Goal: Task Accomplishment & Management: Manage account settings

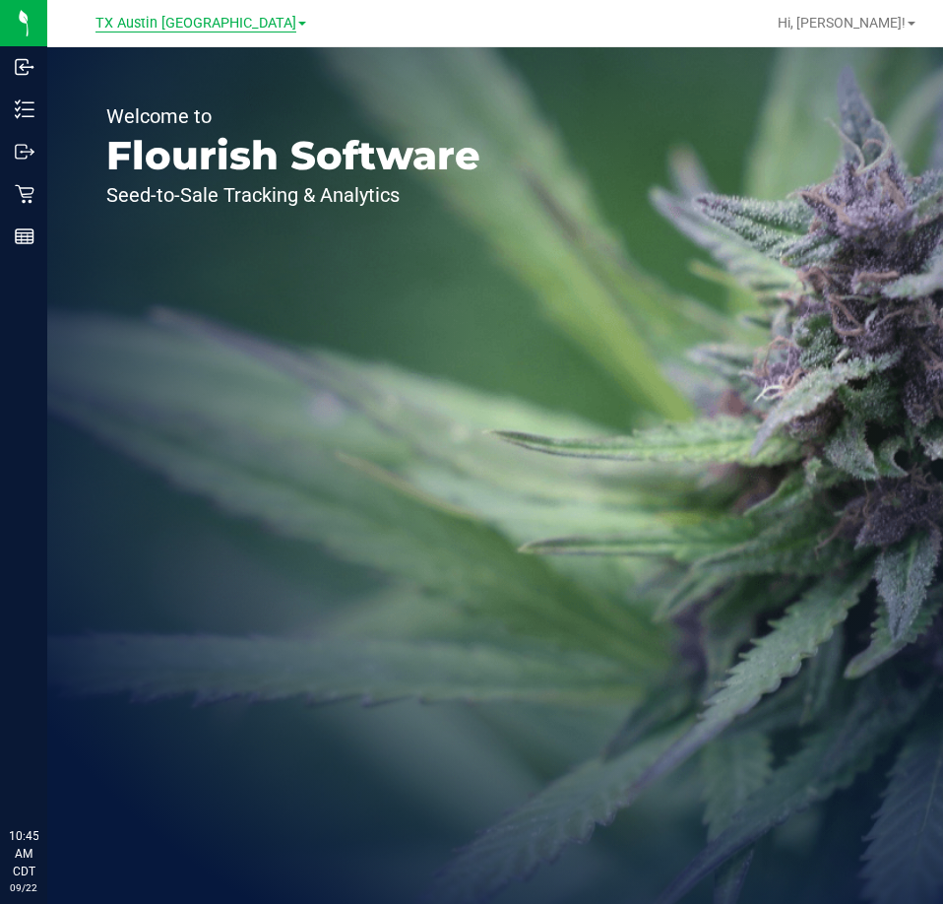
click at [162, 28] on span "TX Austin DC" at bounding box center [196, 24] width 201 height 18
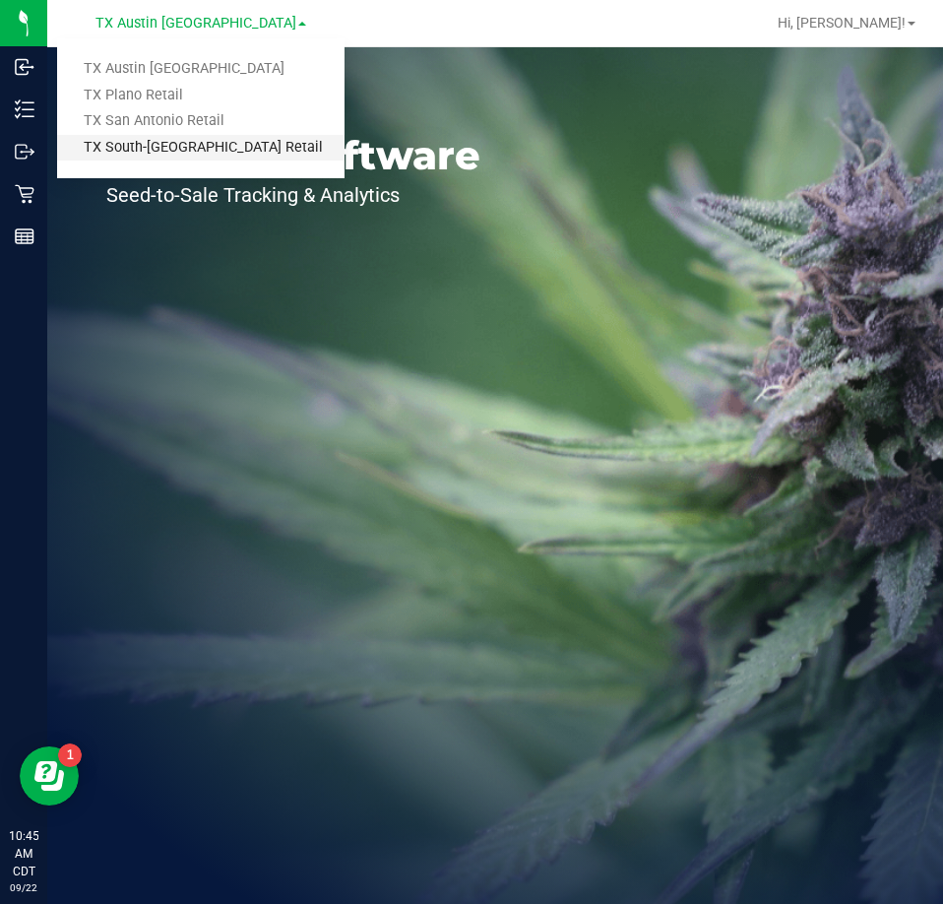
click at [163, 156] on link "TX South-[GEOGRAPHIC_DATA] Retail" at bounding box center [201, 148] width 288 height 27
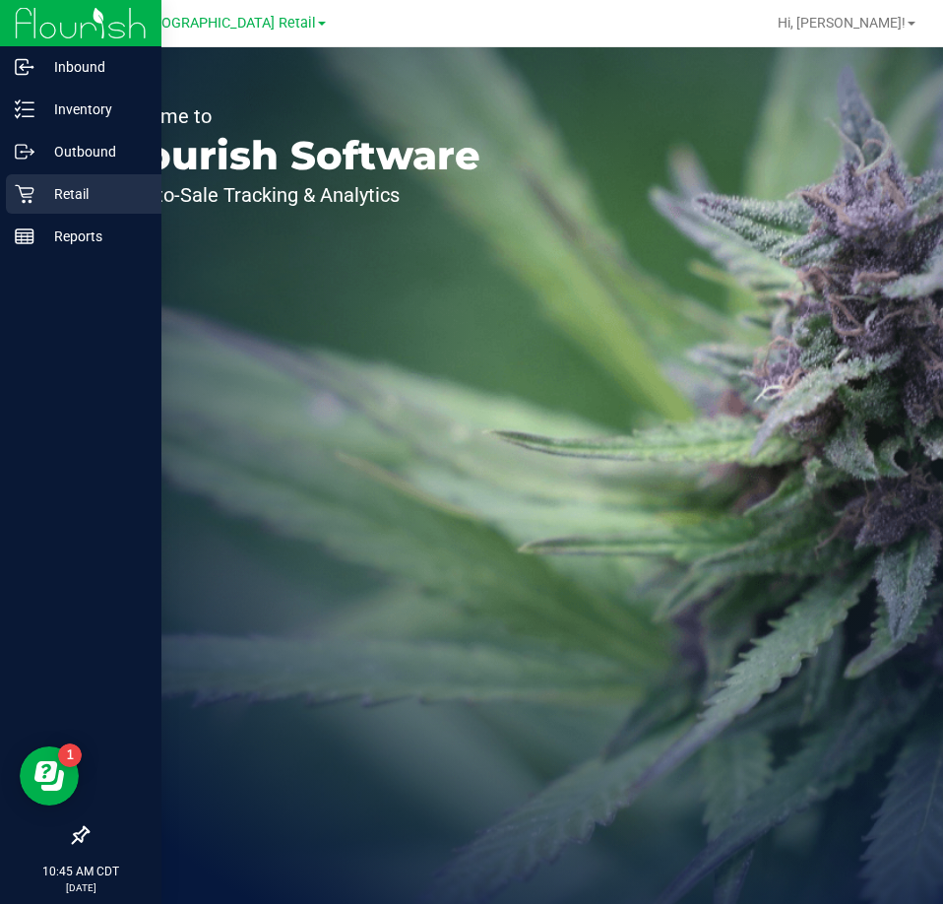
click at [44, 185] on p "Retail" at bounding box center [93, 194] width 118 height 24
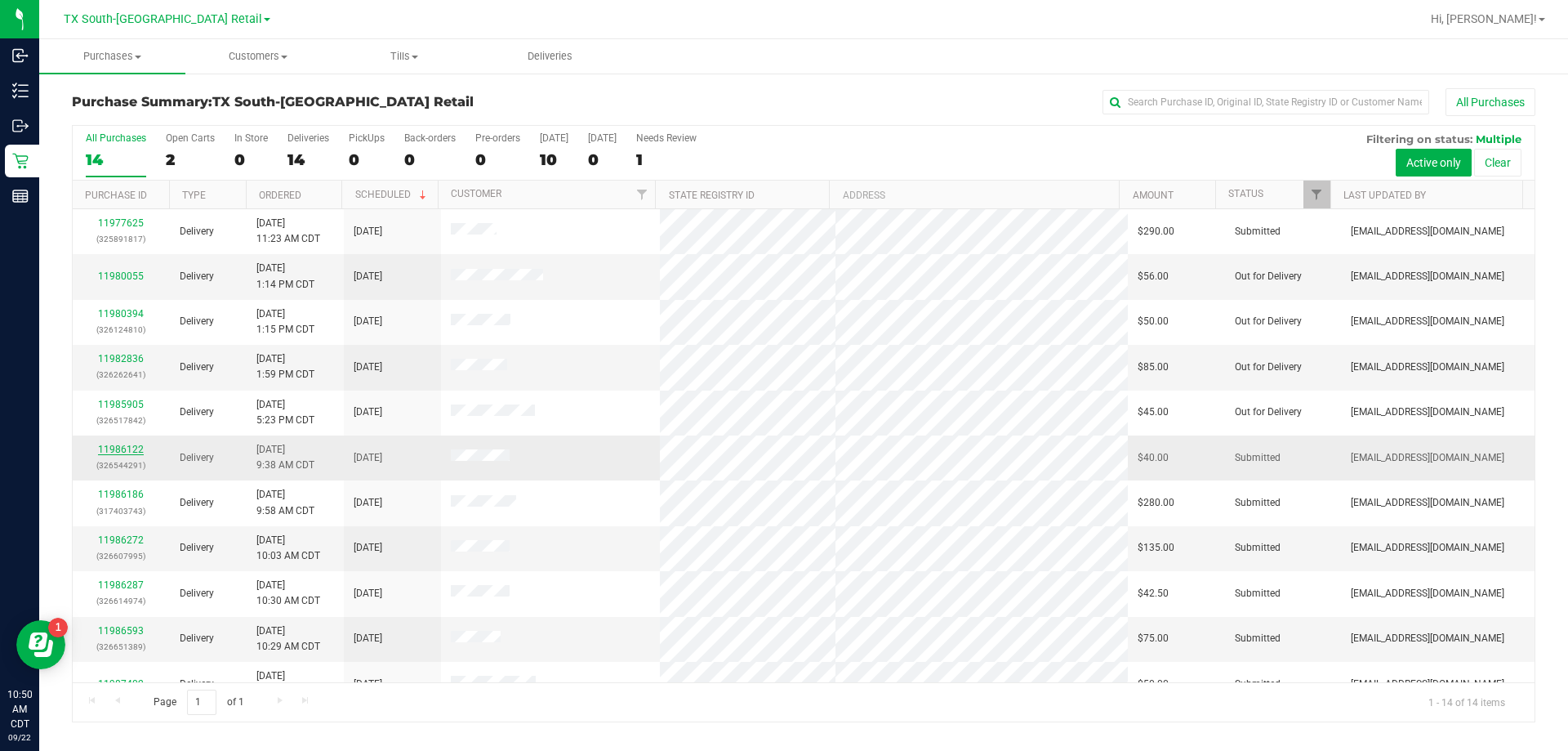
click at [124, 453] on link "11986122" at bounding box center [120, 450] width 46 height 12
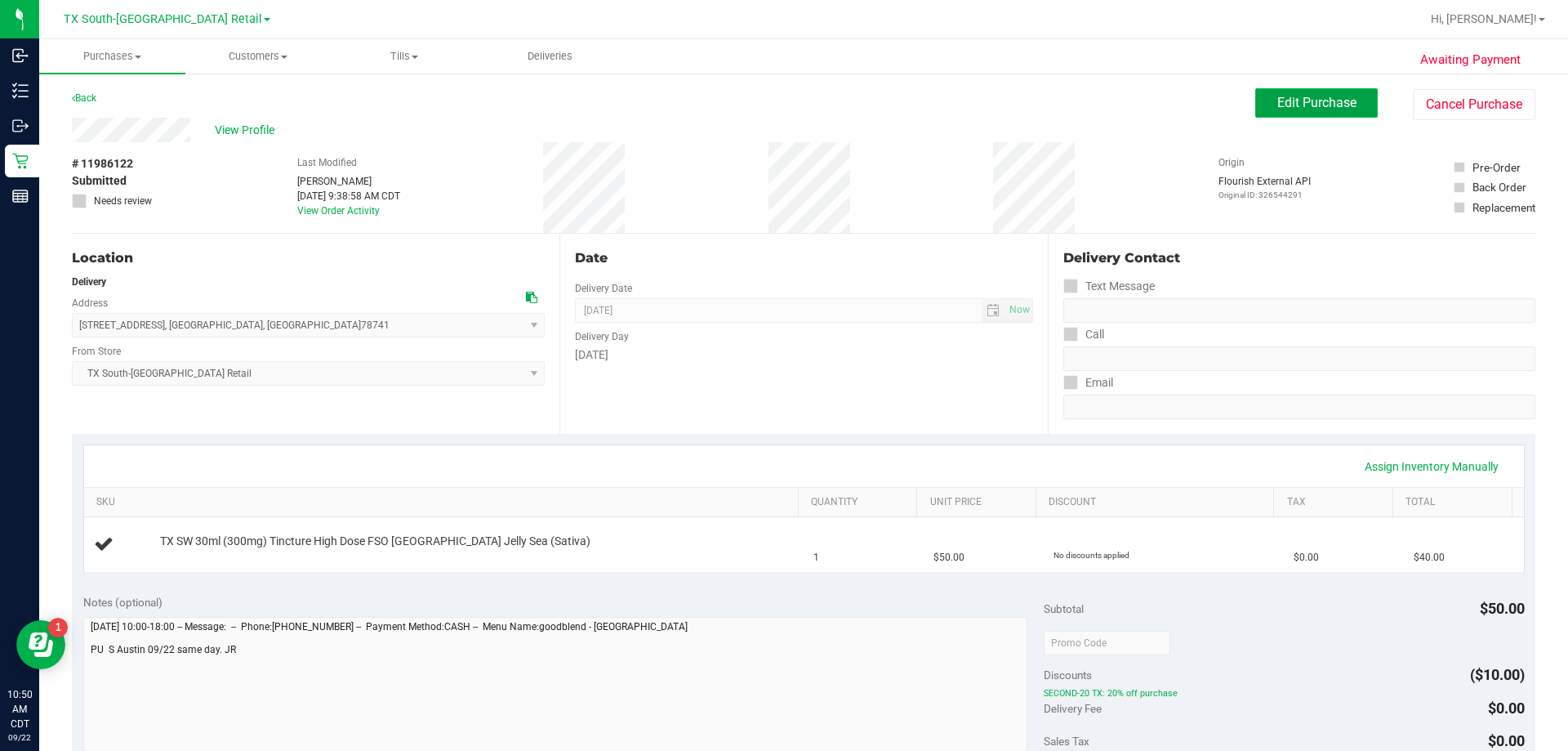
click at [782, 112] on button "Edit Purchase" at bounding box center [1317, 102] width 123 height 29
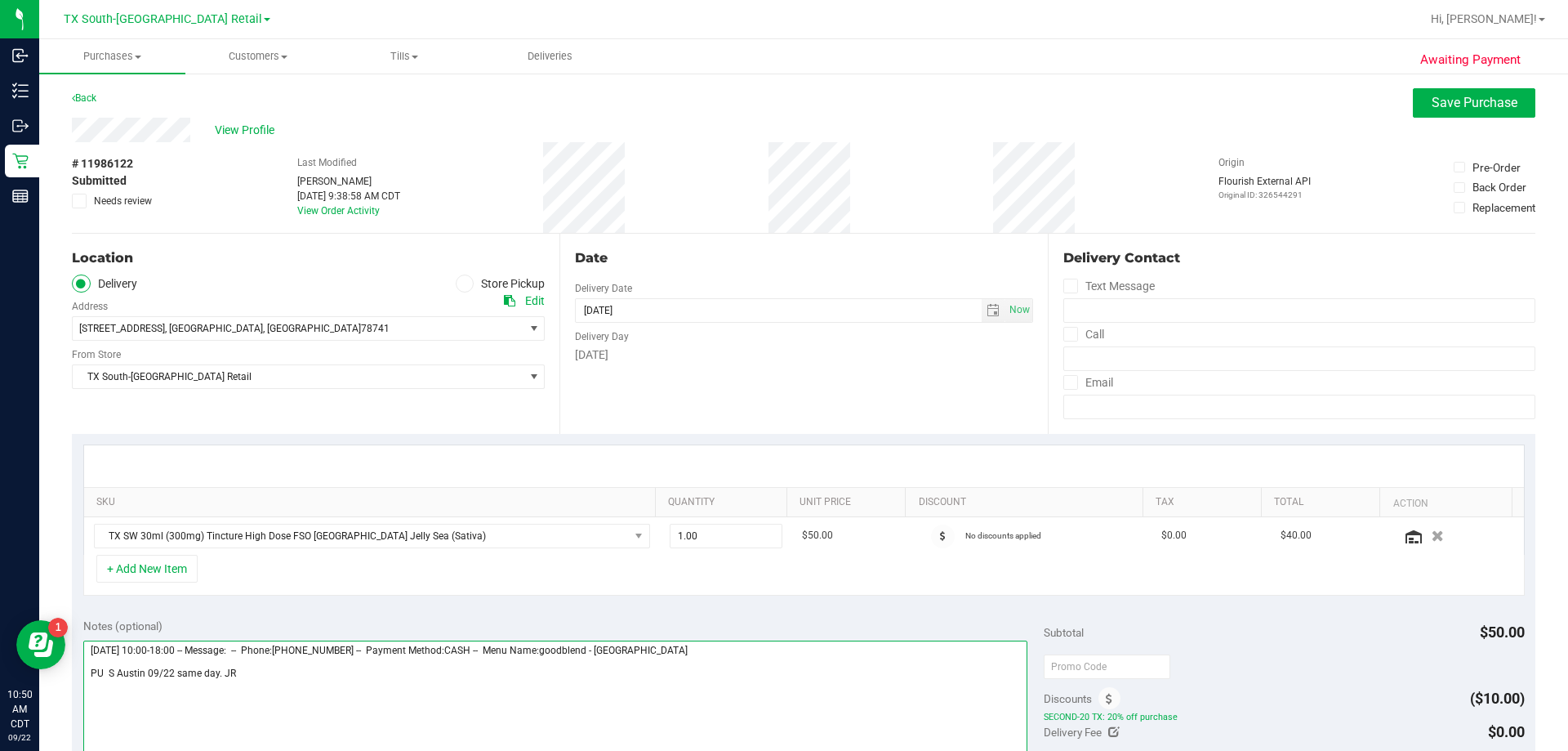
click at [345, 702] on textarea at bounding box center [555, 719] width 945 height 157
click at [782, 314] on span "select" at bounding box center [994, 310] width 24 height 23
type textarea "Monday 09/22/2025 10:00-18:00 -- Message: -- Phone:2817232500 -- Payment Method…"
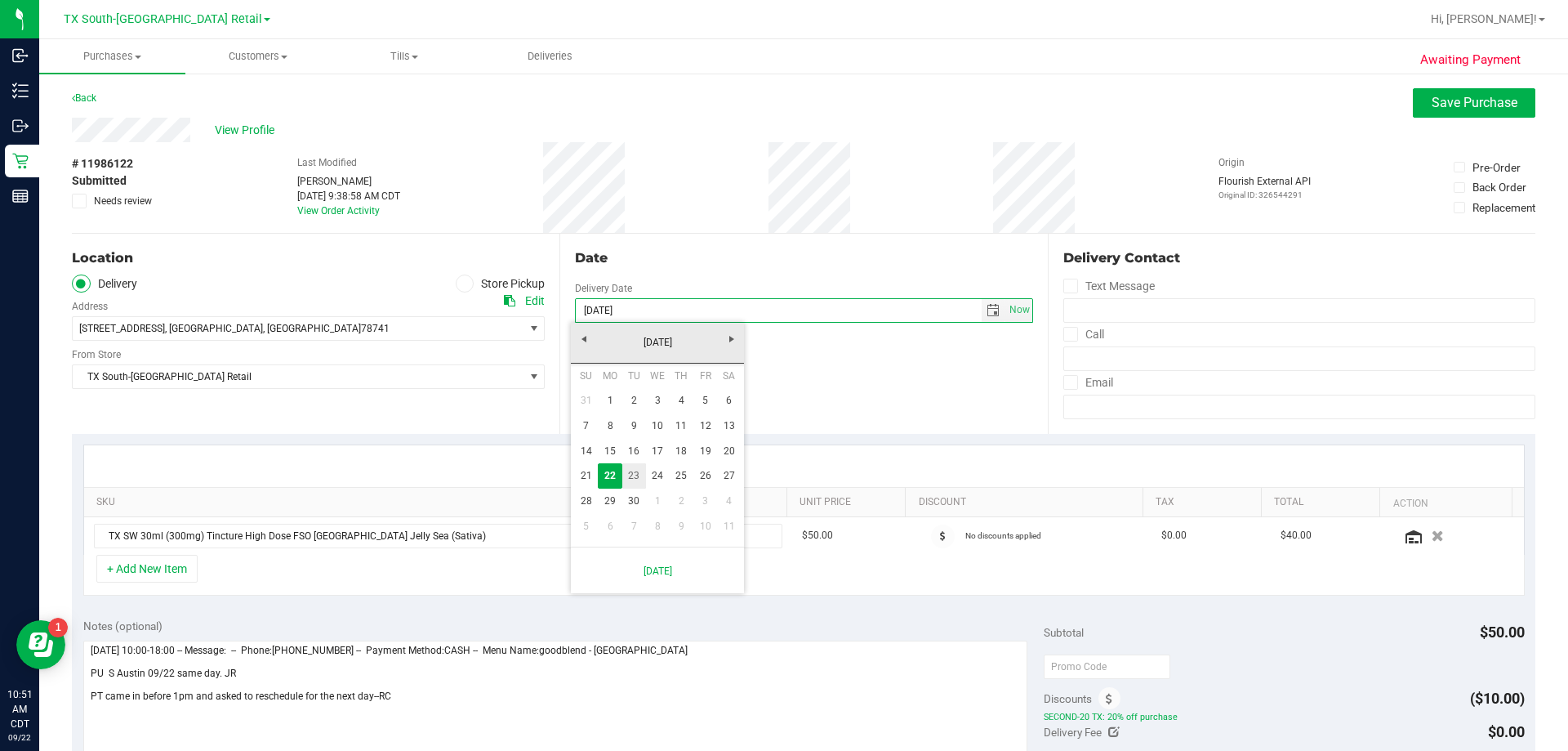
click at [639, 473] on link "23" at bounding box center [634, 475] width 24 height 26
type input "09/23/2025"
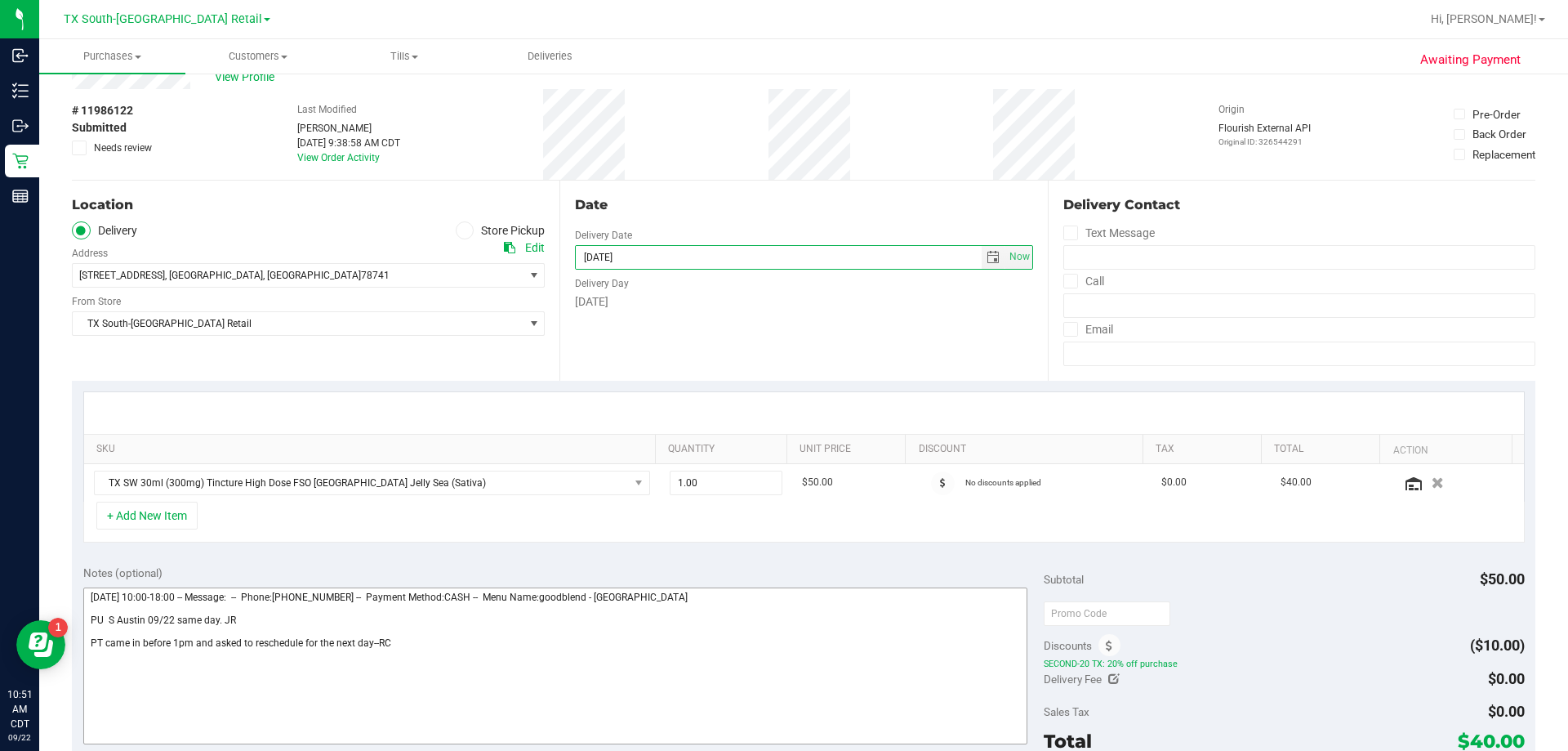
scroll to position [81, 0]
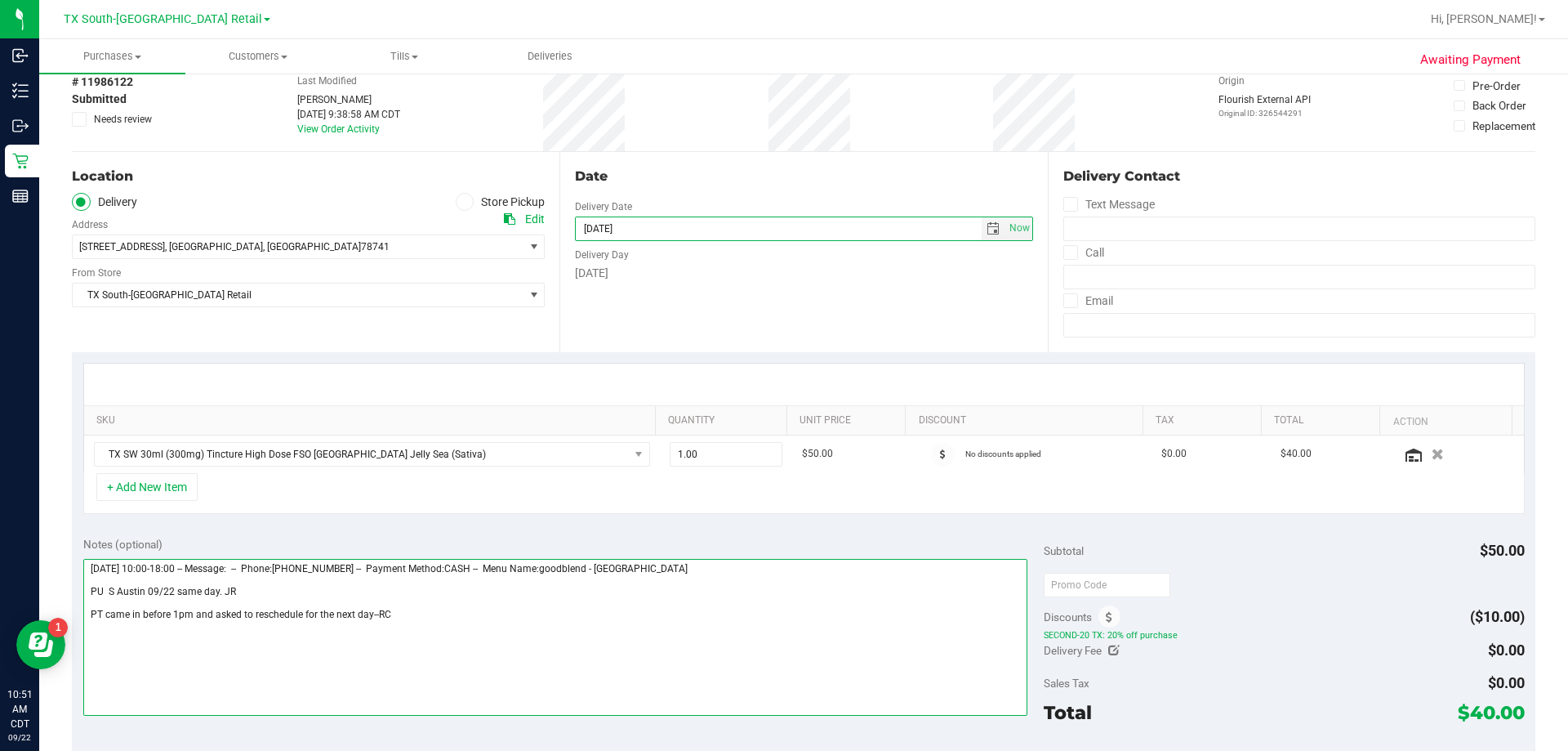
click at [366, 616] on textarea at bounding box center [555, 636] width 945 height 157
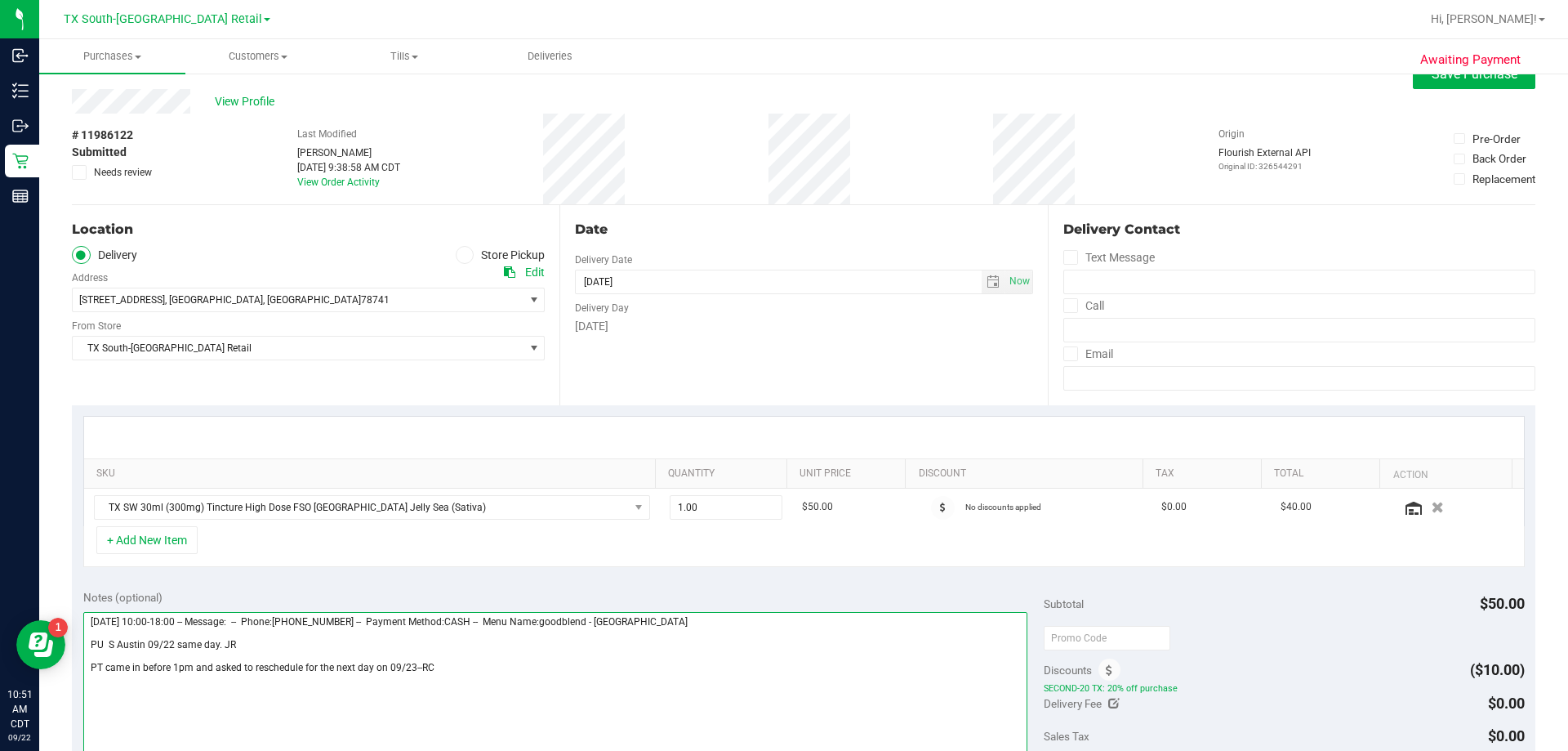
scroll to position [0, 0]
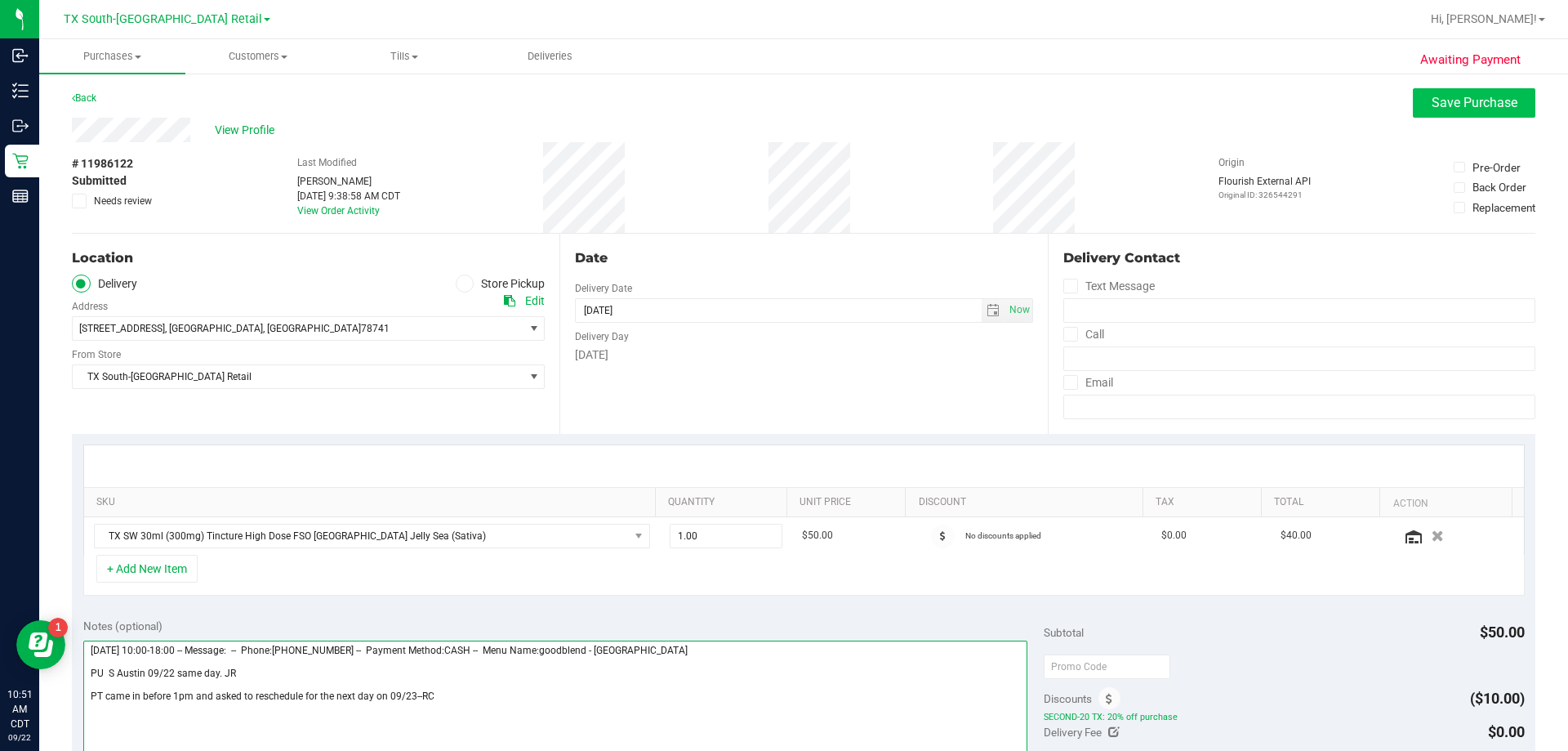
type textarea "Monday 09/22/2025 10:00-18:00 -- Message: -- Phone:2817232500 -- Payment Method…"
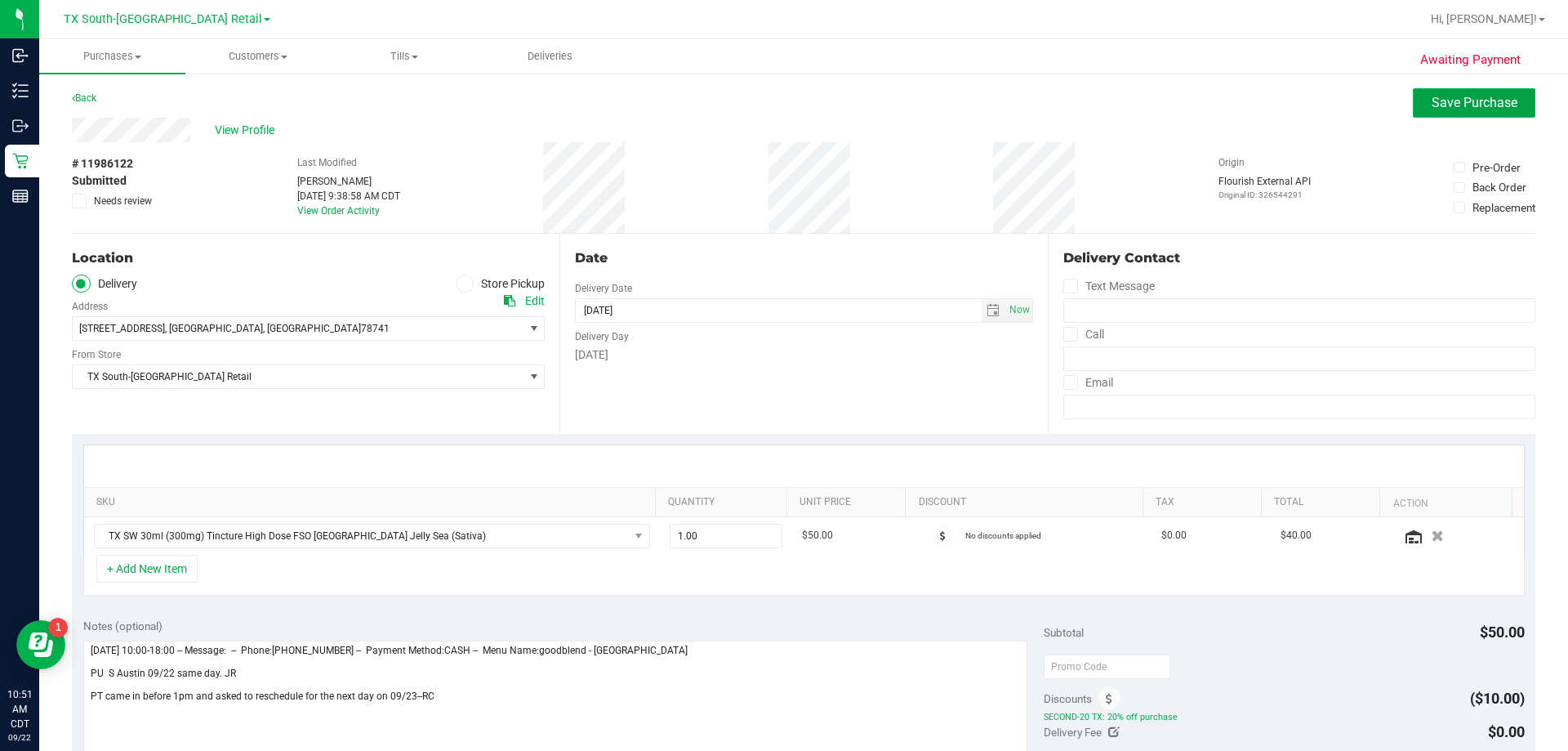
click at [782, 96] on span "Save Purchase" at bounding box center [1474, 102] width 85 height 16
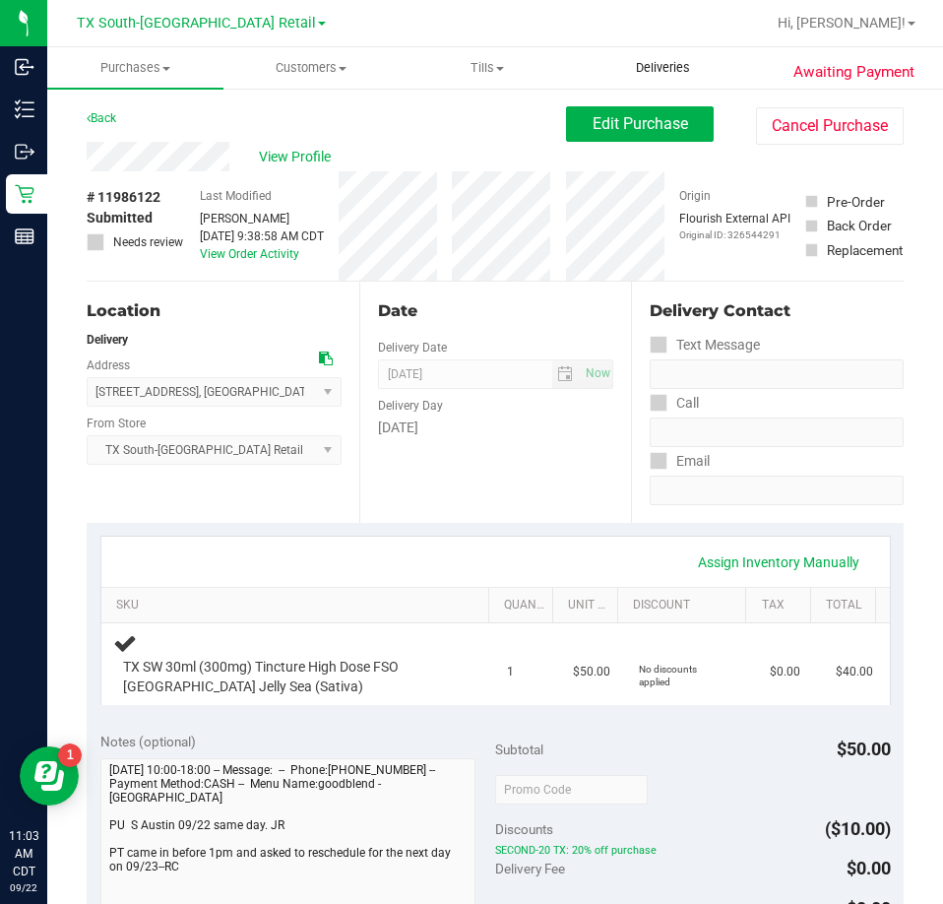
click at [655, 65] on span "Deliveries" at bounding box center [662, 68] width 107 height 18
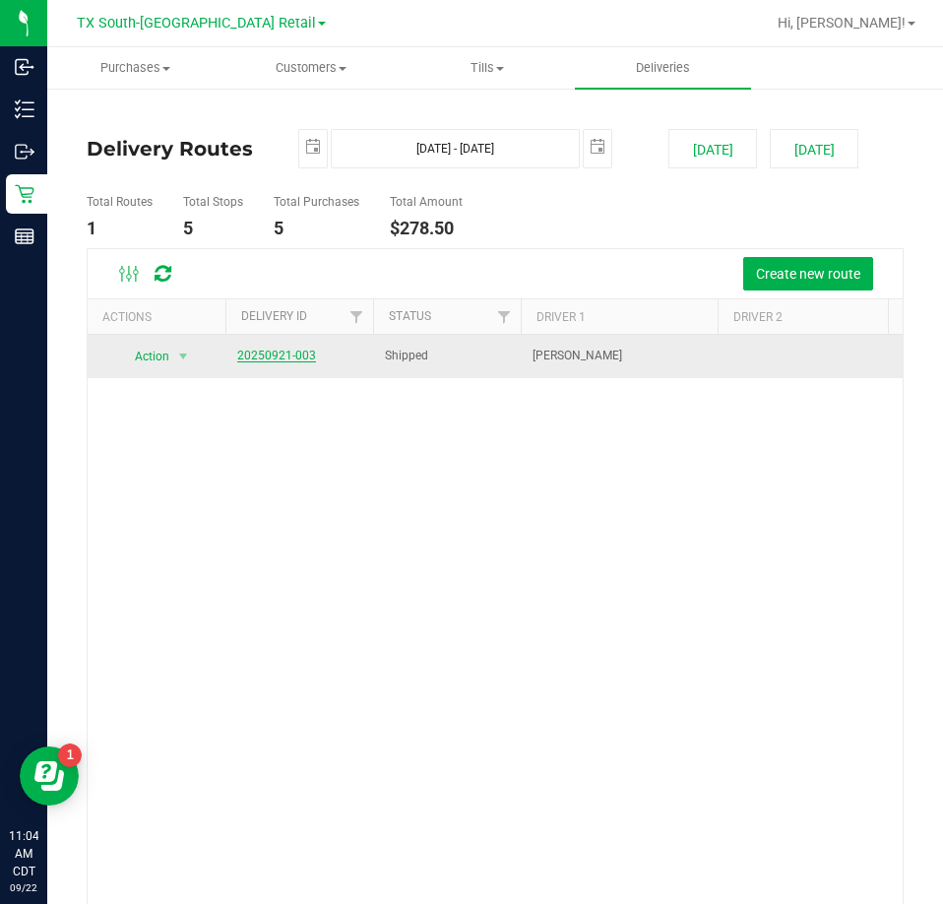
click at [265, 352] on link "20250921-003" at bounding box center [276, 356] width 79 height 14
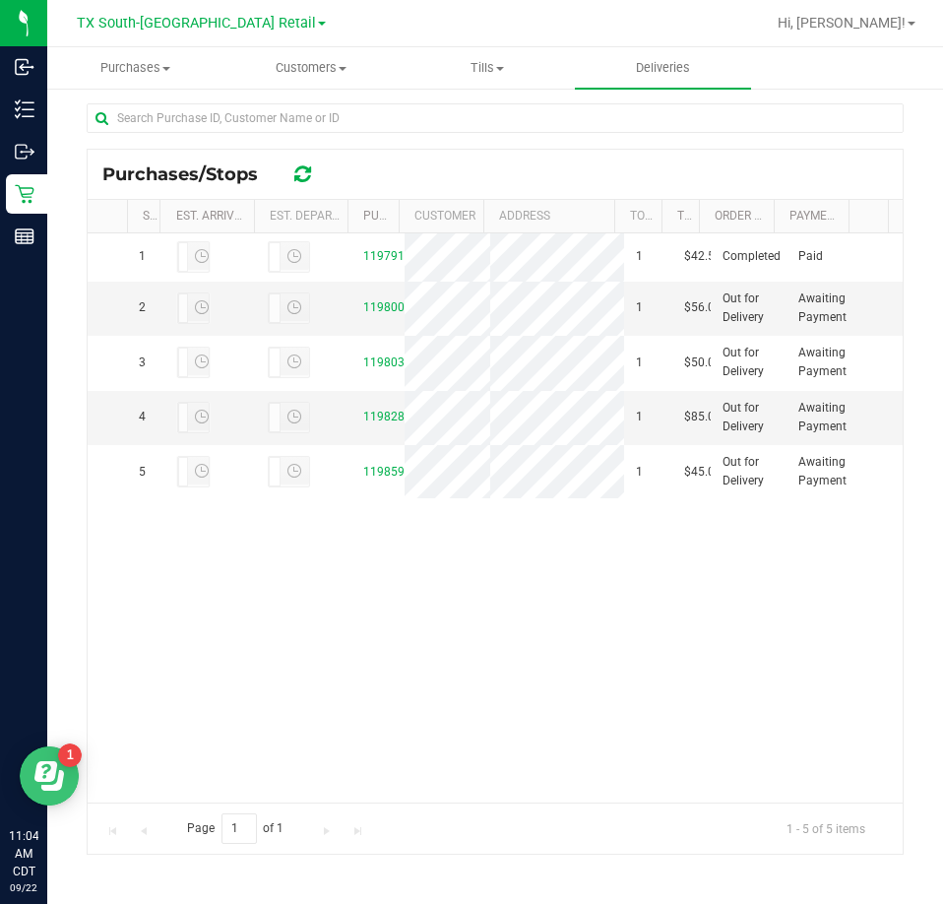
scroll to position [415, 0]
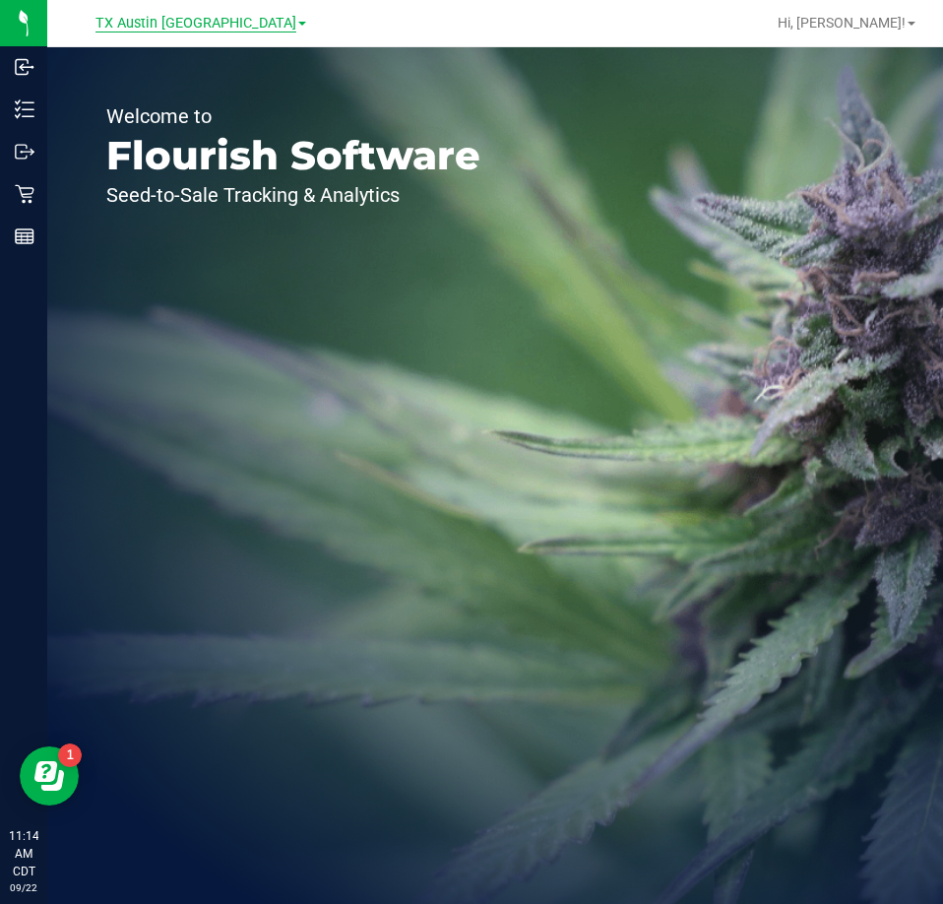
click at [175, 29] on span "TX Austin [GEOGRAPHIC_DATA]" at bounding box center [196, 24] width 201 height 18
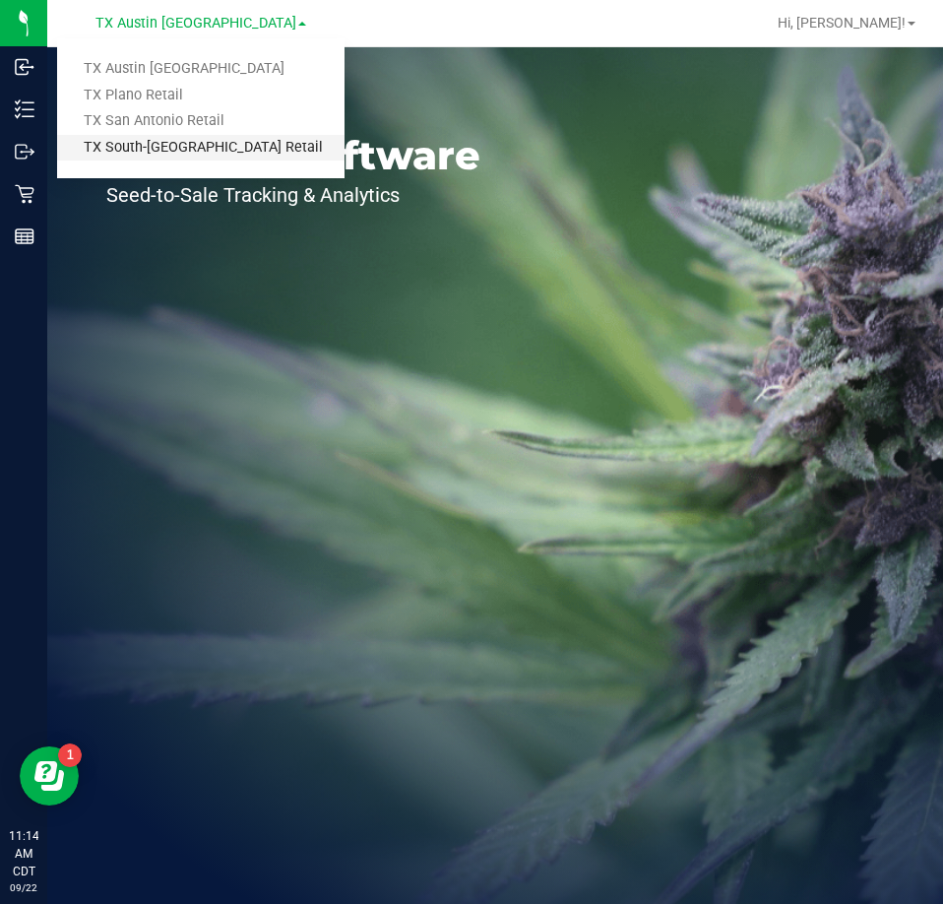
click at [175, 157] on link "TX South-[GEOGRAPHIC_DATA] Retail" at bounding box center [201, 148] width 288 height 27
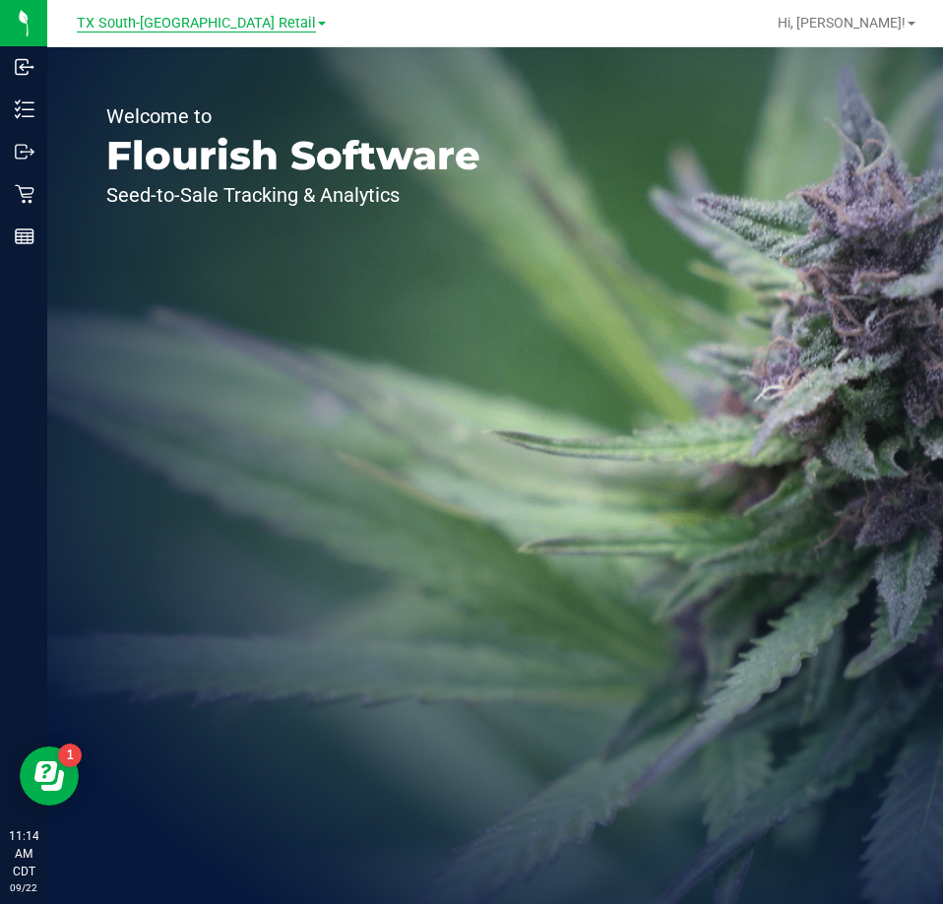
click at [171, 26] on span "TX South-[GEOGRAPHIC_DATA] Retail" at bounding box center [196, 24] width 239 height 18
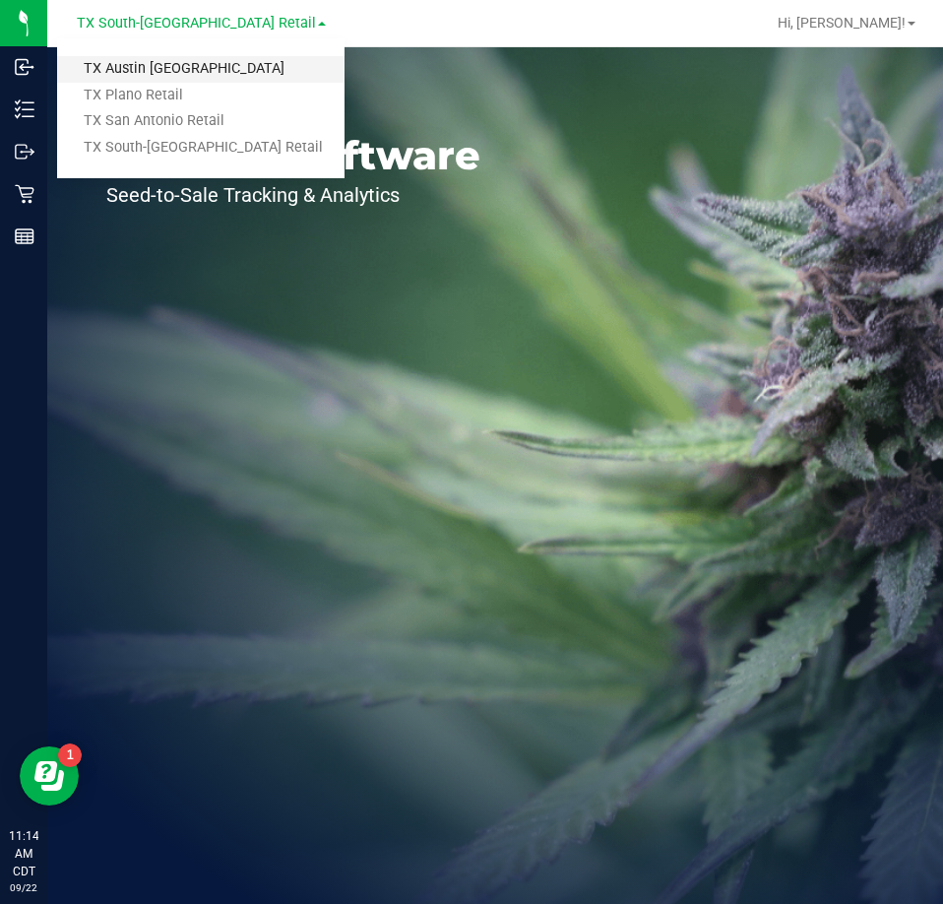
click at [153, 65] on link "TX Austin DC" at bounding box center [201, 69] width 288 height 27
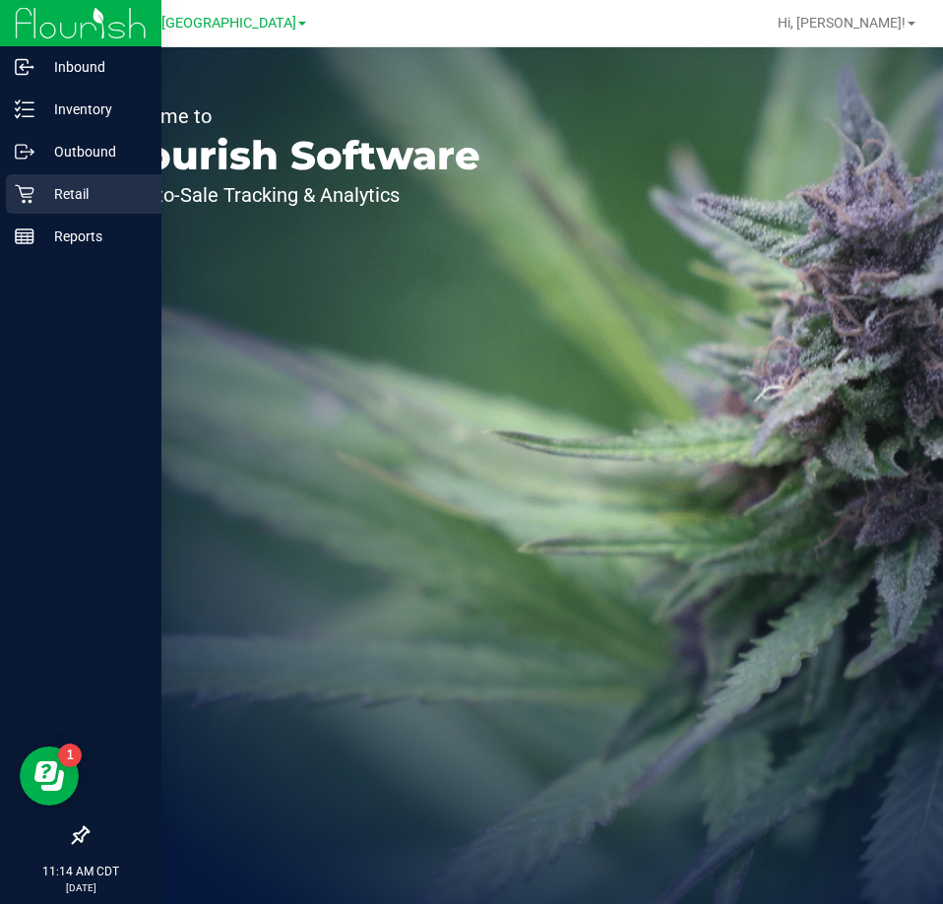
click at [60, 201] on p "Retail" at bounding box center [93, 194] width 118 height 24
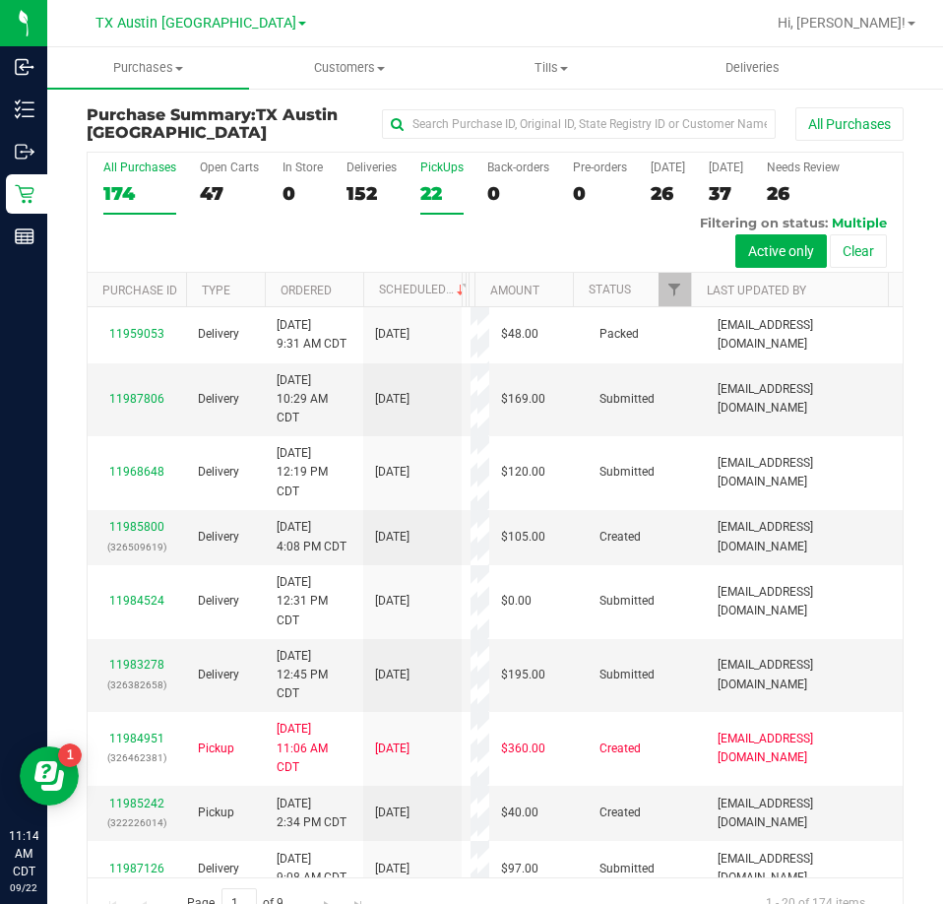
click at [445, 192] on div "22" at bounding box center [441, 193] width 43 height 23
click at [0, 0] on input "PickUps 22" at bounding box center [0, 0] width 0 height 0
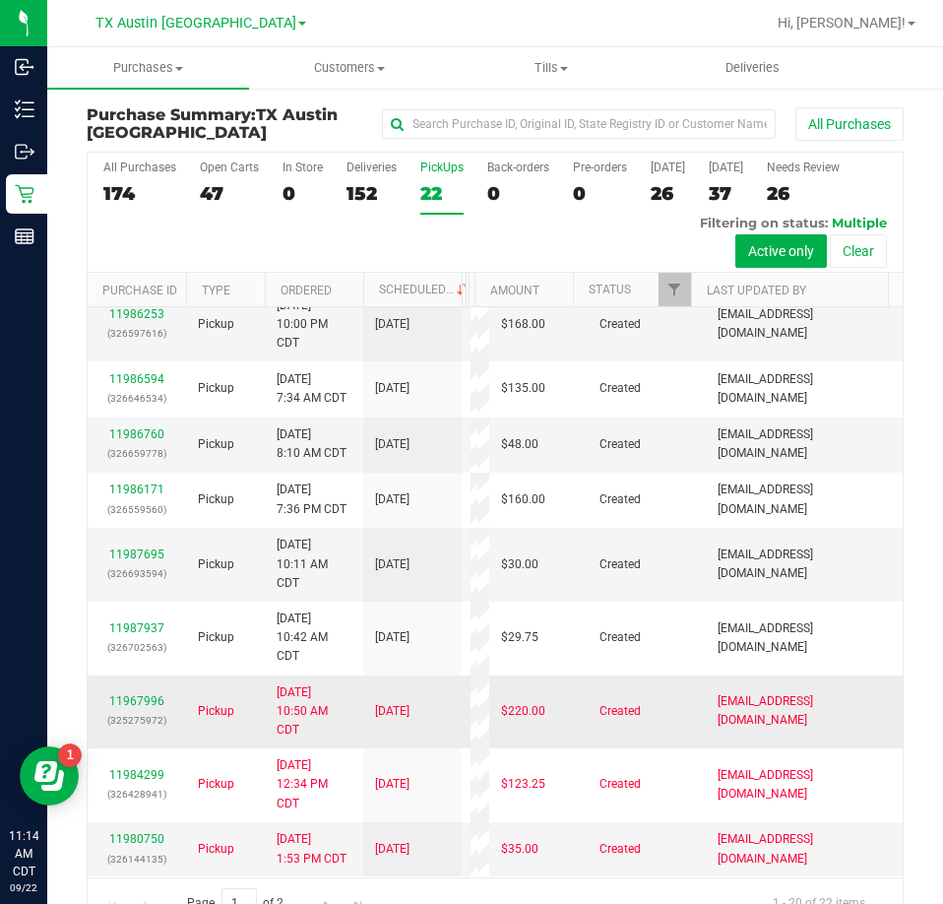
scroll to position [1046, 0]
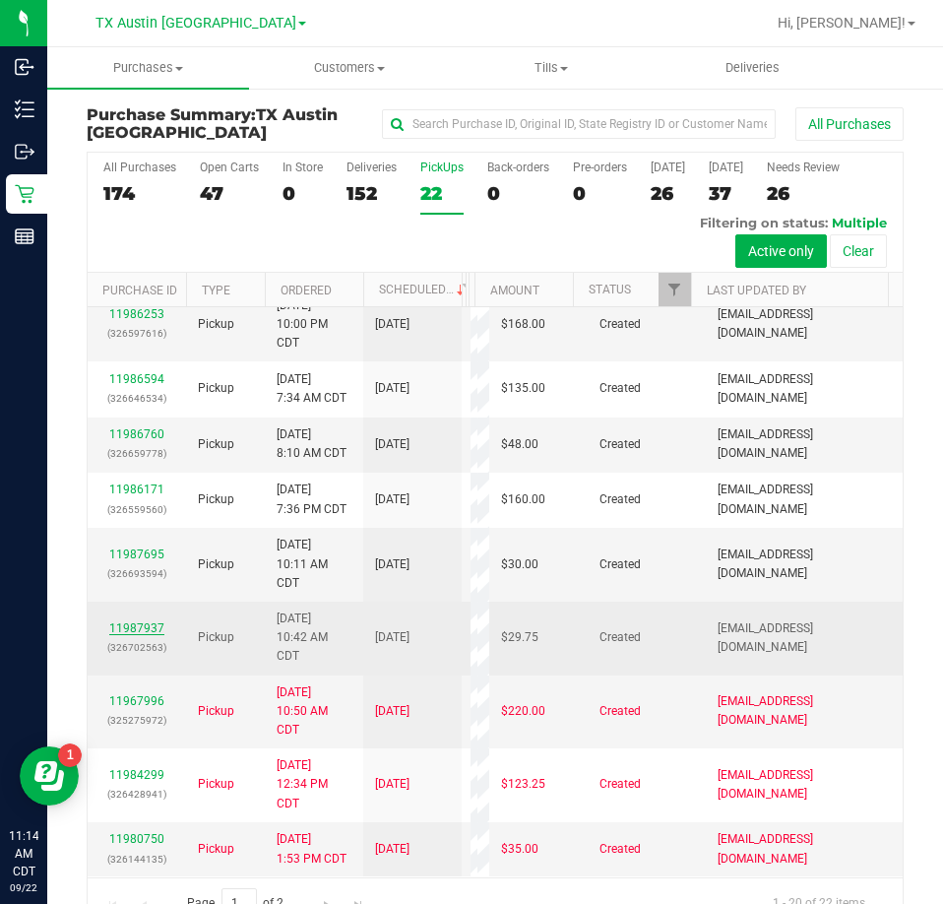
click at [142, 621] on link "11987937" at bounding box center [136, 628] width 55 height 14
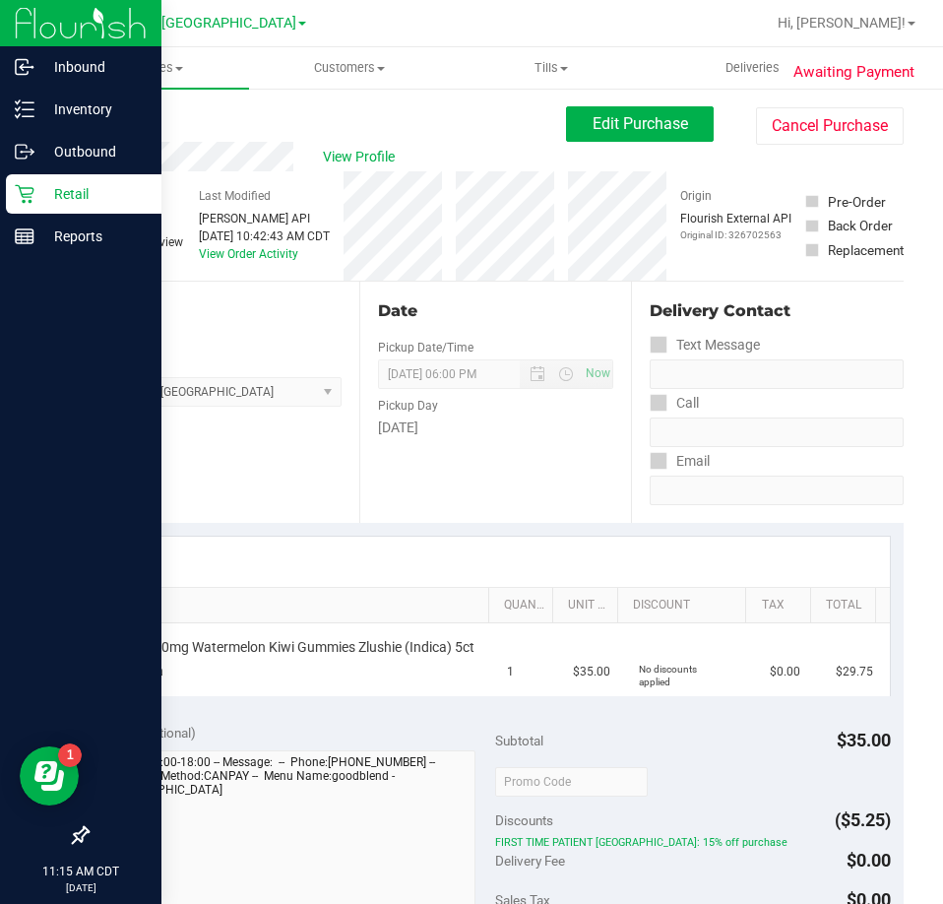
click at [39, 195] on p "Retail" at bounding box center [93, 194] width 118 height 24
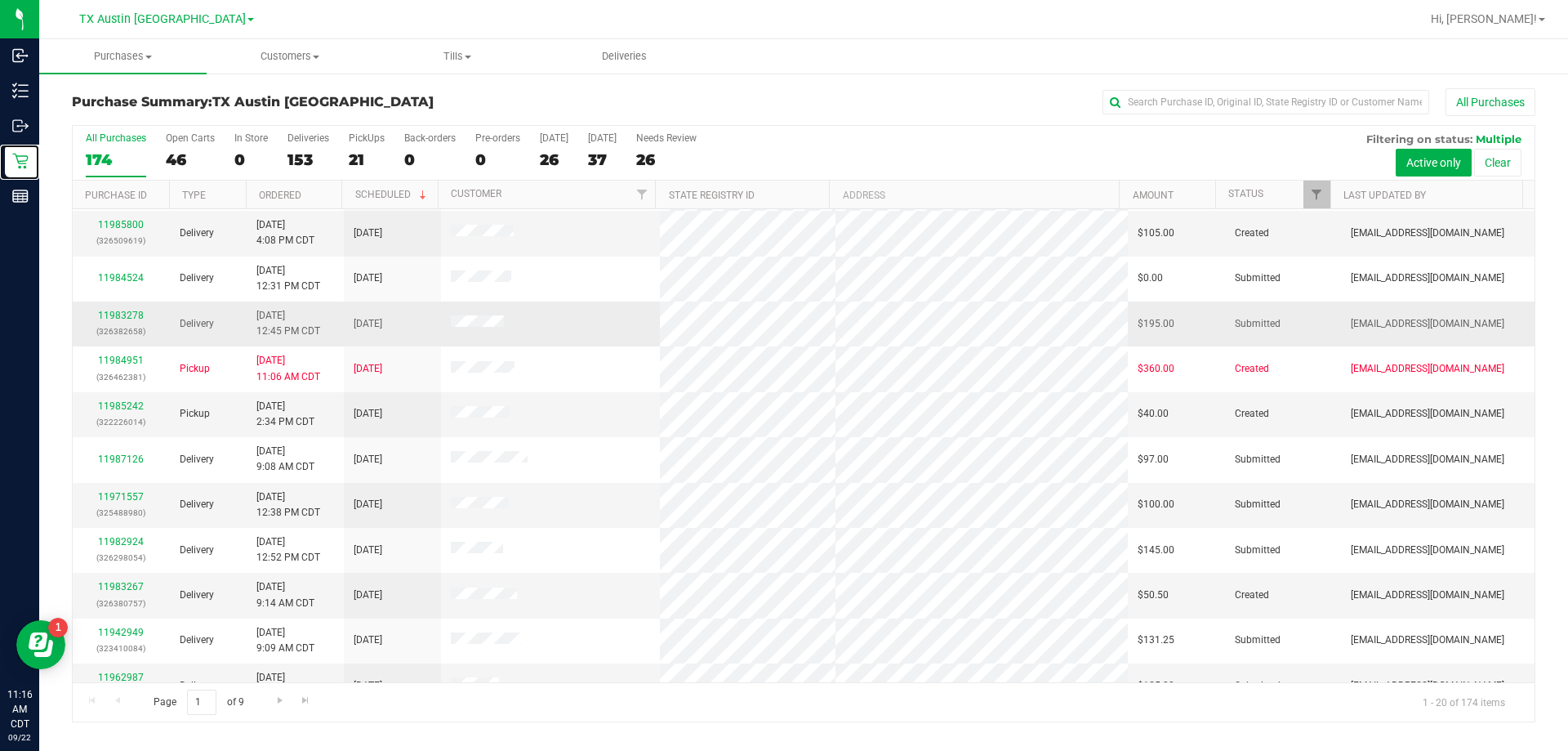
scroll to position [163, 0]
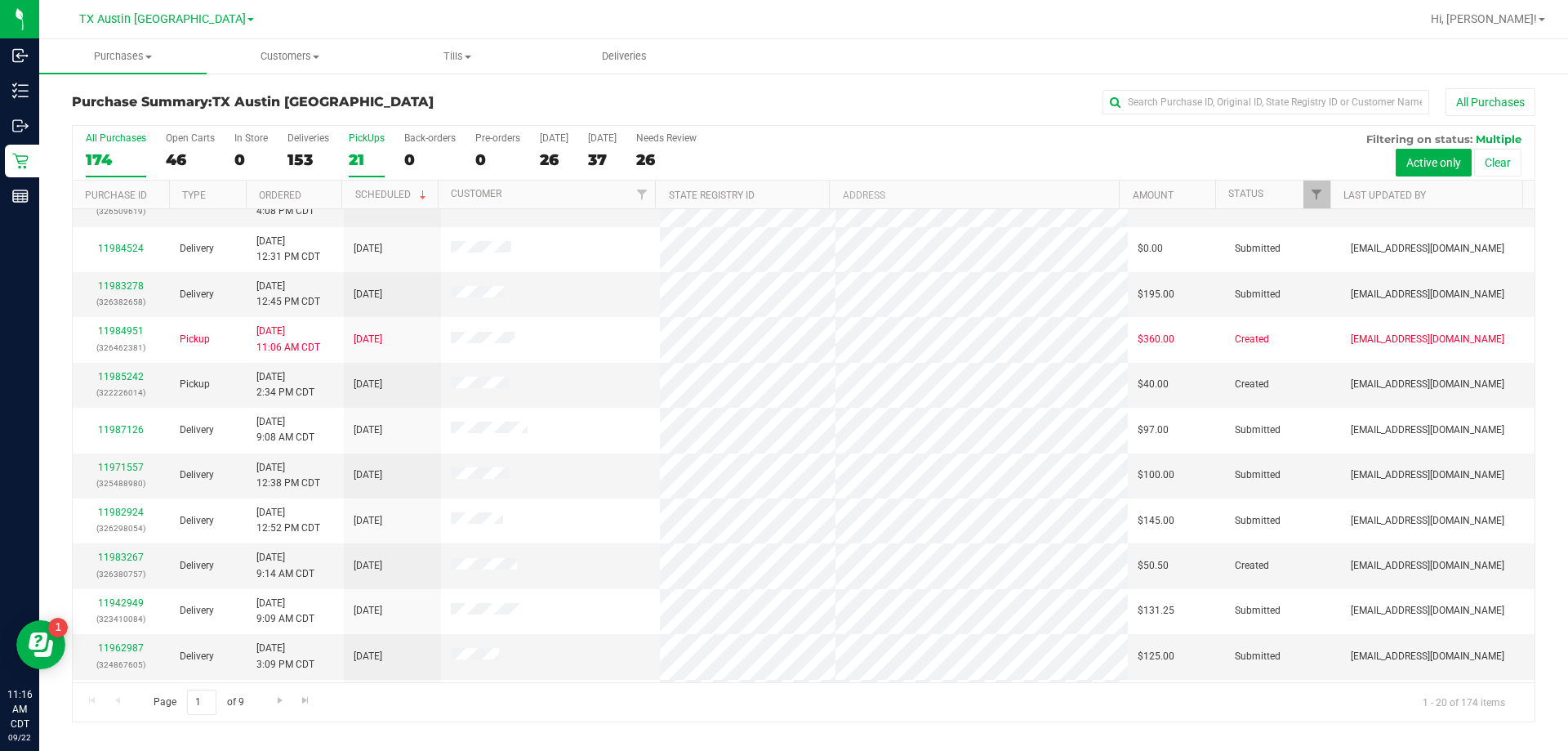
click at [355, 150] on div "21" at bounding box center [366, 159] width 36 height 19
click at [0, 0] on input "PickUps 21" at bounding box center [0, 0] width 0 height 0
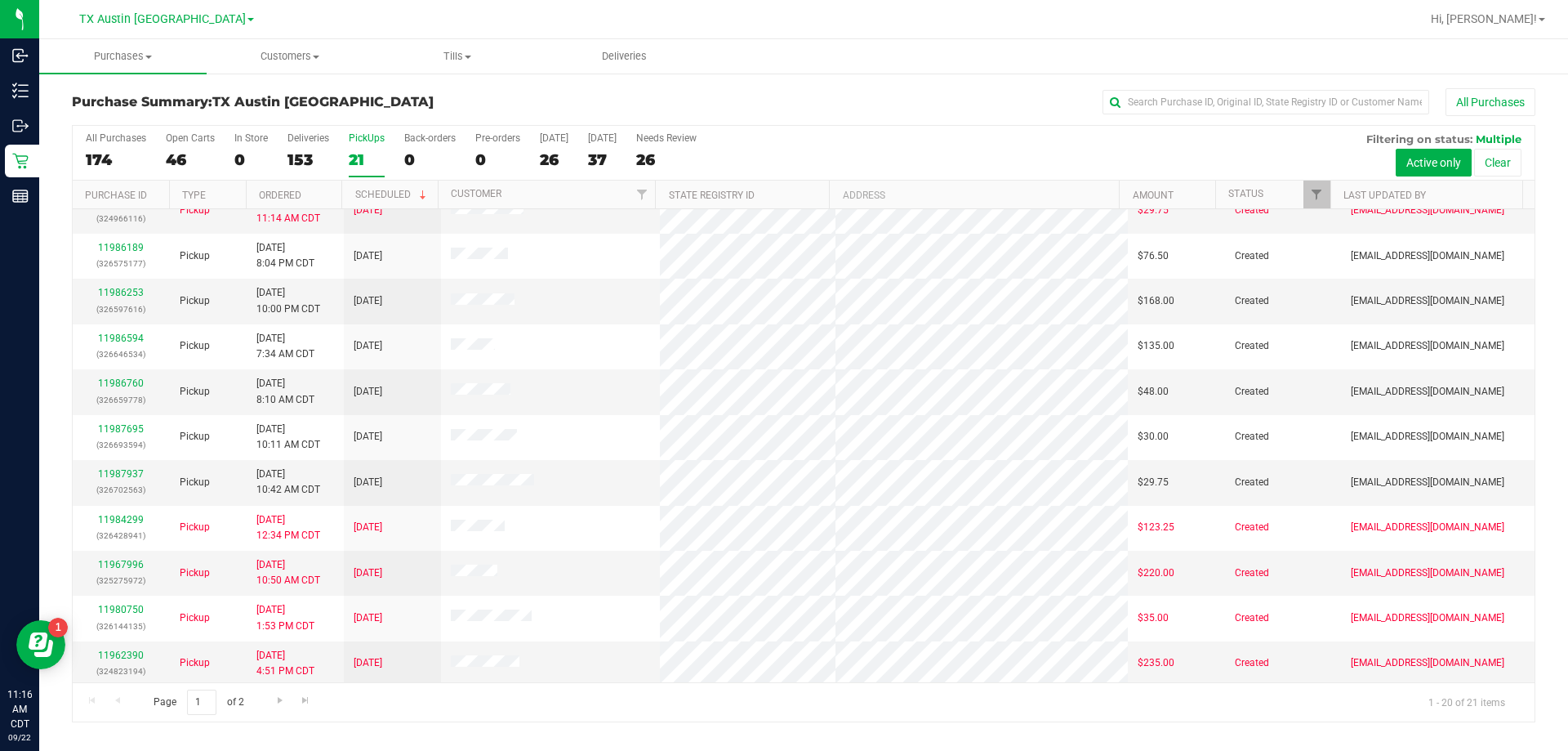
scroll to position [432, 0]
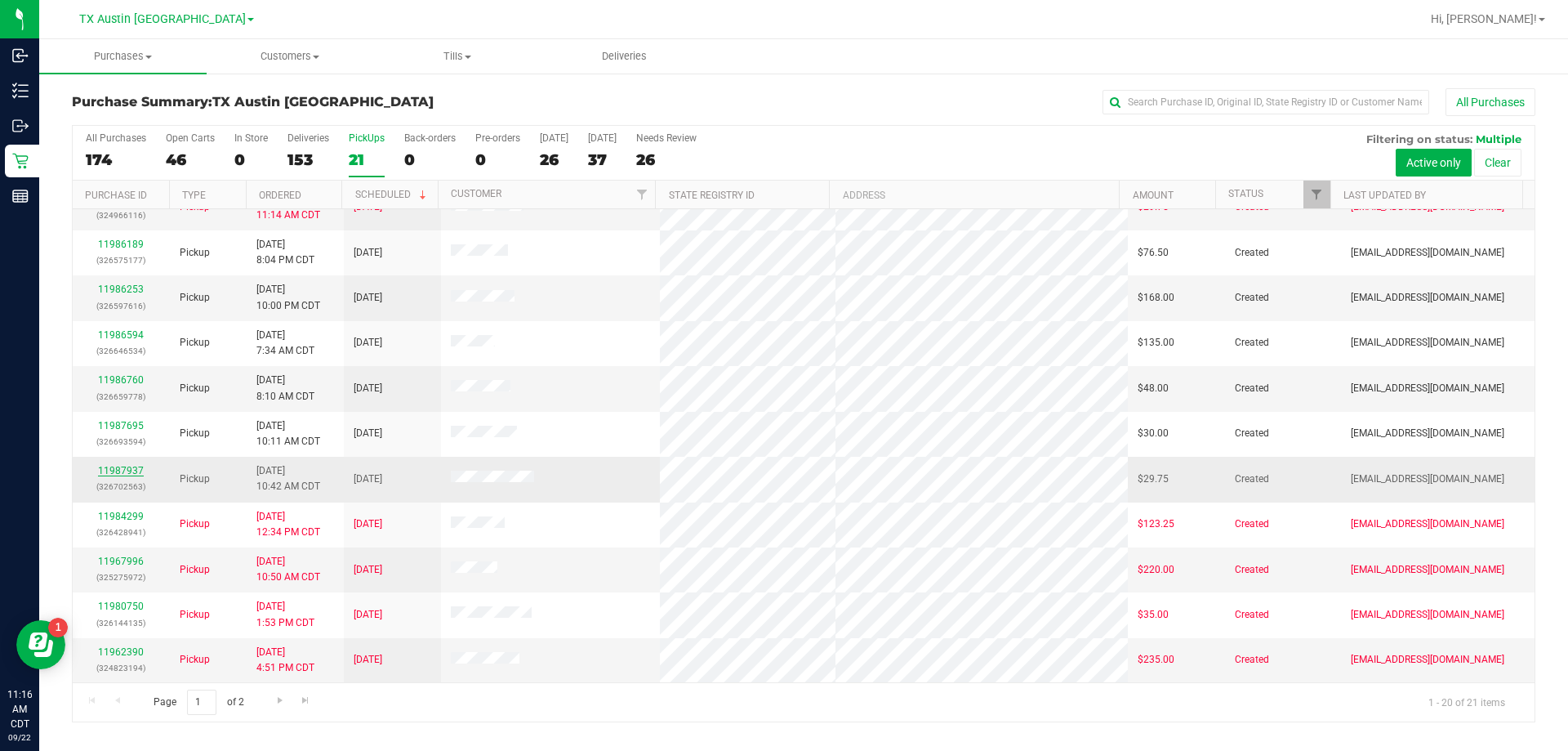
click at [124, 473] on link "11987937" at bounding box center [120, 471] width 46 height 12
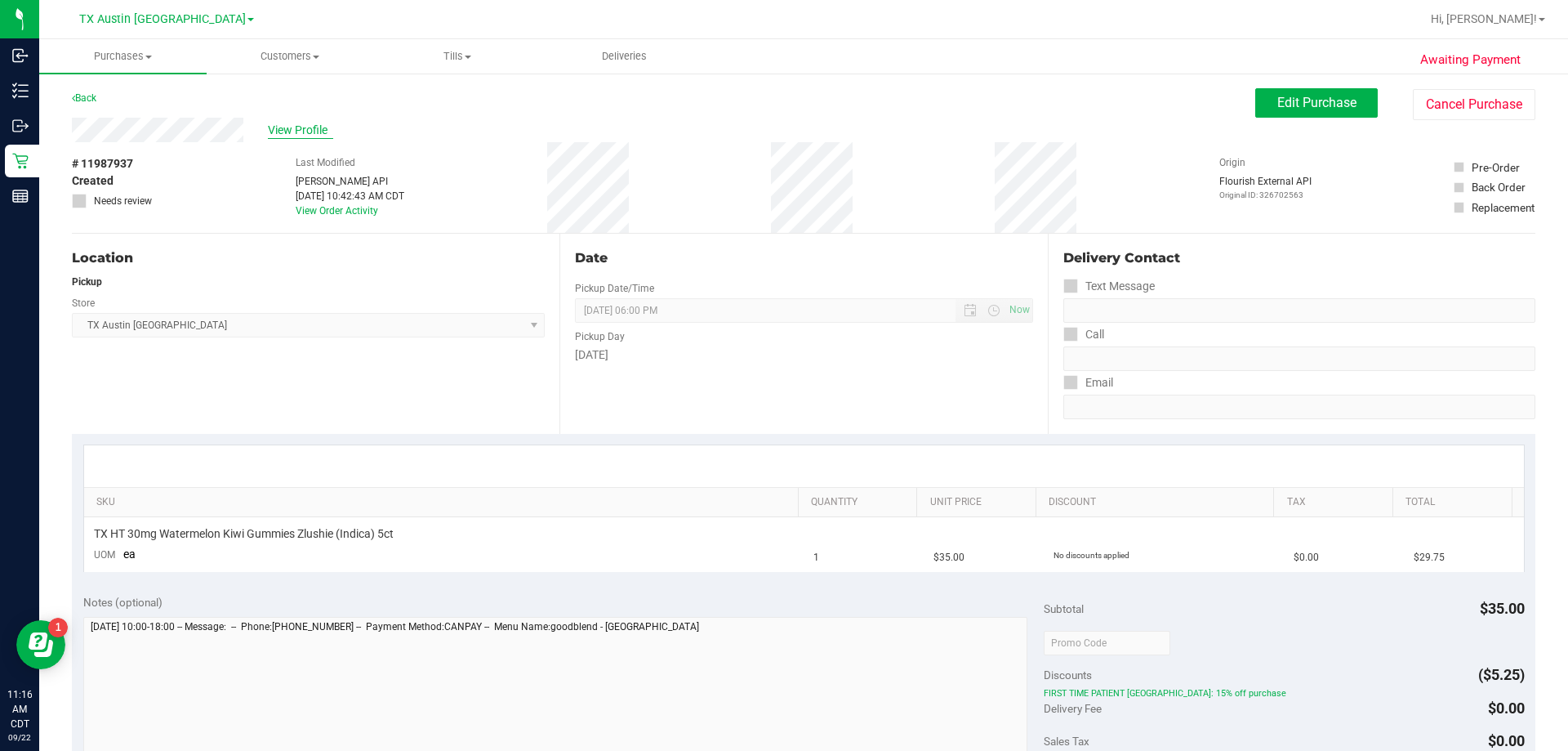
click at [302, 133] on span "View Profile" at bounding box center [300, 130] width 66 height 17
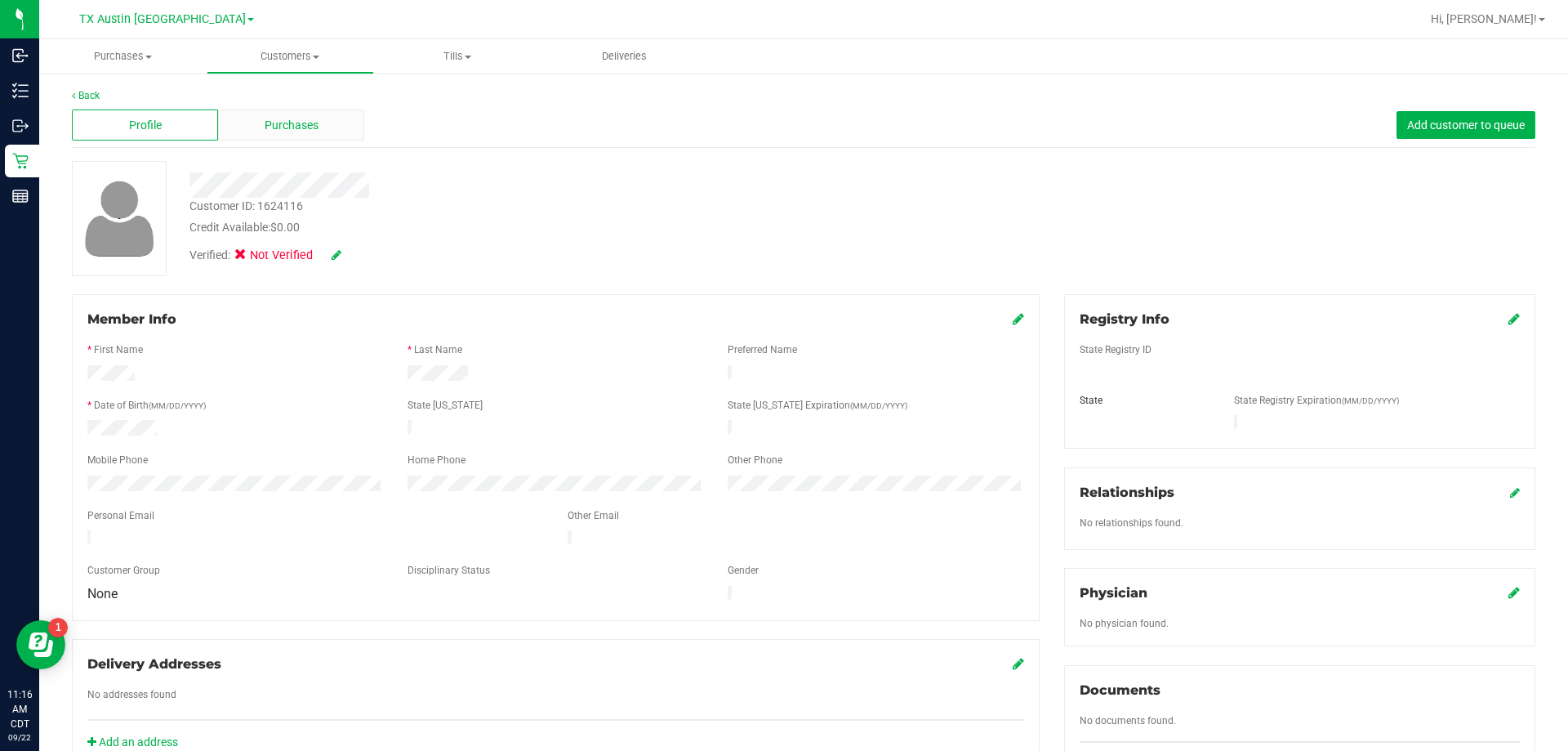
click at [291, 115] on div "Purchases" at bounding box center [291, 124] width 146 height 31
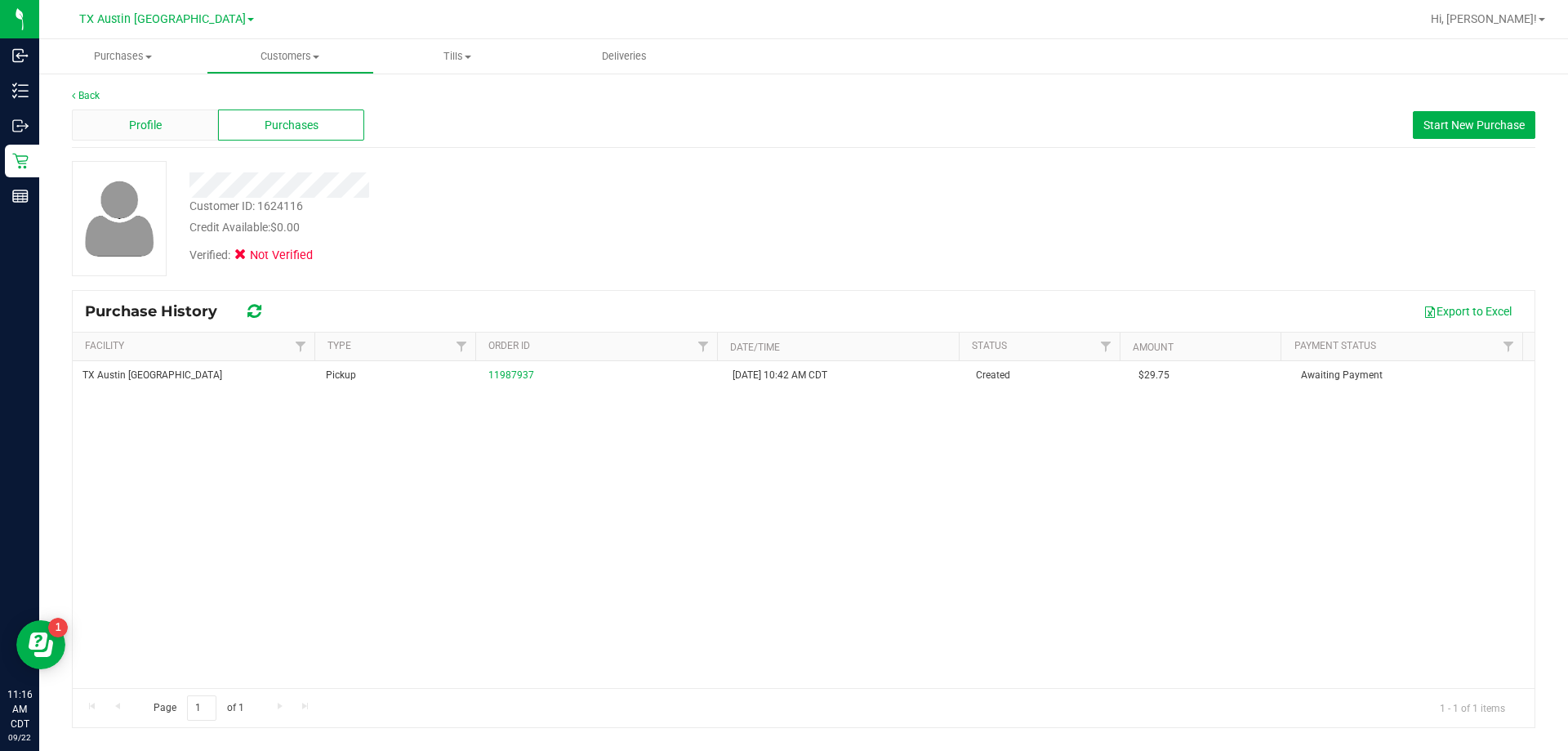
click at [140, 124] on span "Profile" at bounding box center [145, 125] width 32 height 17
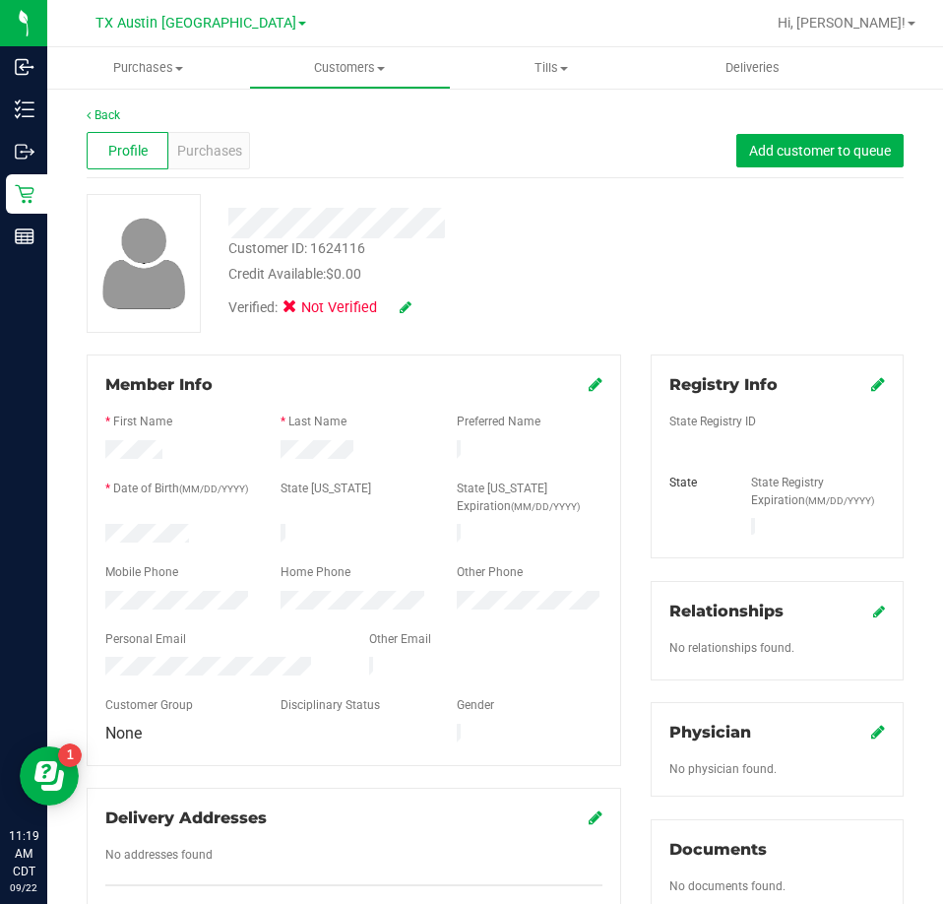
click at [329, 216] on div at bounding box center [425, 223] width 423 height 31
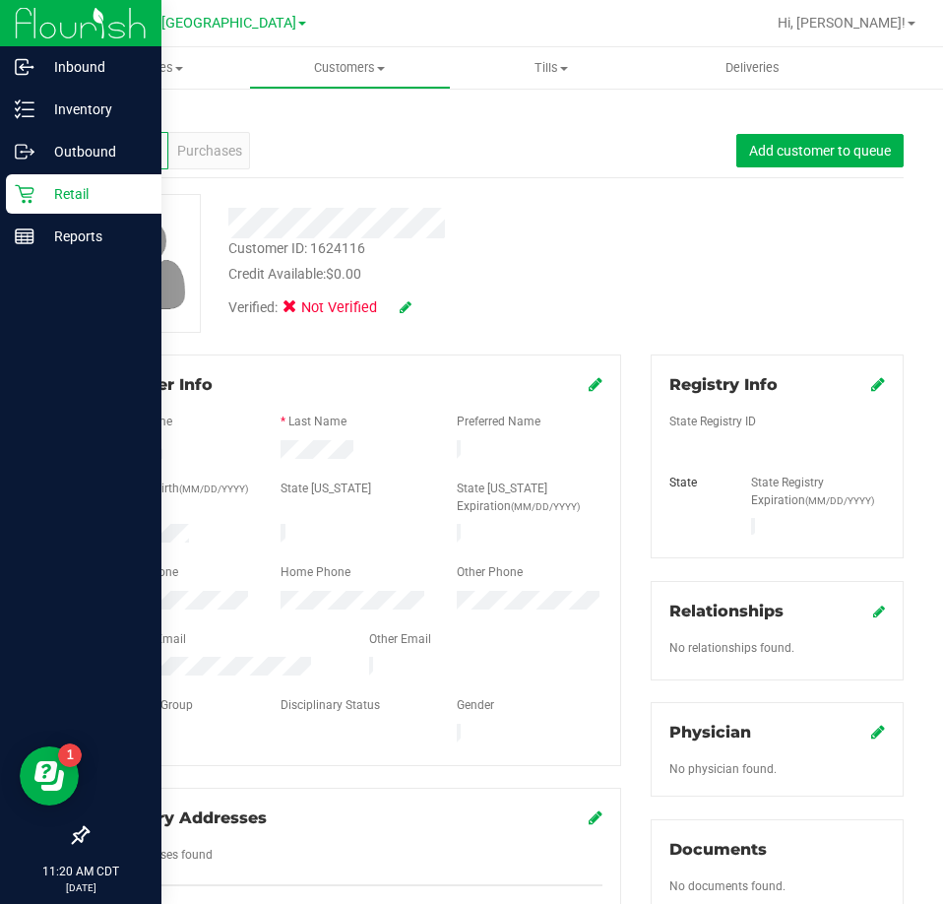
click at [52, 192] on p "Retail" at bounding box center [93, 194] width 118 height 24
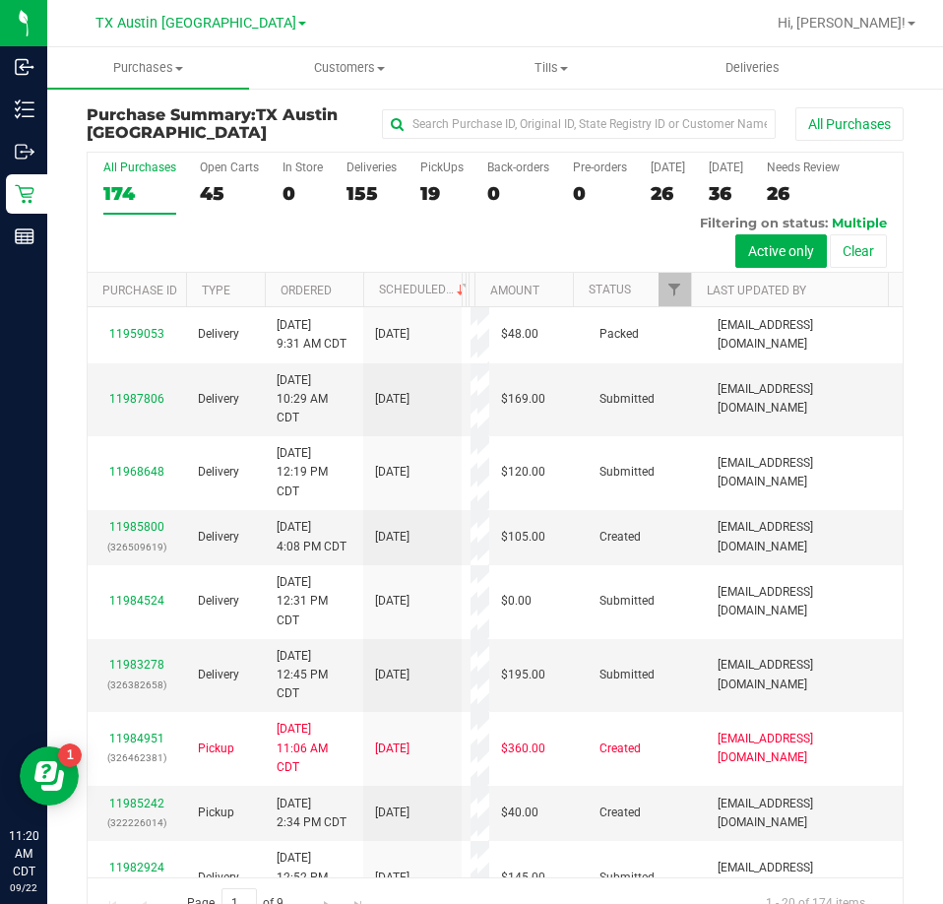
click at [432, 187] on div "19" at bounding box center [441, 193] width 43 height 23
click at [0, 0] on input "PickUps 19" at bounding box center [0, 0] width 0 height 0
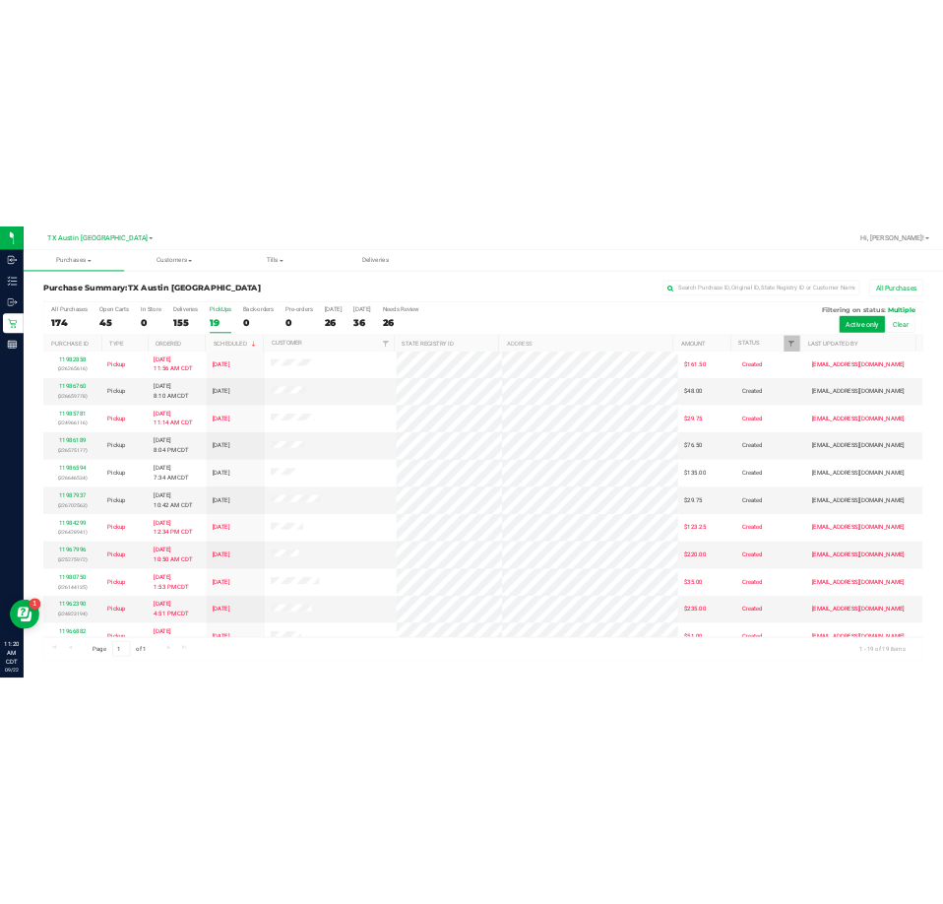
scroll to position [466, 0]
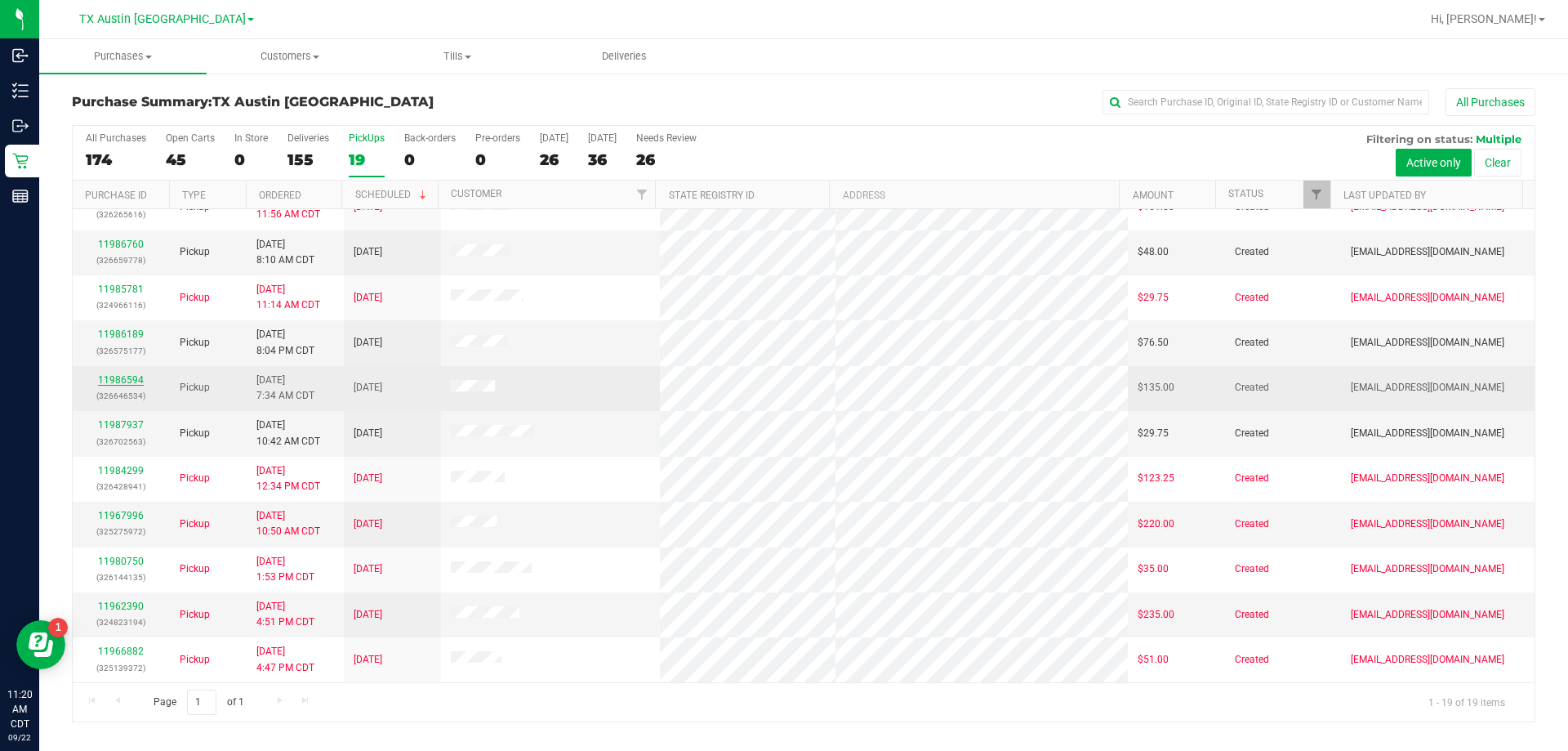
click at [114, 377] on link "11986594" at bounding box center [120, 380] width 46 height 12
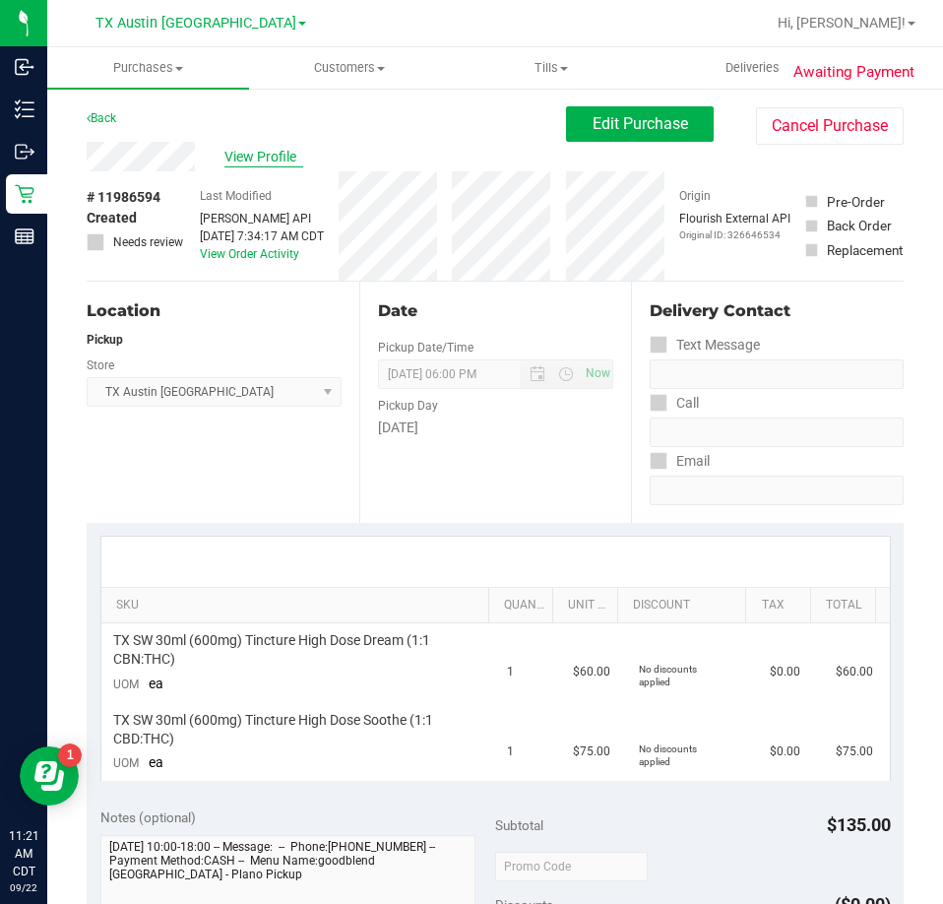
click at [285, 153] on span "View Profile" at bounding box center [263, 157] width 79 height 21
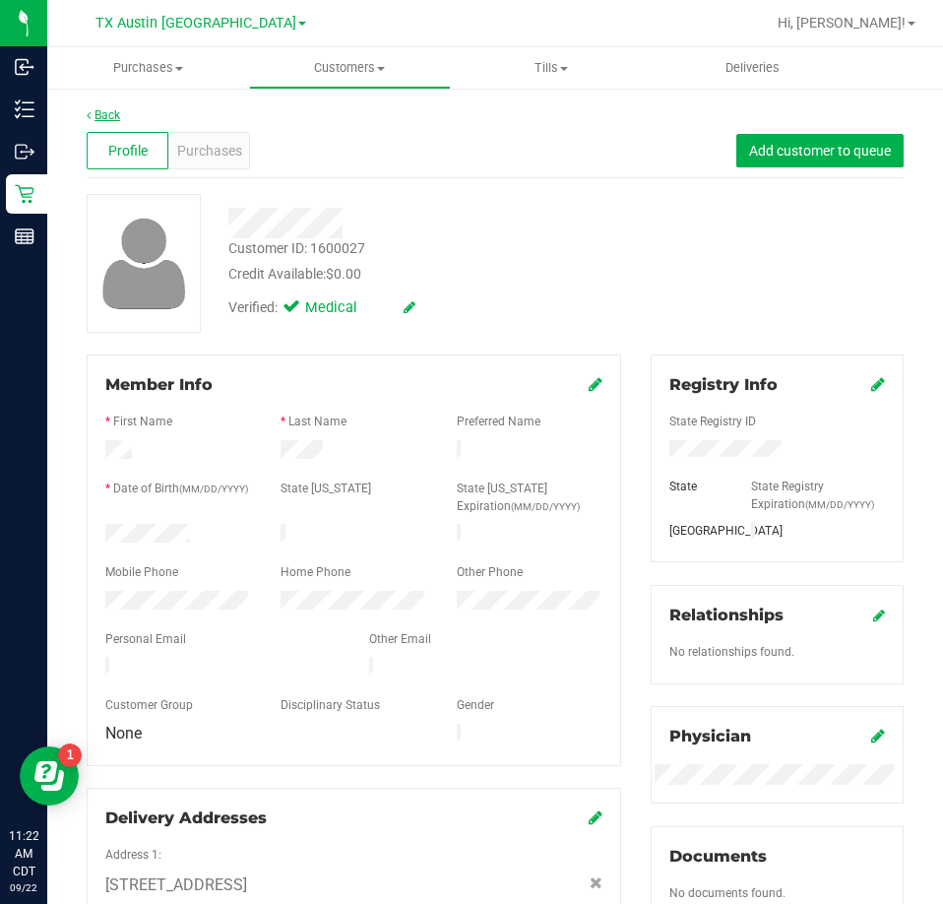
click at [105, 120] on link "Back" at bounding box center [103, 115] width 33 height 14
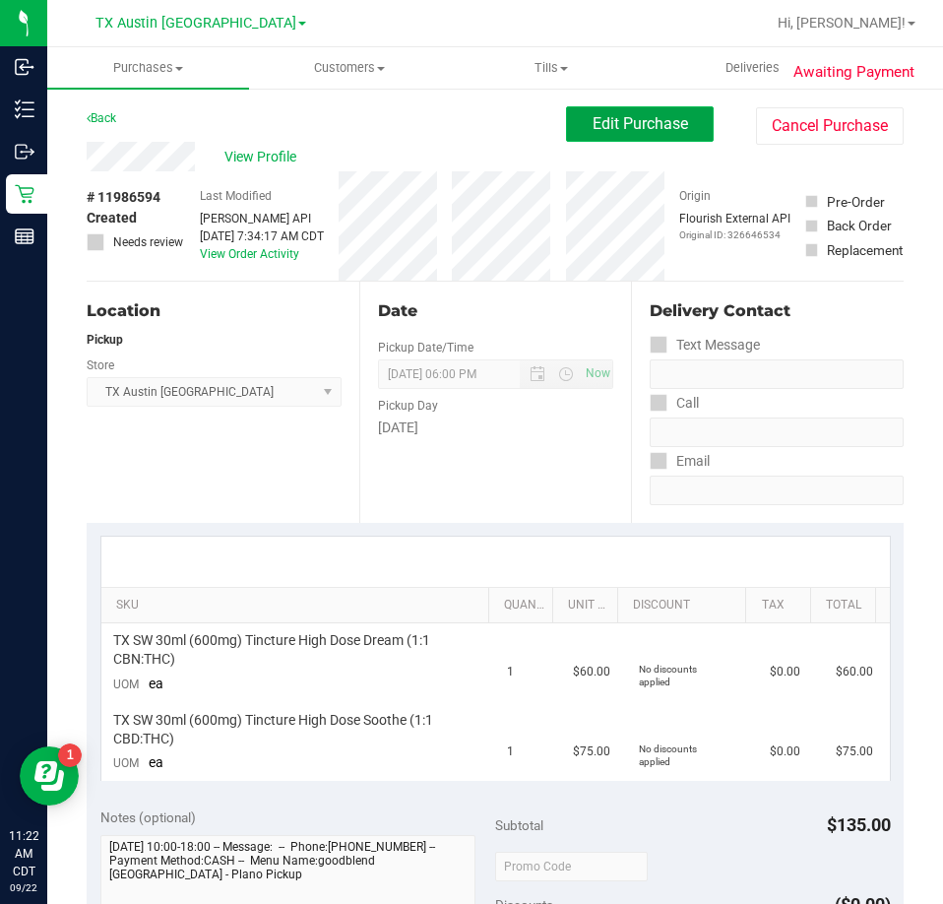
click at [652, 110] on button "Edit Purchase" at bounding box center [640, 123] width 148 height 35
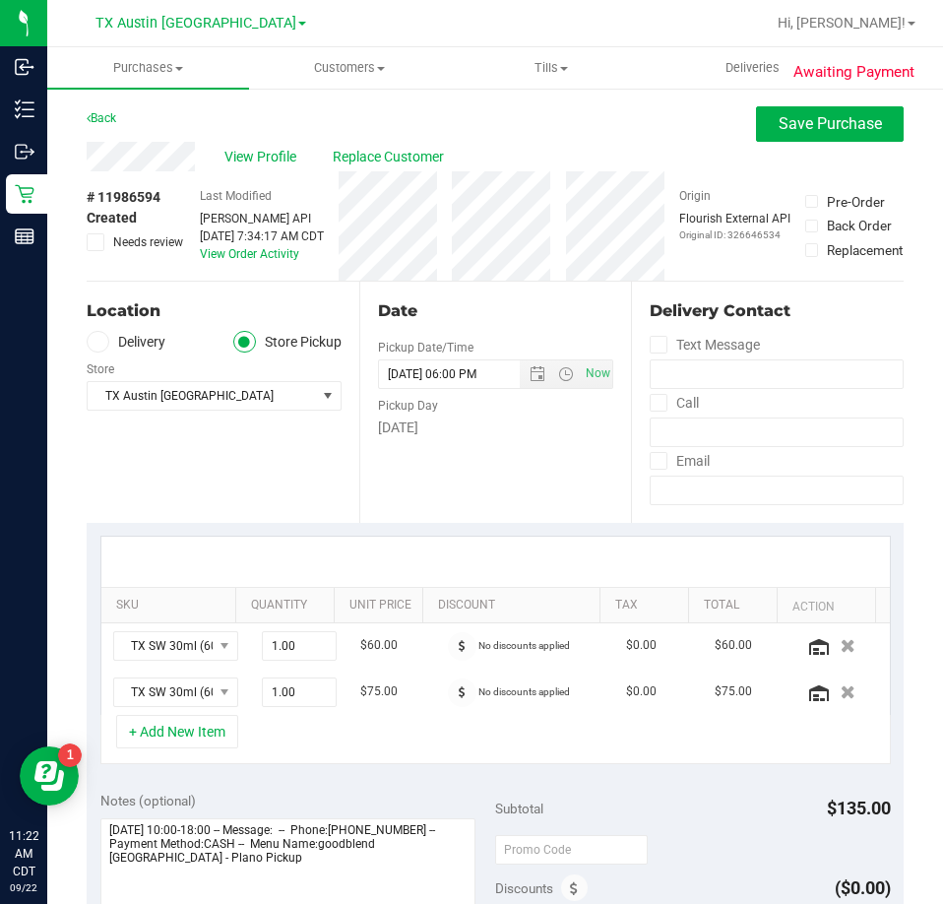
click at [93, 349] on span at bounding box center [98, 342] width 23 height 23
click at [0, 0] on input "Delivery" at bounding box center [0, 0] width 0 height 0
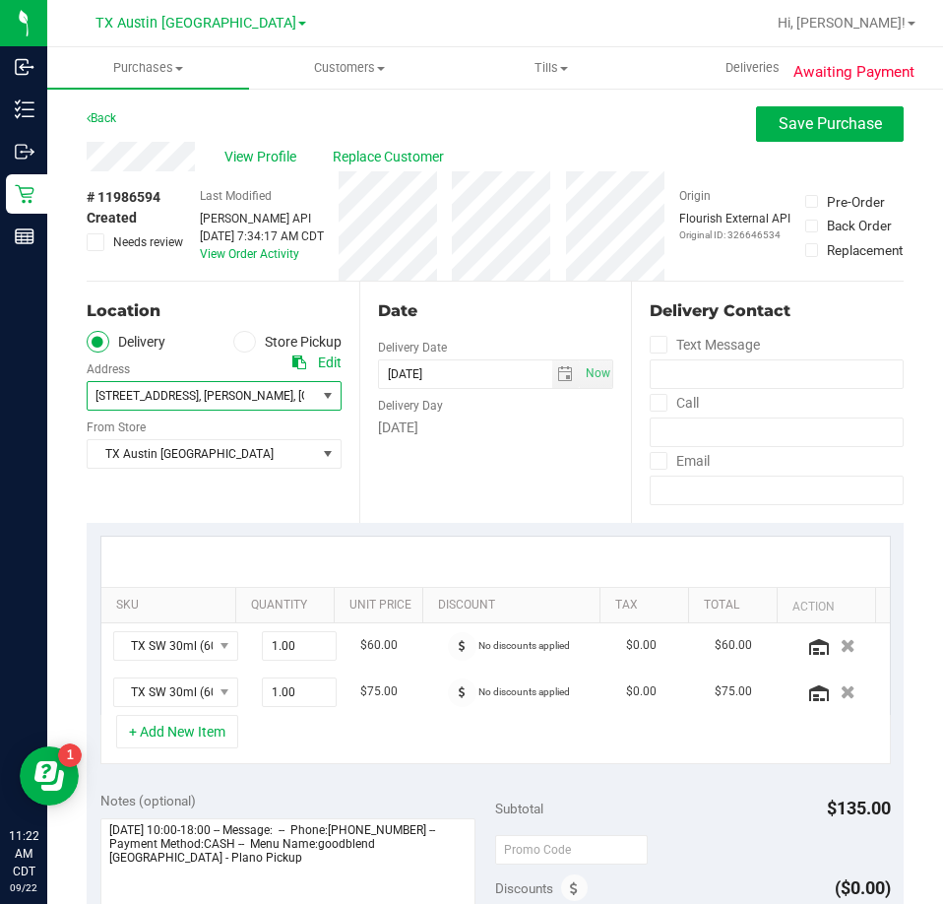
click at [147, 403] on span "2100 Spur Ct" at bounding box center [147, 396] width 103 height 14
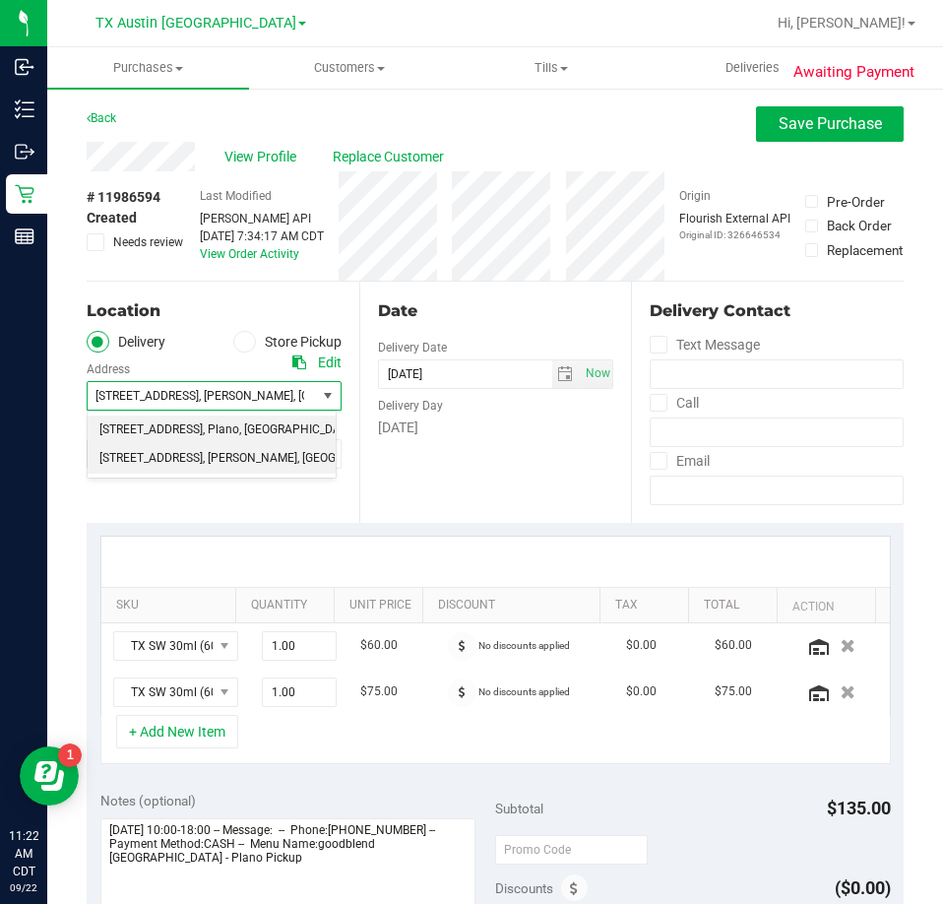
click at [152, 438] on span "4720 SH 121 N, Suite#180" at bounding box center [150, 430] width 103 height 26
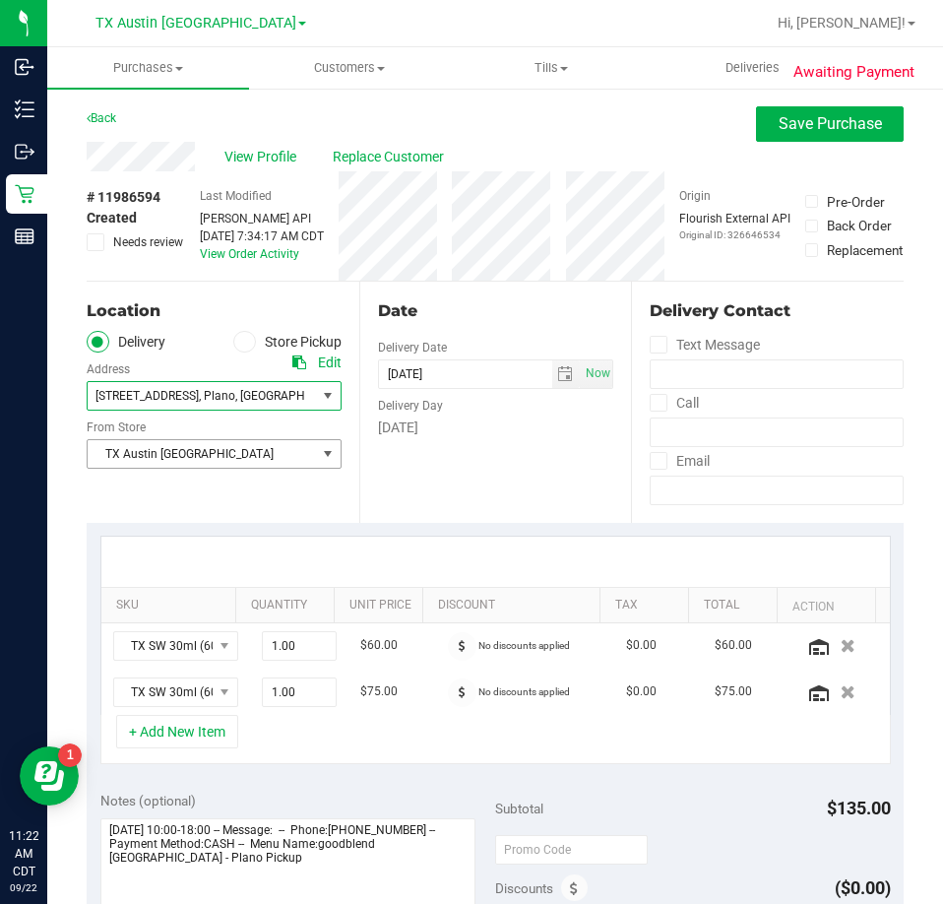
click at [163, 460] on span "TX Austin [GEOGRAPHIC_DATA]" at bounding box center [202, 454] width 228 height 28
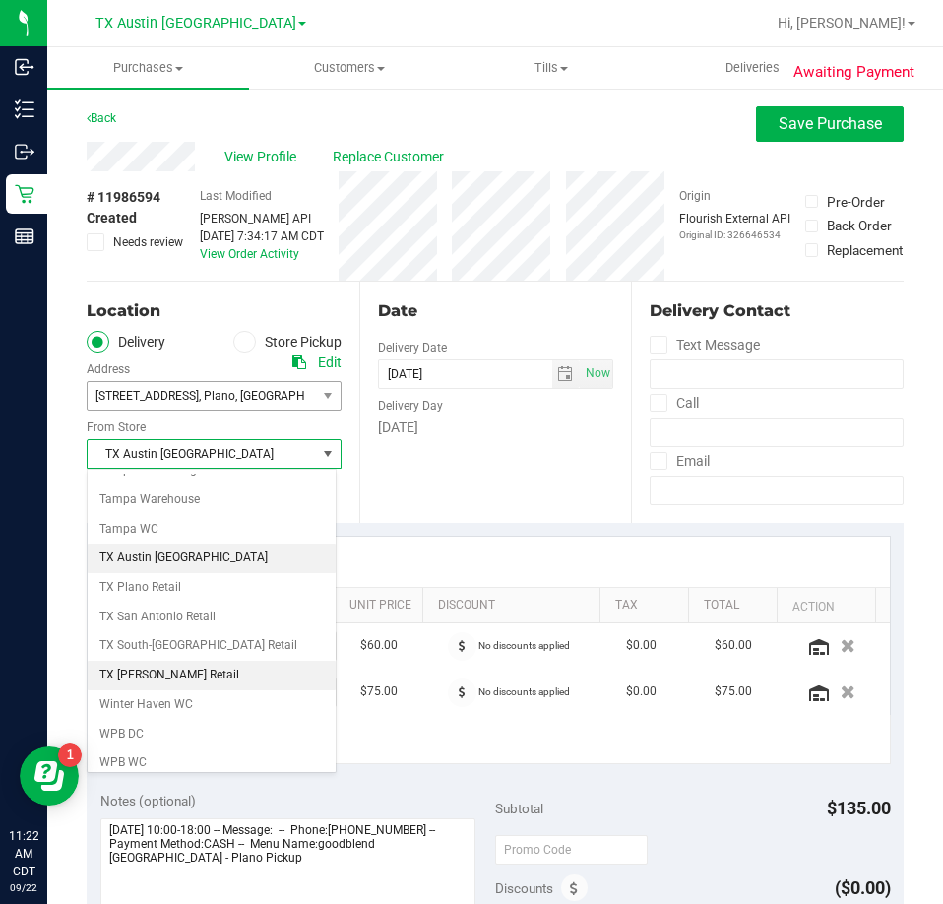
scroll to position [1424, 0]
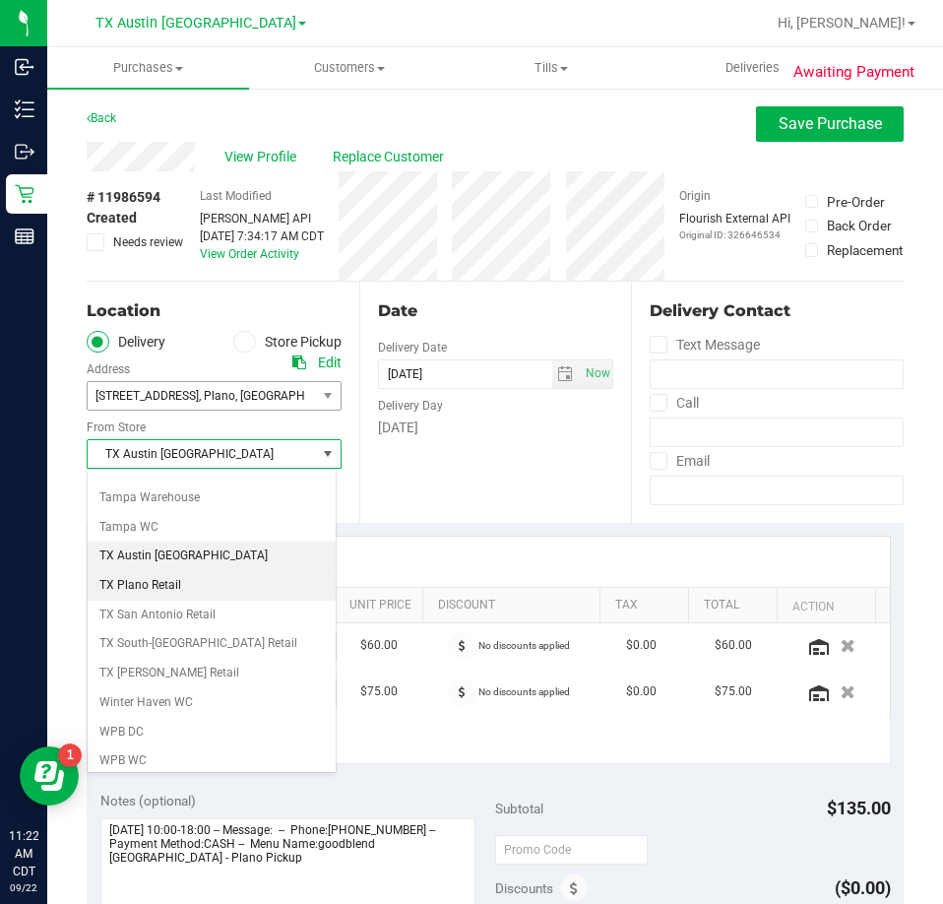
click at [146, 582] on li "TX Plano Retail" at bounding box center [212, 586] width 248 height 30
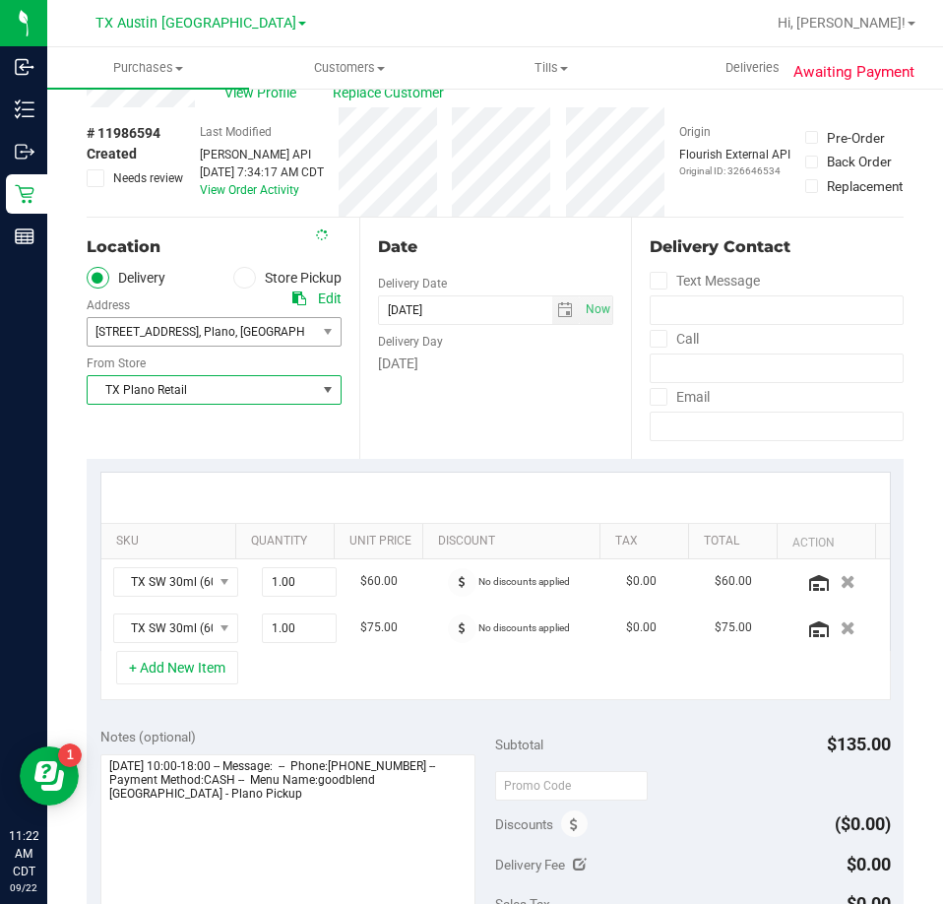
scroll to position [197, 0]
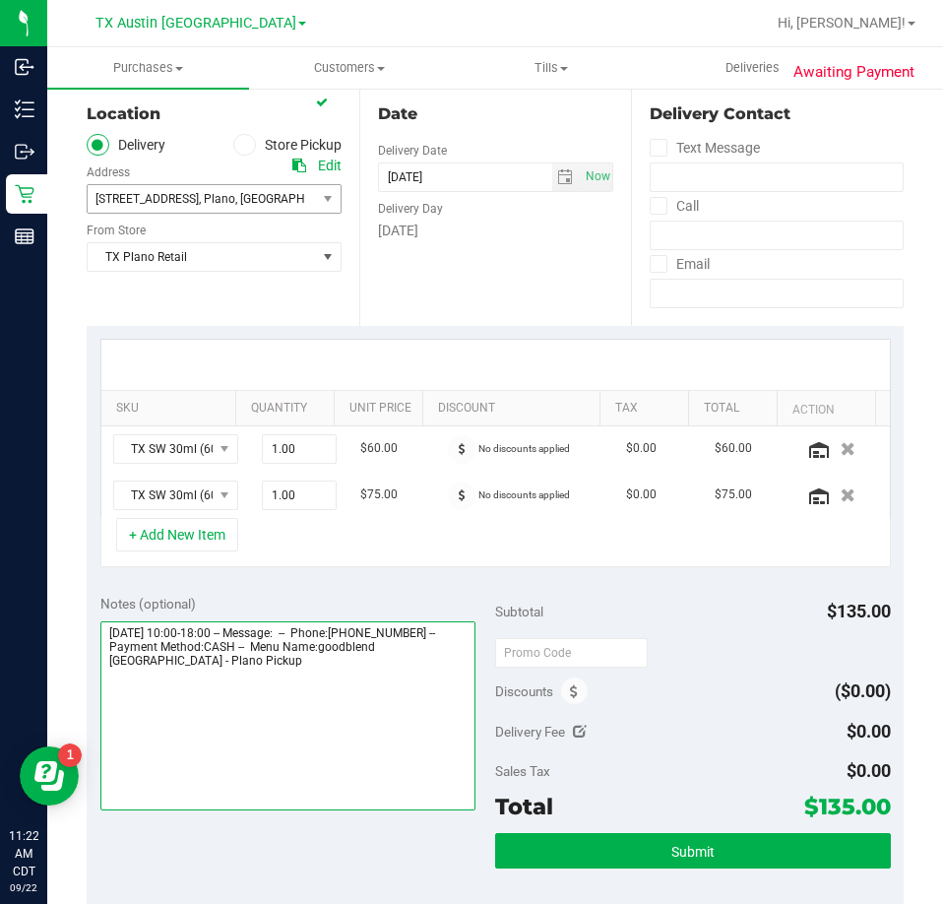
click at [337, 693] on textarea at bounding box center [288, 715] width 376 height 189
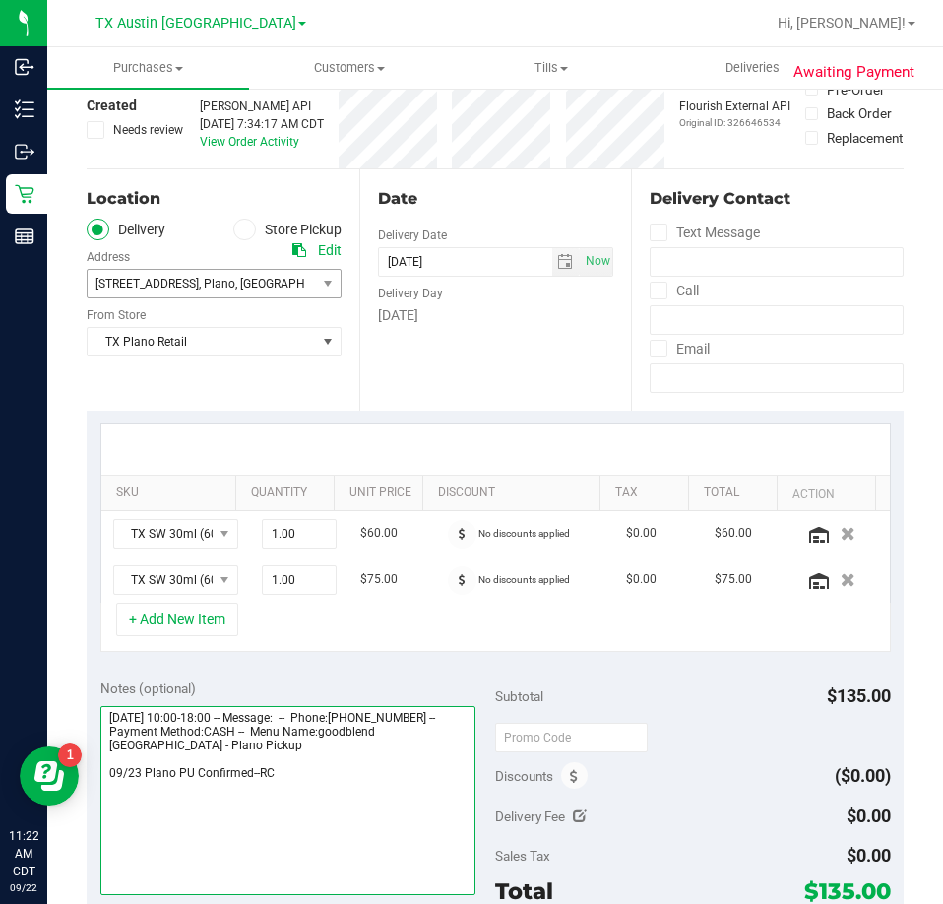
scroll to position [0, 0]
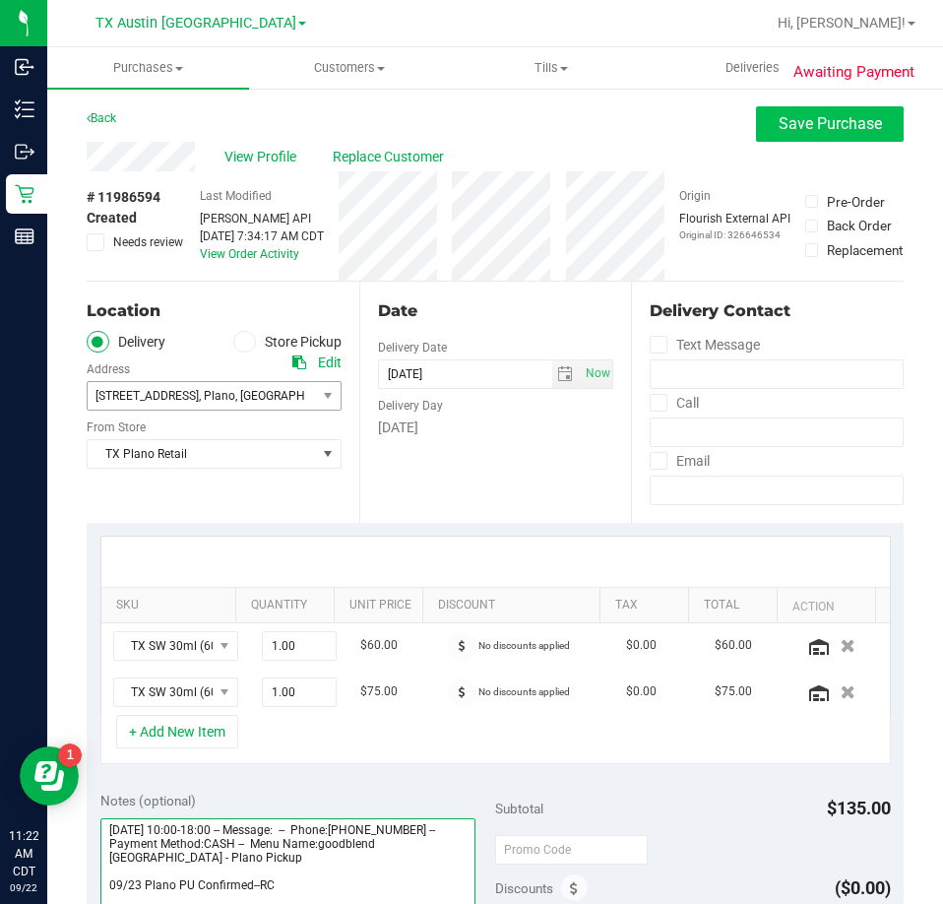
type textarea "Tuesday 09/23/2025 10:00-18:00 -- Message: -- Phone:4694269400 -- Payment Metho…"
click at [779, 131] on span "Save Purchase" at bounding box center [830, 123] width 103 height 19
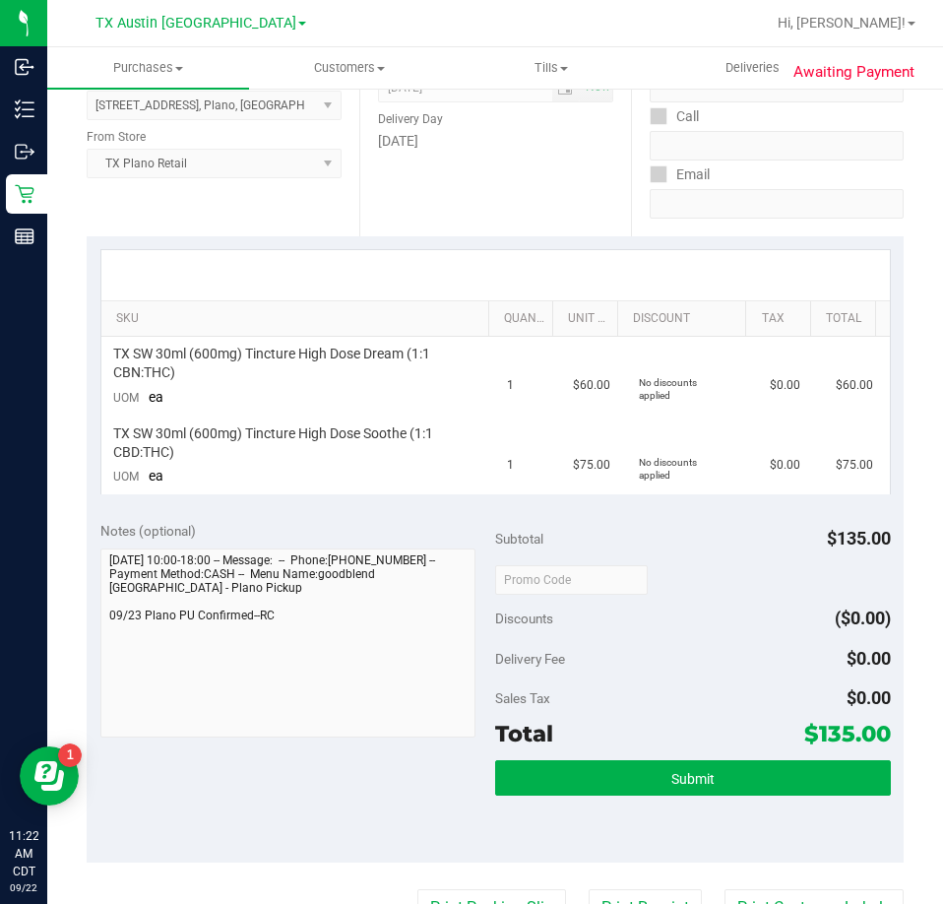
scroll to position [295, 0]
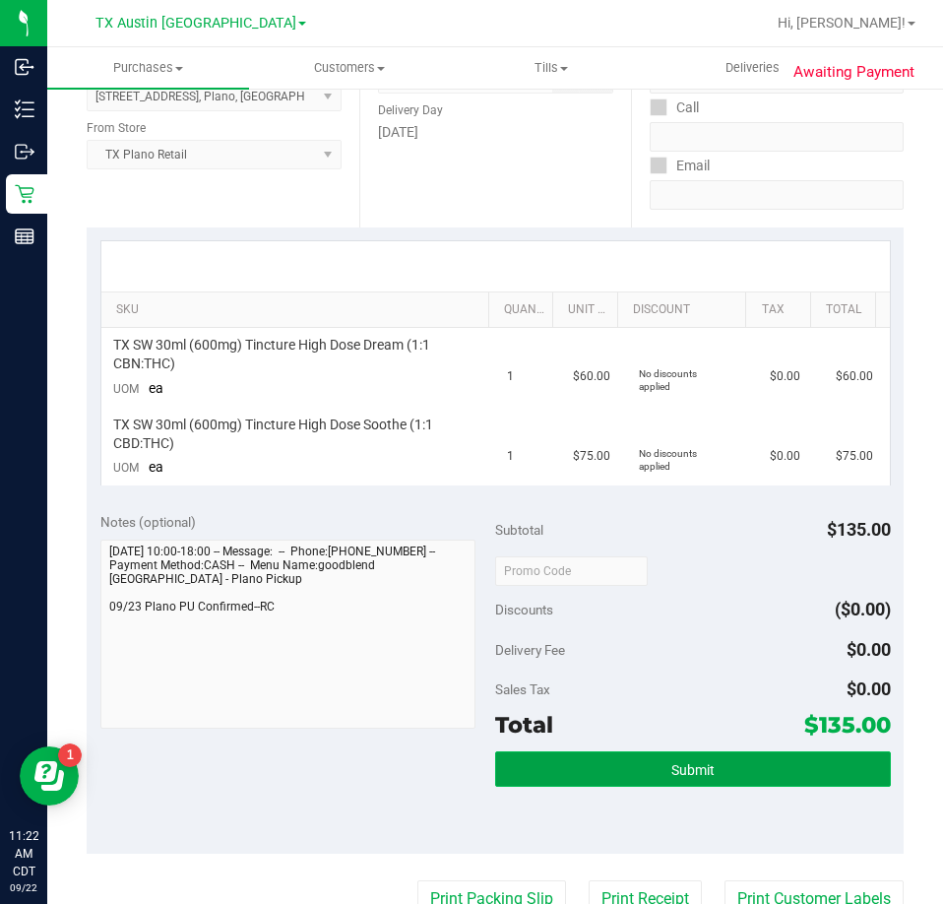
click at [659, 777] on button "Submit" at bounding box center [693, 768] width 396 height 35
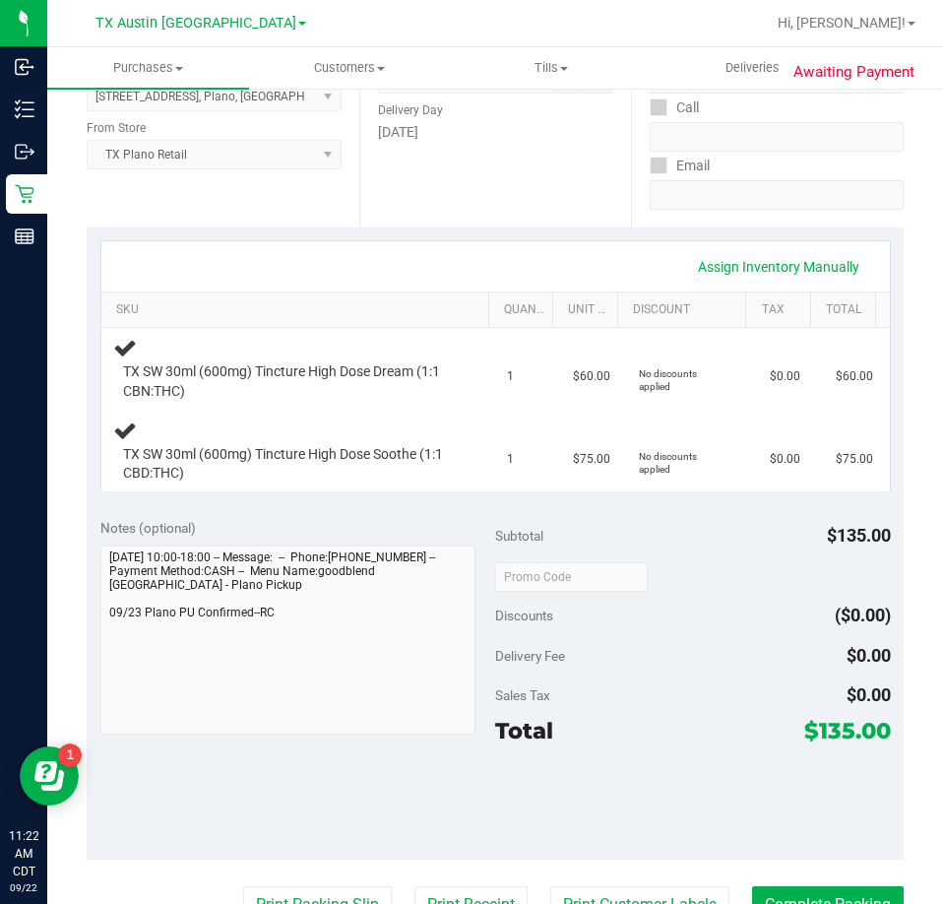
scroll to position [0, 0]
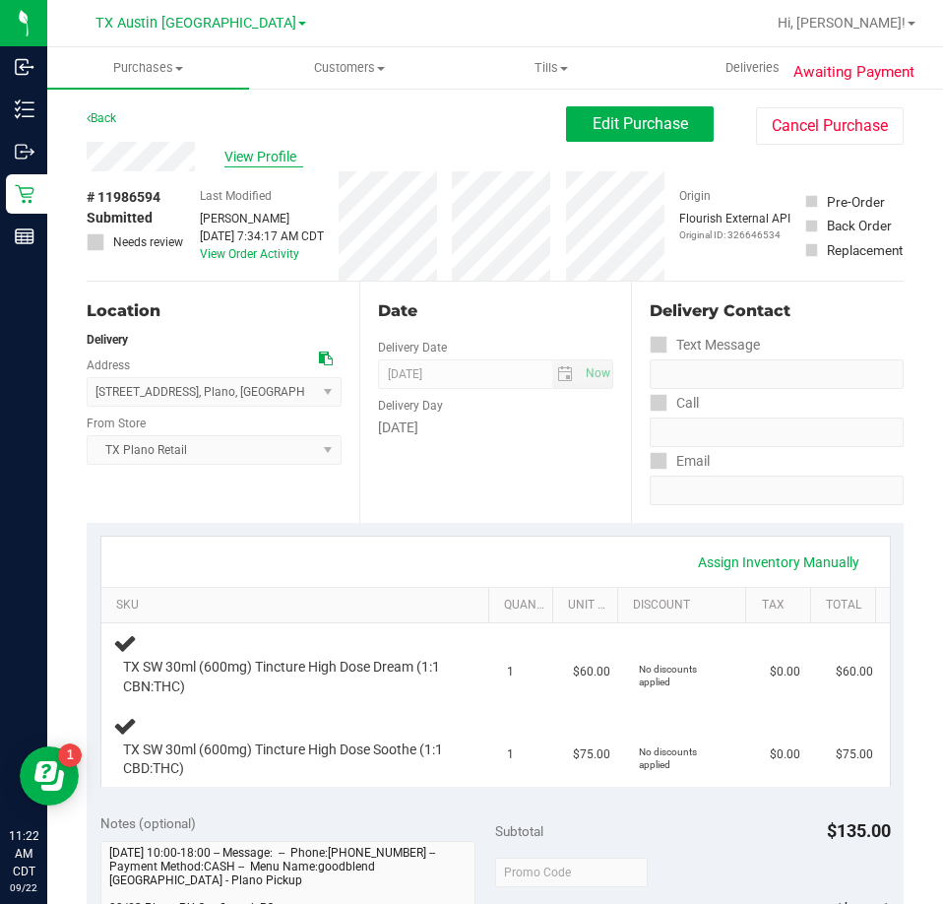
click at [281, 164] on span "View Profile" at bounding box center [263, 157] width 79 height 21
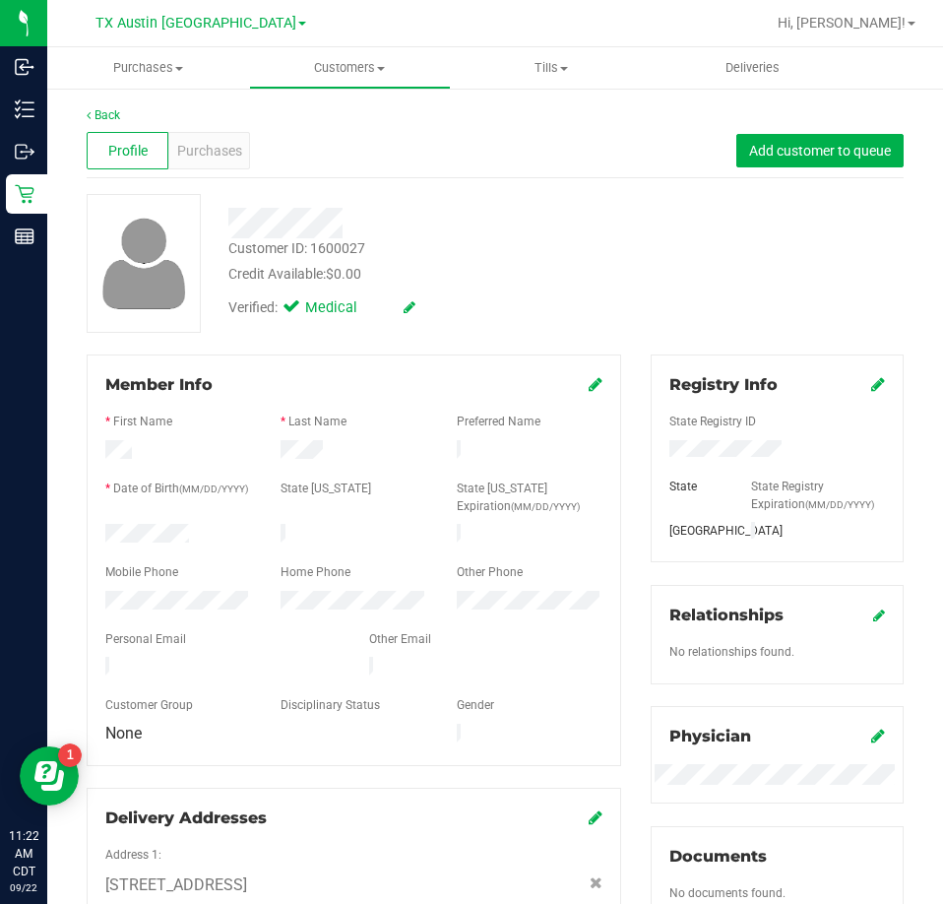
click at [94, 661] on div at bounding box center [223, 669] width 264 height 24
click at [115, 111] on link "Back" at bounding box center [103, 115] width 33 height 14
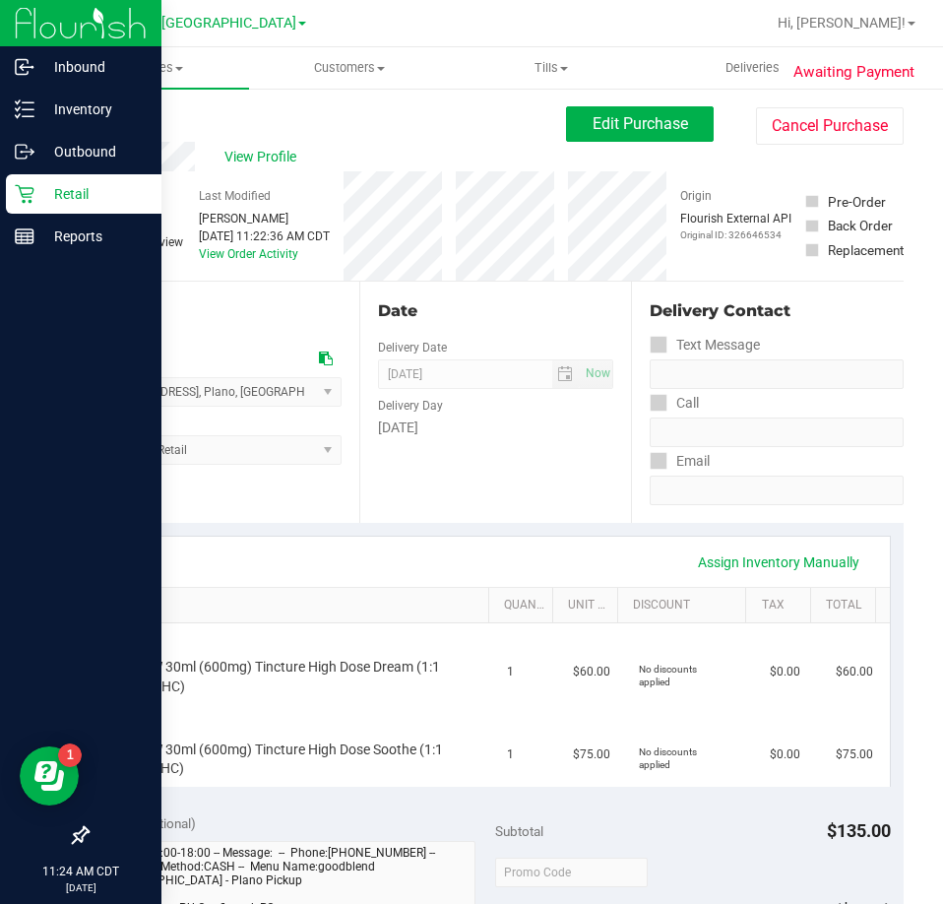
click at [30, 198] on icon at bounding box center [25, 194] width 20 height 20
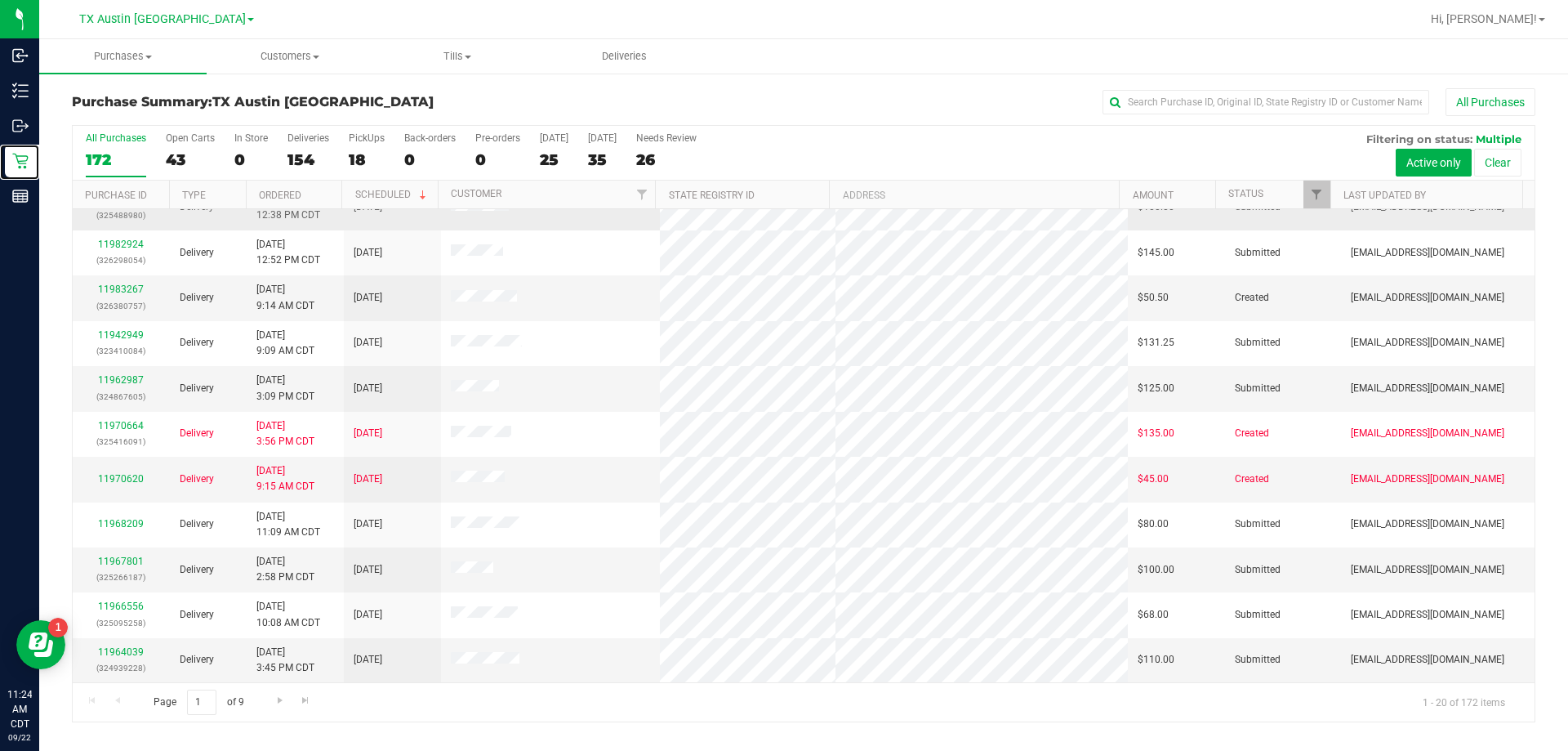
scroll to position [447, 0]
click at [355, 159] on div "18" at bounding box center [366, 159] width 36 height 19
click at [0, 0] on input "PickUps 18" at bounding box center [0, 0] width 0 height 0
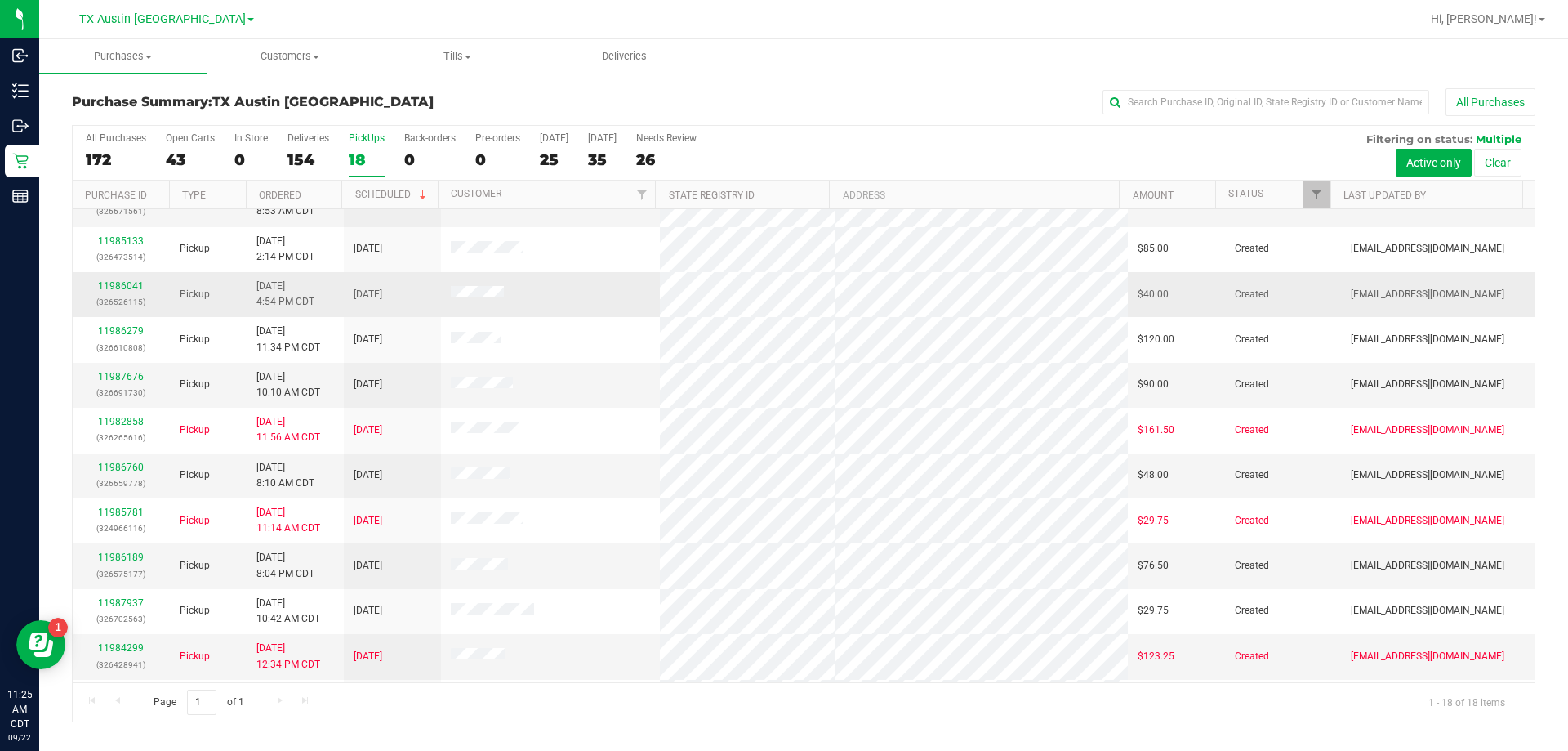
scroll to position [245, 0]
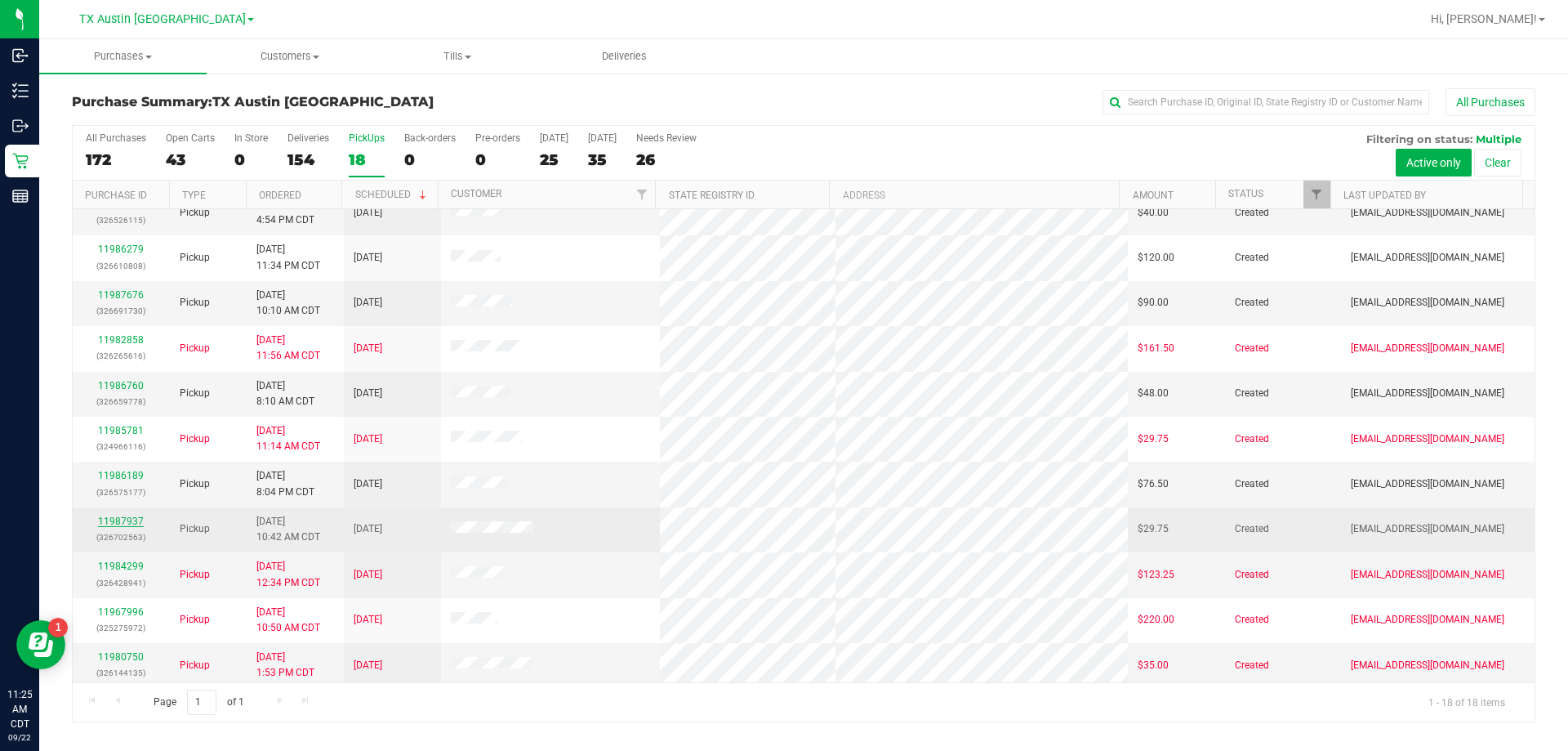
click at [132, 516] on link "11987937" at bounding box center [120, 521] width 46 height 12
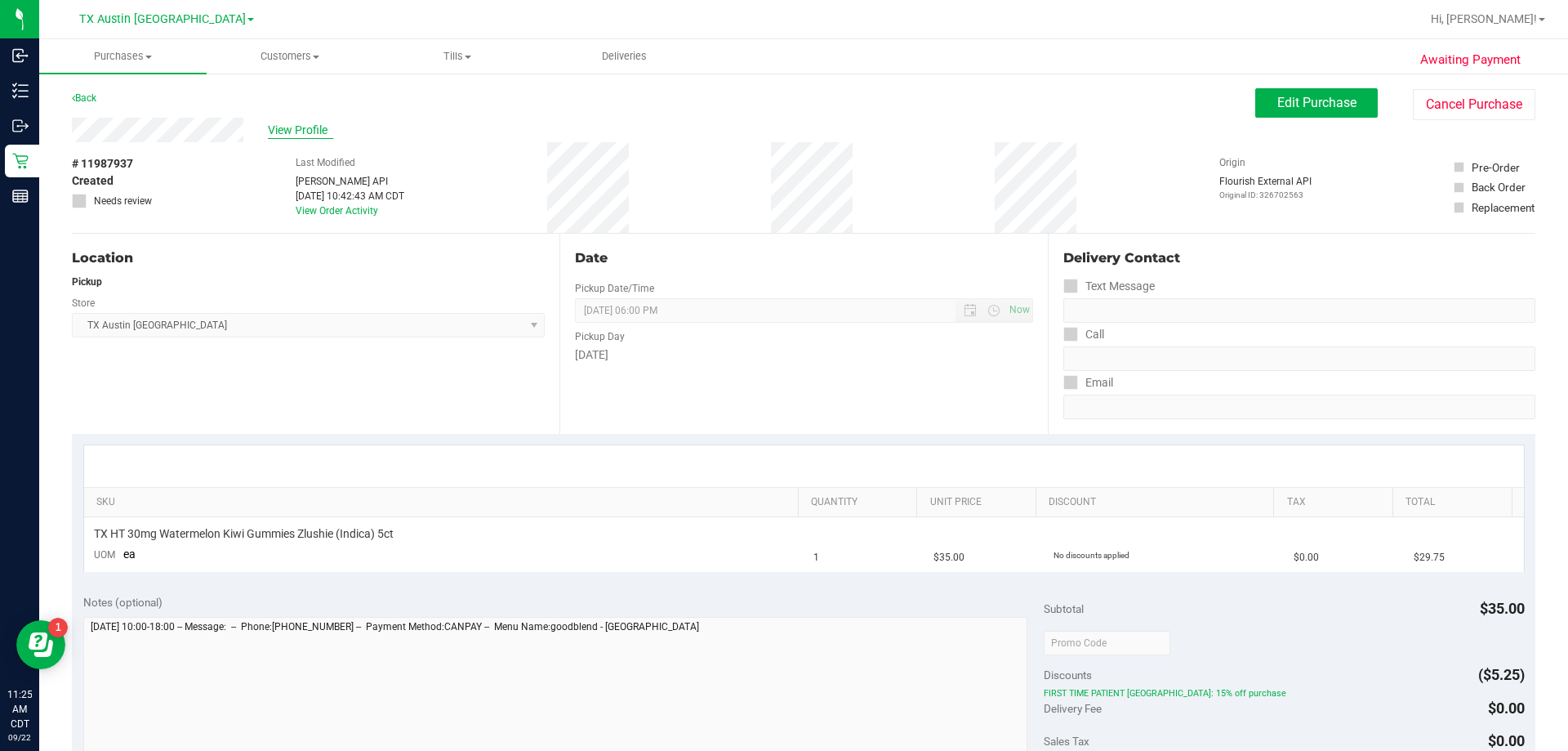
click at [289, 128] on span "View Profile" at bounding box center [300, 130] width 66 height 17
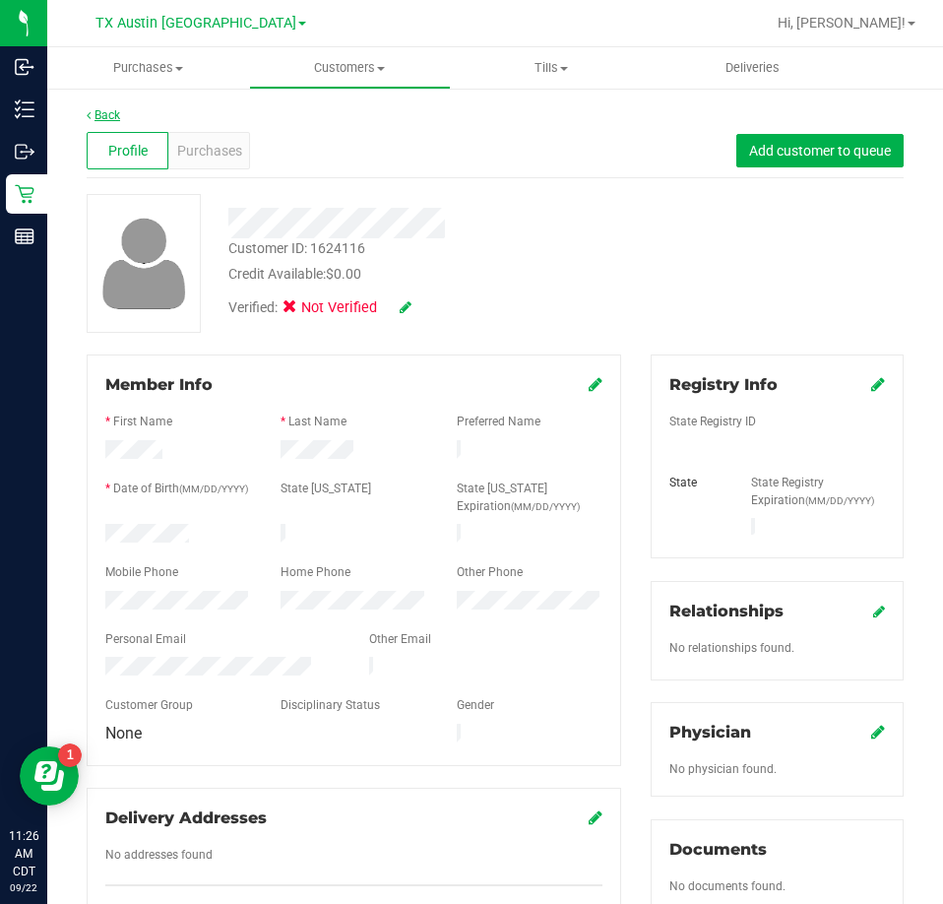
click at [98, 114] on link "Back" at bounding box center [103, 115] width 33 height 14
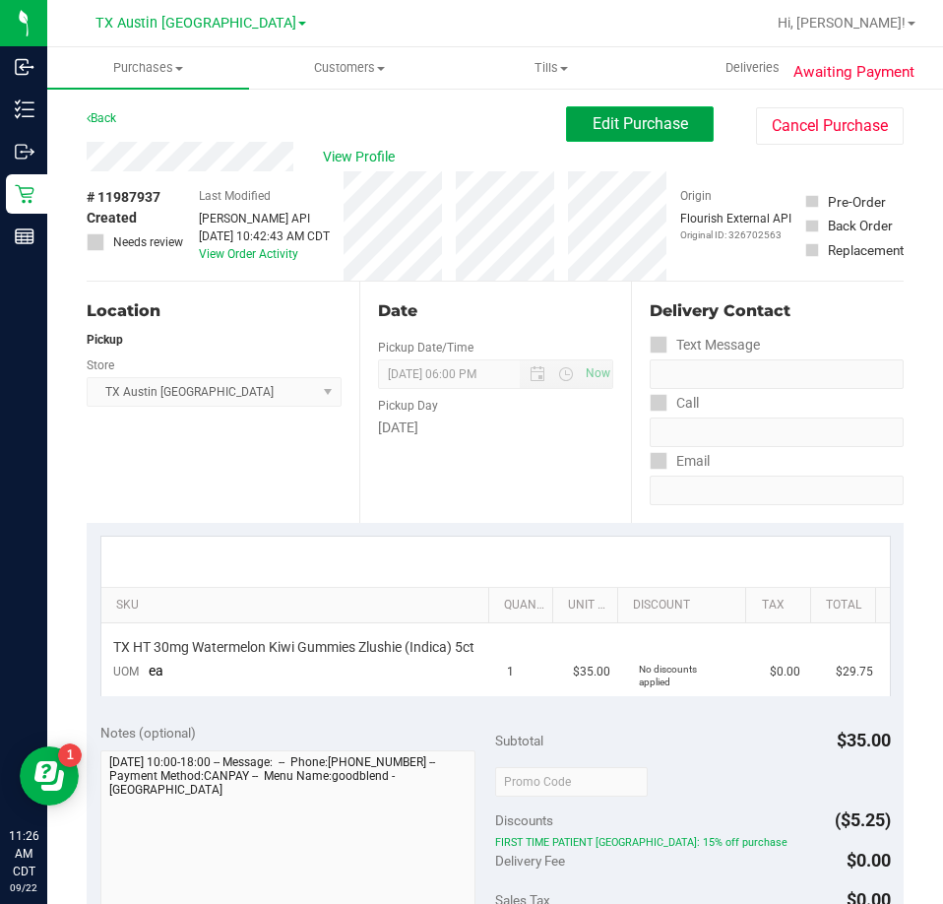
click at [642, 115] on span "Edit Purchase" at bounding box center [641, 123] width 96 height 19
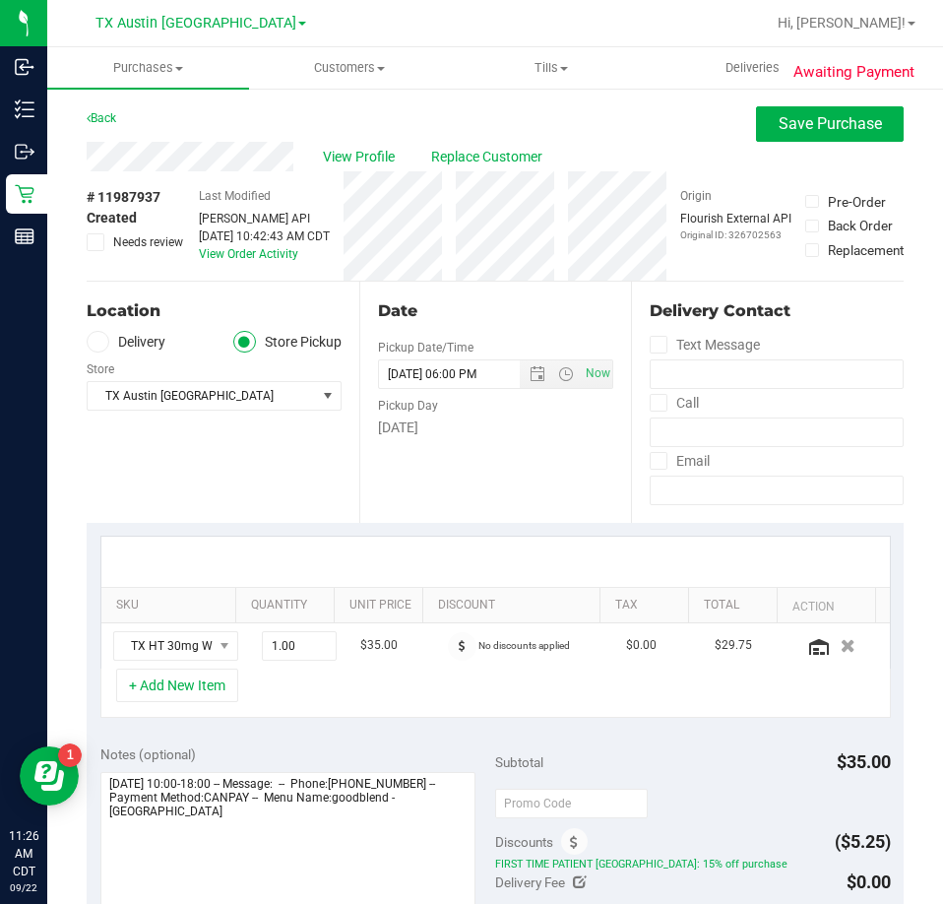
click at [103, 243] on span at bounding box center [96, 242] width 18 height 18
click at [0, 0] on input "Needs review" at bounding box center [0, 0] width 0 height 0
click at [289, 834] on textarea at bounding box center [288, 866] width 376 height 189
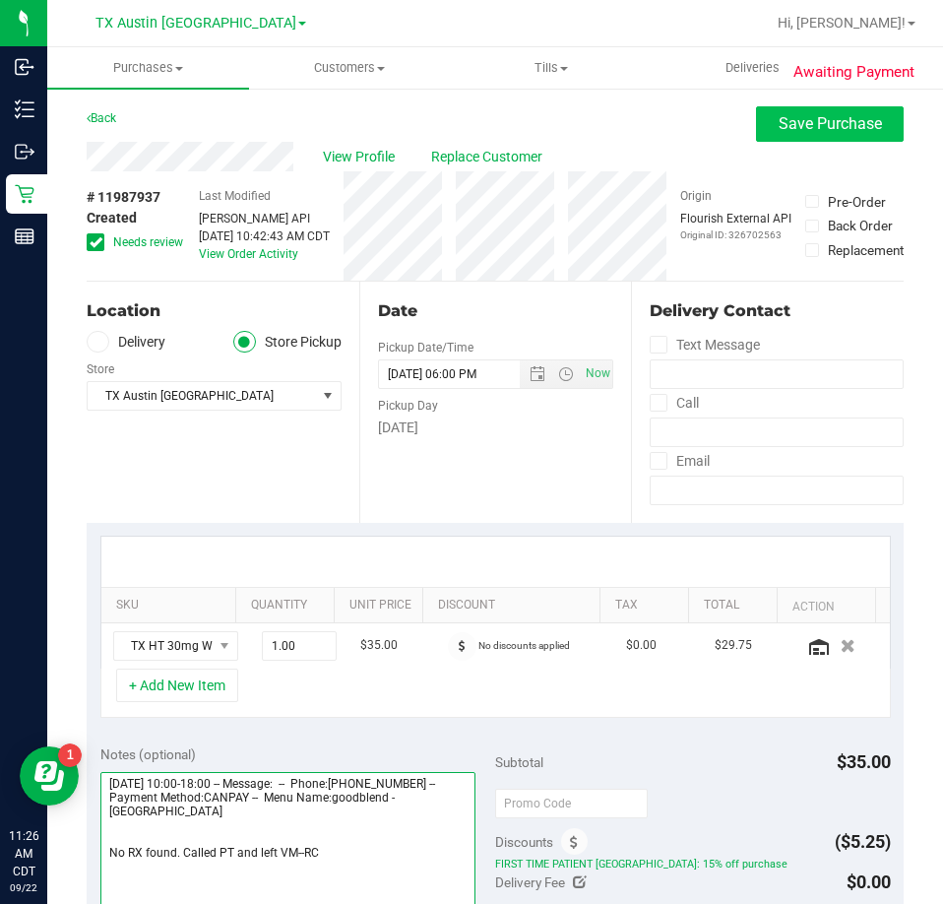
type textarea "Monday 09/22/2025 10:00-18:00 -- Message: -- Phone:8308320271 -- Payment Method…"
click at [761, 139] on button "Save Purchase" at bounding box center [830, 123] width 148 height 35
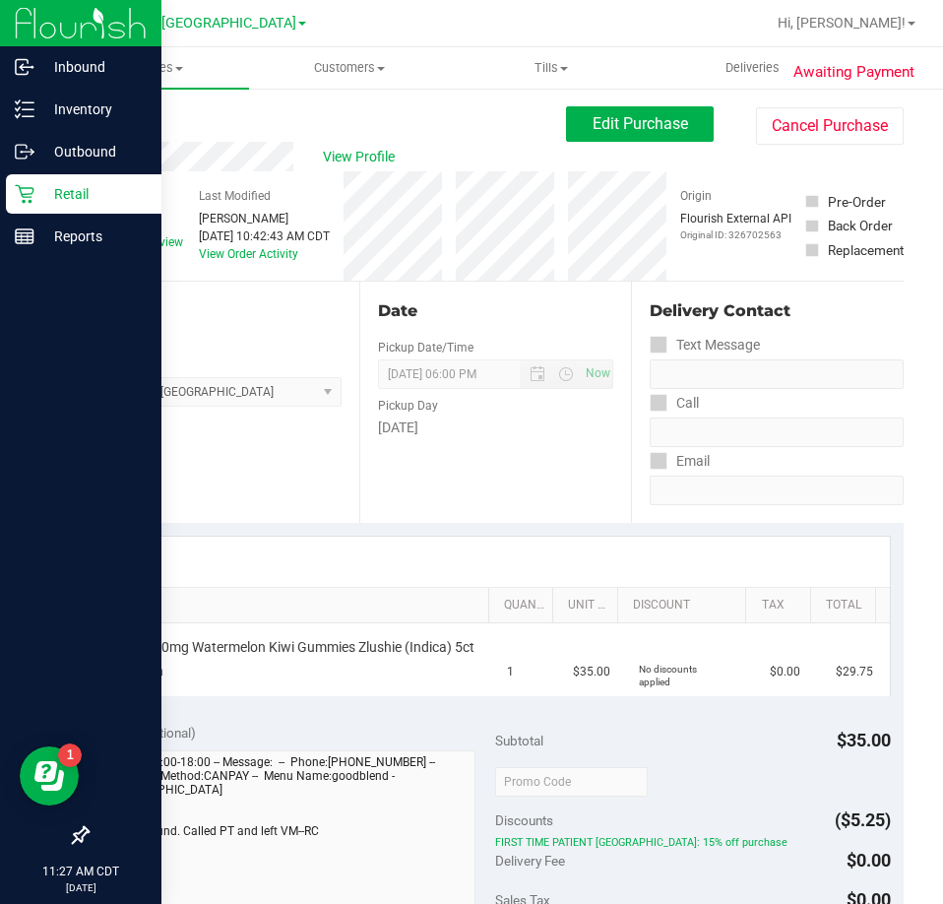
click at [79, 195] on p "Retail" at bounding box center [93, 194] width 118 height 24
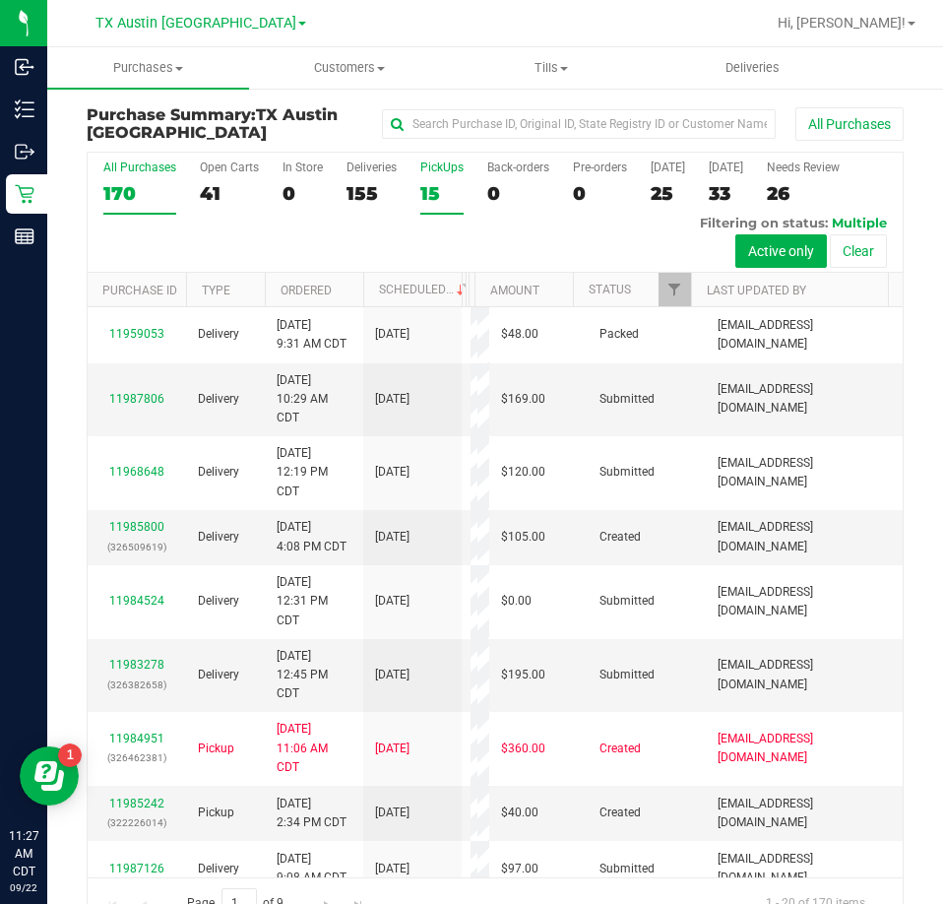
click at [427, 194] on div "15" at bounding box center [441, 193] width 43 height 23
click at [0, 0] on input "PickUps 15" at bounding box center [0, 0] width 0 height 0
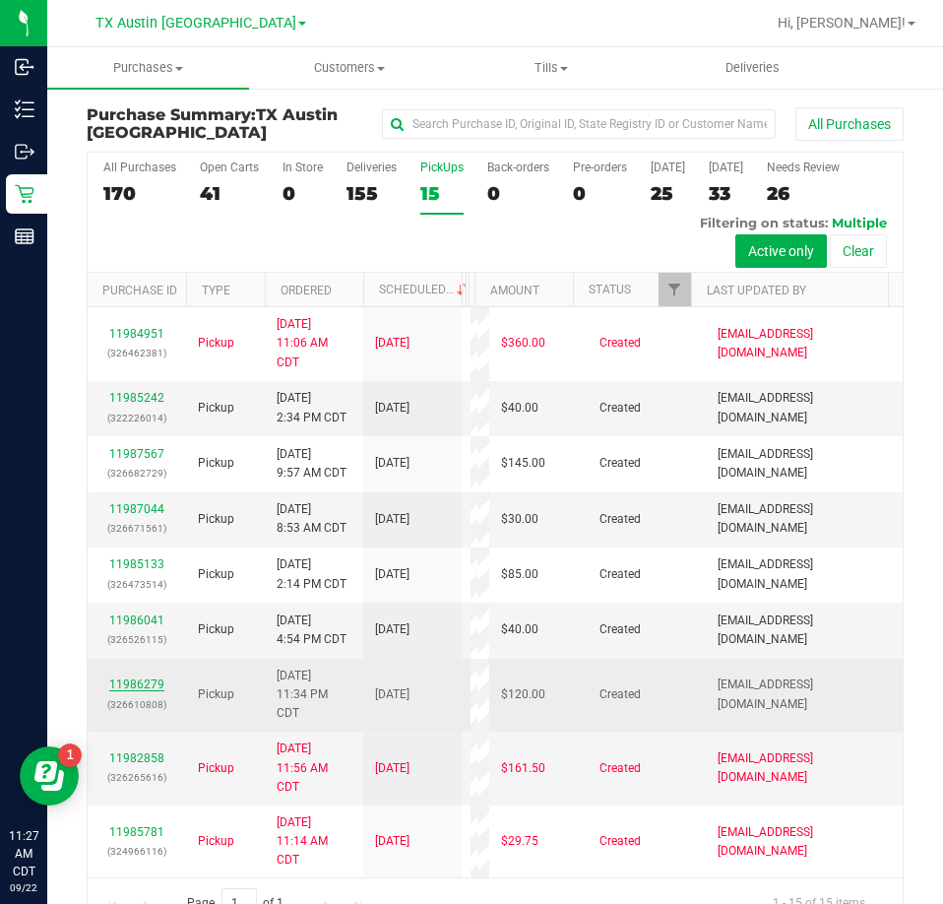
click at [141, 691] on link "11986279" at bounding box center [136, 684] width 55 height 14
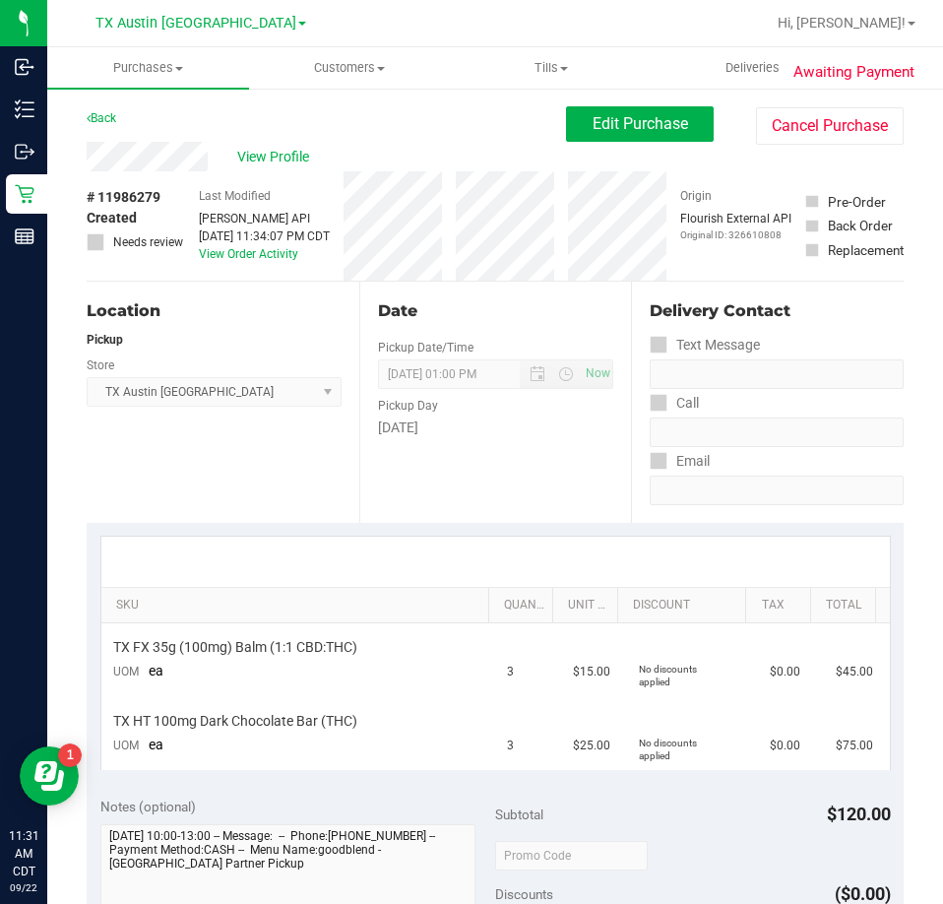
click at [75, 158] on div "Awaiting Payment Back Edit Purchase Cancel Purchase View Profile # 11986279 Cre…" at bounding box center [495, 888] width 896 height 1602
click at [594, 132] on button "Edit Purchase" at bounding box center [640, 123] width 148 height 35
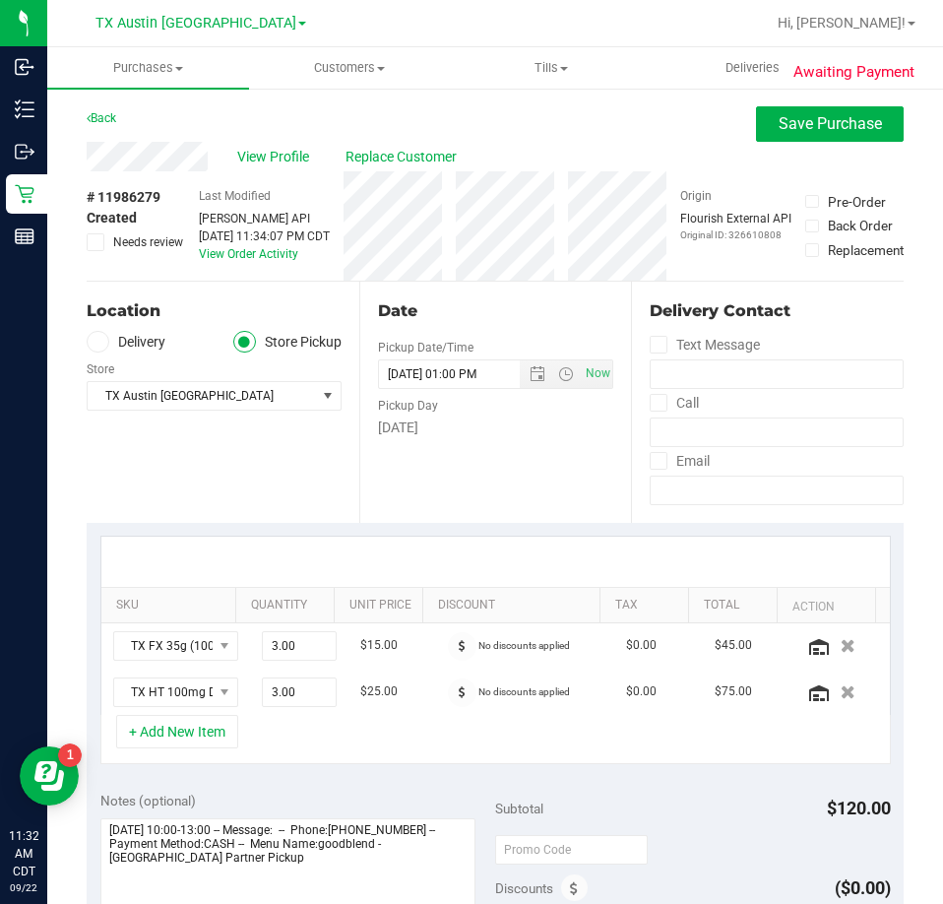
scroll to position [98, 0]
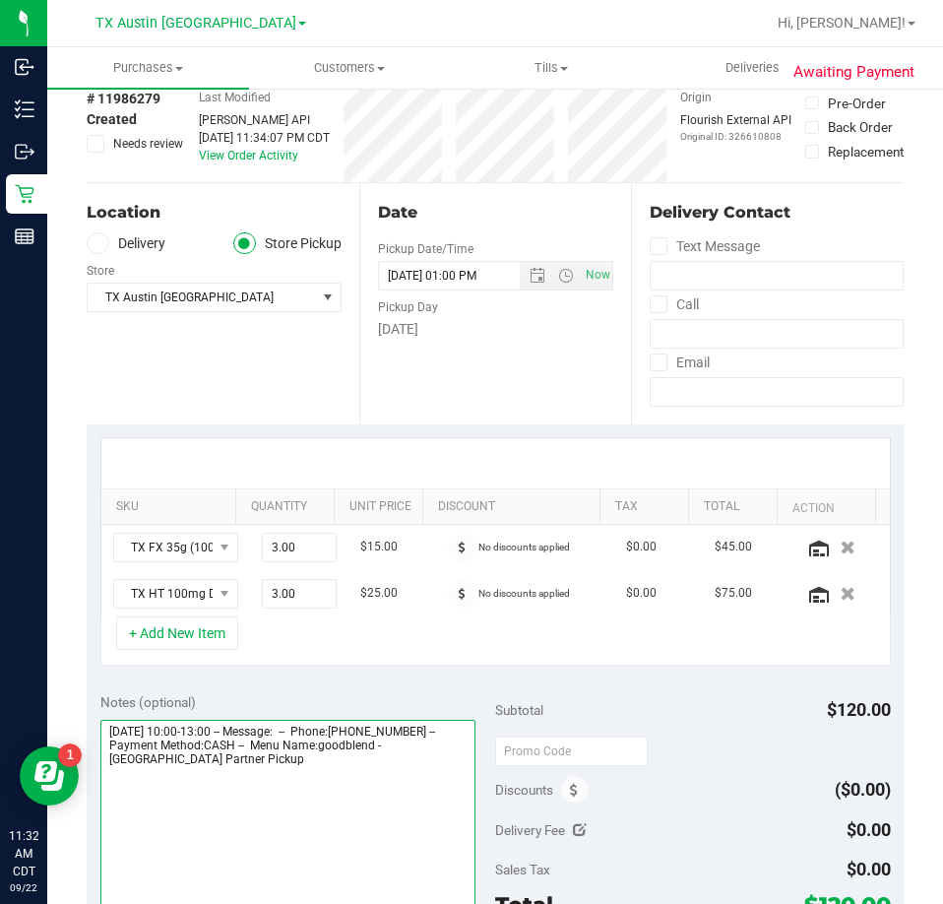
click at [405, 790] on textarea at bounding box center [288, 814] width 376 height 189
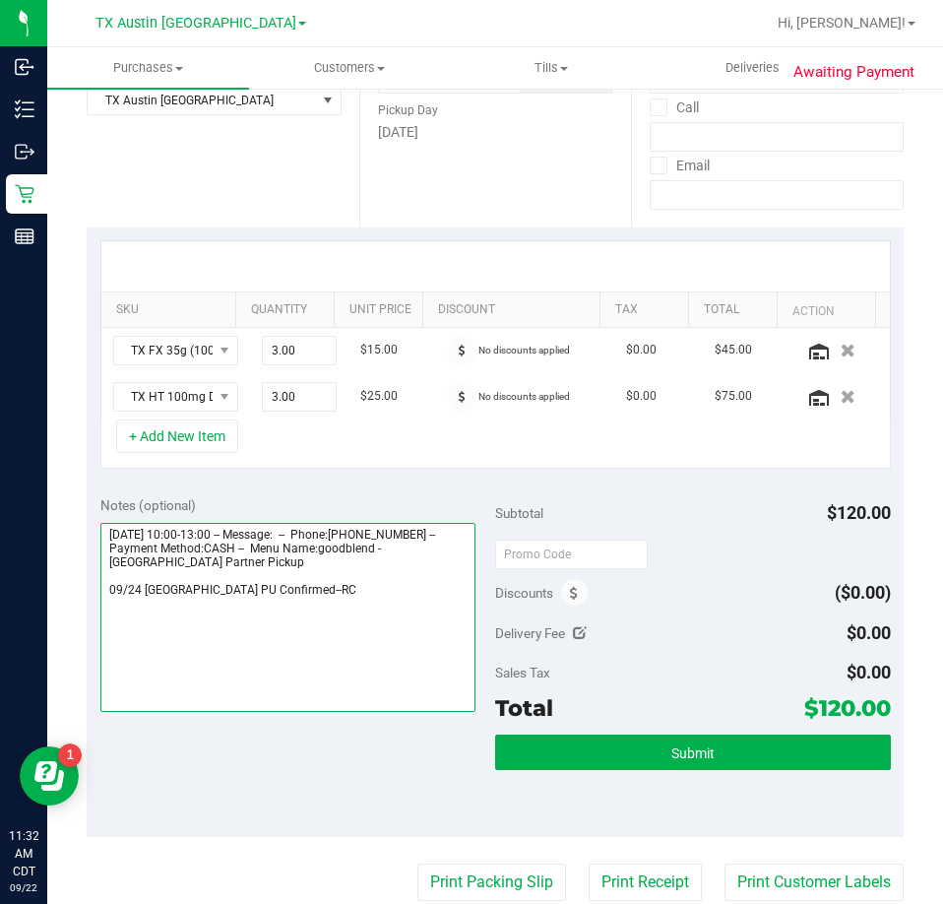
scroll to position [0, 0]
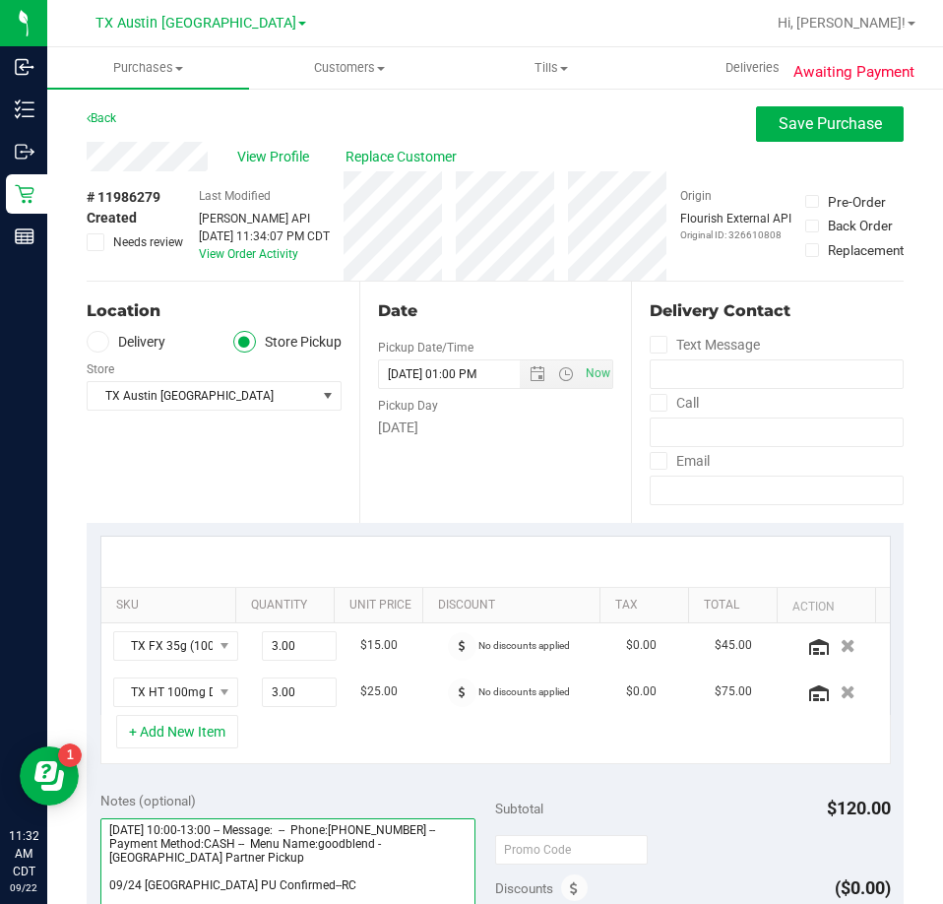
type textarea "Wednesday 09/24/2025 10:00-13:00 -- Message: -- Phone:9406360578 -- Payment Met…"
click at [104, 335] on span at bounding box center [98, 342] width 23 height 23
click at [0, 0] on input "Delivery" at bounding box center [0, 0] width 0 height 0
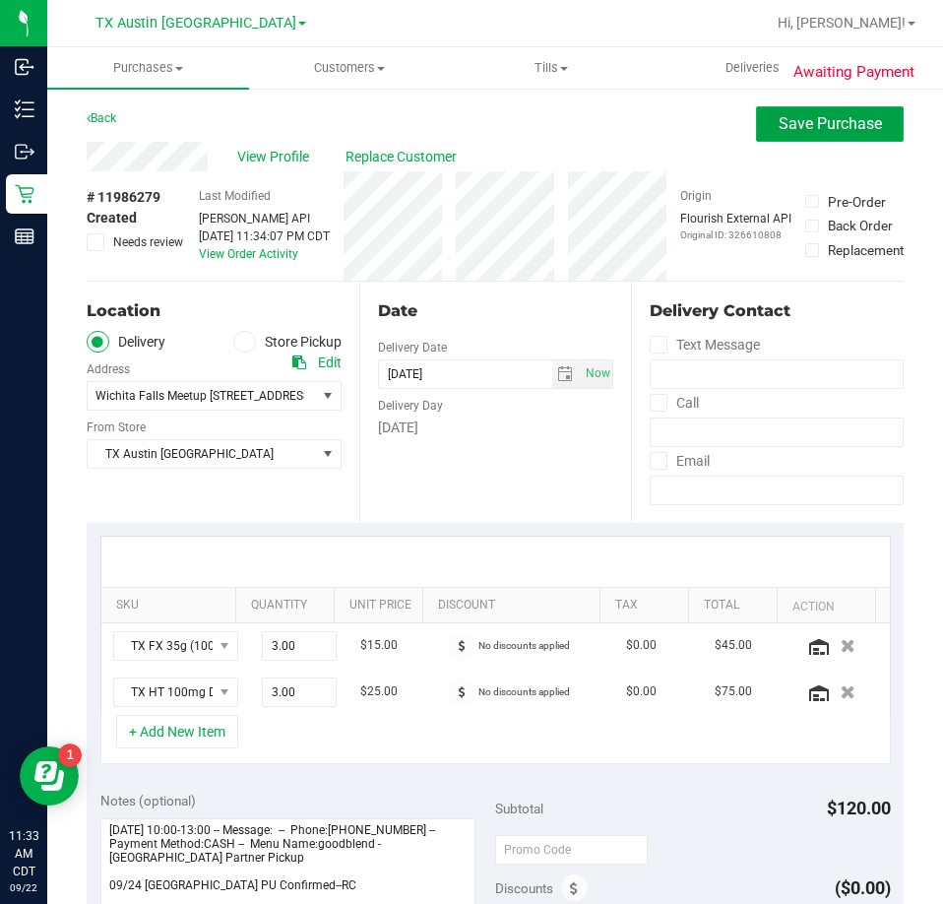
click at [821, 129] on span "Save Purchase" at bounding box center [830, 123] width 103 height 19
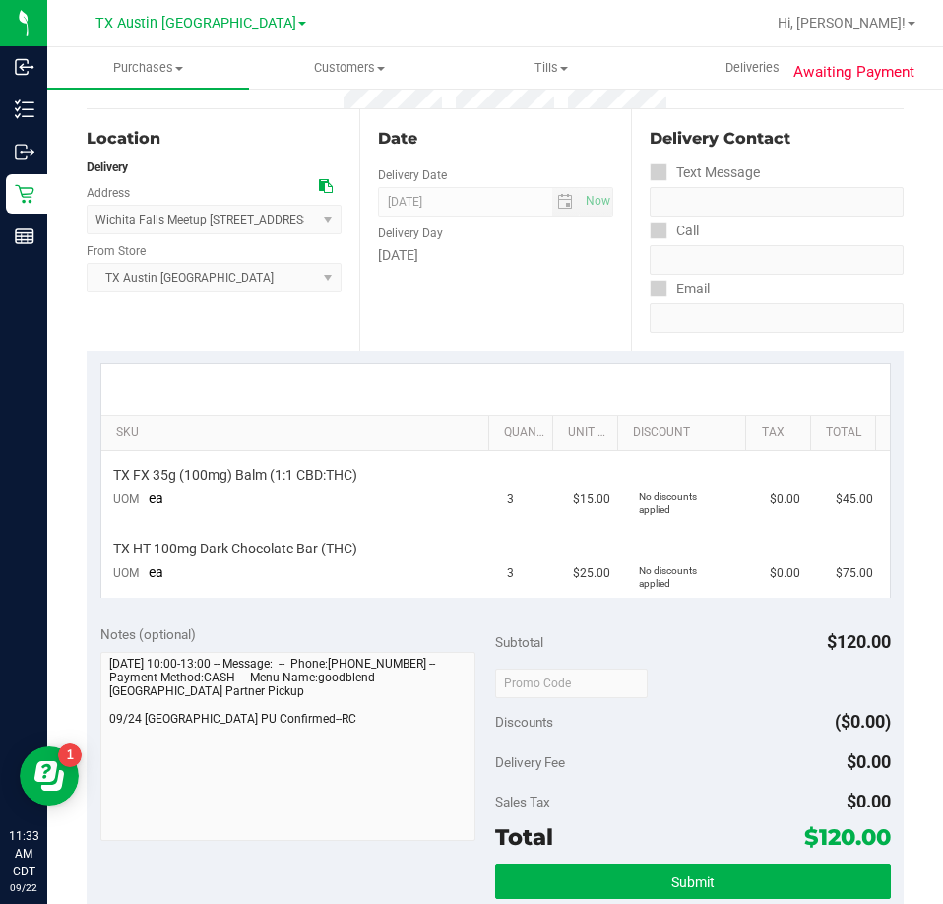
scroll to position [394, 0]
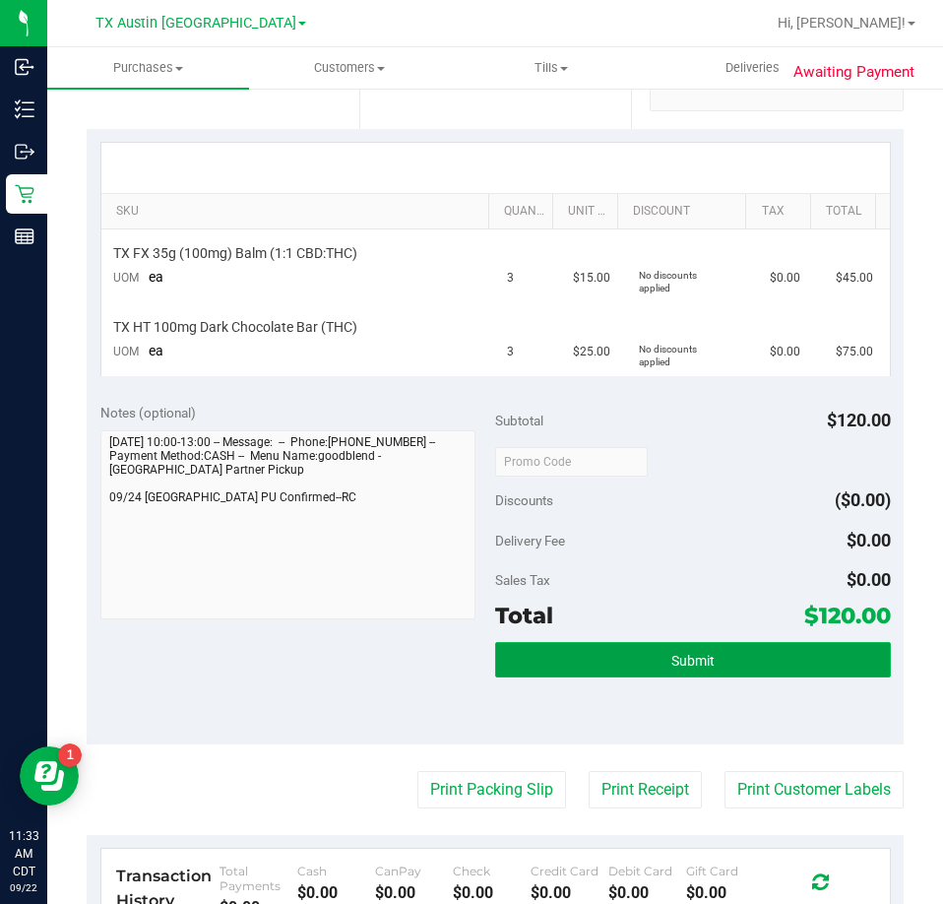
click at [701, 655] on span "Submit" at bounding box center [693, 661] width 43 height 16
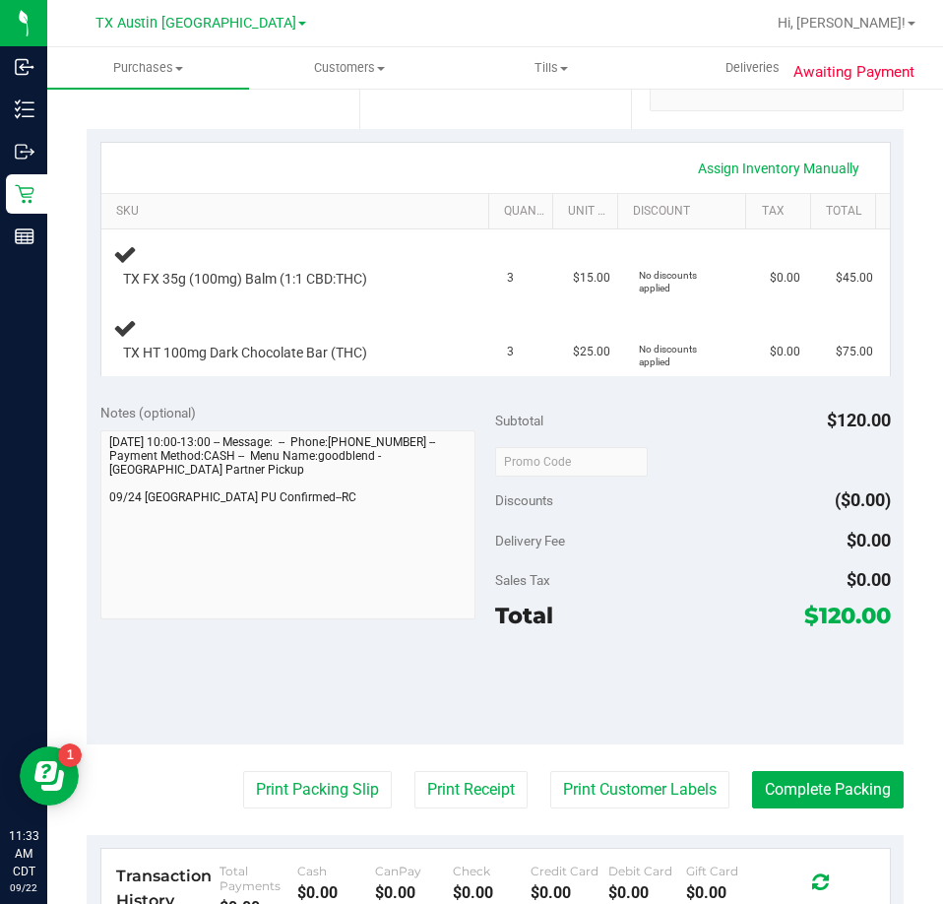
scroll to position [0, 0]
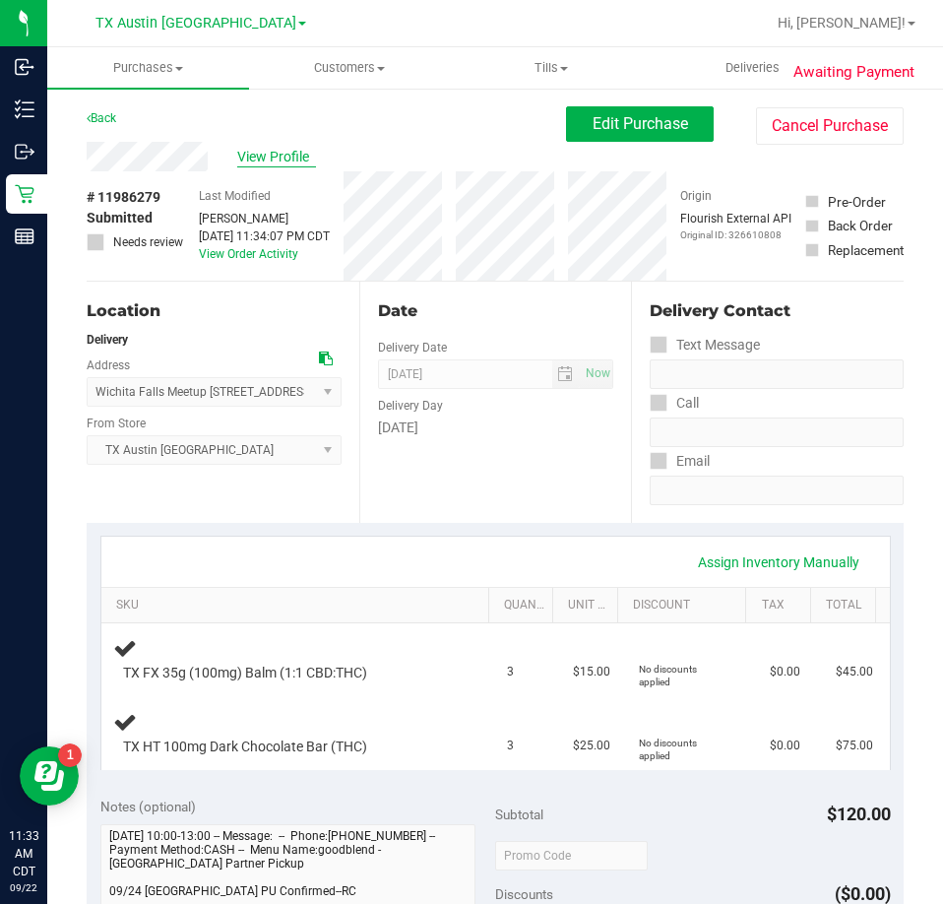
click at [282, 159] on span "View Profile" at bounding box center [276, 157] width 79 height 21
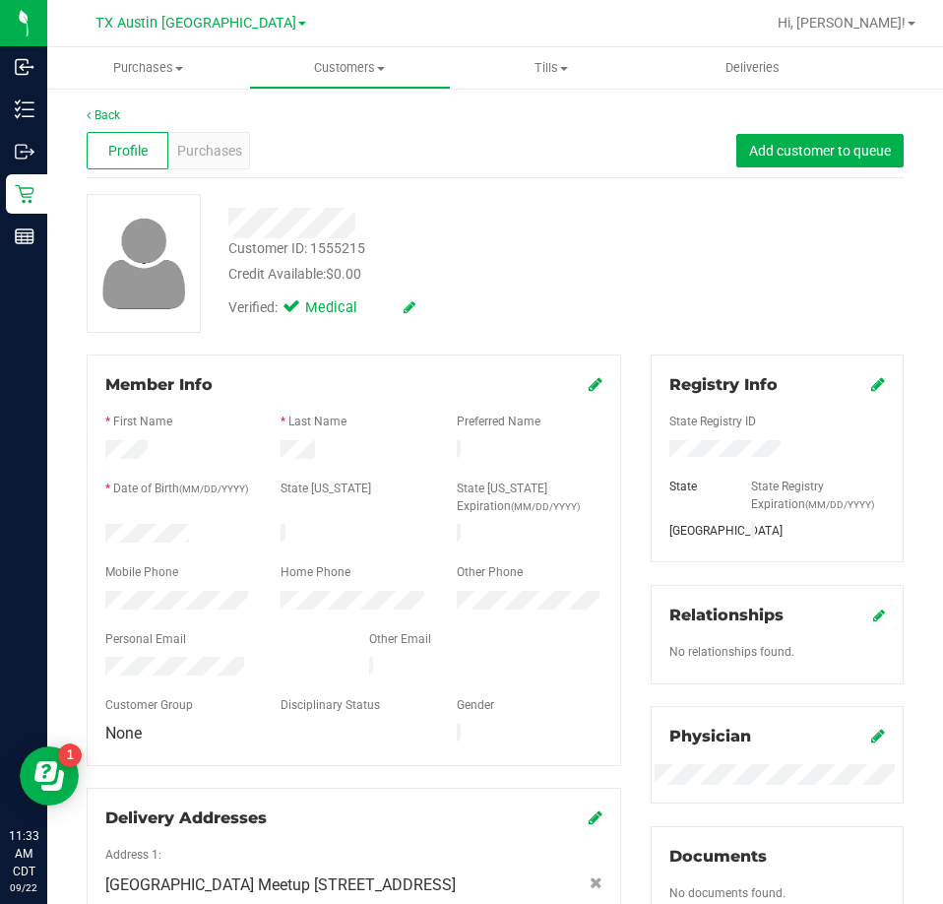
click at [106, 658] on div at bounding box center [223, 669] width 264 height 24
click at [115, 106] on div "Back" at bounding box center [495, 115] width 817 height 18
click at [115, 109] on link "Back" at bounding box center [103, 115] width 33 height 14
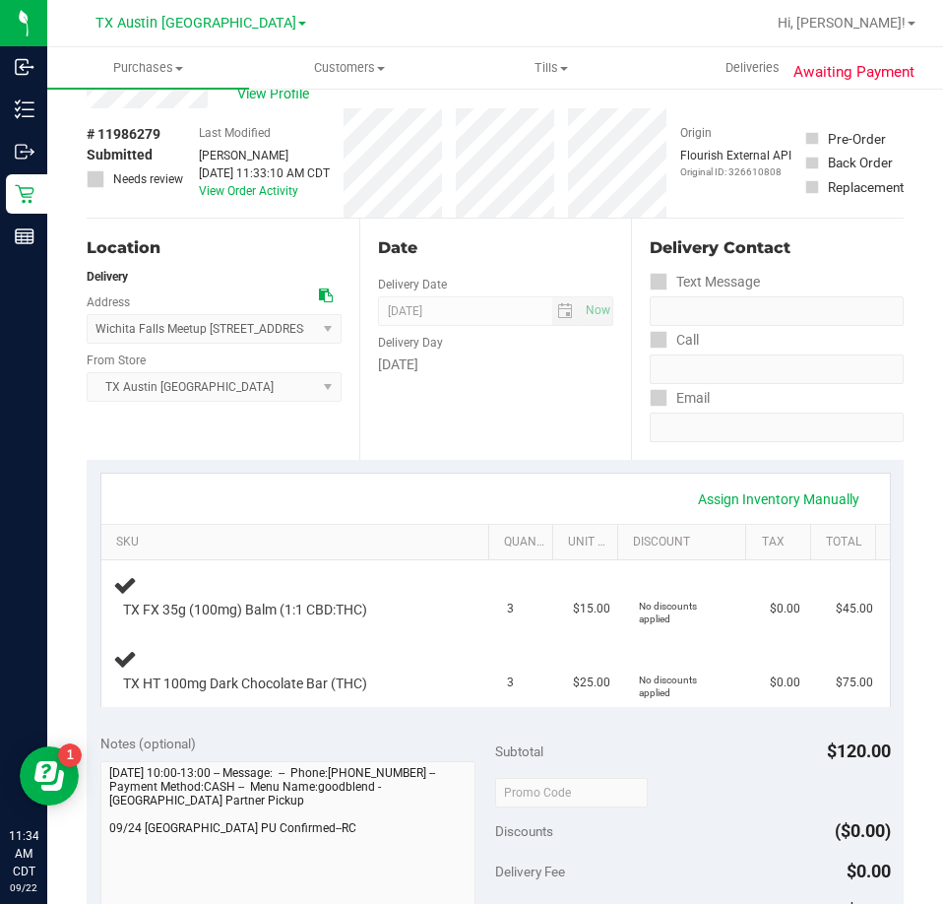
scroll to position [98, 0]
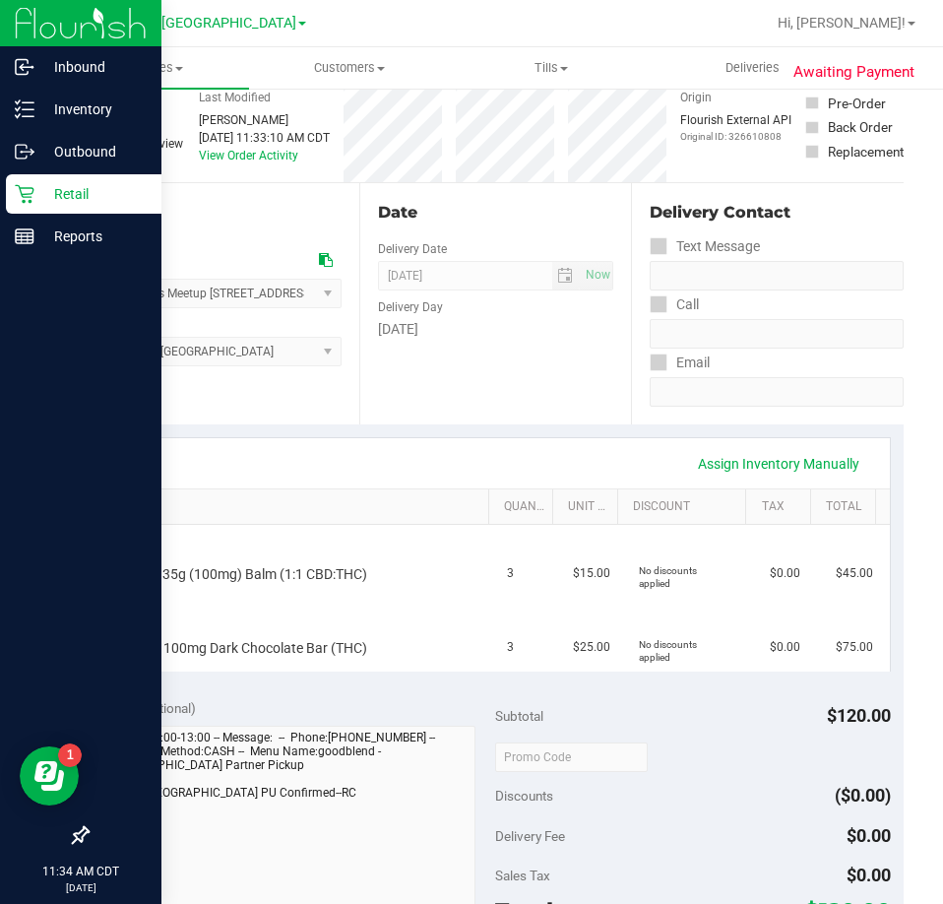
click at [64, 190] on p "Retail" at bounding box center [93, 194] width 118 height 24
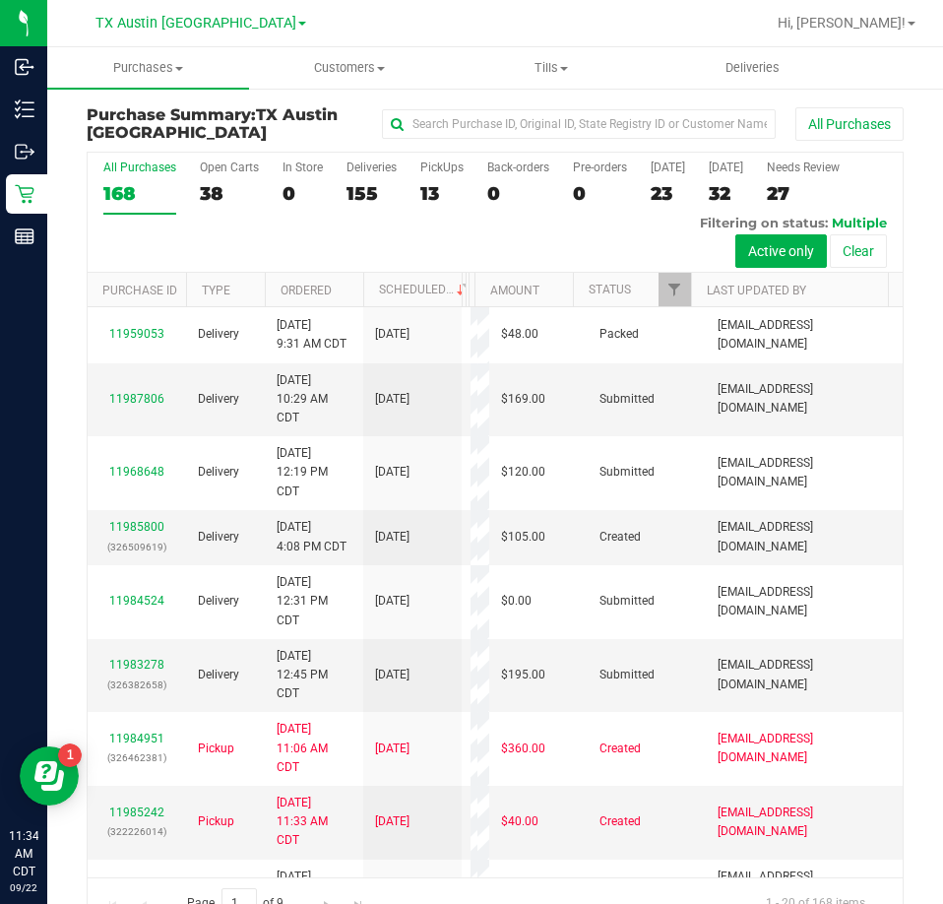
click at [433, 197] on div "13" at bounding box center [441, 193] width 43 height 23
click at [0, 0] on input "PickUps 13" at bounding box center [0, 0] width 0 height 0
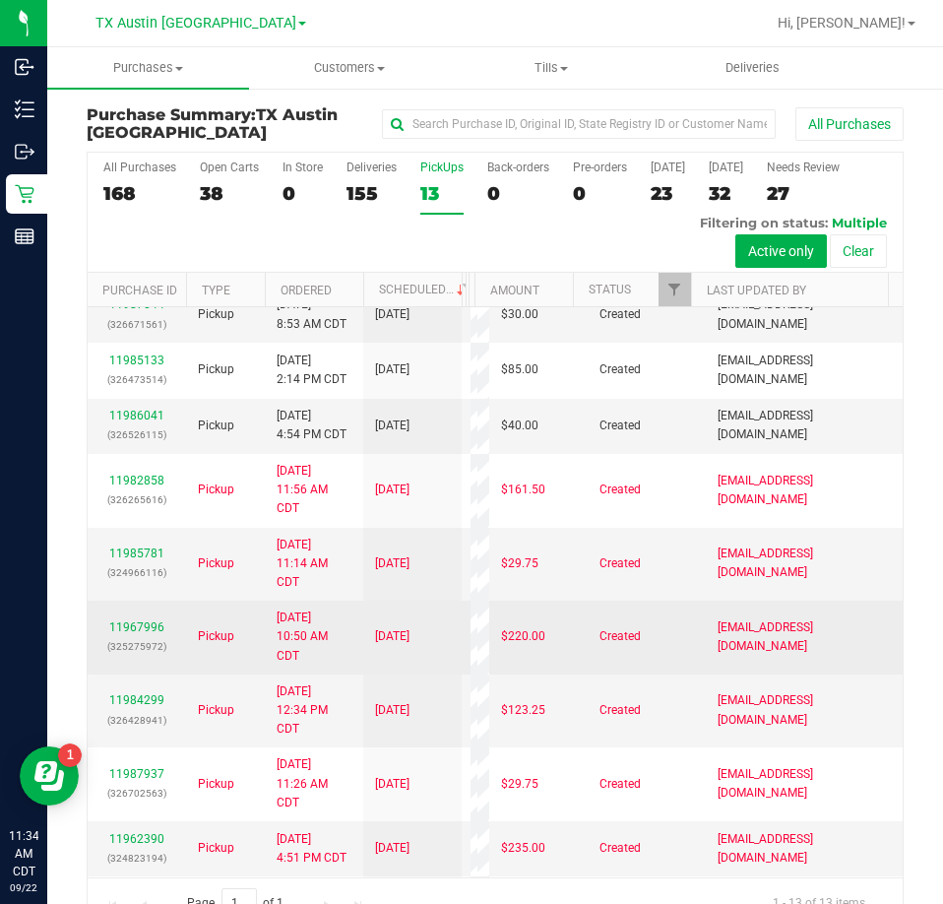
scroll to position [209, 0]
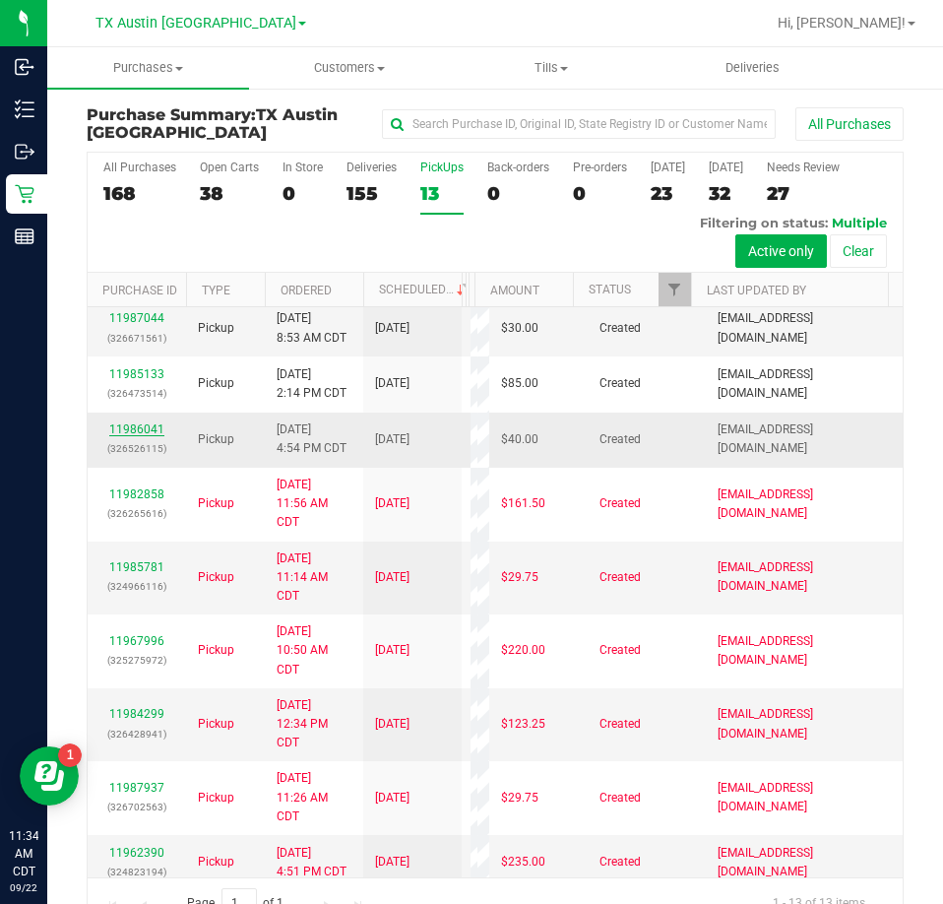
click at [148, 436] on link "11986041" at bounding box center [136, 429] width 55 height 14
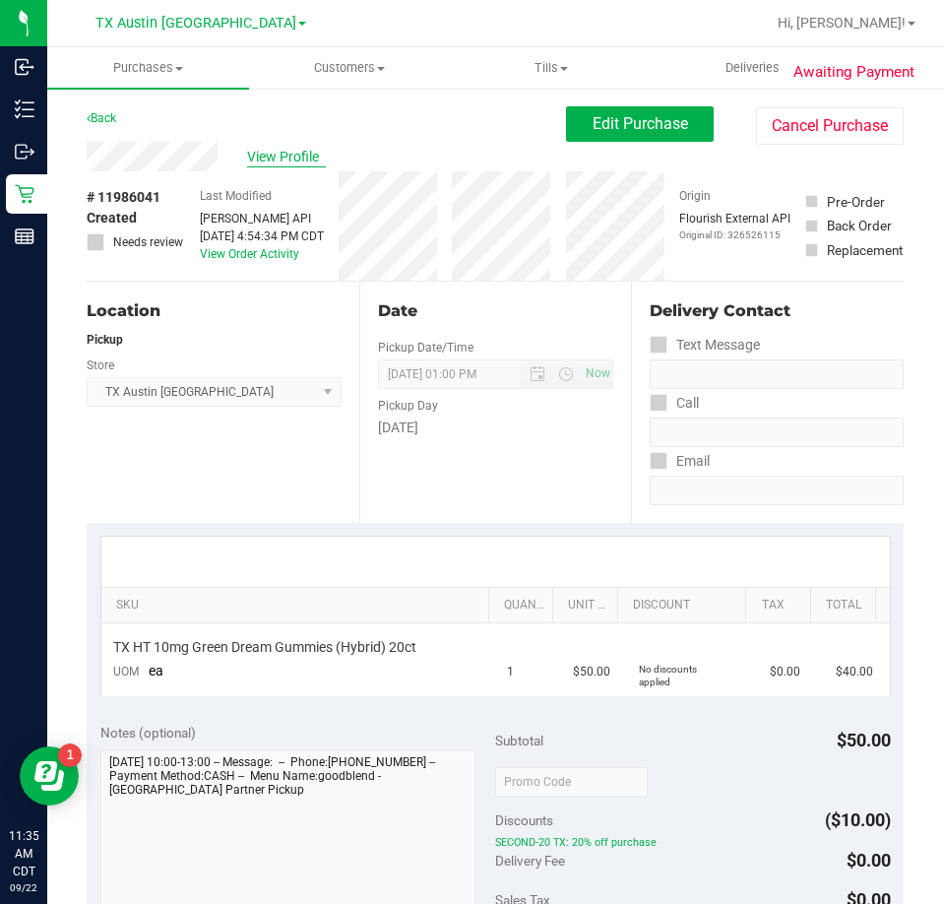
click at [290, 162] on span "View Profile" at bounding box center [286, 157] width 79 height 21
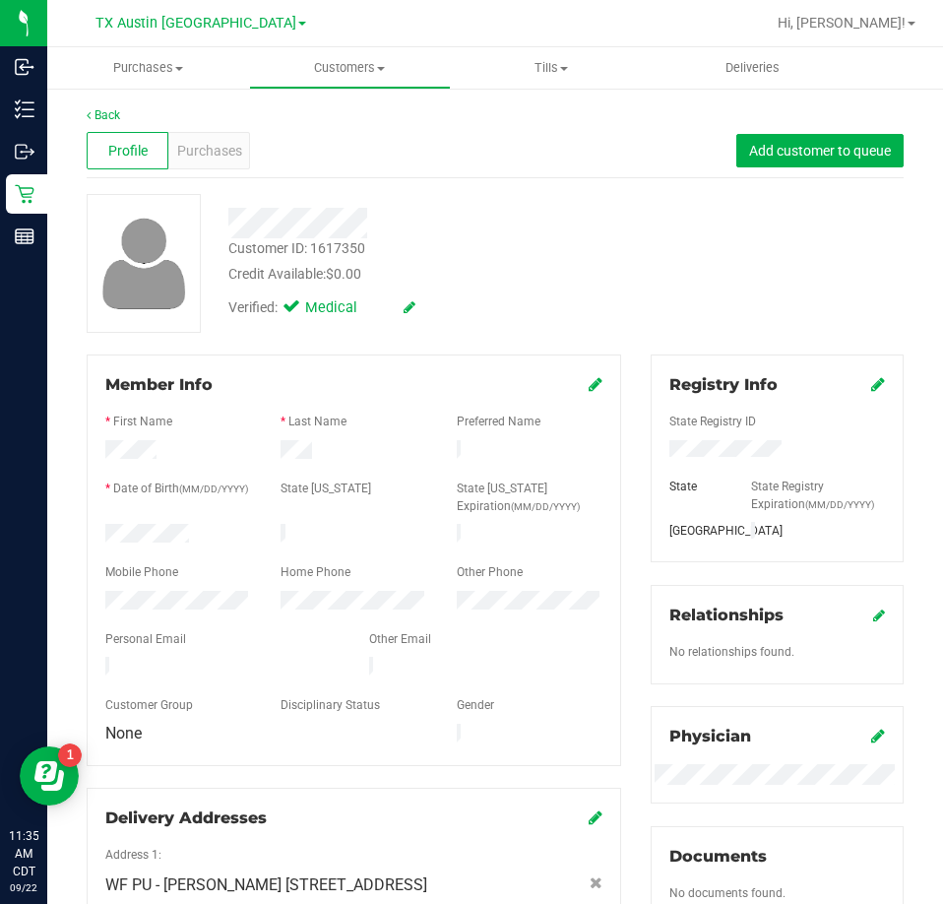
click at [102, 106] on div "Back" at bounding box center [495, 115] width 817 height 18
click at [108, 118] on link "Back" at bounding box center [103, 115] width 33 height 14
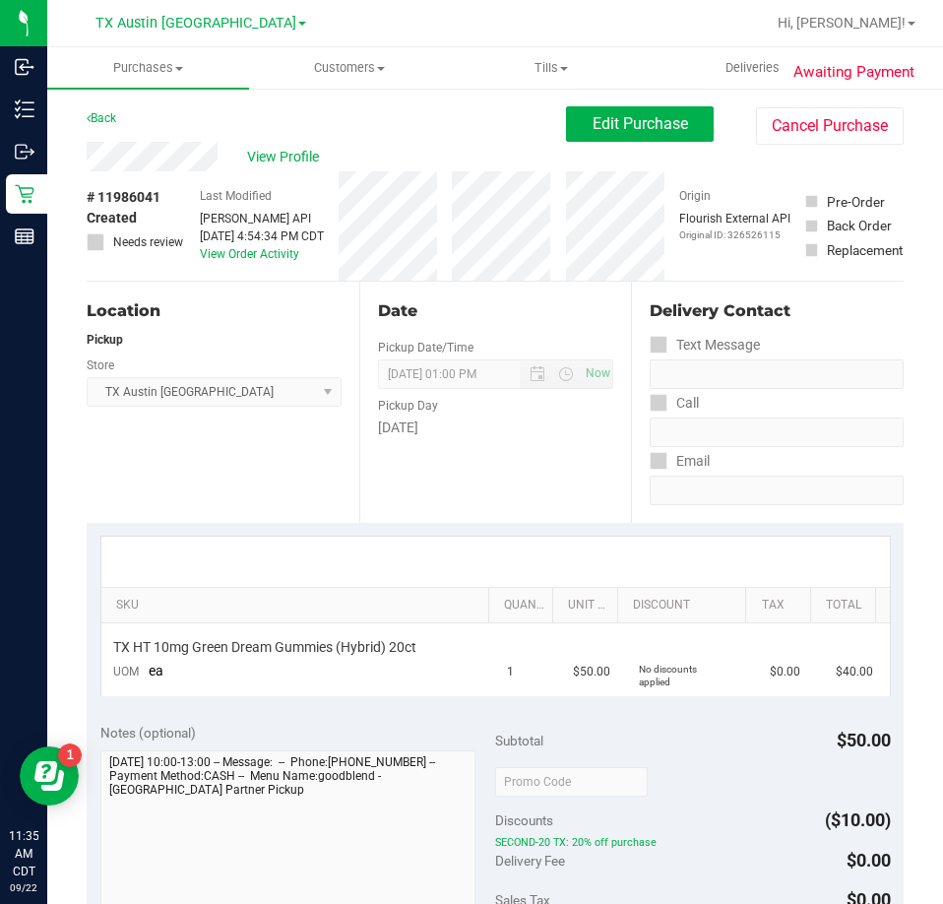
click at [87, 150] on div "View Profile" at bounding box center [327, 157] width 480 height 30
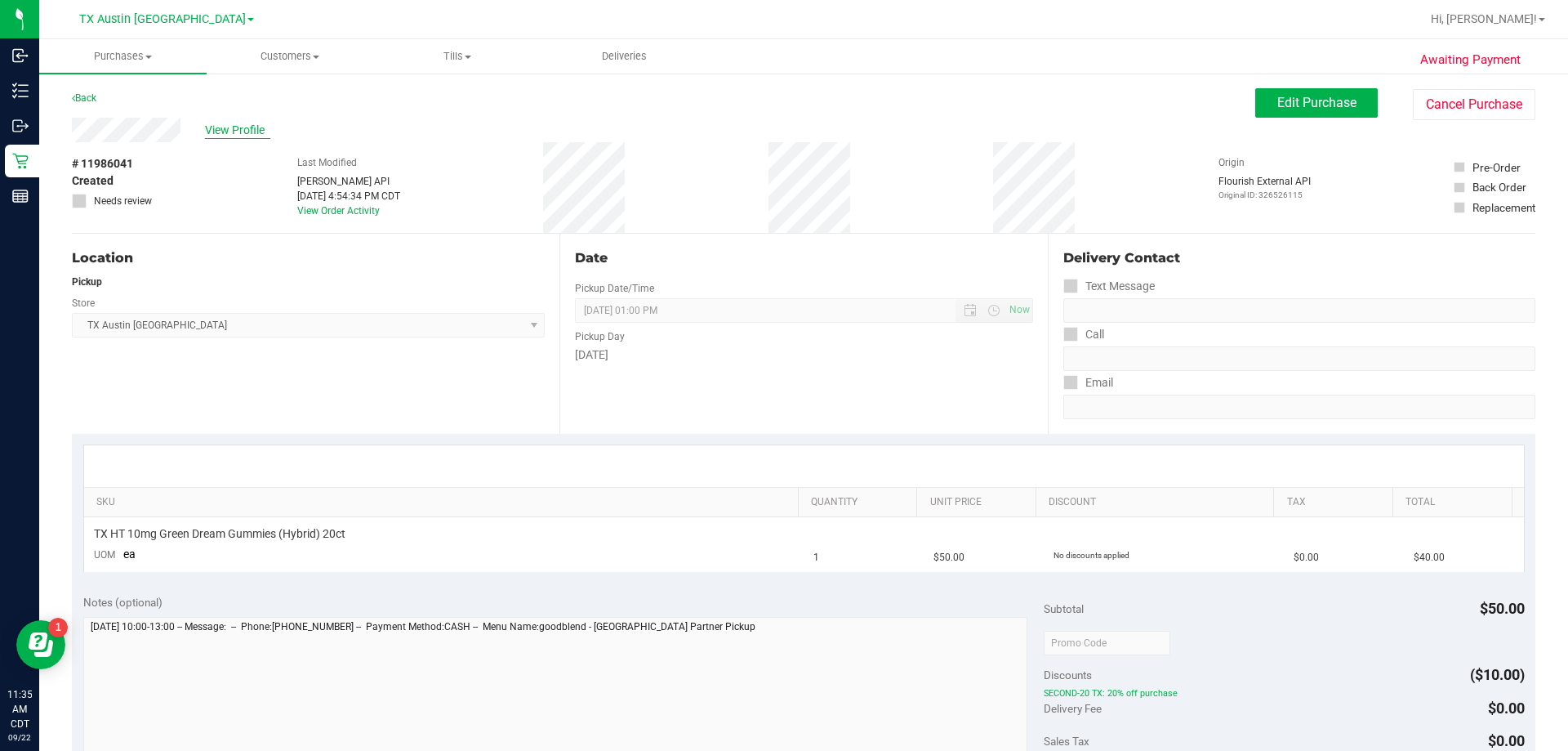
click at [244, 124] on span "View Profile" at bounding box center [237, 130] width 66 height 17
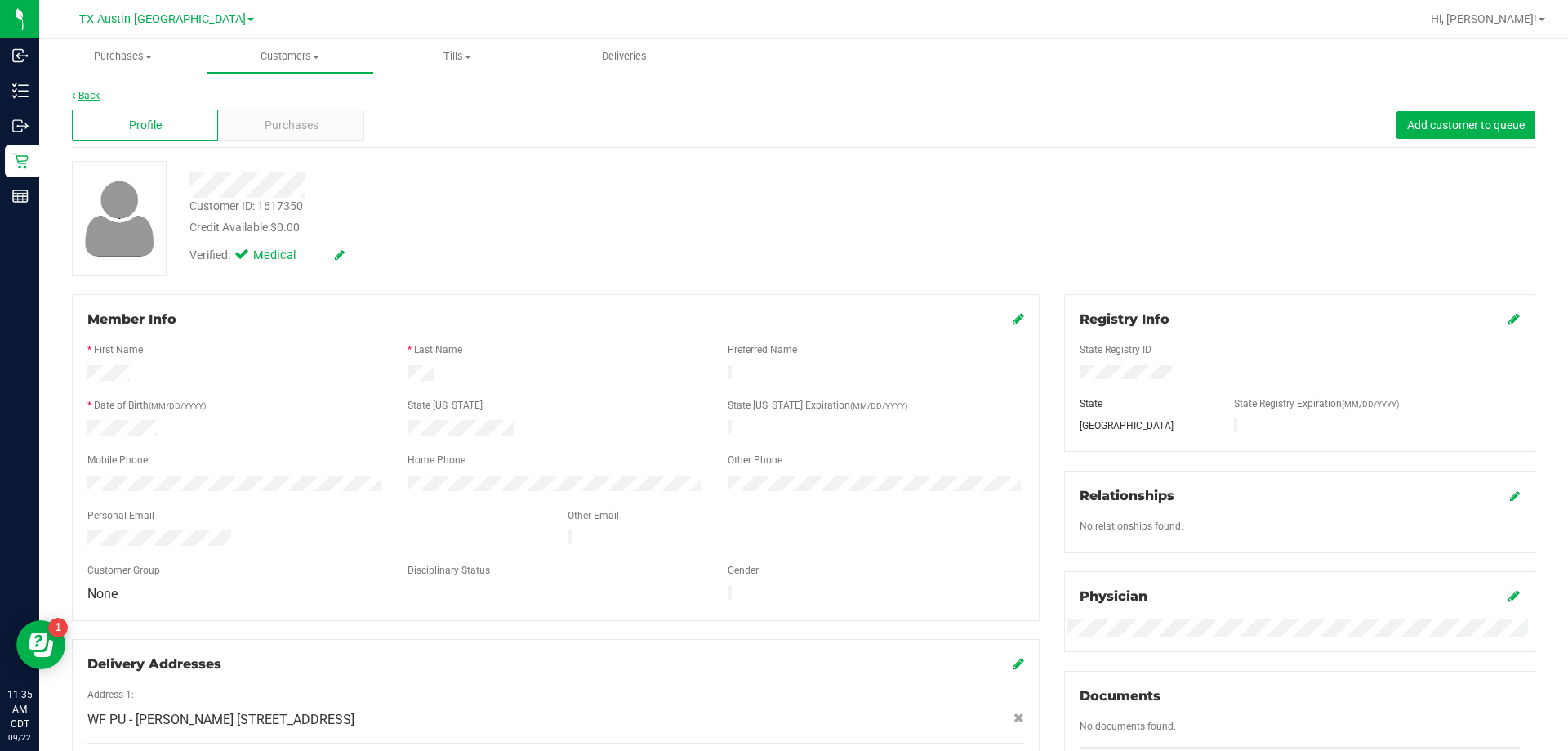
click at [81, 98] on link "Back" at bounding box center [85, 95] width 27 height 12
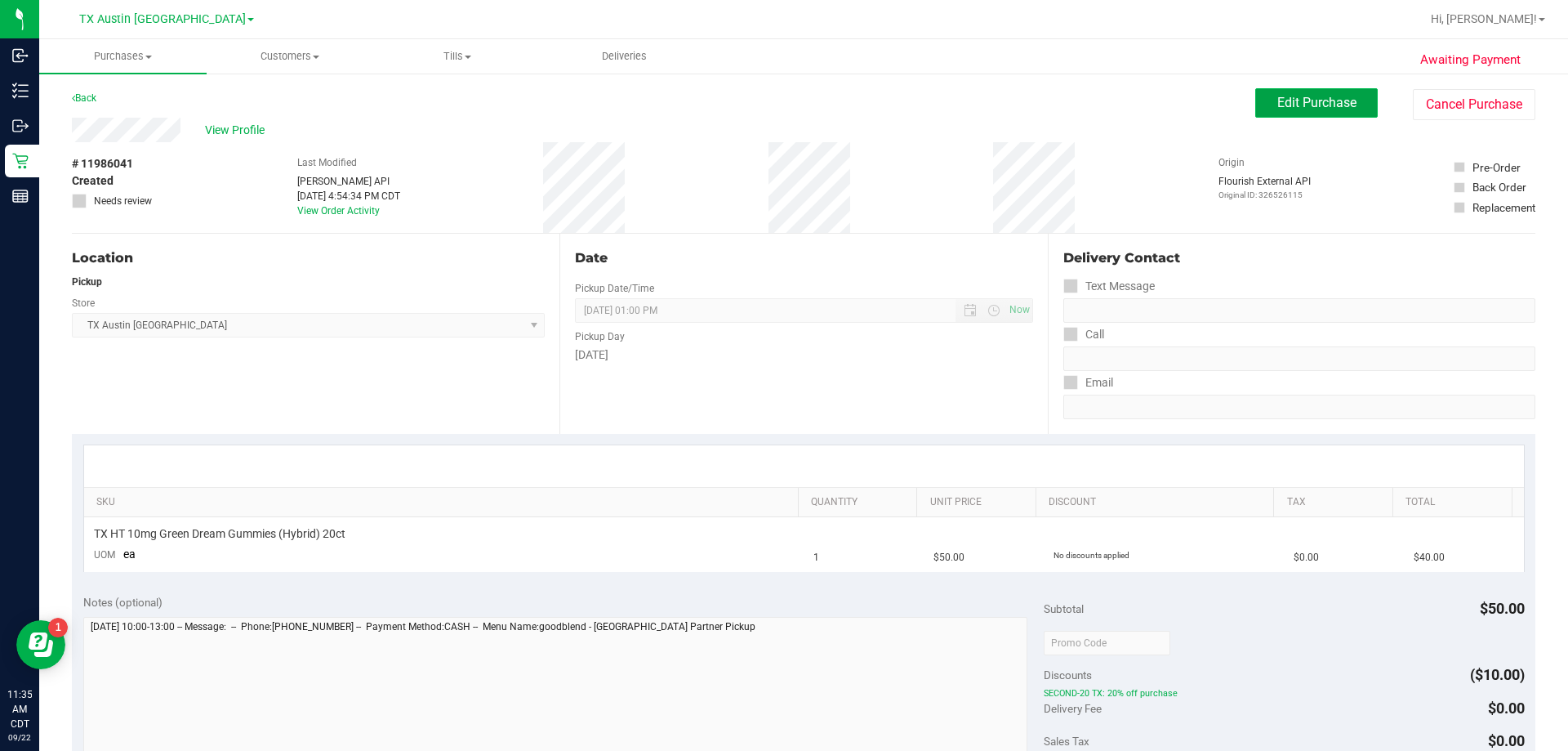
click at [782, 109] on button "Edit Purchase" at bounding box center [1317, 102] width 123 height 29
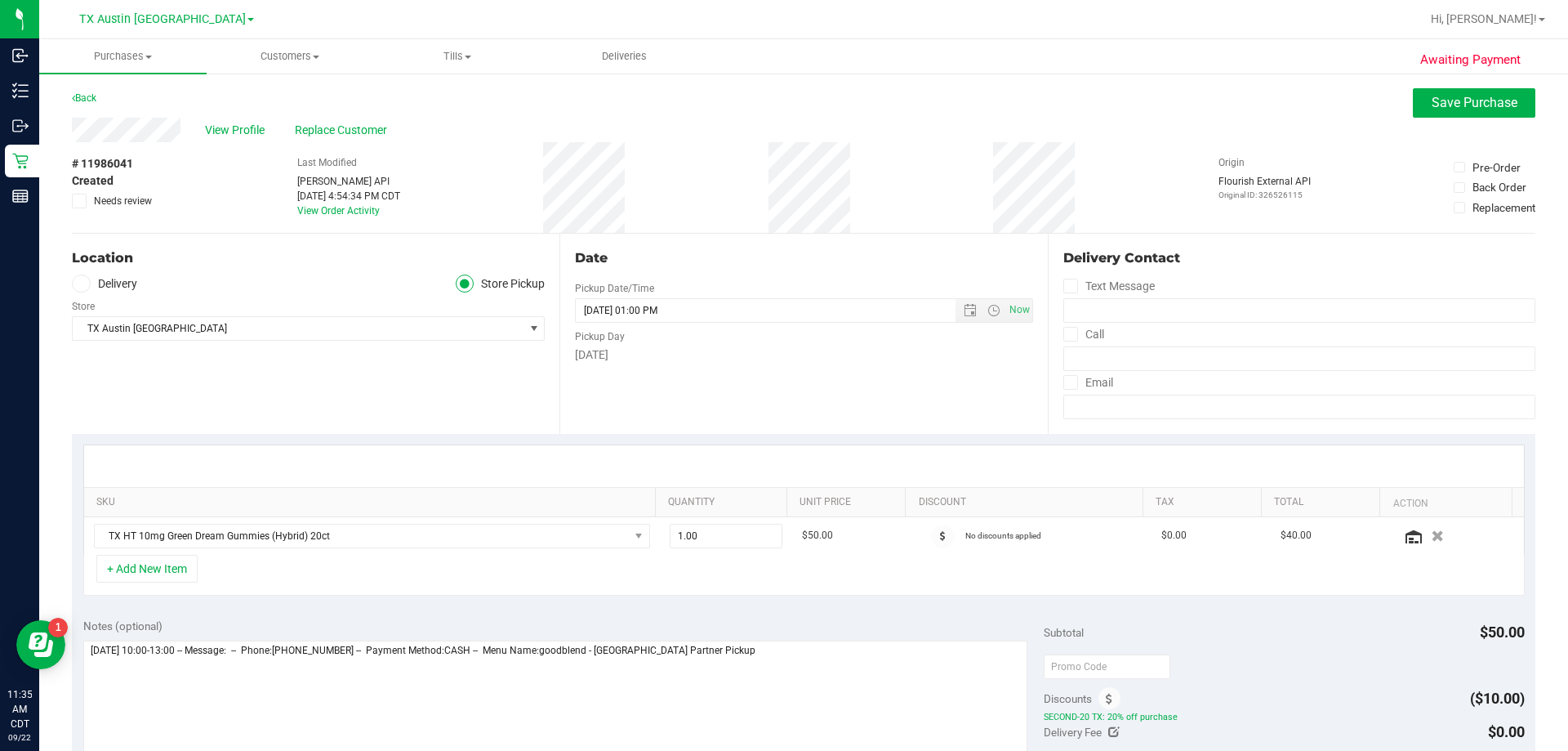
click at [86, 290] on span at bounding box center [81, 284] width 19 height 19
click at [0, 0] on input "Delivery" at bounding box center [0, 0] width 0 height 0
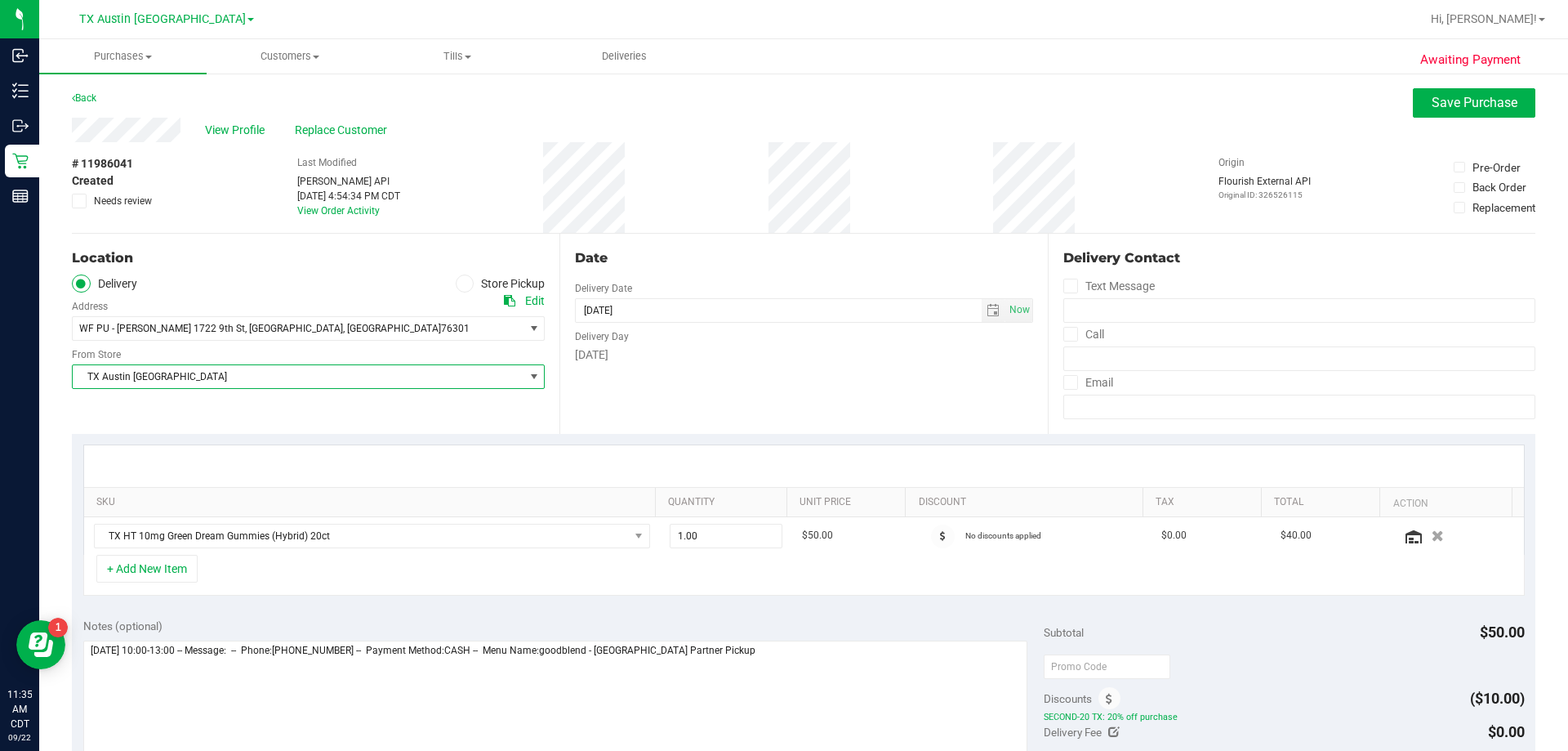
click at [178, 375] on span "TX Austin [GEOGRAPHIC_DATA]" at bounding box center [299, 377] width 451 height 23
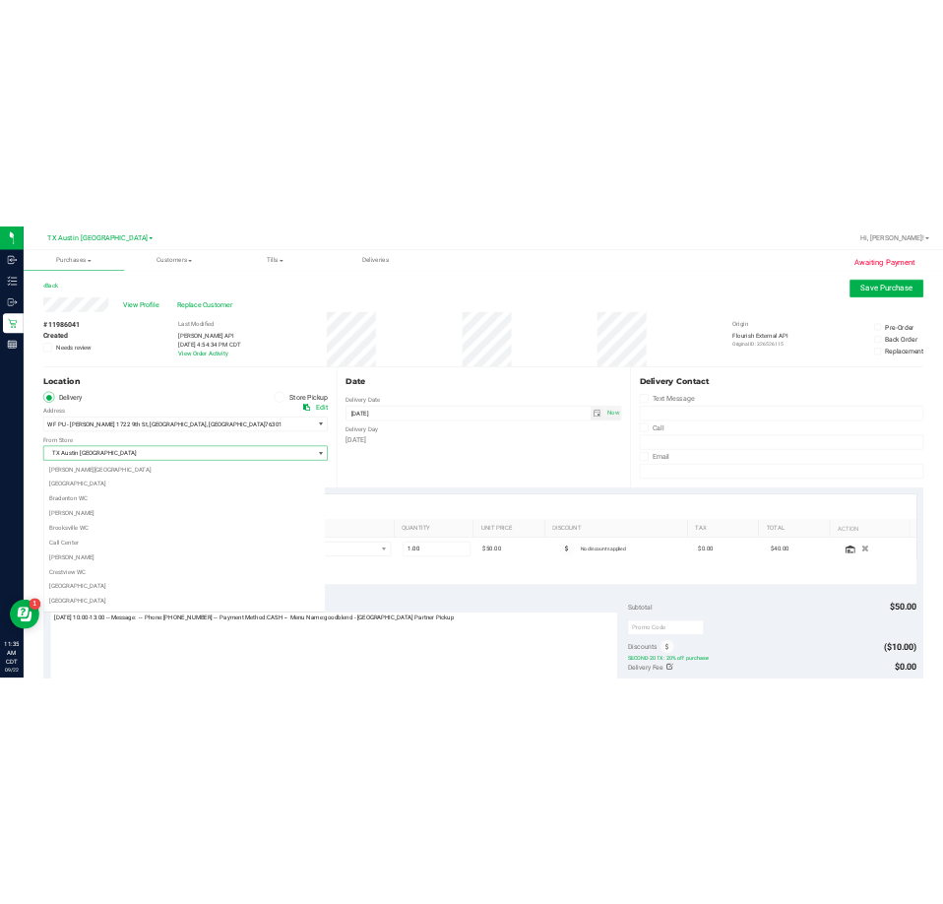
scroll to position [1227, 0]
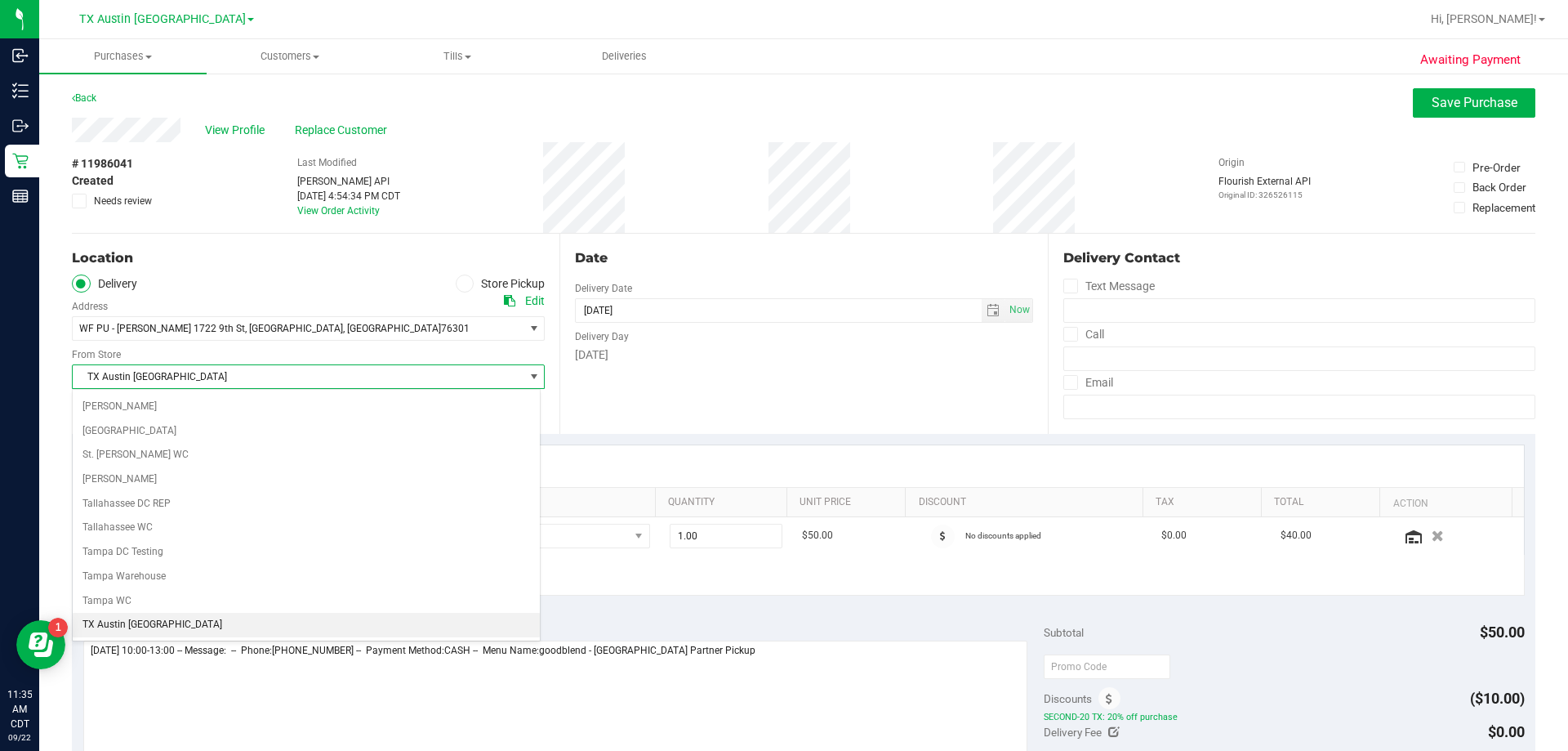
click at [135, 624] on li "TX Austin [GEOGRAPHIC_DATA]" at bounding box center [306, 625] width 467 height 25
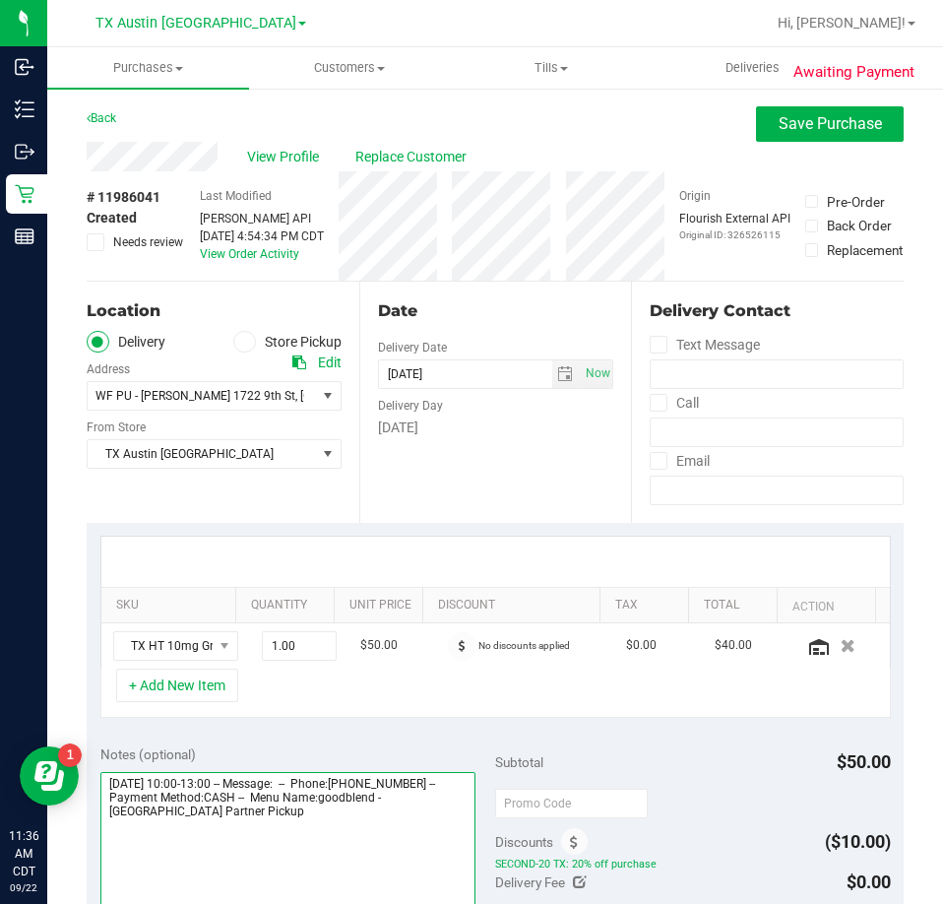
click at [391, 834] on textarea at bounding box center [288, 866] width 376 height 189
type textarea "Wednesday 09/24/2025 10:00-13:00 -- Message: -- Phone:4016327234 -- Payment Met…"
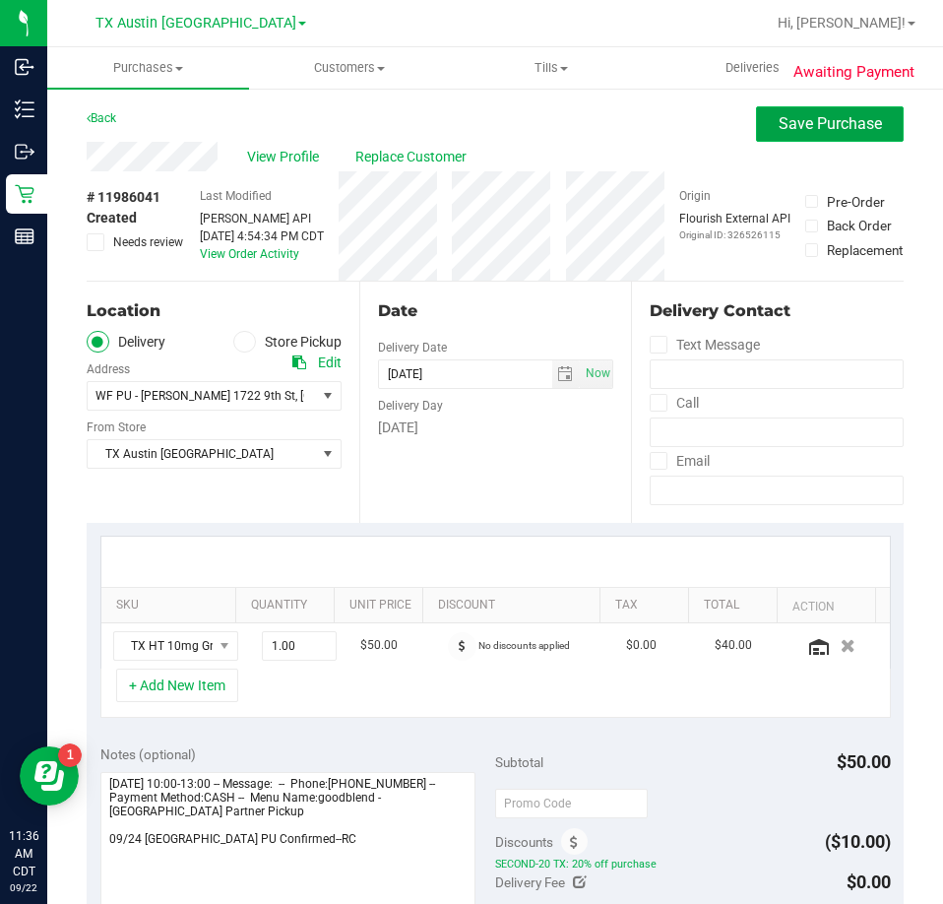
click at [825, 124] on span "Save Purchase" at bounding box center [830, 123] width 103 height 19
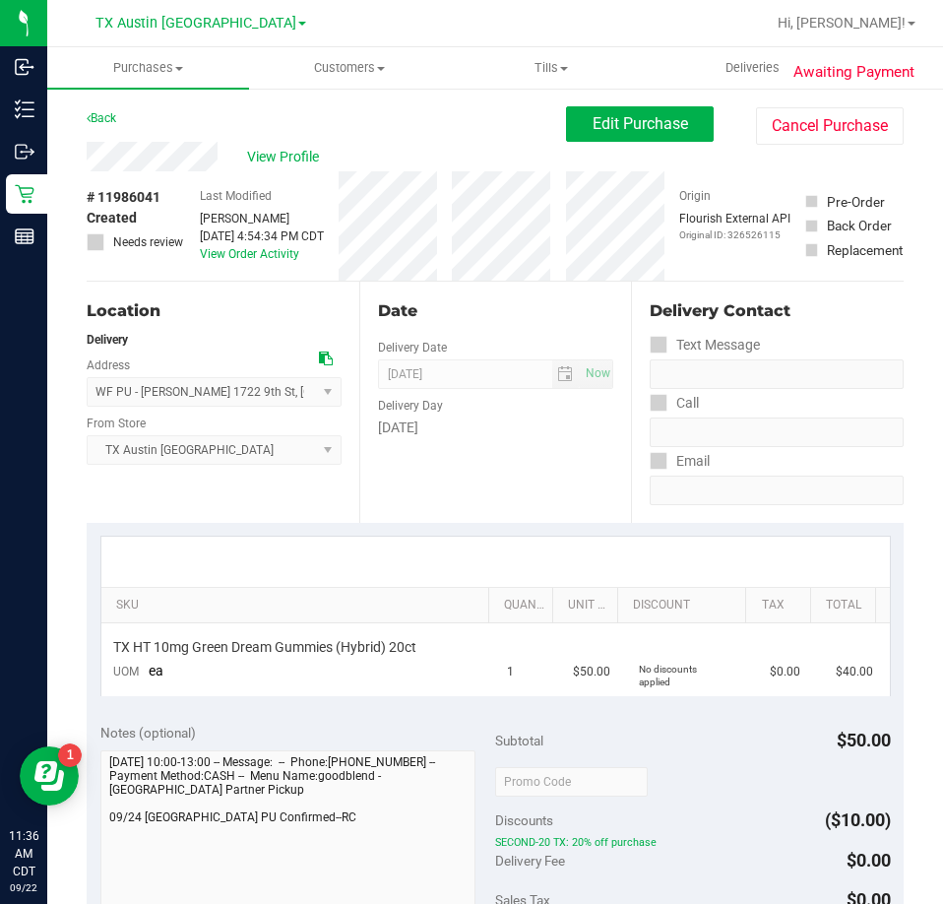
scroll to position [295, 0]
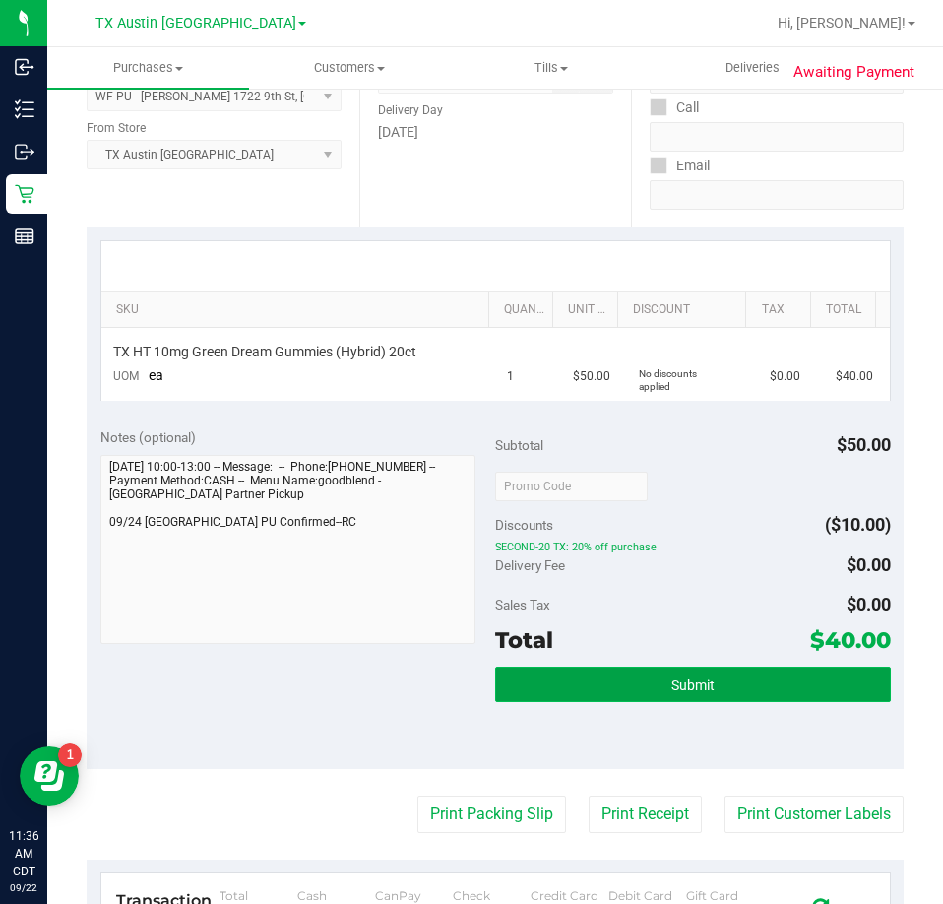
click at [673, 670] on button "Submit" at bounding box center [693, 684] width 396 height 35
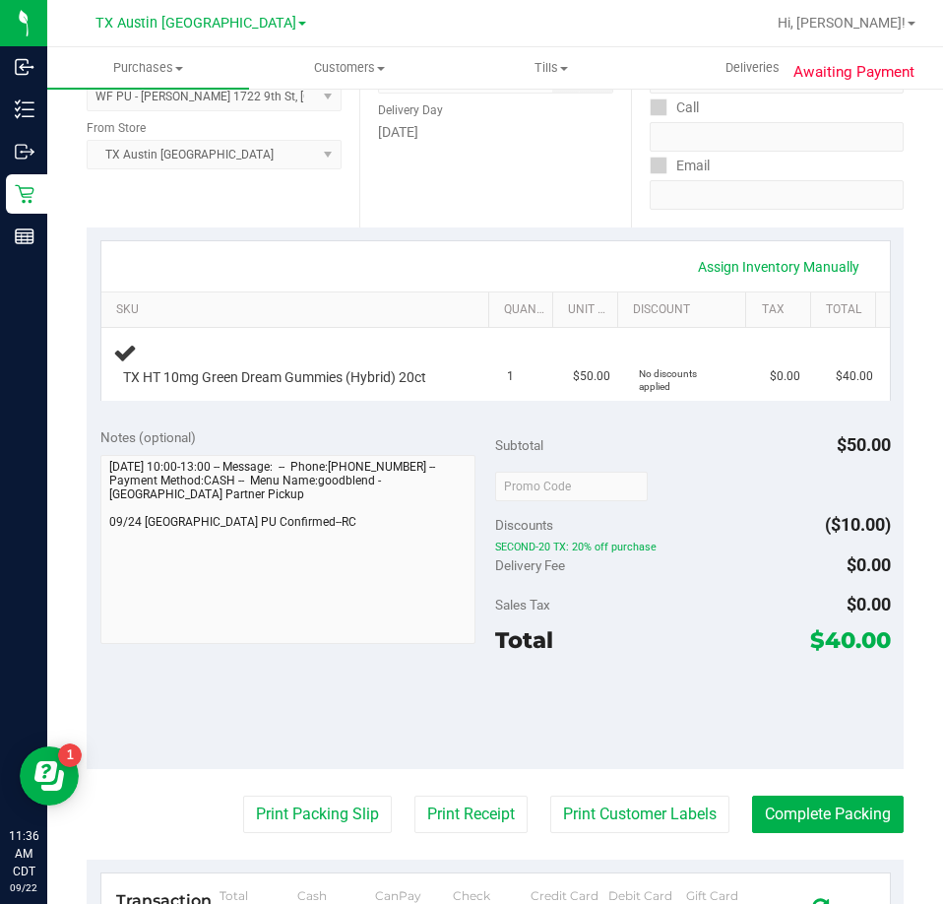
scroll to position [0, 0]
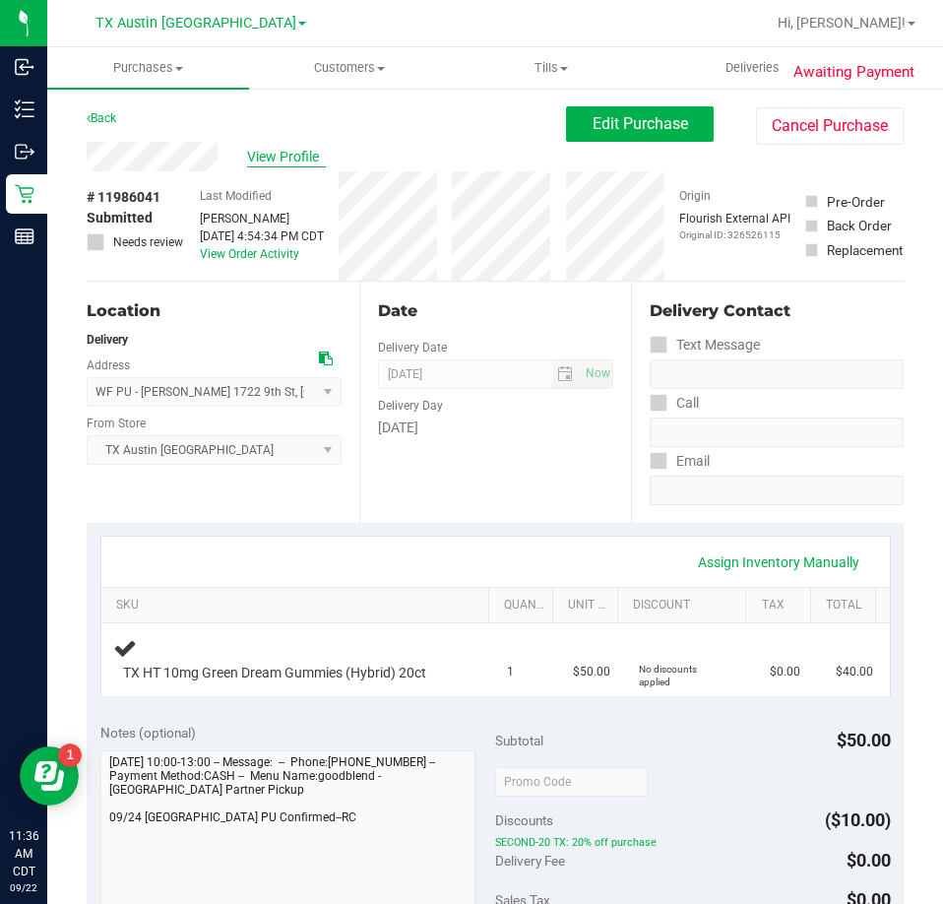
click at [288, 154] on span "View Profile" at bounding box center [286, 157] width 79 height 21
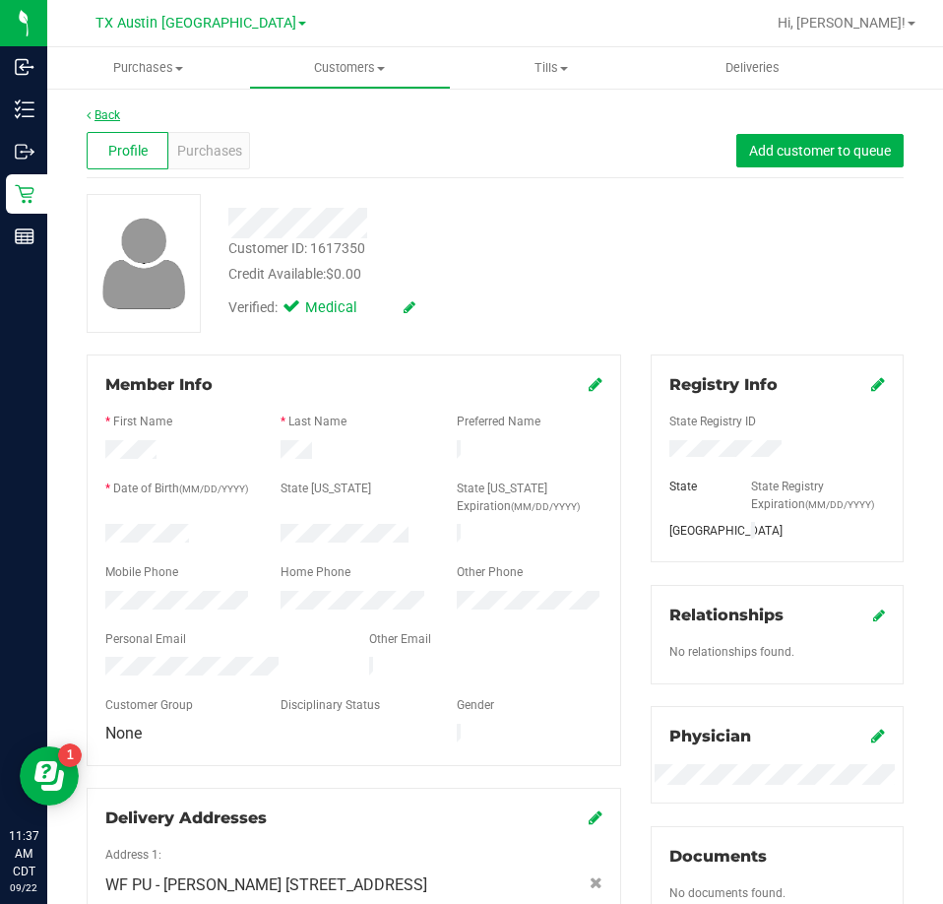
click at [106, 114] on link "Back" at bounding box center [103, 115] width 33 height 14
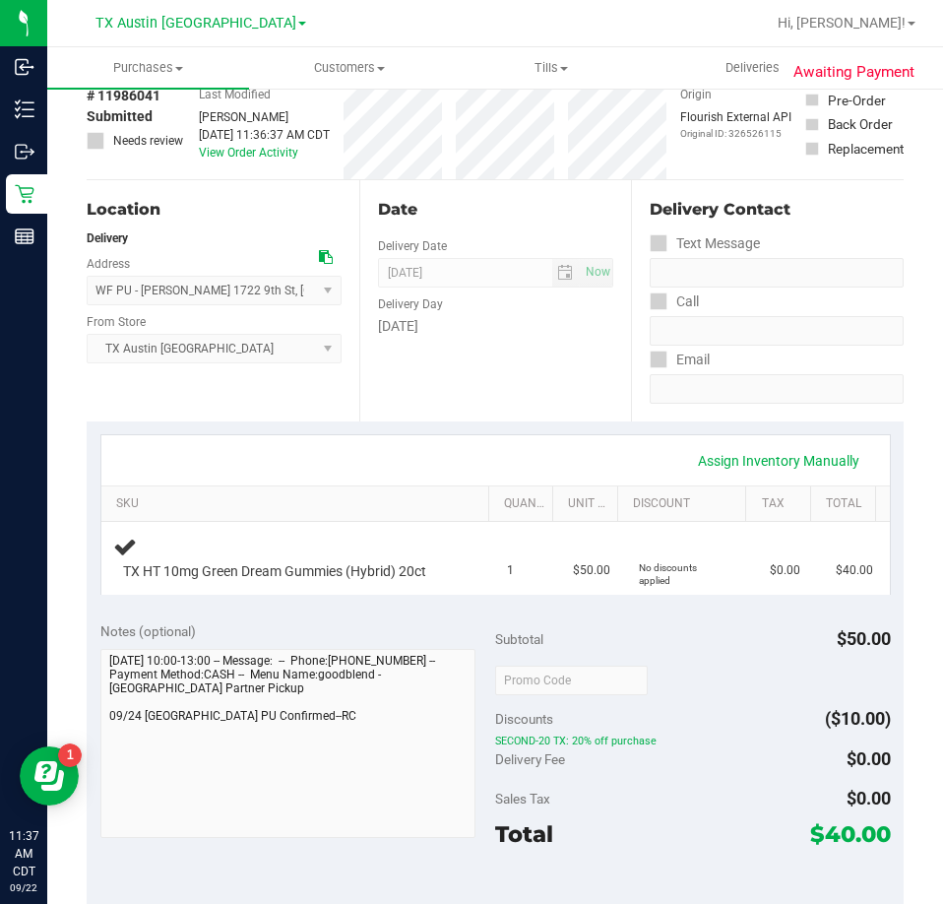
scroll to position [295, 0]
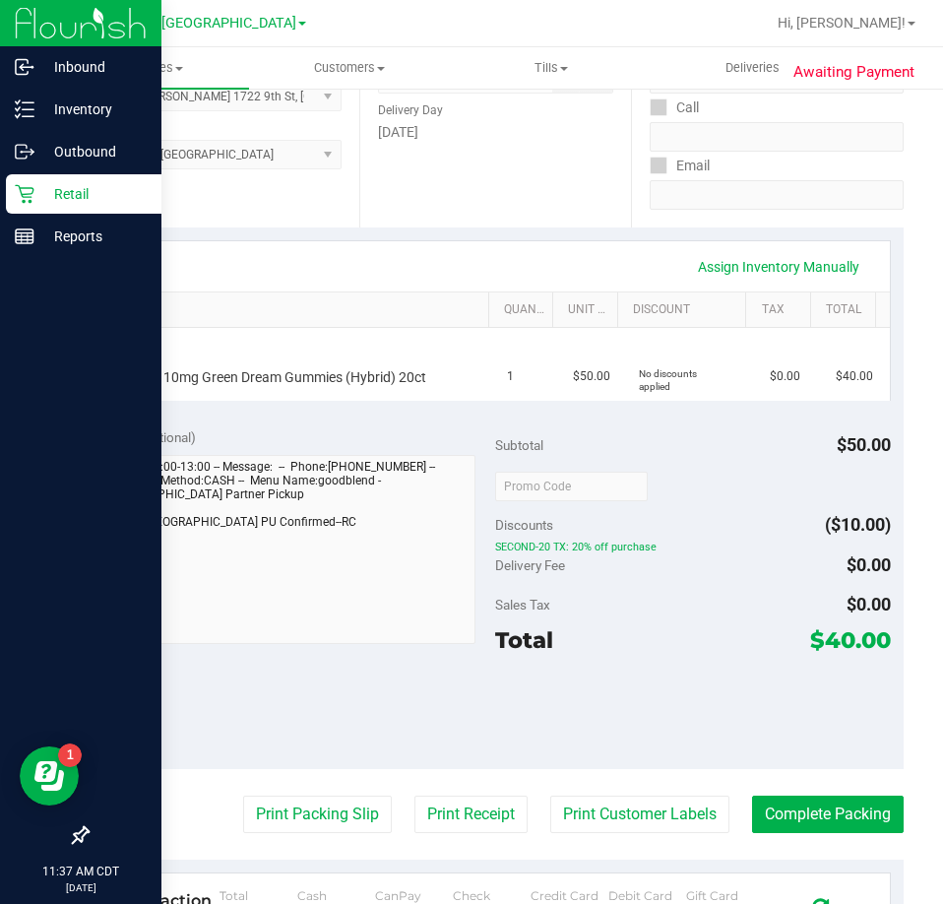
click at [45, 193] on p "Retail" at bounding box center [93, 194] width 118 height 24
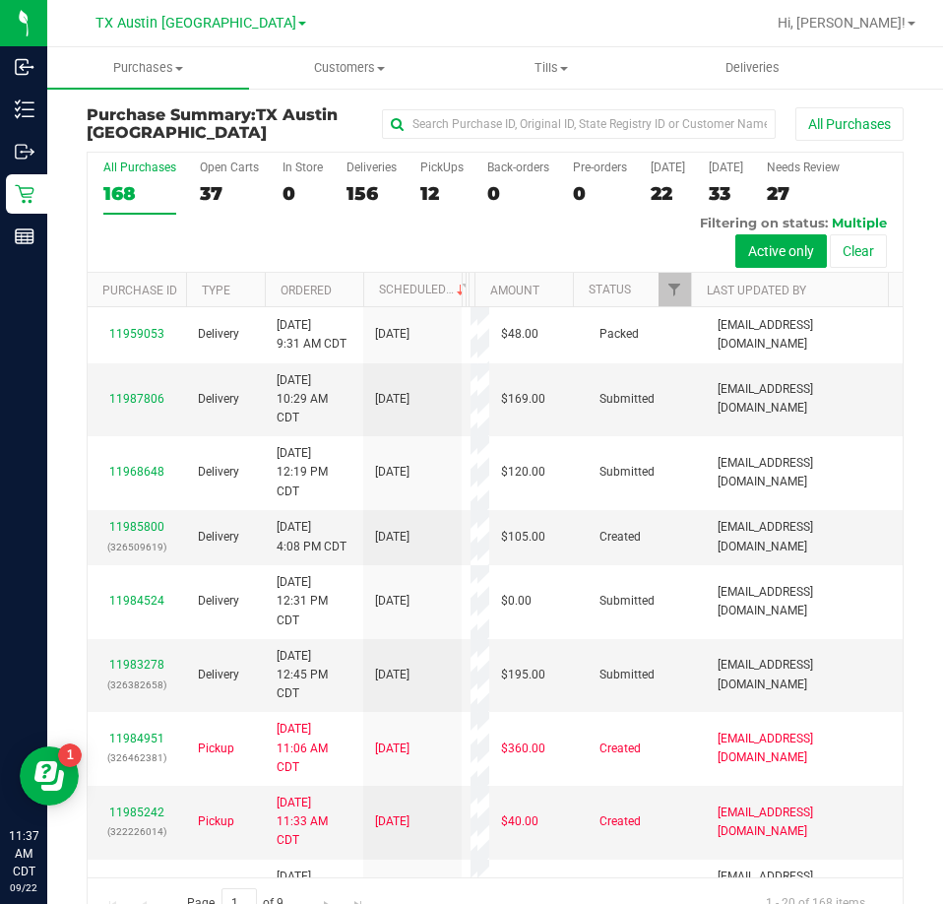
click at [435, 195] on div "12" at bounding box center [441, 193] width 43 height 23
click at [0, 0] on input "PickUps 12" at bounding box center [0, 0] width 0 height 0
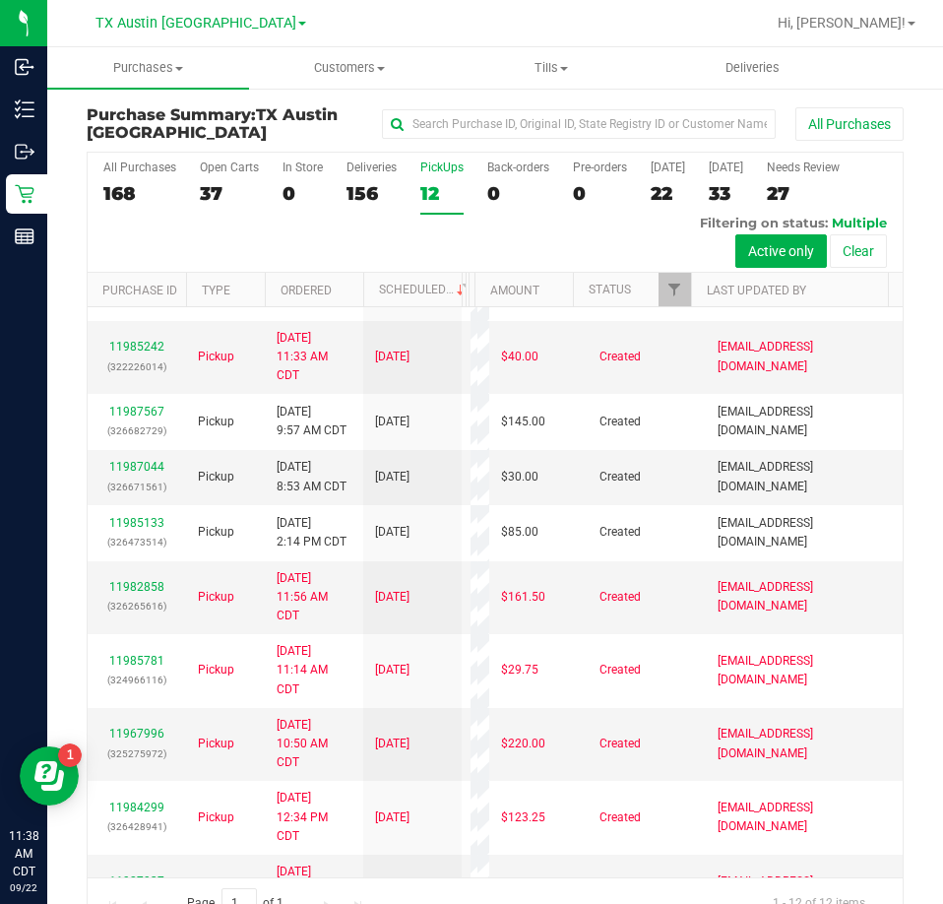
scroll to position [56, 0]
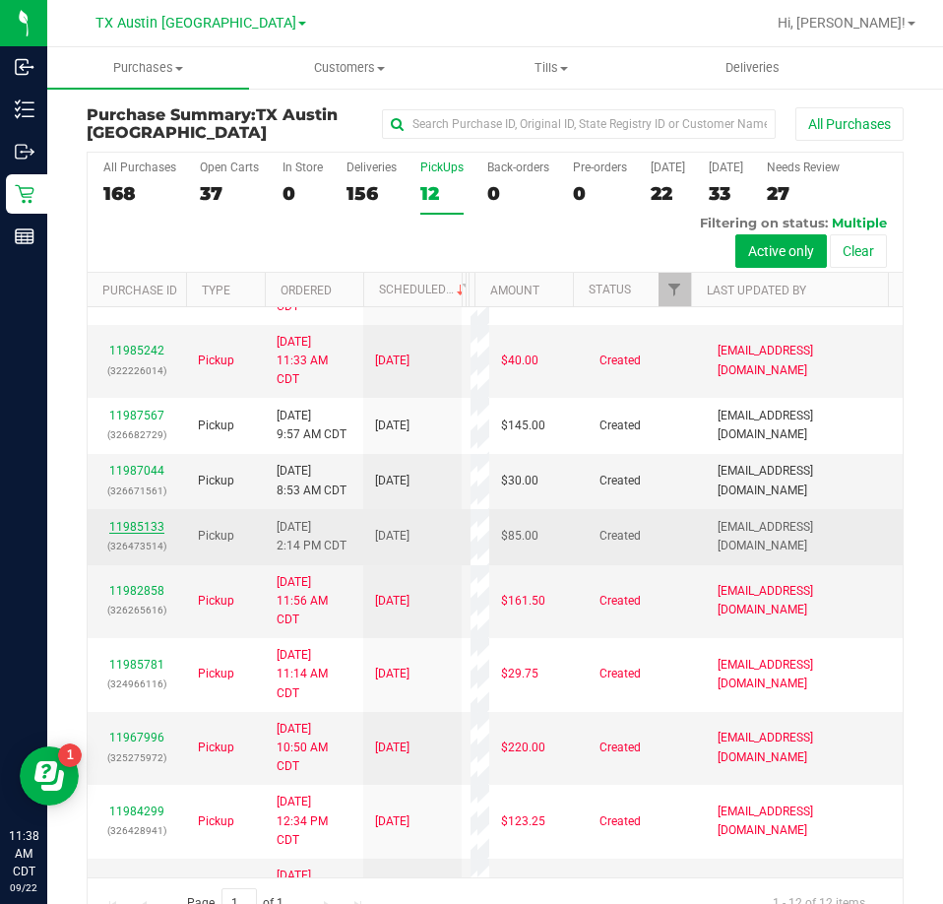
click at [120, 534] on link "11985133" at bounding box center [136, 527] width 55 height 14
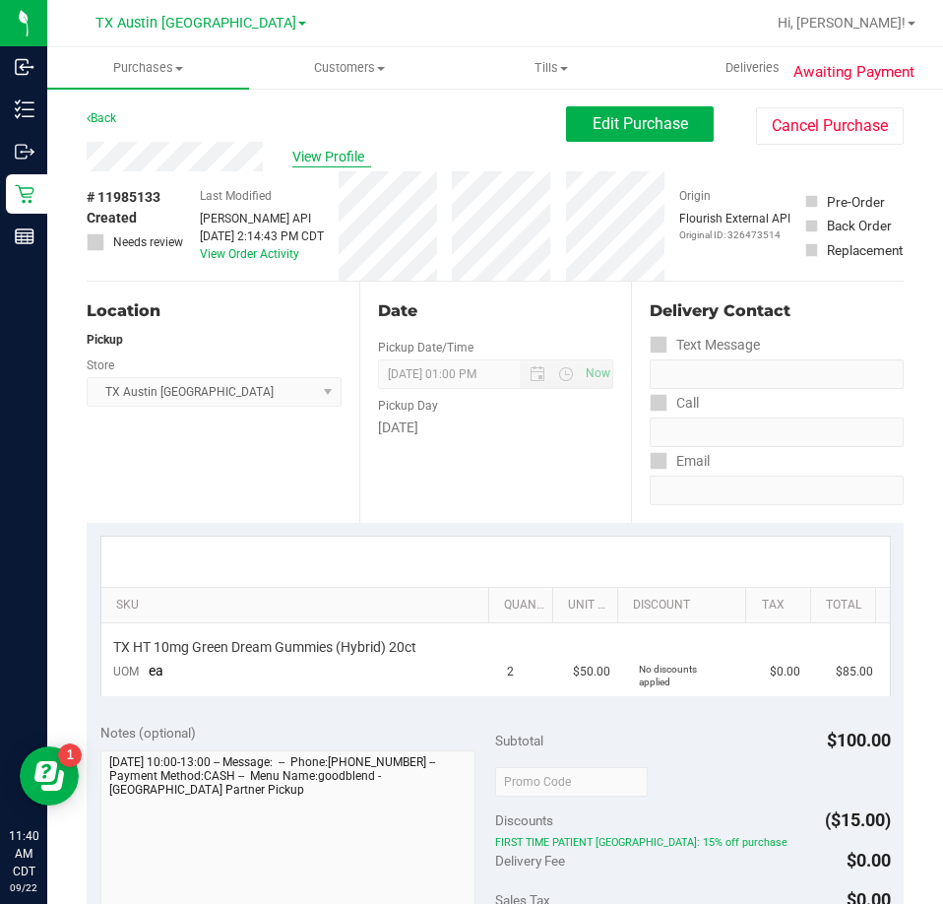
click at [339, 155] on span "View Profile" at bounding box center [331, 157] width 79 height 21
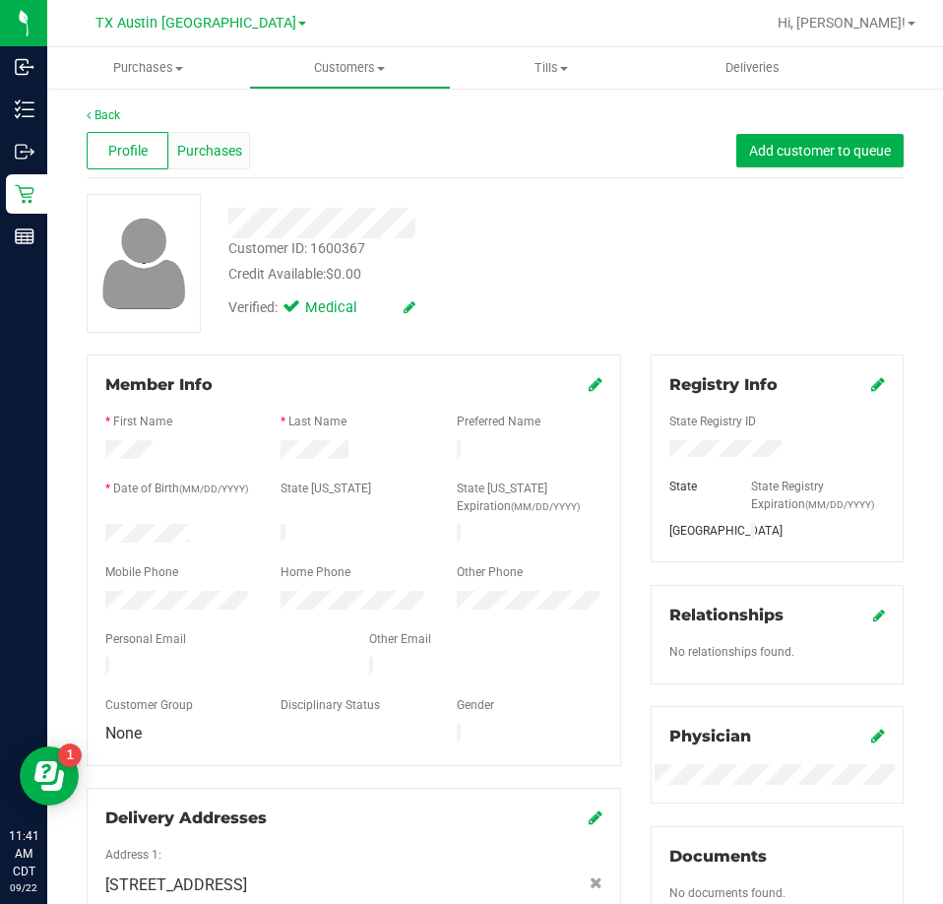
click at [222, 158] on span "Purchases" at bounding box center [209, 151] width 65 height 21
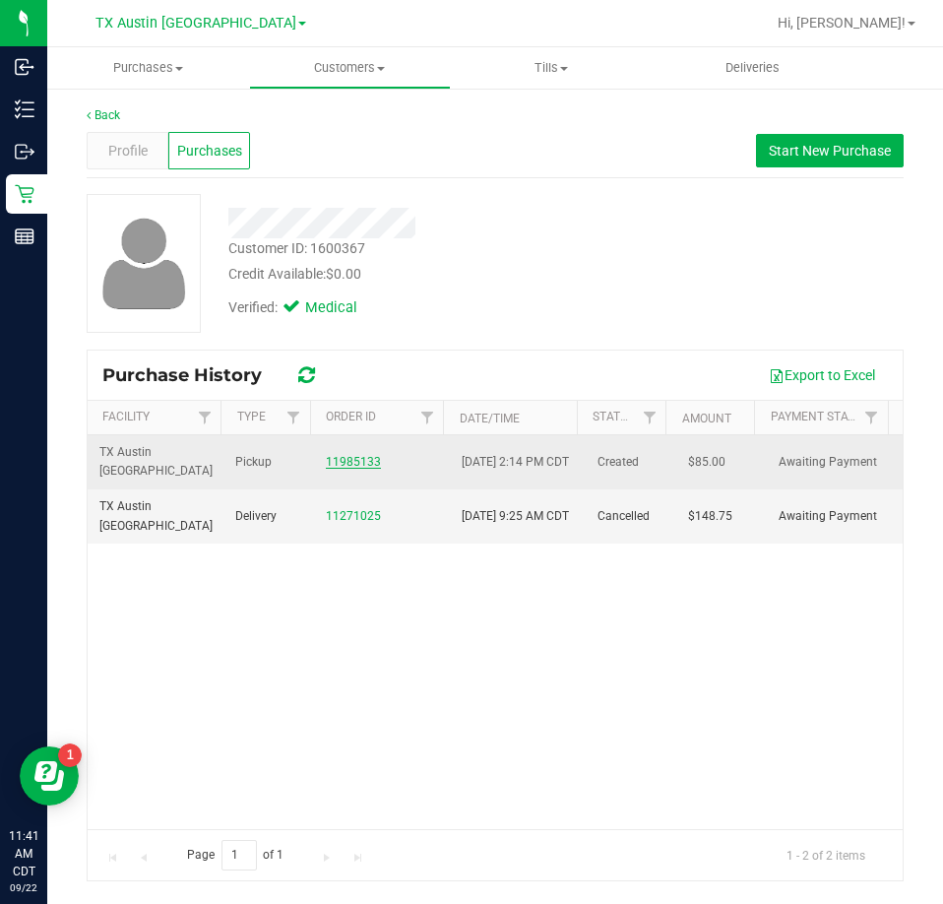
click at [345, 458] on link "11985133" at bounding box center [353, 462] width 55 height 14
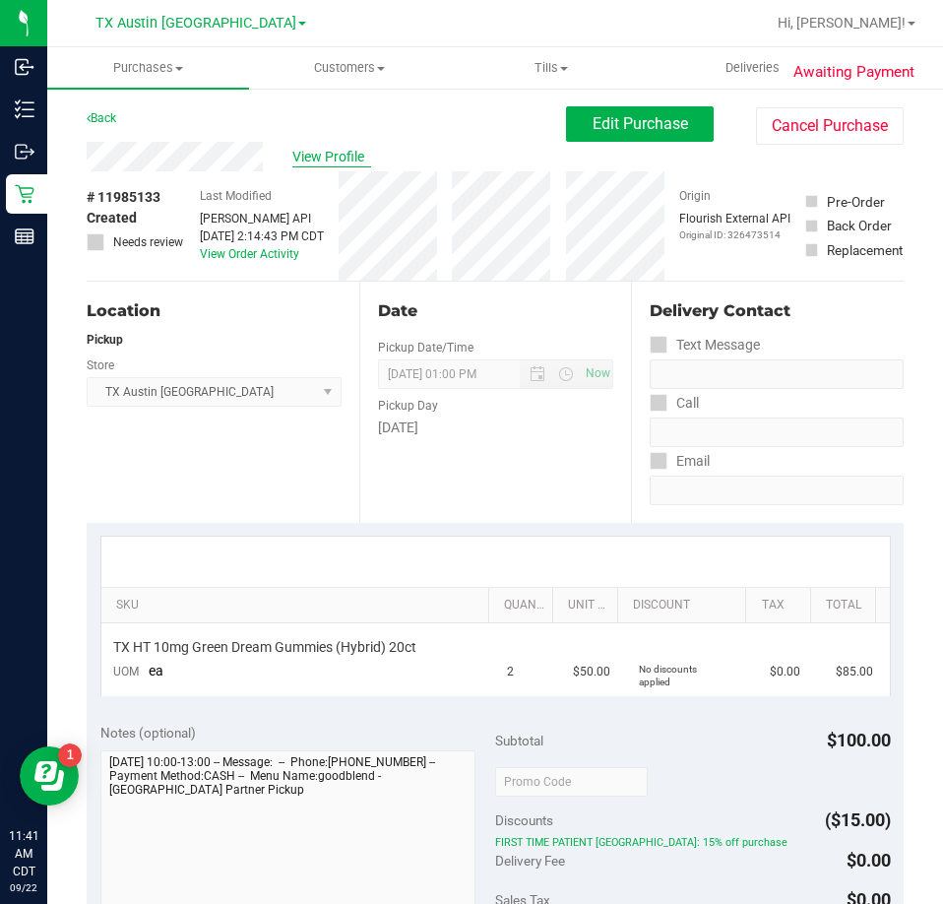
click at [336, 156] on span "View Profile" at bounding box center [331, 157] width 79 height 21
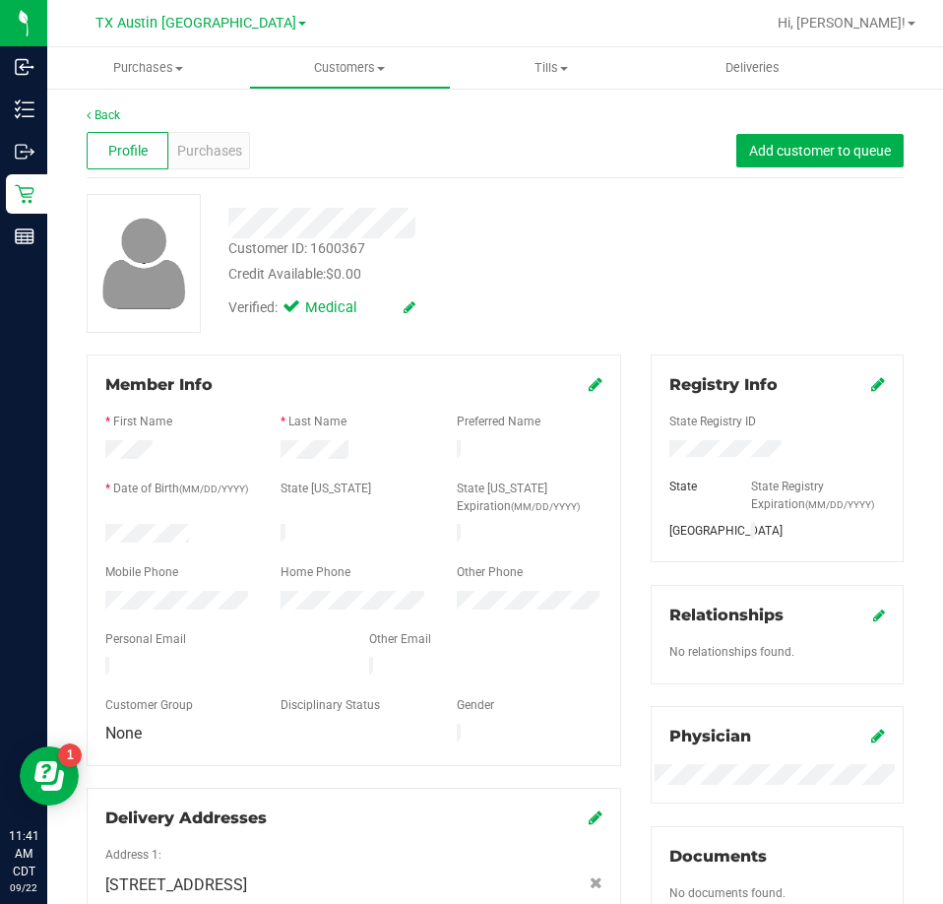
click at [229, 217] on div at bounding box center [425, 223] width 423 height 31
click at [104, 113] on link "Back" at bounding box center [103, 115] width 33 height 14
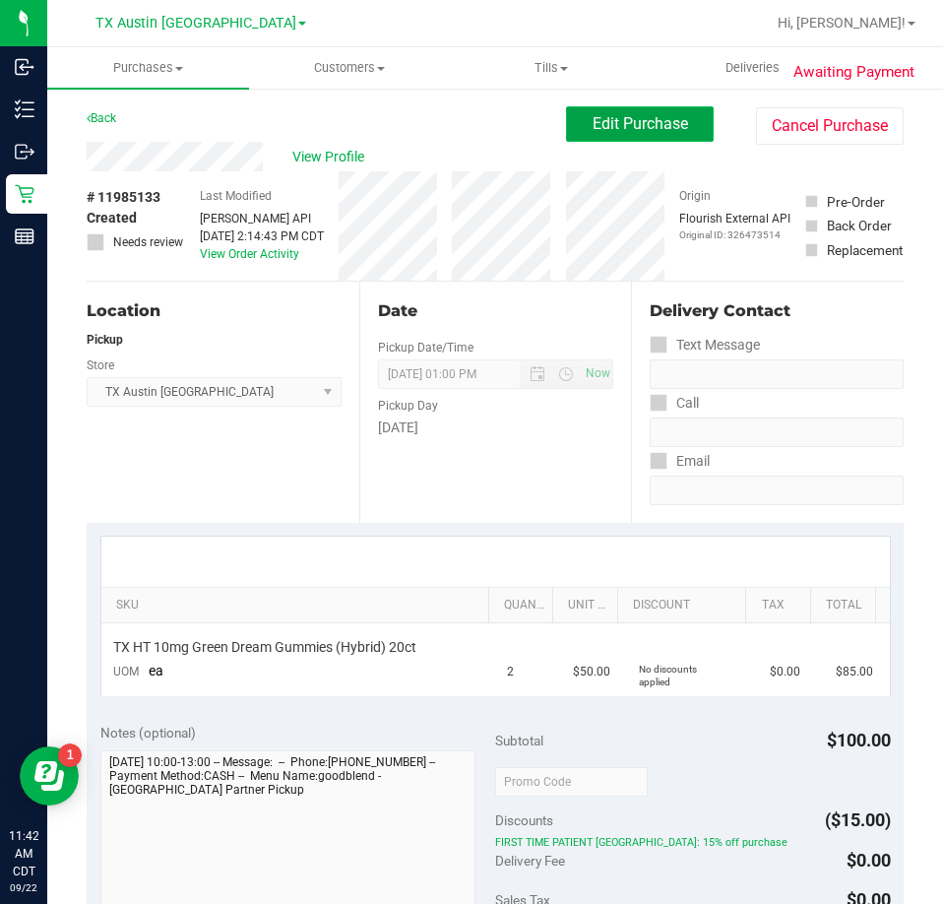
click at [650, 117] on span "Edit Purchase" at bounding box center [641, 123] width 96 height 19
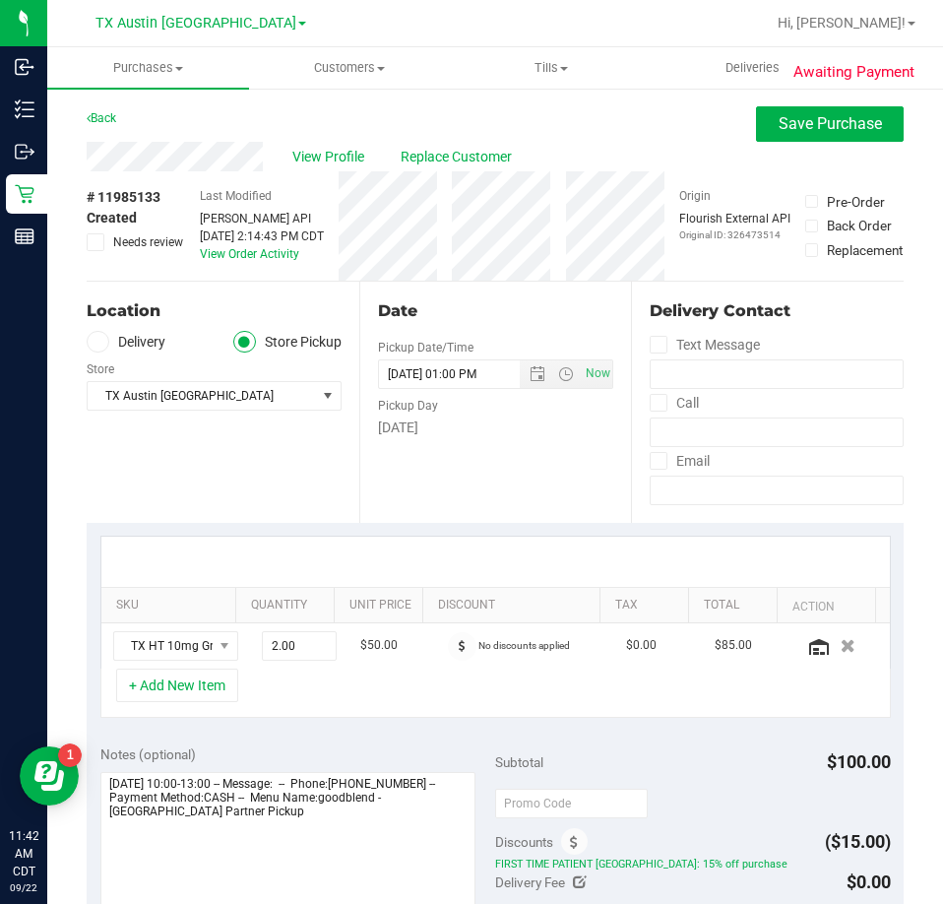
click at [95, 242] on icon at bounding box center [96, 242] width 13 height 0
click at [0, 0] on input "Needs review" at bounding box center [0, 0] width 0 height 0
click at [385, 838] on textarea at bounding box center [288, 866] width 376 height 189
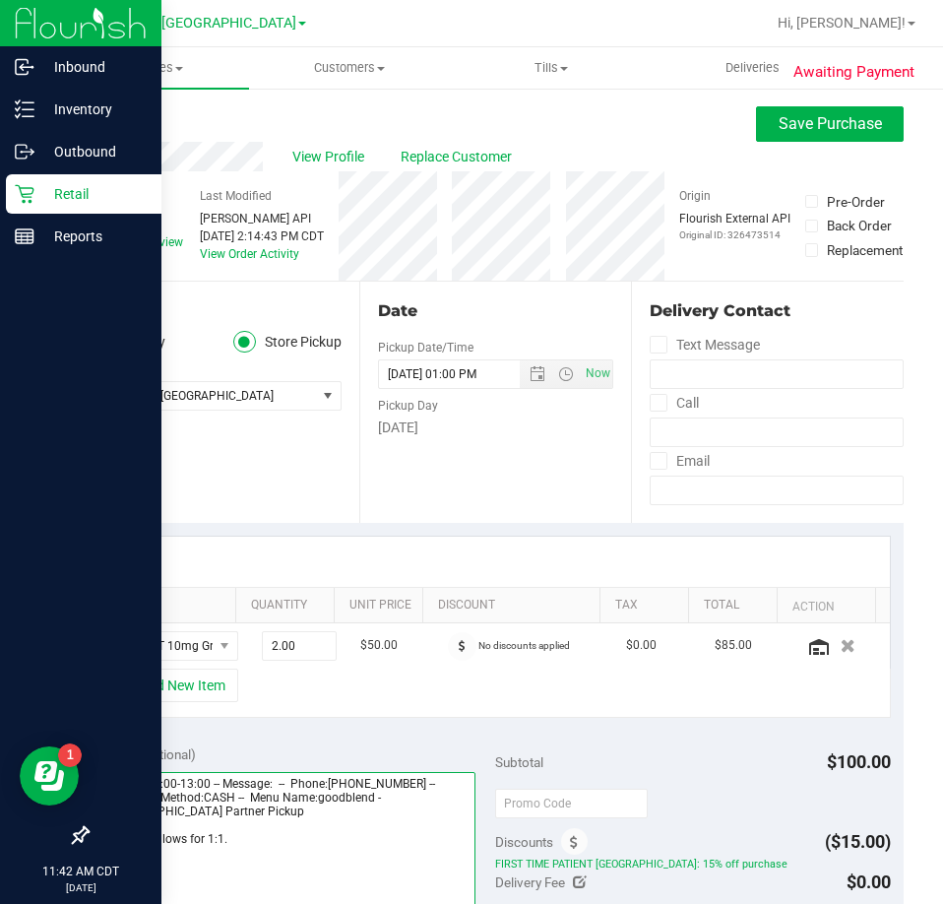
type textarea "Wednesday 09/24/2025 10:00-13:00 -- Message: -- Phone:9408599611 -- Payment Met…"
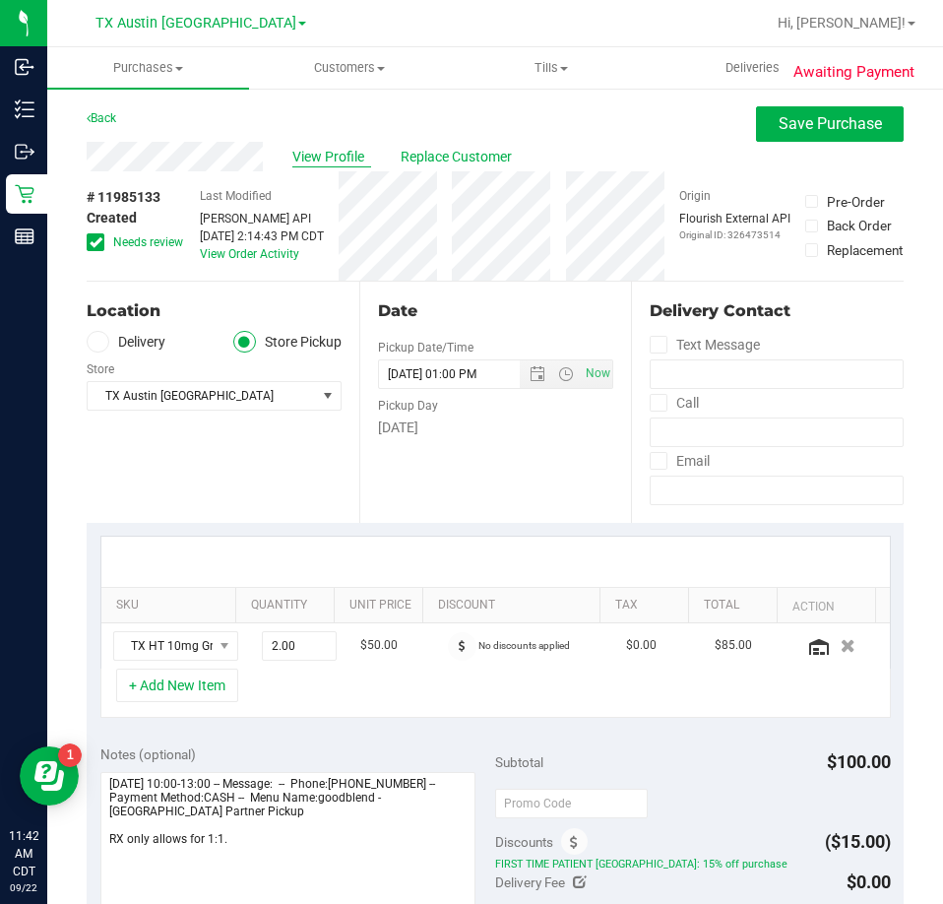
click at [331, 151] on span "View Profile" at bounding box center [331, 157] width 79 height 21
click at [862, 133] on button "Save Purchase" at bounding box center [830, 123] width 148 height 35
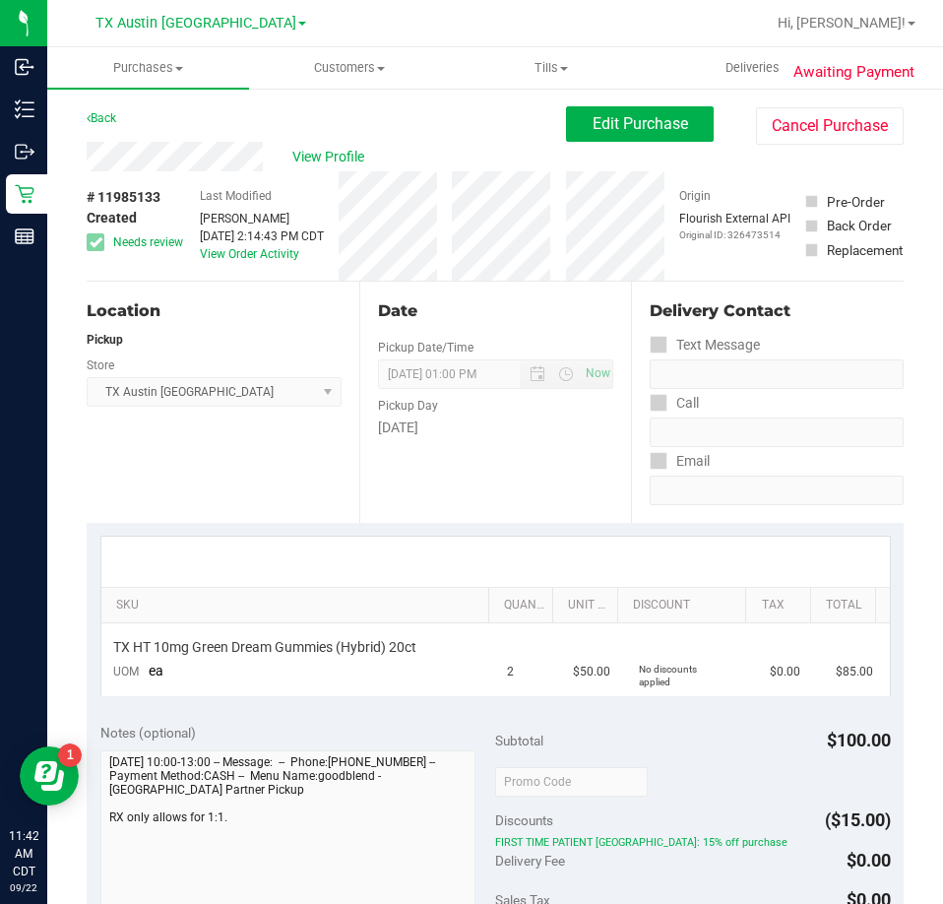
click at [334, 152] on span "View Profile" at bounding box center [331, 157] width 79 height 21
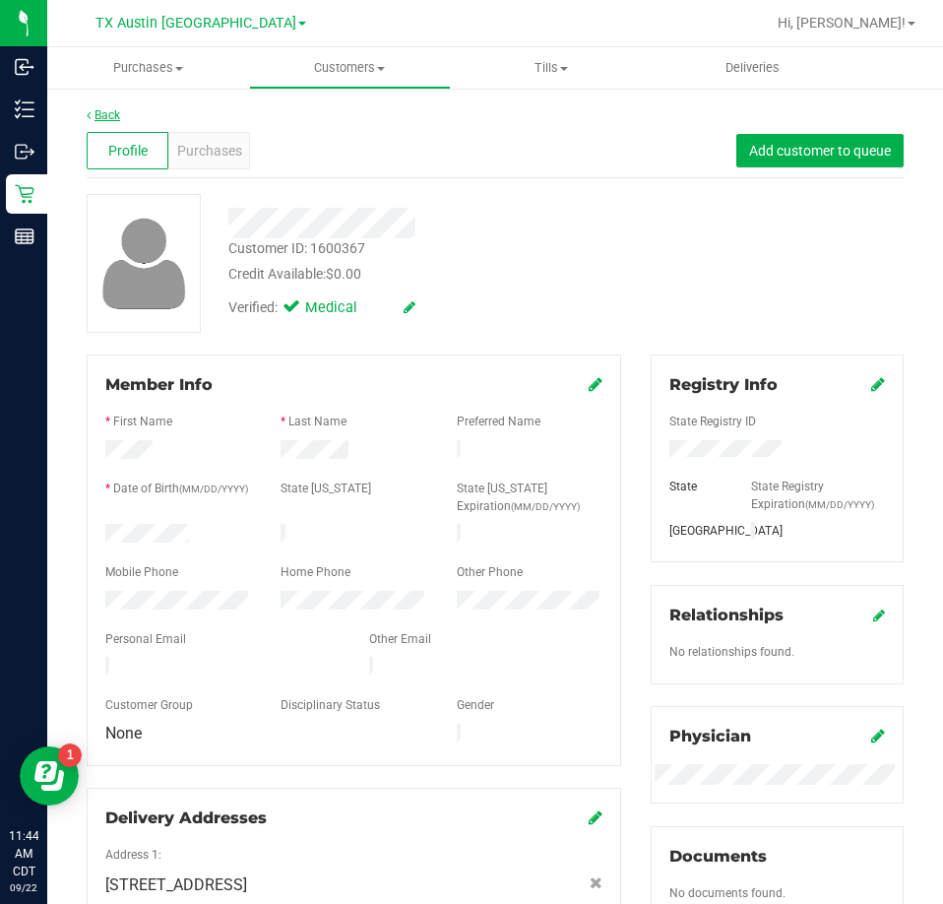
click at [111, 120] on link "Back" at bounding box center [103, 115] width 33 height 14
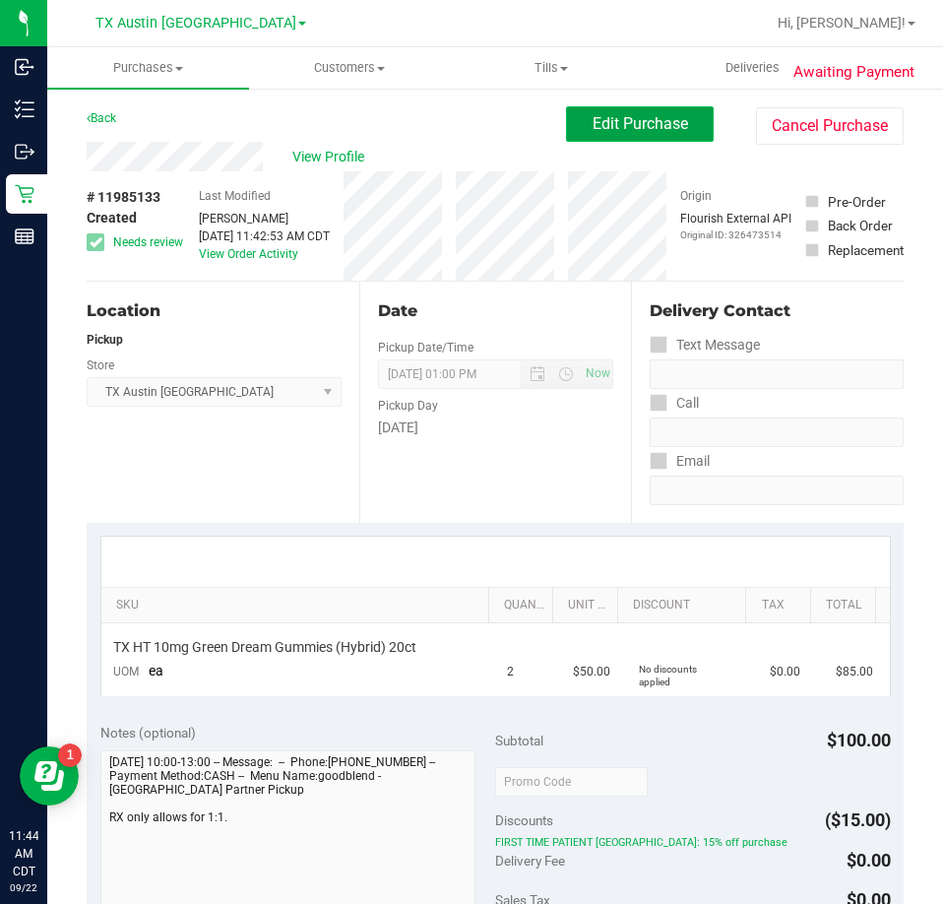
click at [593, 122] on span "Edit Purchase" at bounding box center [641, 123] width 96 height 19
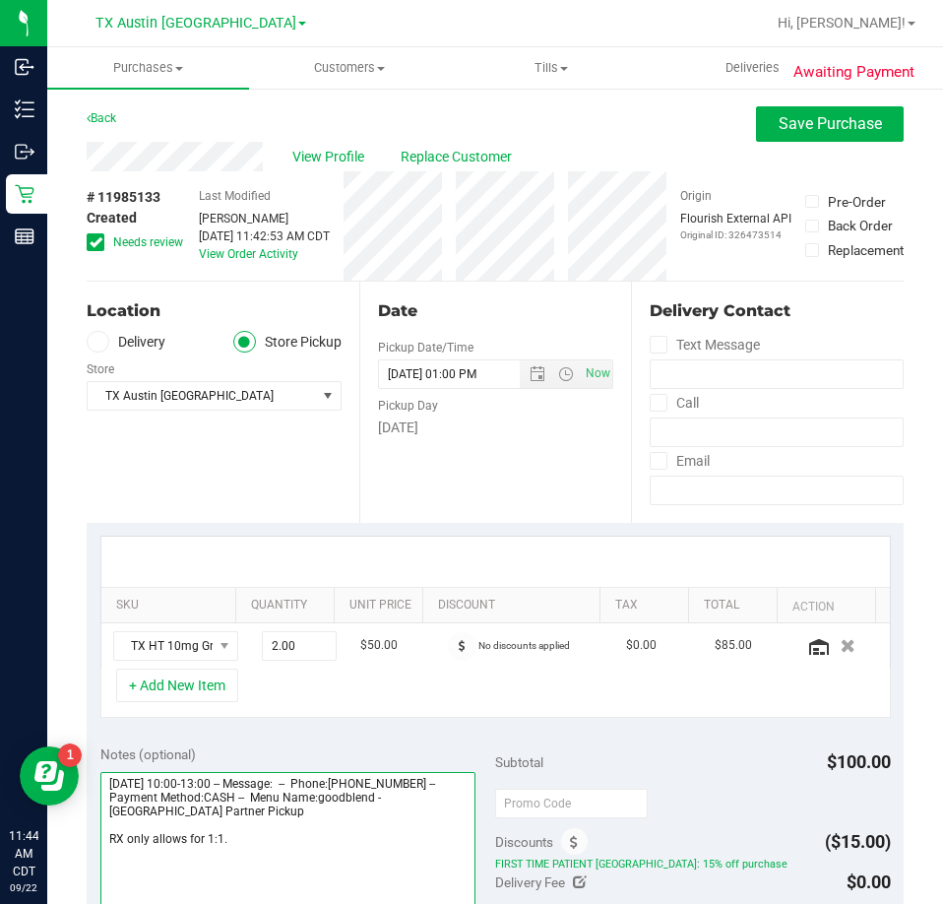
click at [238, 843] on textarea at bounding box center [288, 866] width 376 height 189
type textarea "Wednesday 09/24/2025 10:00-13:00 -- Message: -- Phone:9408599611 -- Payment Met…"
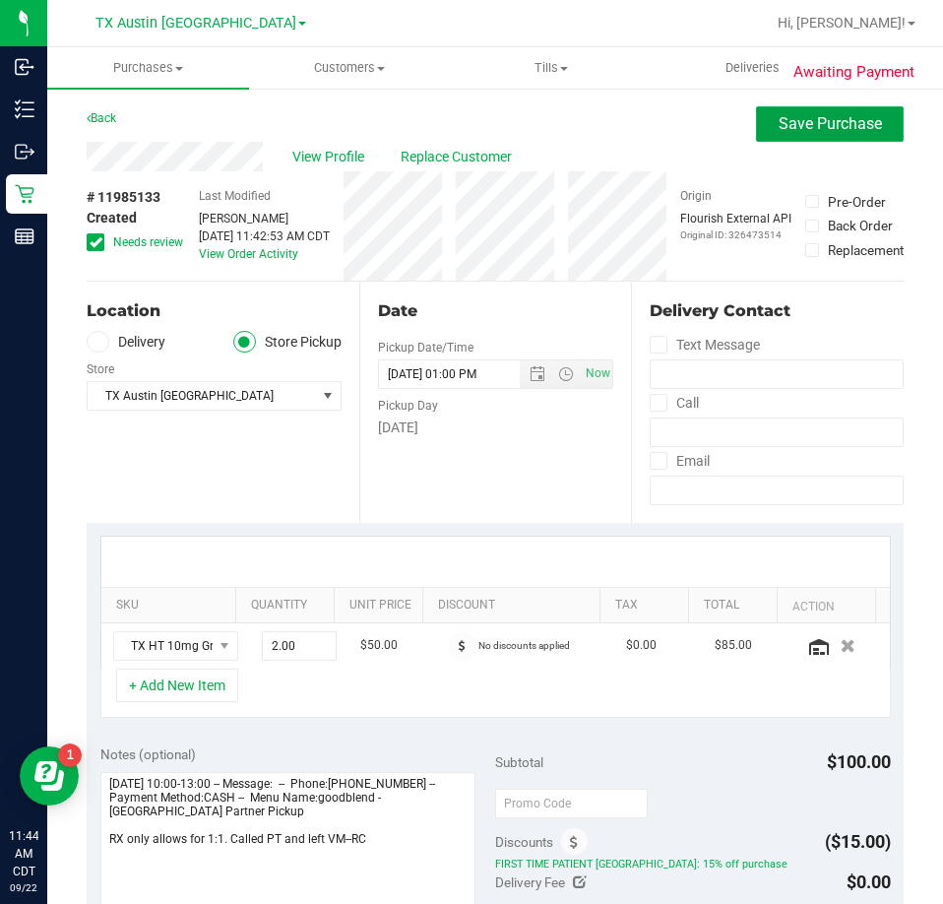
click at [801, 131] on span "Save Purchase" at bounding box center [830, 123] width 103 height 19
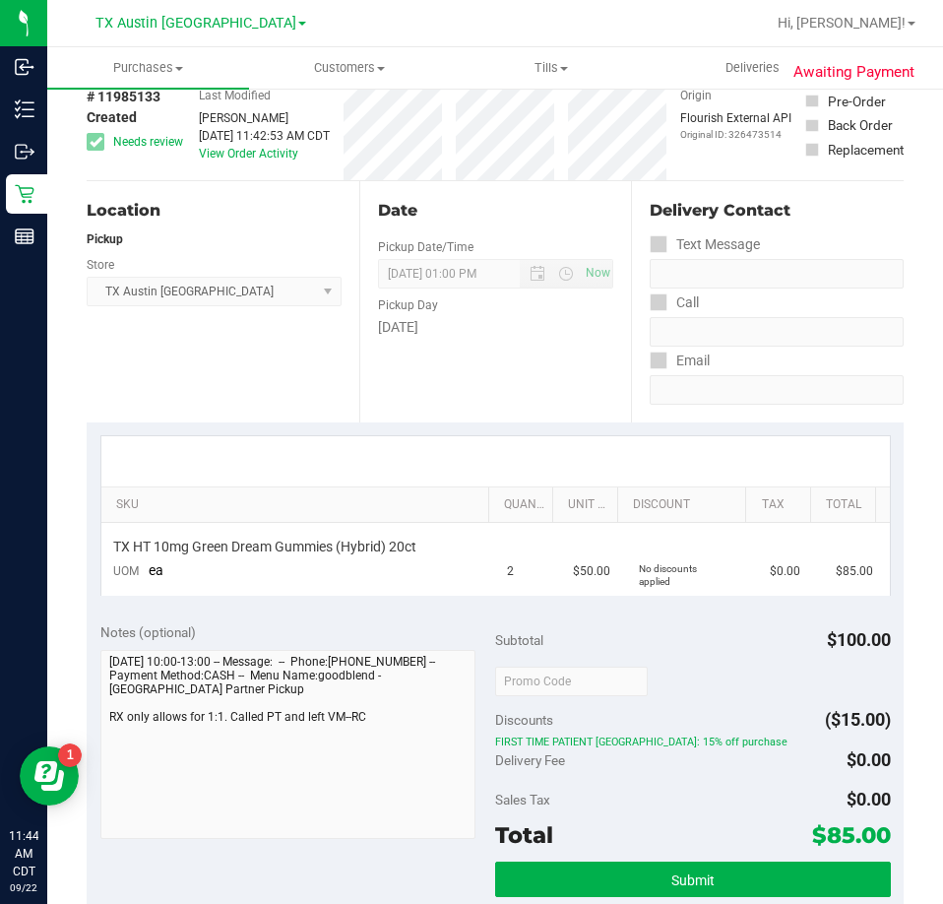
scroll to position [197, 0]
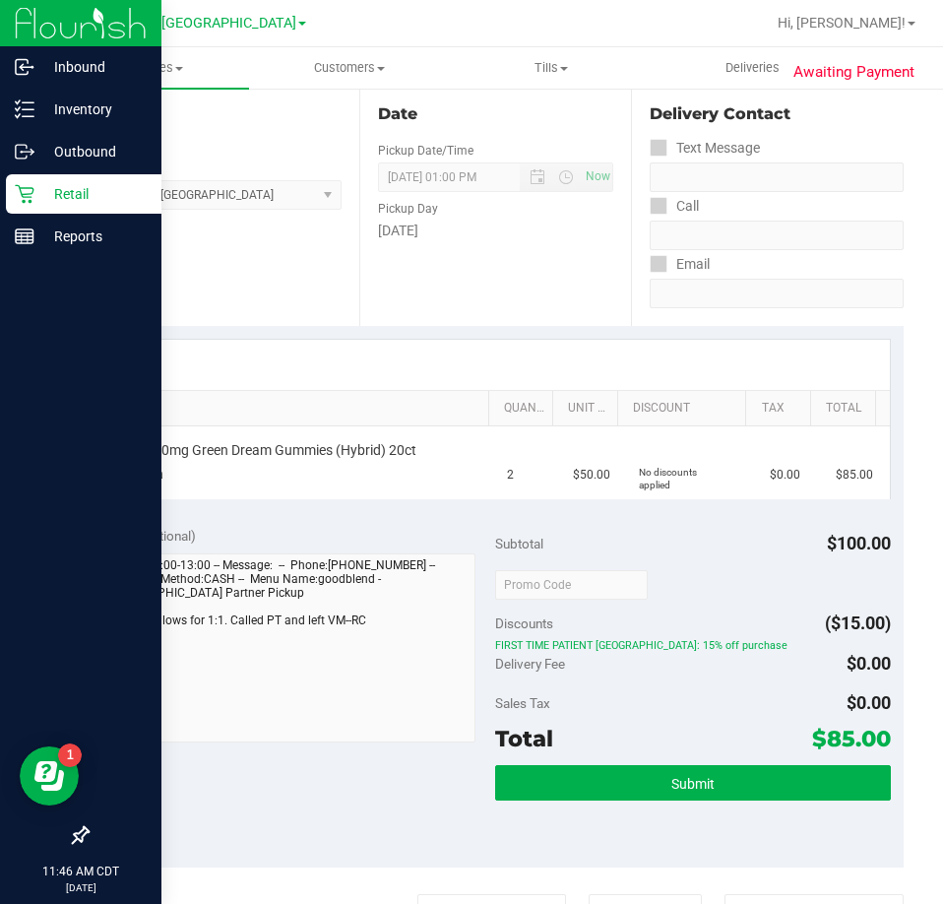
click at [53, 205] on p "Retail" at bounding box center [93, 194] width 118 height 24
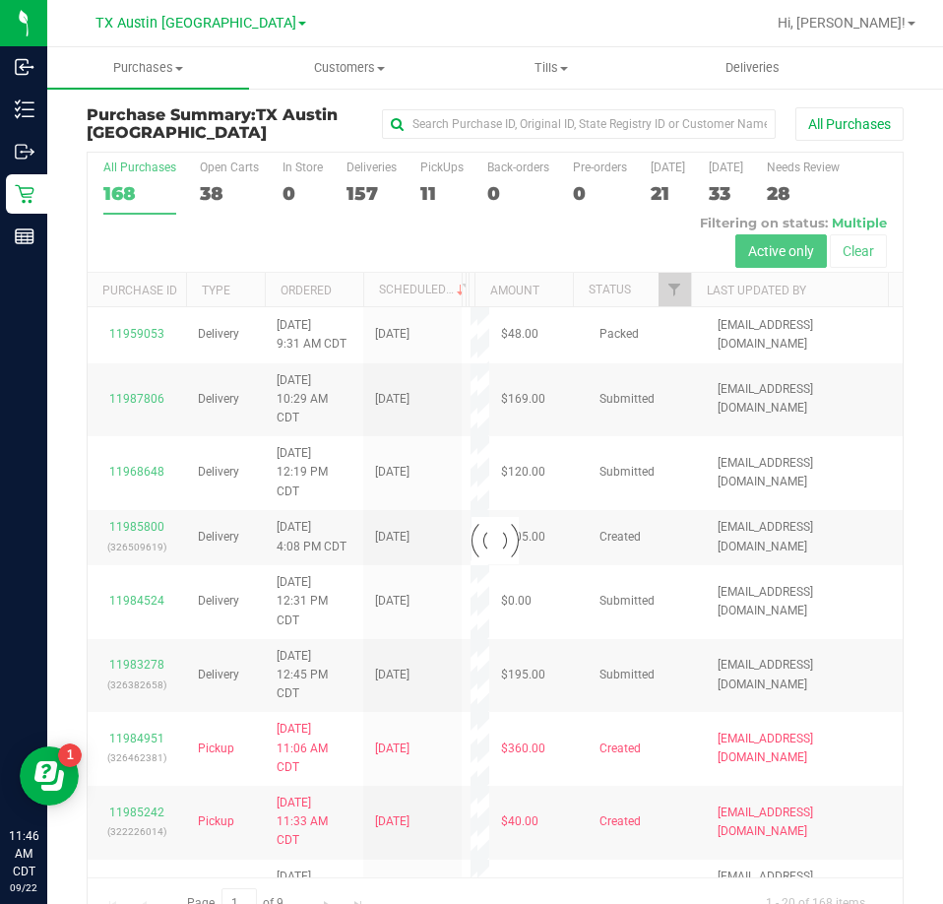
click at [433, 192] on div at bounding box center [495, 540] width 815 height 775
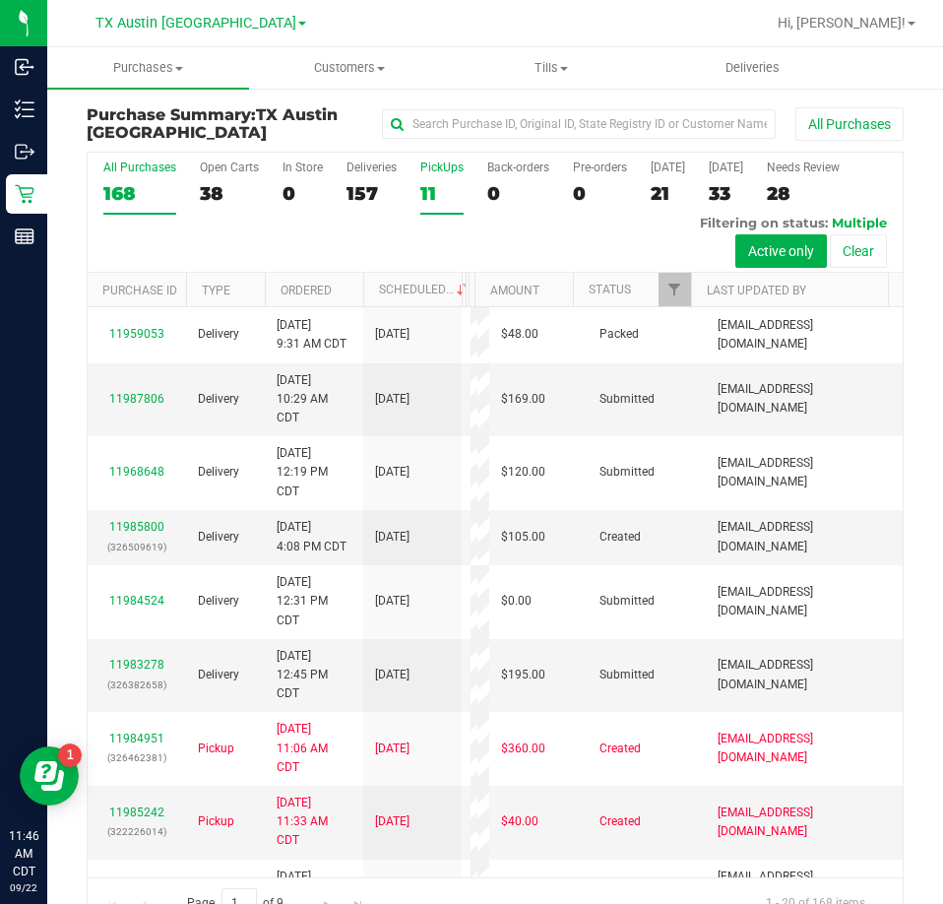
click at [426, 194] on div "11" at bounding box center [441, 193] width 43 height 23
click at [0, 0] on input "PickUps 11" at bounding box center [0, 0] width 0 height 0
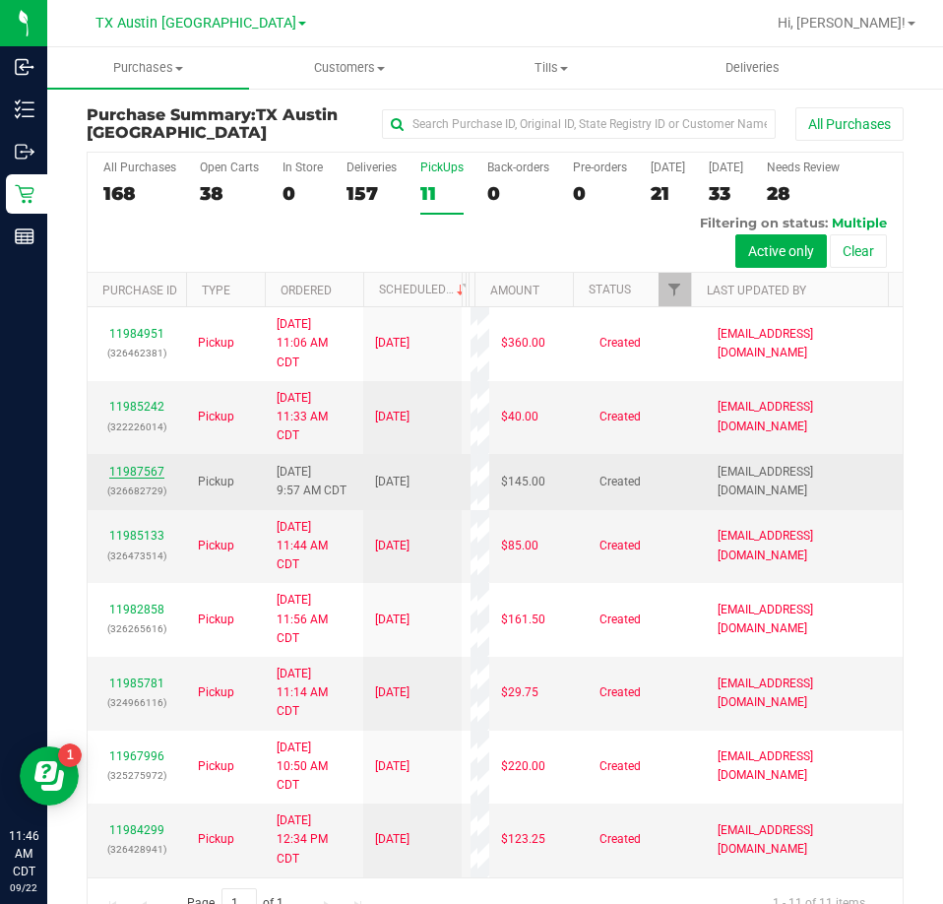
click at [152, 479] on link "11987567" at bounding box center [136, 472] width 55 height 14
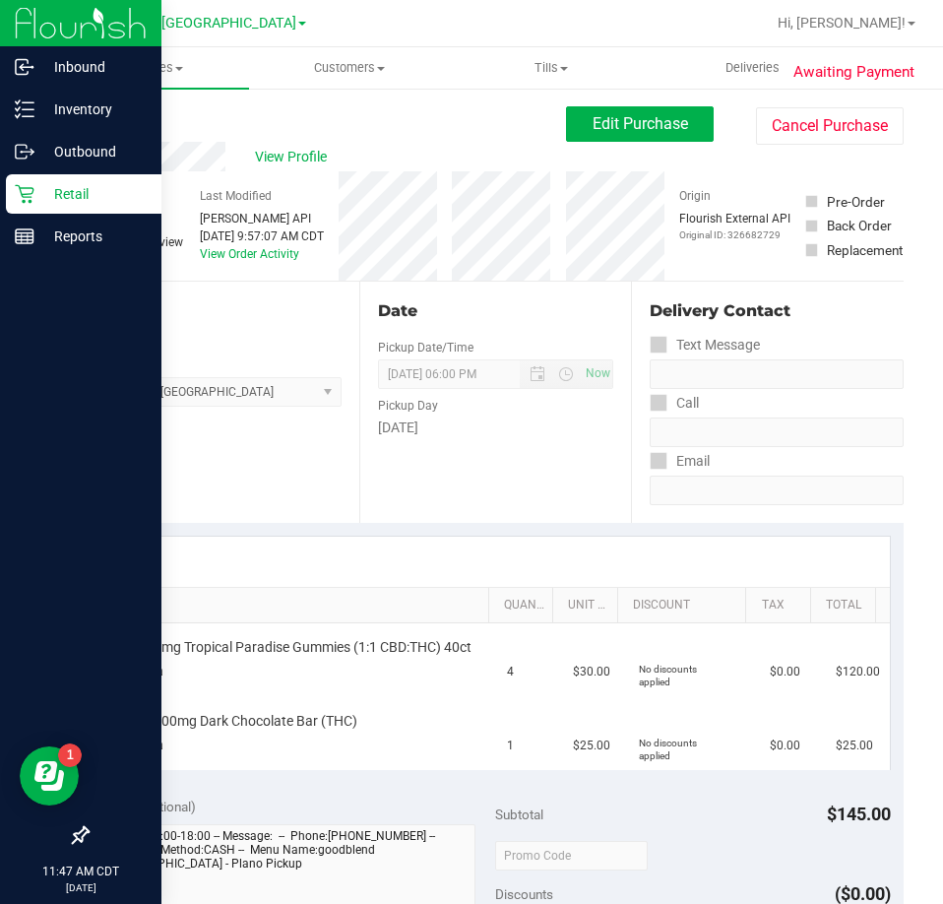
click at [34, 195] on p "Retail" at bounding box center [93, 194] width 118 height 24
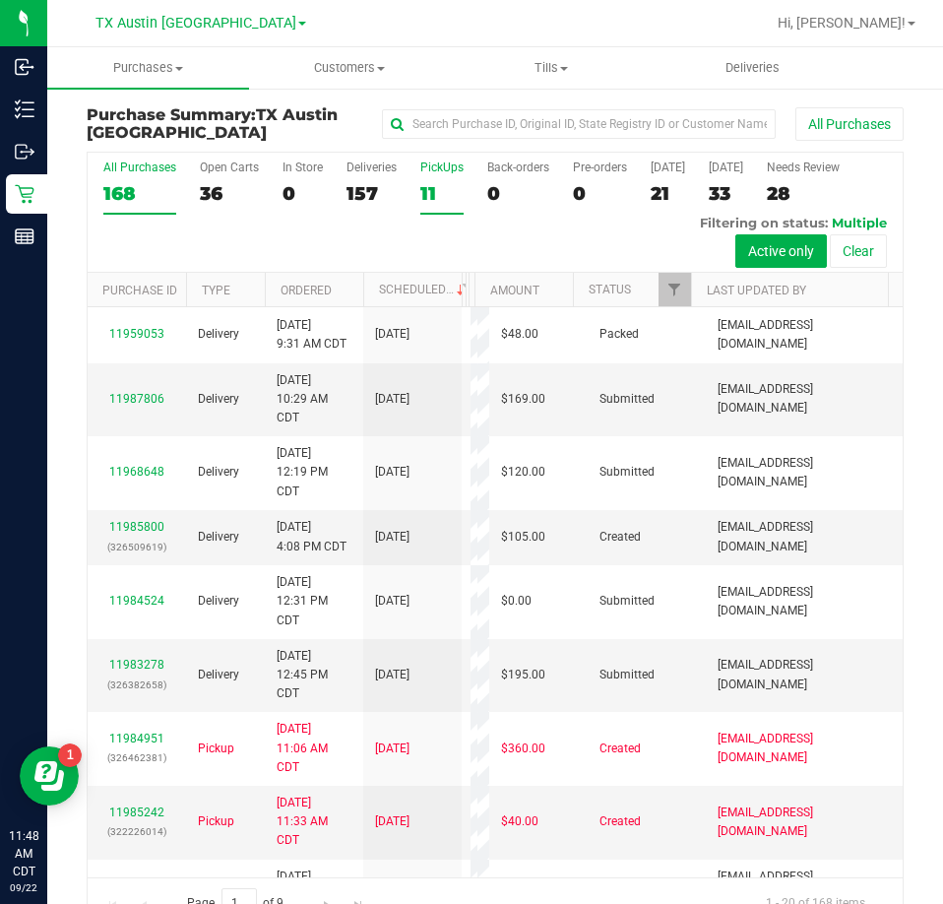
click at [441, 202] on div "11" at bounding box center [441, 193] width 43 height 23
click at [0, 0] on input "PickUps 11" at bounding box center [0, 0] width 0 height 0
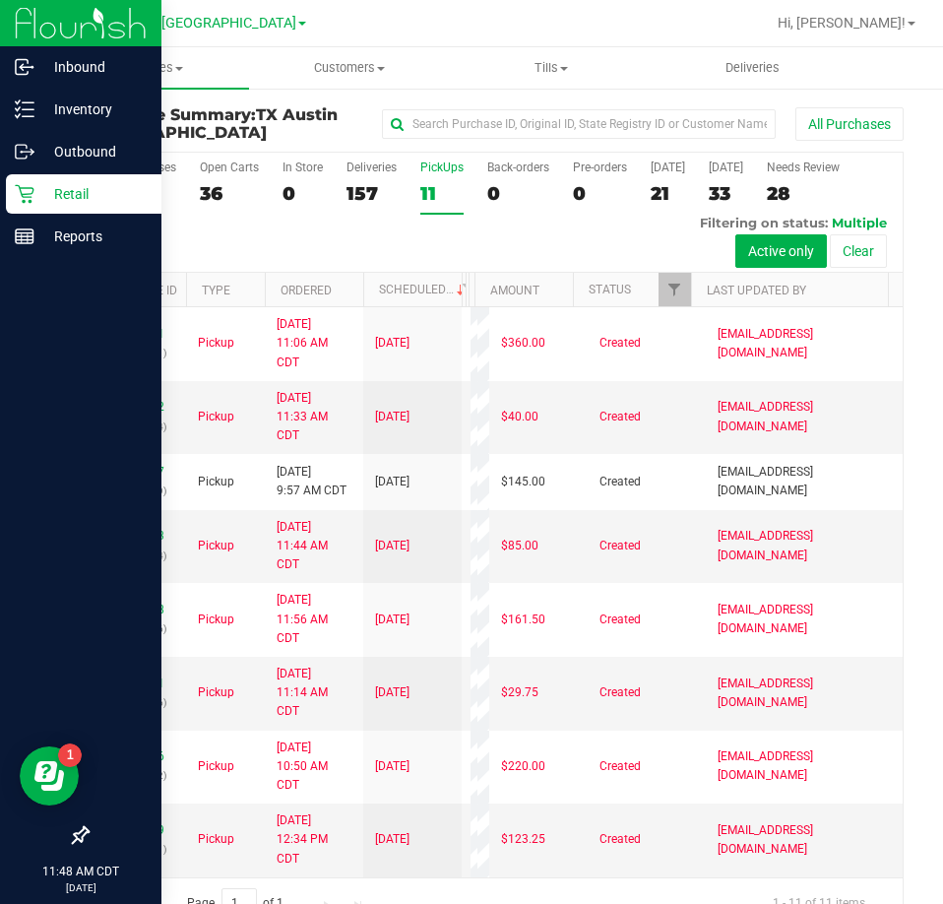
click at [69, 196] on p "Retail" at bounding box center [93, 194] width 118 height 24
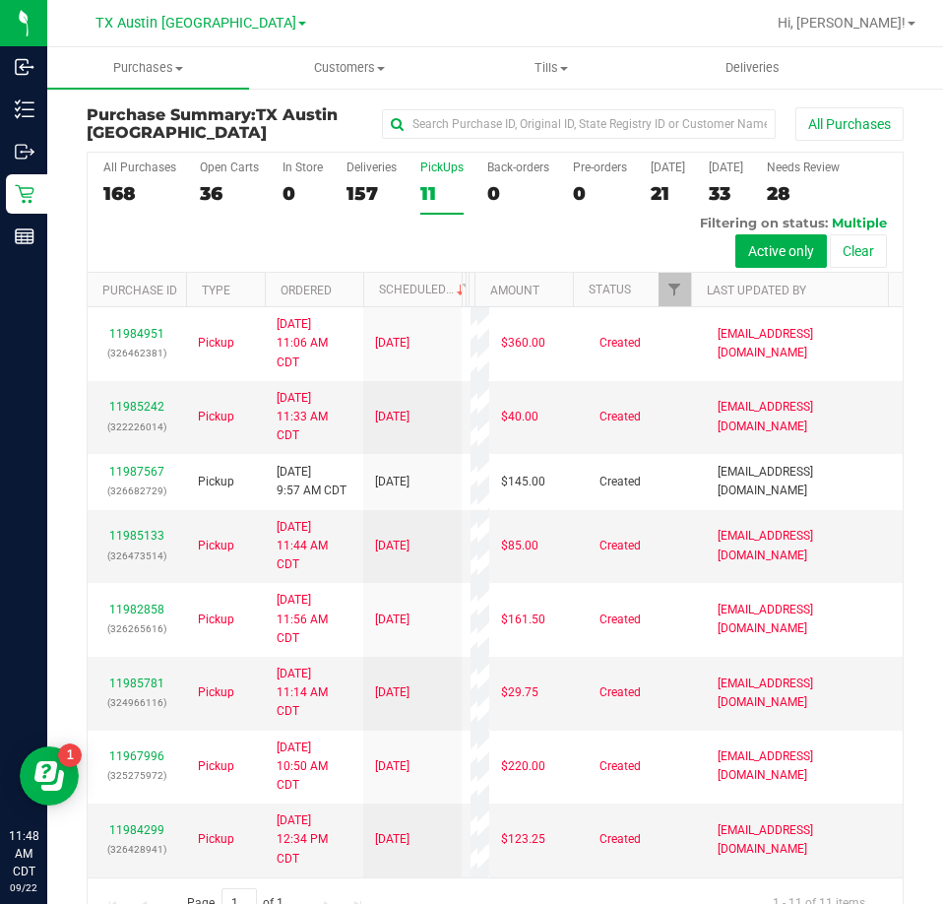
click at [214, 9] on div "TX Austin DC TX Austin DC TX Plano Retail TX San Antonio Retail TX South-Austin…" at bounding box center [201, 23] width 288 height 31
click at [216, 15] on span "TX Austin [GEOGRAPHIC_DATA]" at bounding box center [196, 24] width 201 height 18
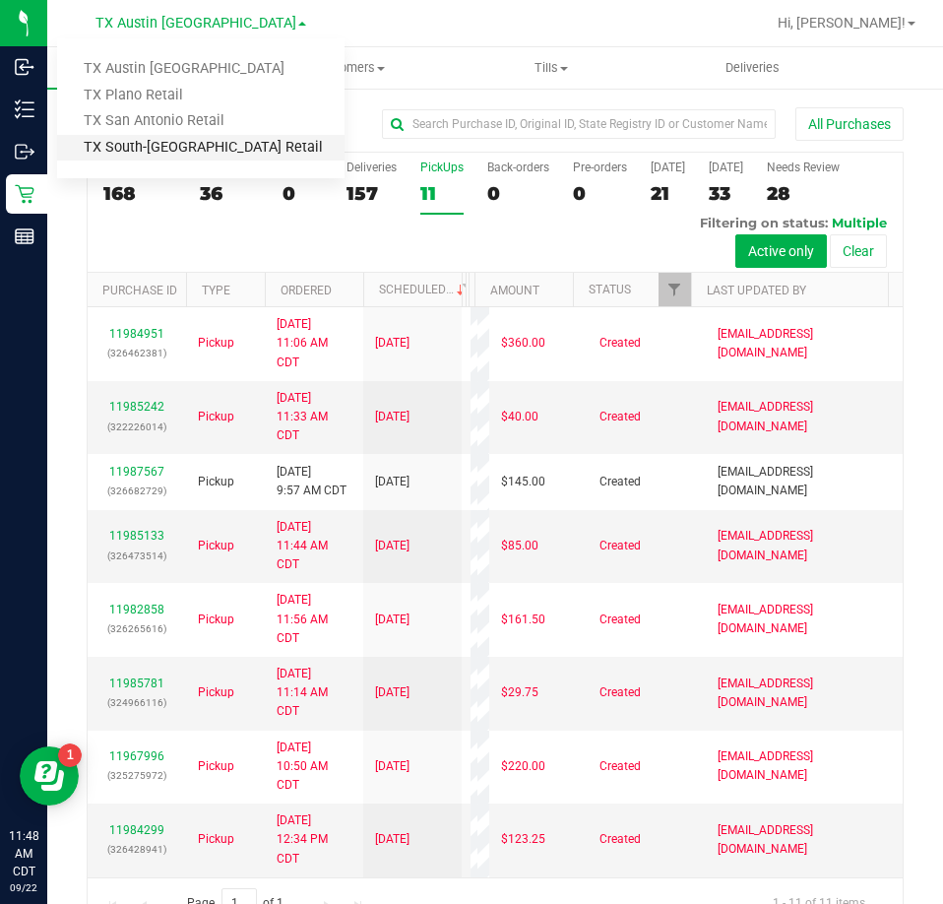
click at [175, 148] on link "TX South-[GEOGRAPHIC_DATA] Retail" at bounding box center [201, 148] width 288 height 27
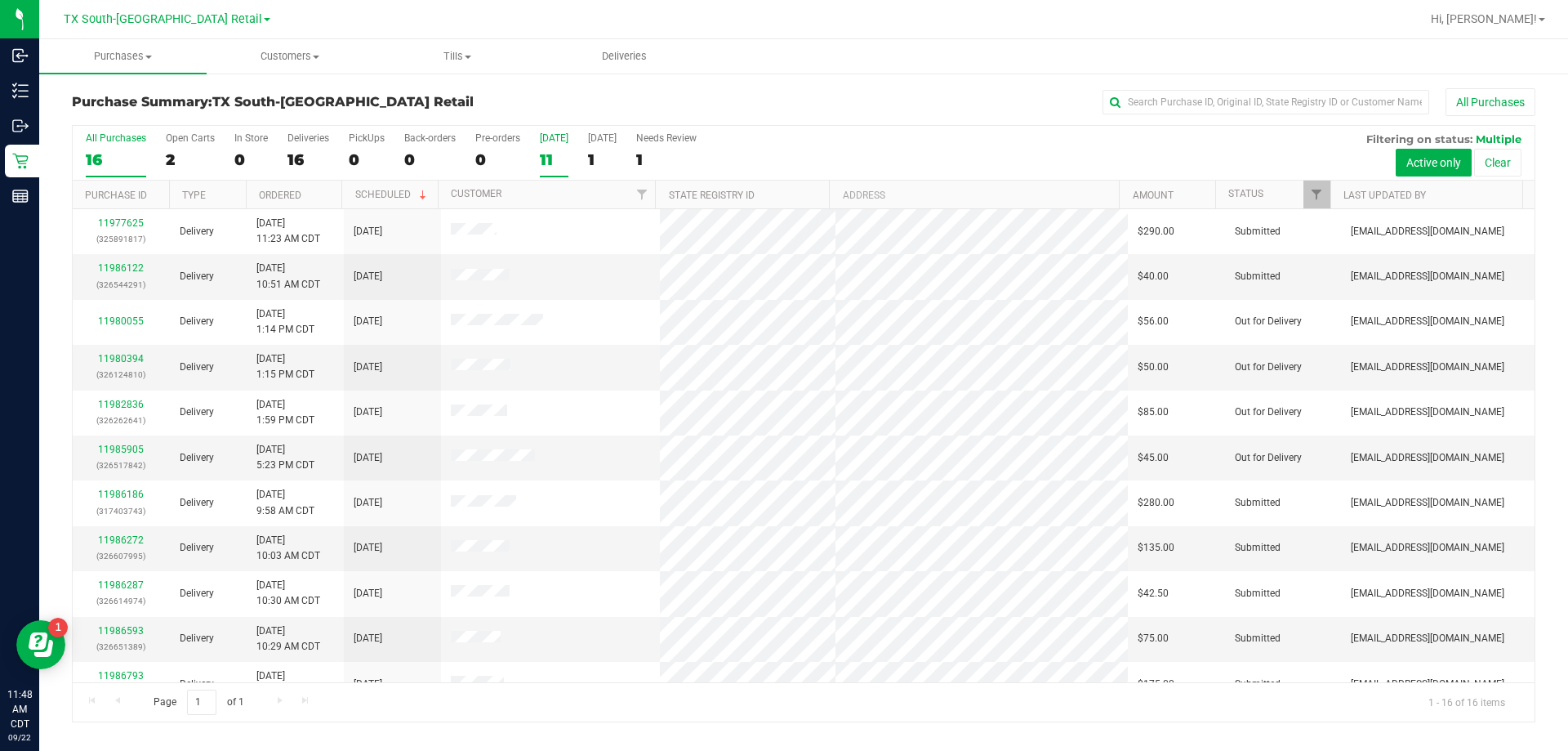
click at [554, 158] on div "11" at bounding box center [554, 159] width 28 height 19
click at [0, 0] on input "Today 11" at bounding box center [0, 0] width 0 height 0
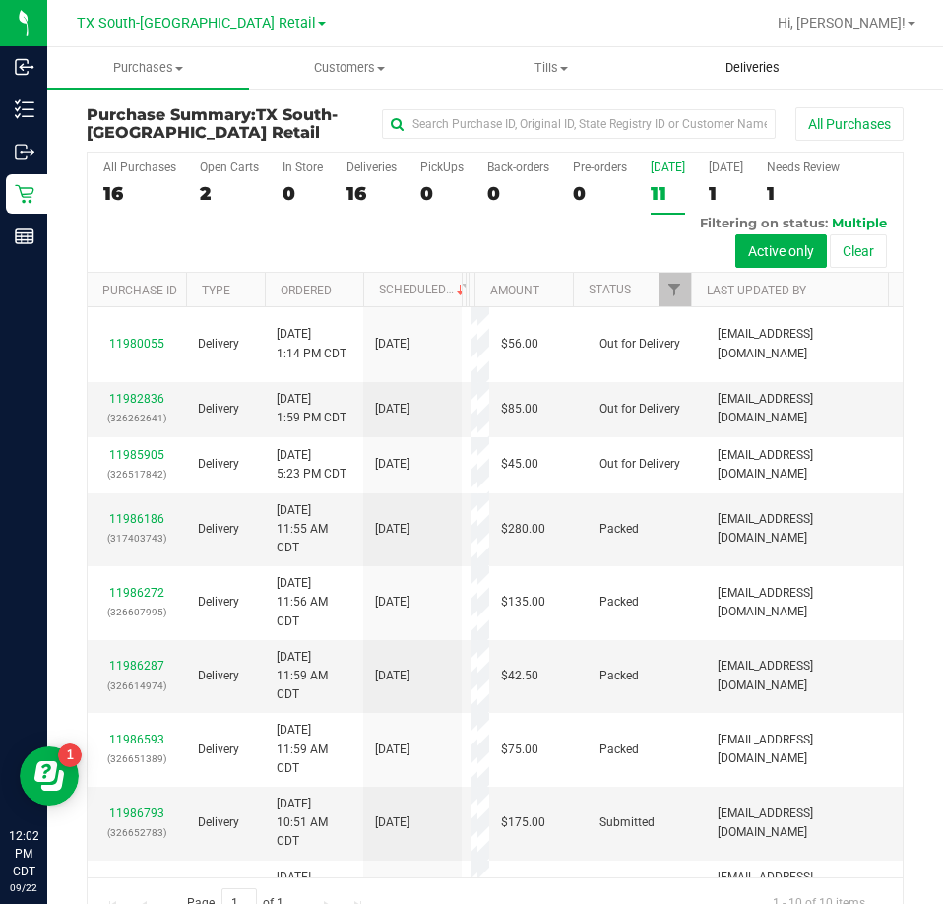
click at [737, 74] on span "Deliveries" at bounding box center [752, 68] width 107 height 18
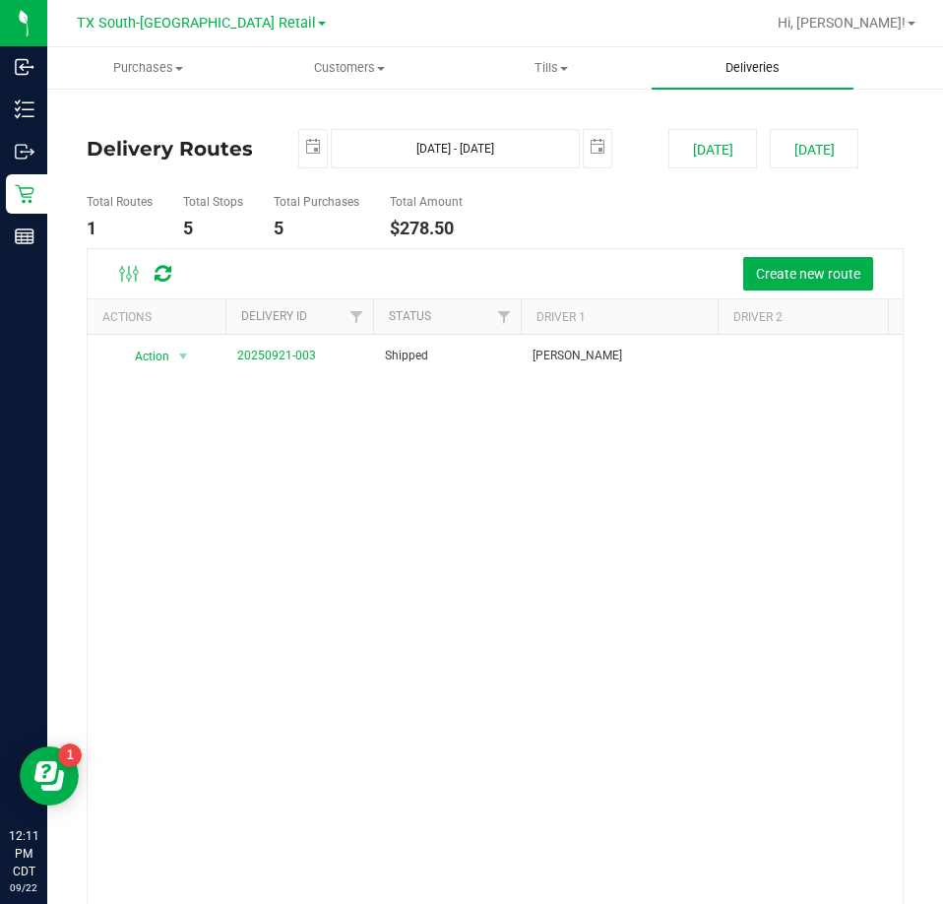
click at [765, 82] on uib-tab-heading "Deliveries" at bounding box center [753, 67] width 202 height 41
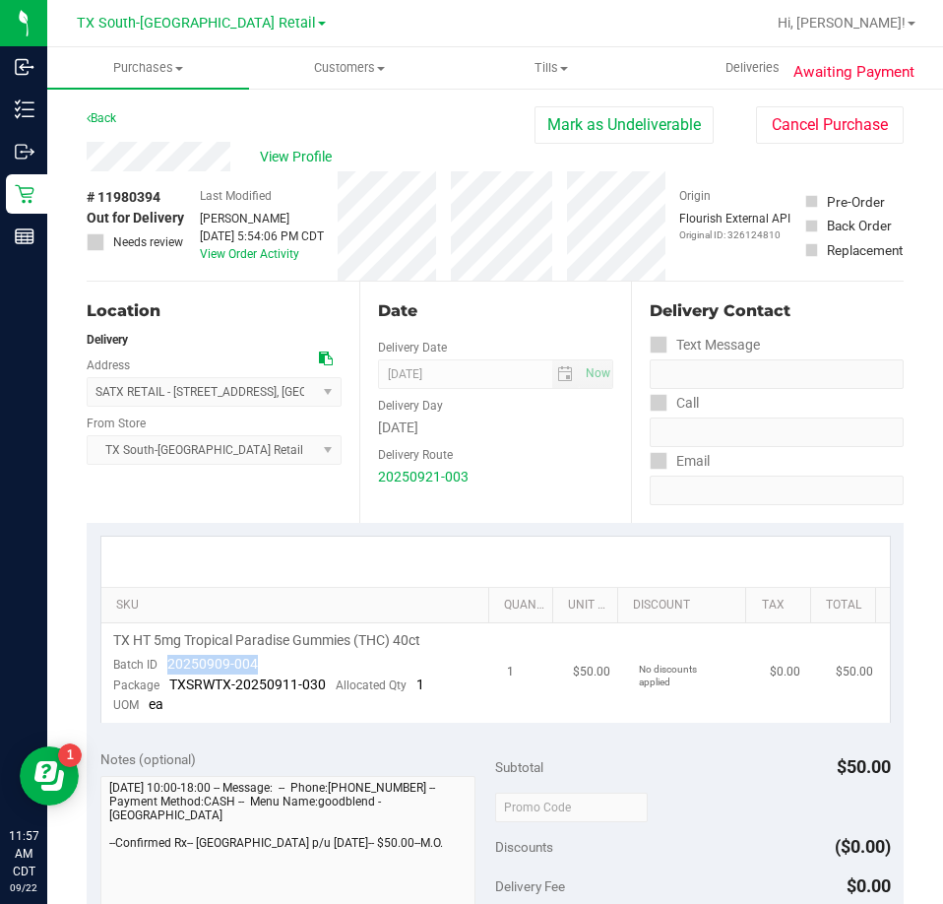
drag, startPoint x: 259, startPoint y: 670, endPoint x: 165, endPoint y: 671, distance: 93.5
click at [165, 671] on td "TX HT 5mg Tropical Paradise Gummies (THC) 40ct Batch ID 20250909-004 Package TX…" at bounding box center [298, 672] width 395 height 99
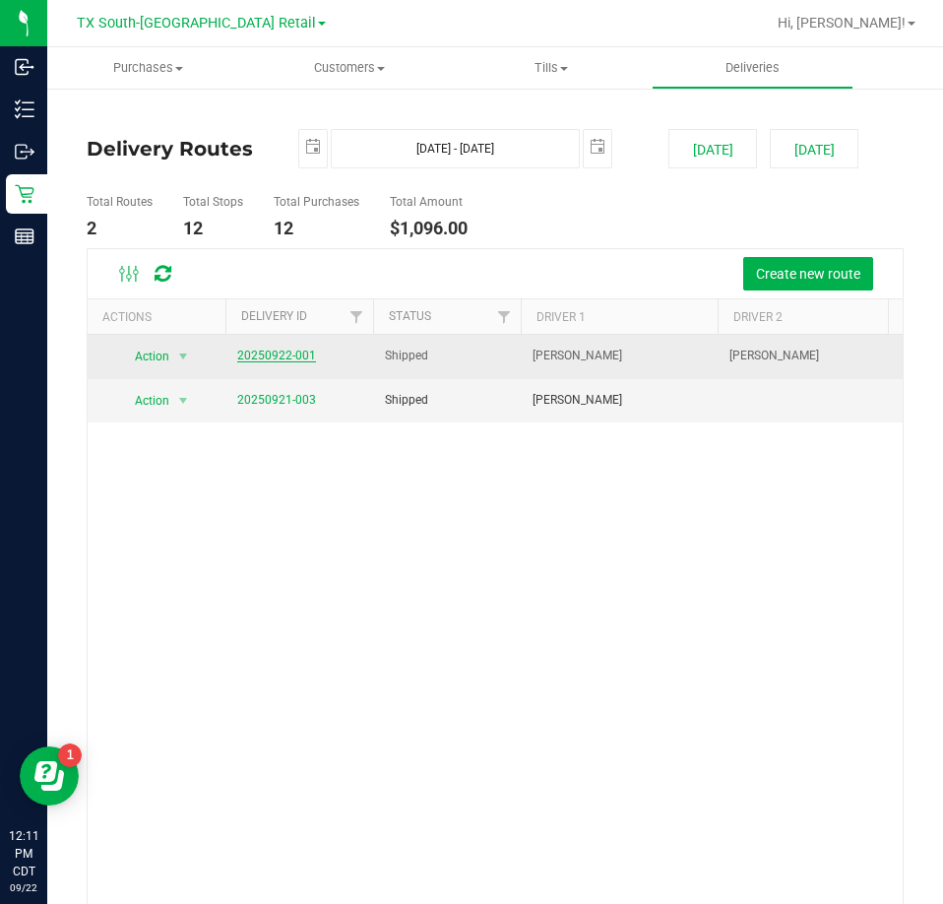
click at [266, 359] on link "20250922-001" at bounding box center [276, 356] width 79 height 14
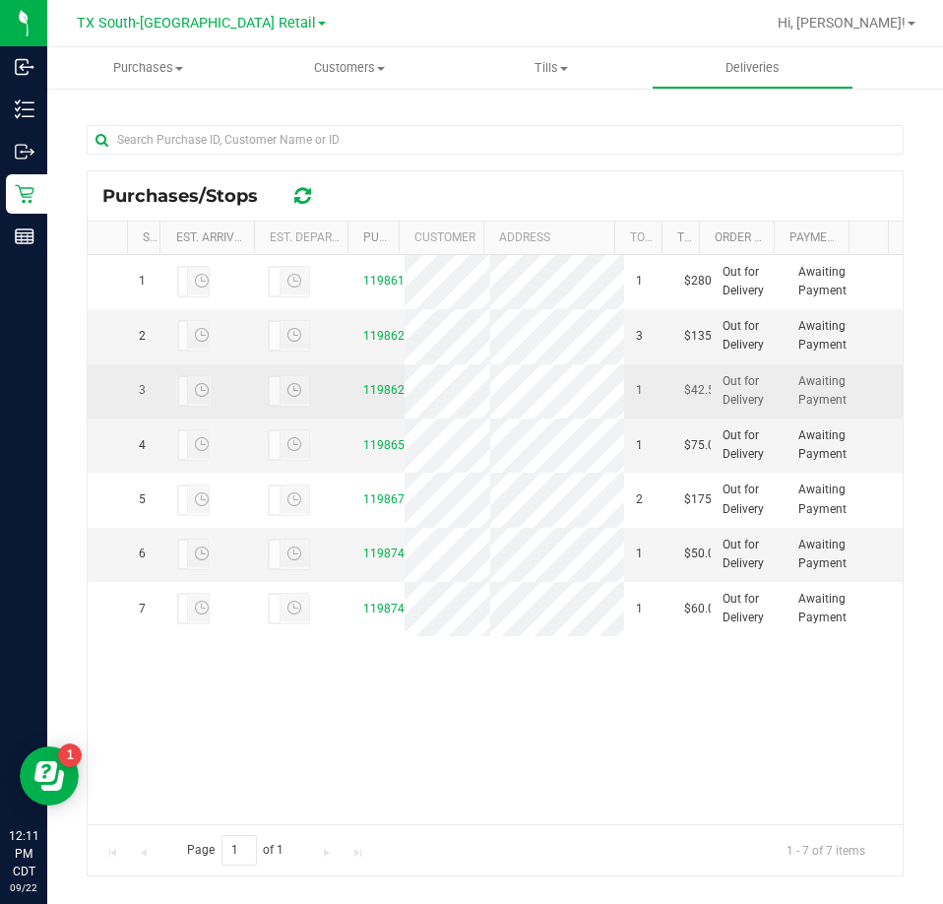
scroll to position [463, 0]
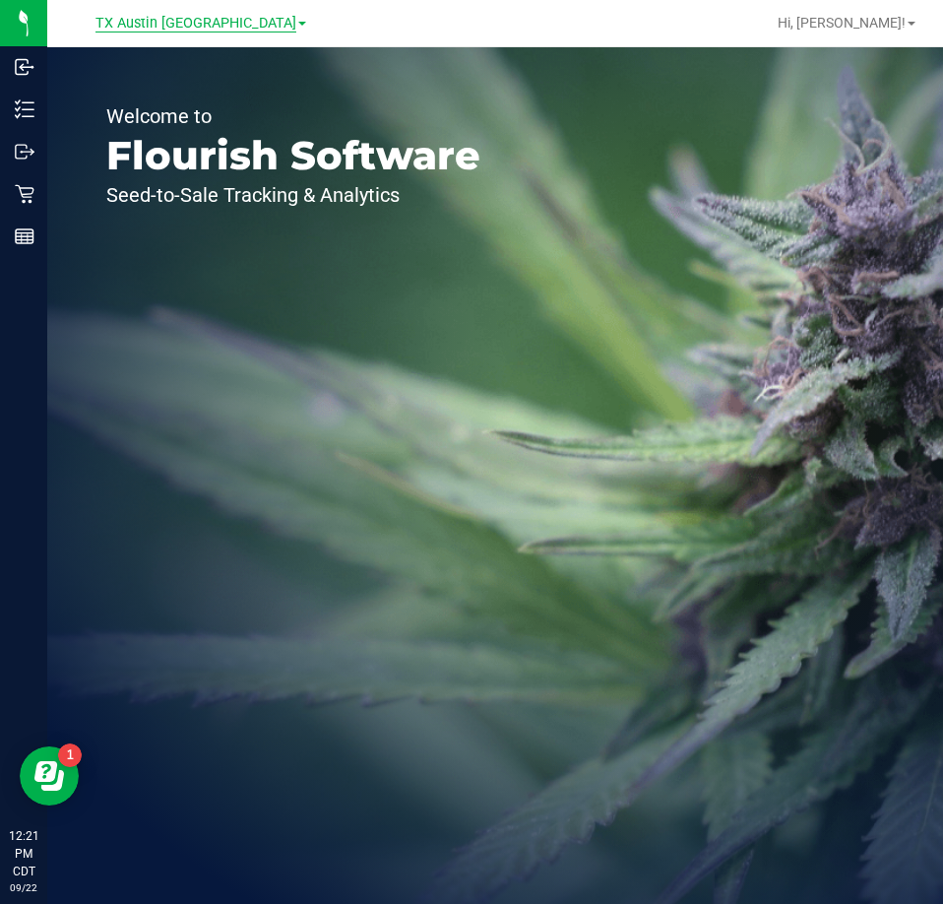
click at [194, 22] on span "TX Austin [GEOGRAPHIC_DATA]" at bounding box center [196, 24] width 201 height 18
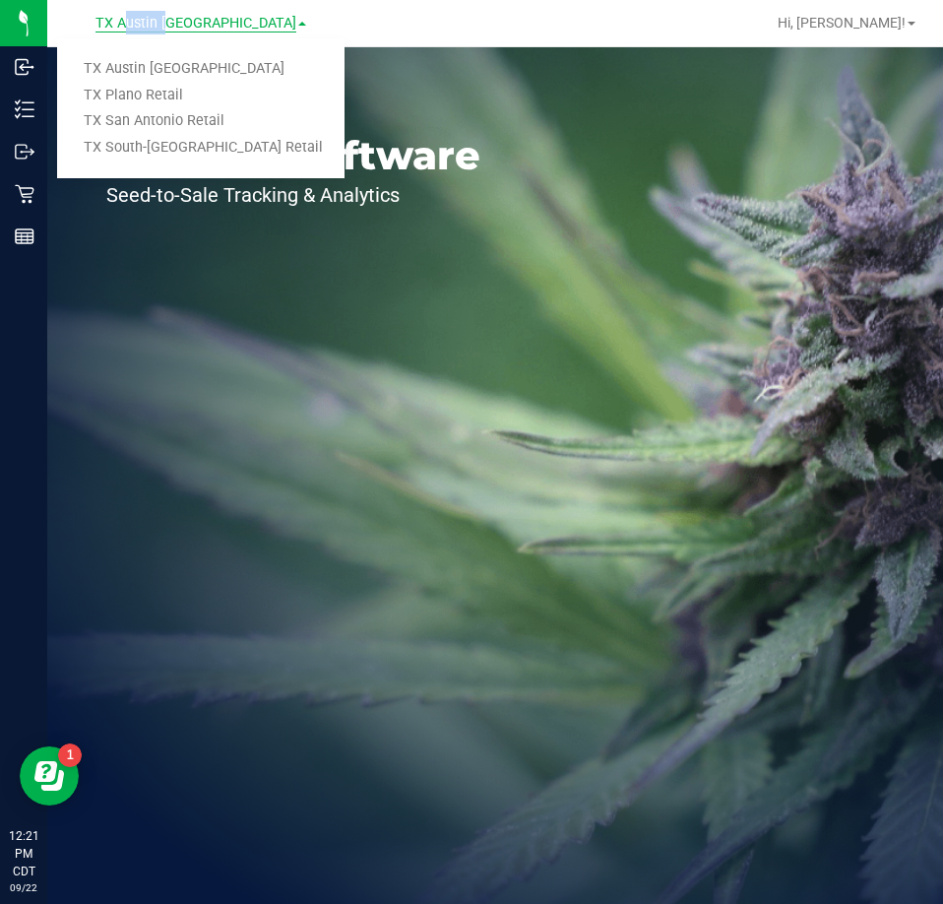
click at [194, 22] on span "TX Austin [GEOGRAPHIC_DATA]" at bounding box center [196, 24] width 201 height 18
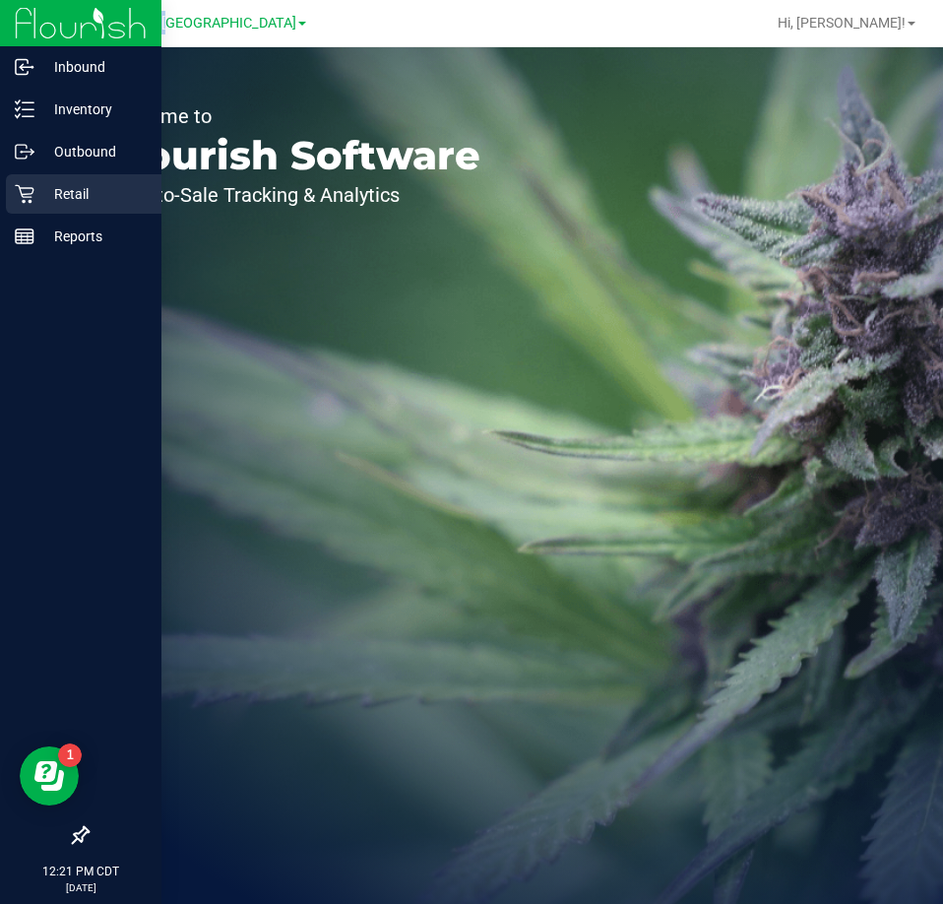
click at [22, 194] on icon at bounding box center [24, 194] width 19 height 19
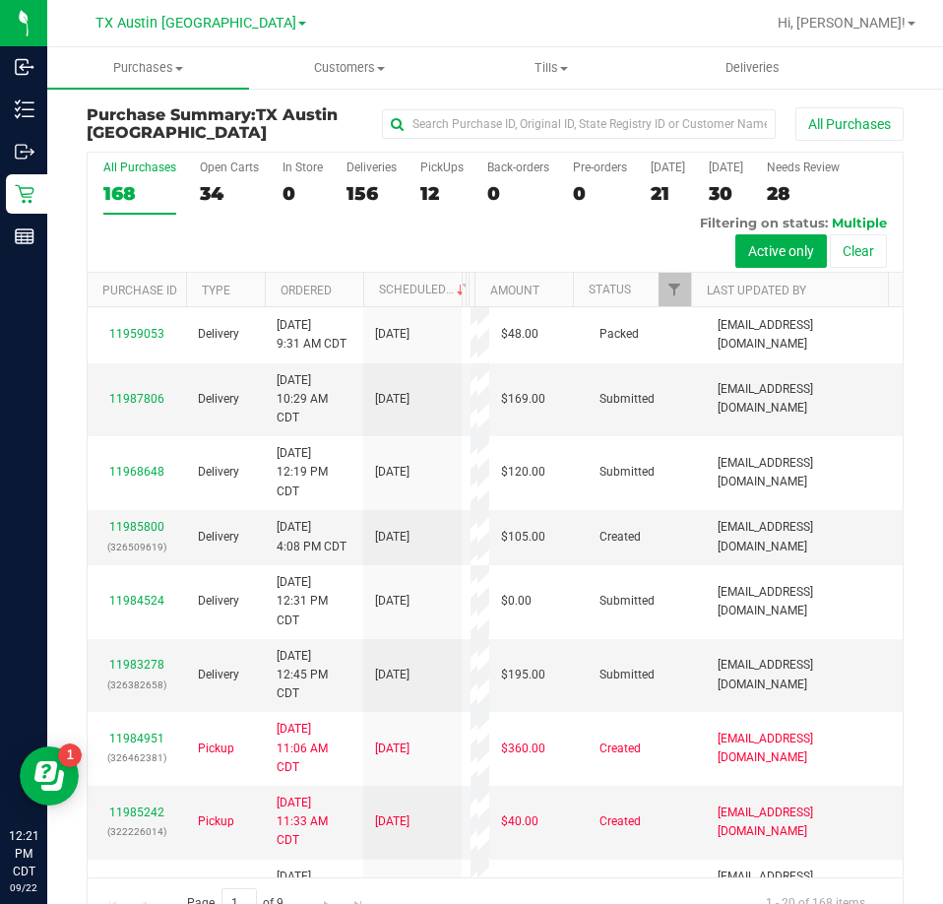
click at [434, 198] on div "12" at bounding box center [441, 193] width 43 height 23
click at [0, 0] on input "PickUps 12" at bounding box center [0, 0] width 0 height 0
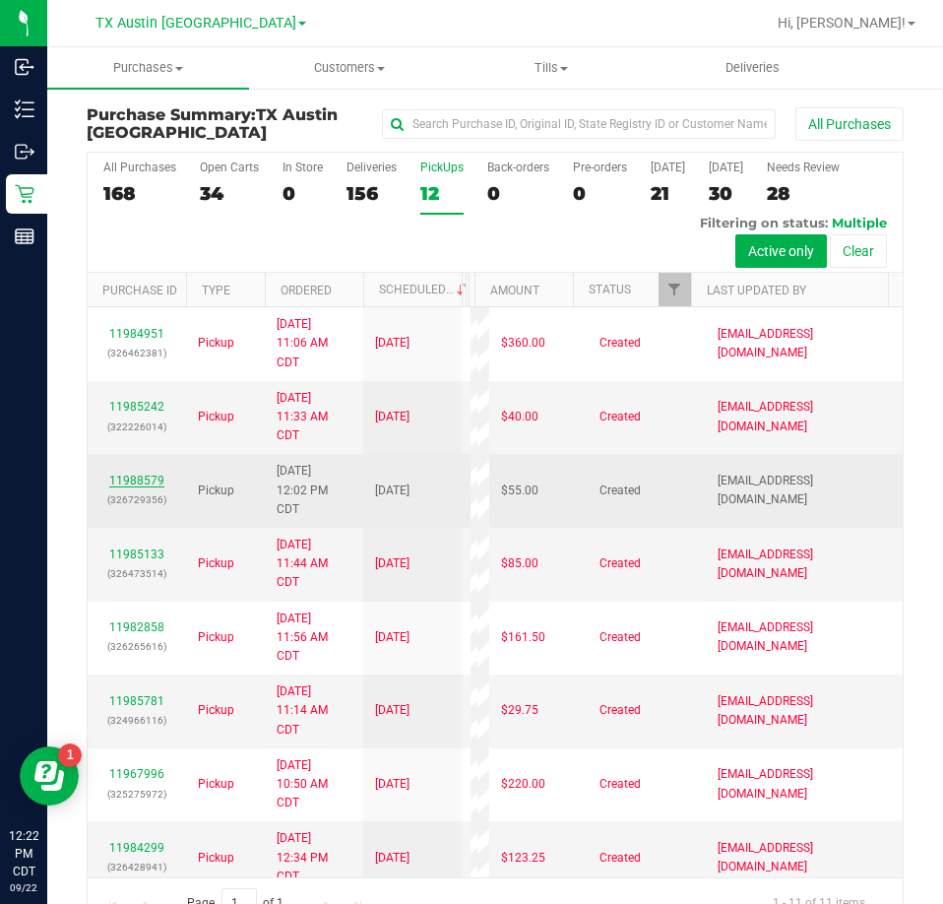
click at [134, 487] on link "11988579" at bounding box center [136, 481] width 55 height 14
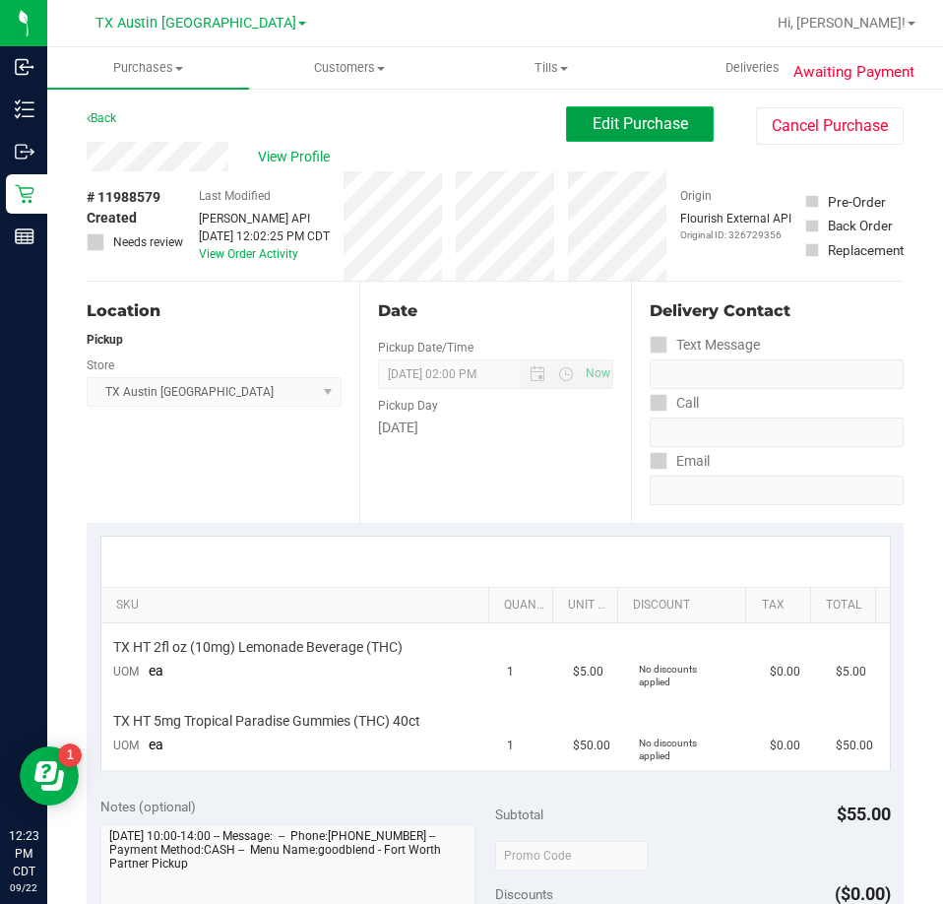
click at [618, 134] on button "Edit Purchase" at bounding box center [640, 123] width 148 height 35
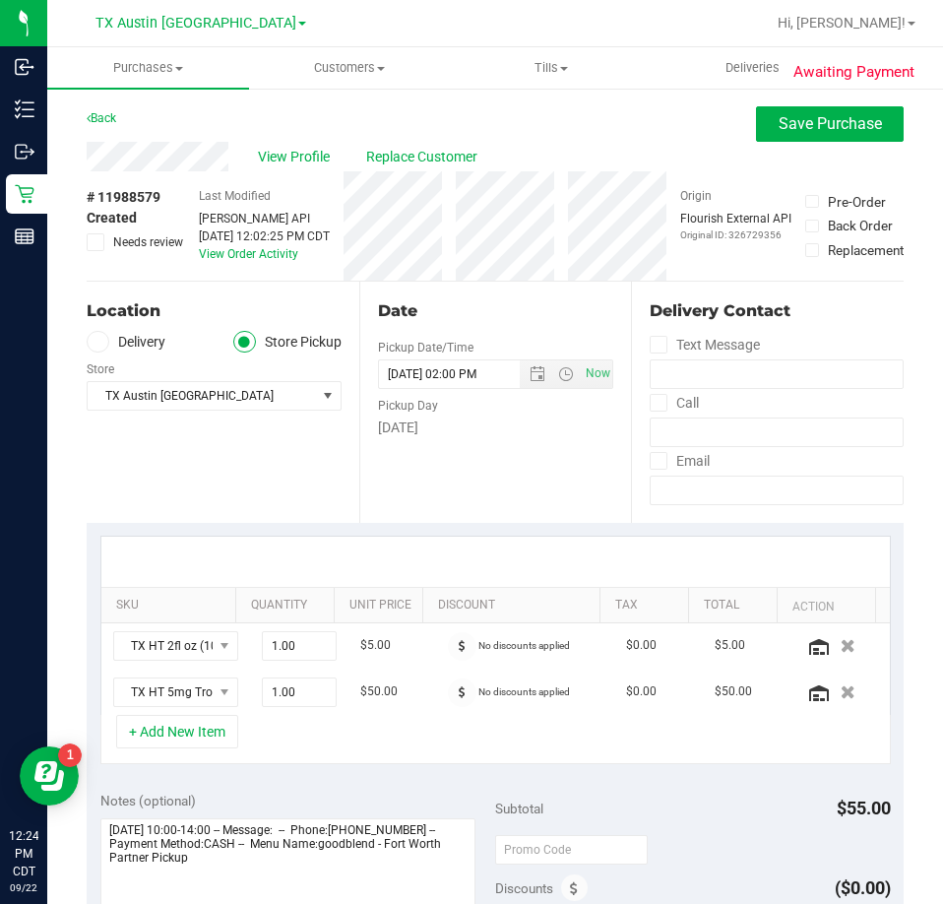
click at [99, 342] on icon at bounding box center [98, 342] width 12 height 0
click at [0, 0] on input "Delivery" at bounding box center [0, 0] width 0 height 0
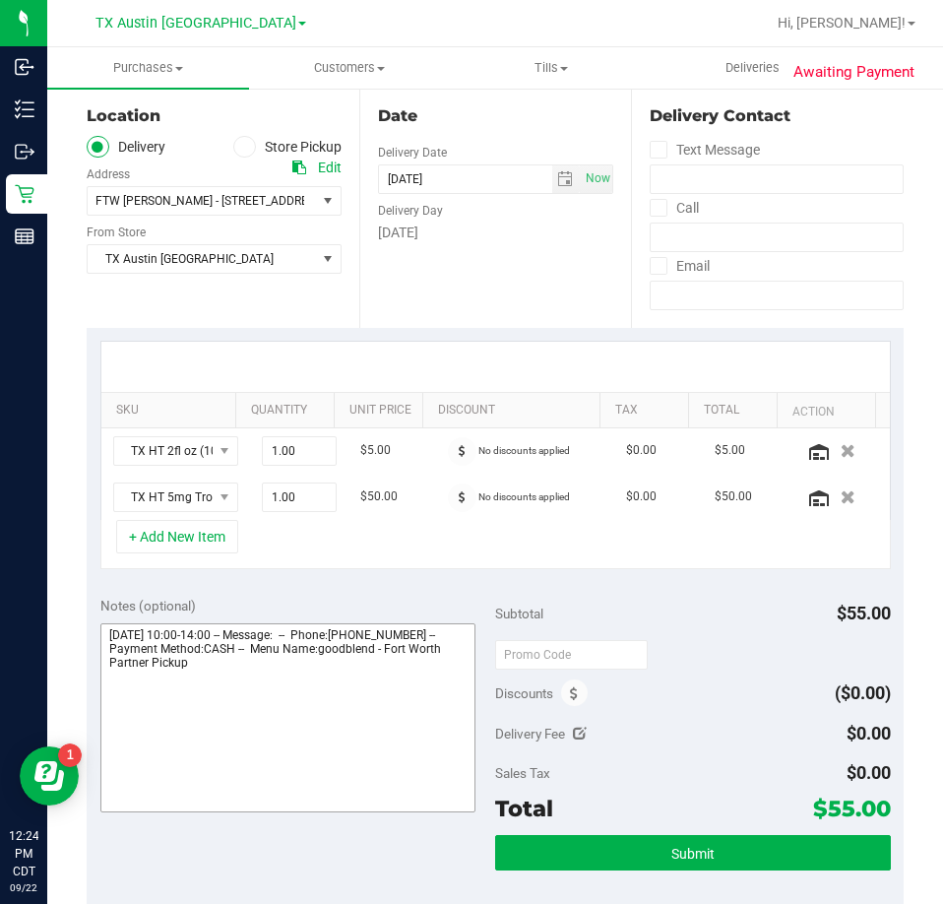
scroll to position [197, 0]
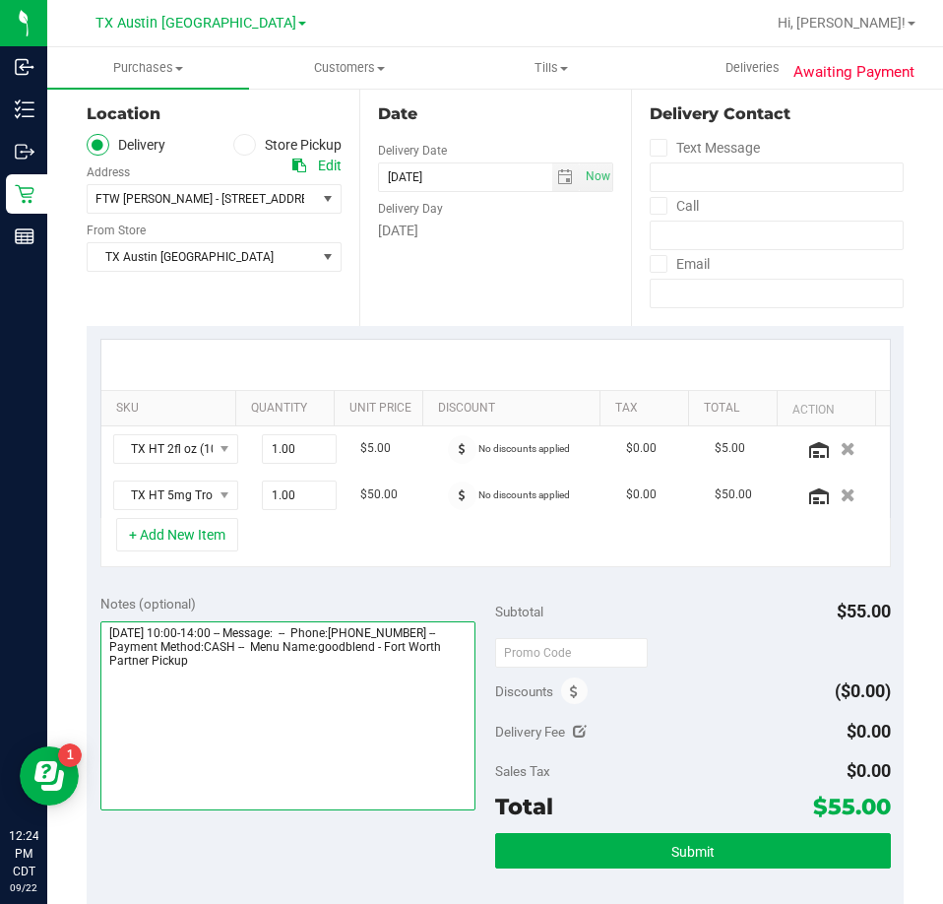
click at [368, 673] on textarea at bounding box center [288, 715] width 376 height 189
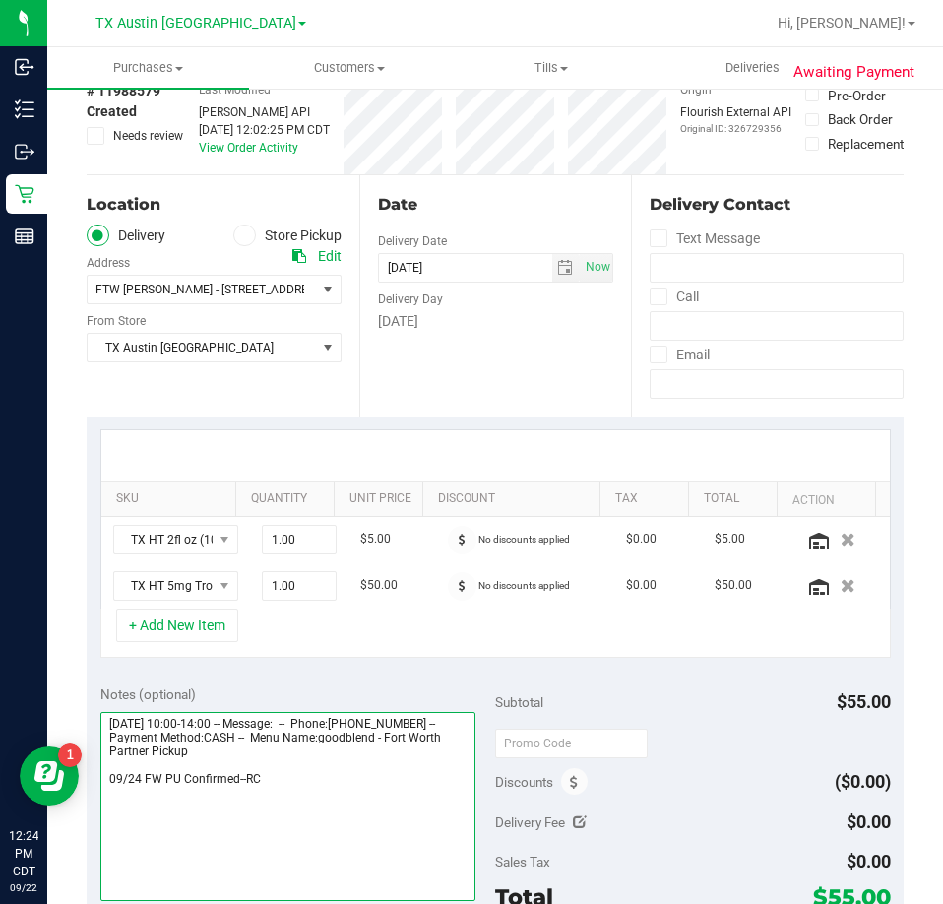
scroll to position [0, 0]
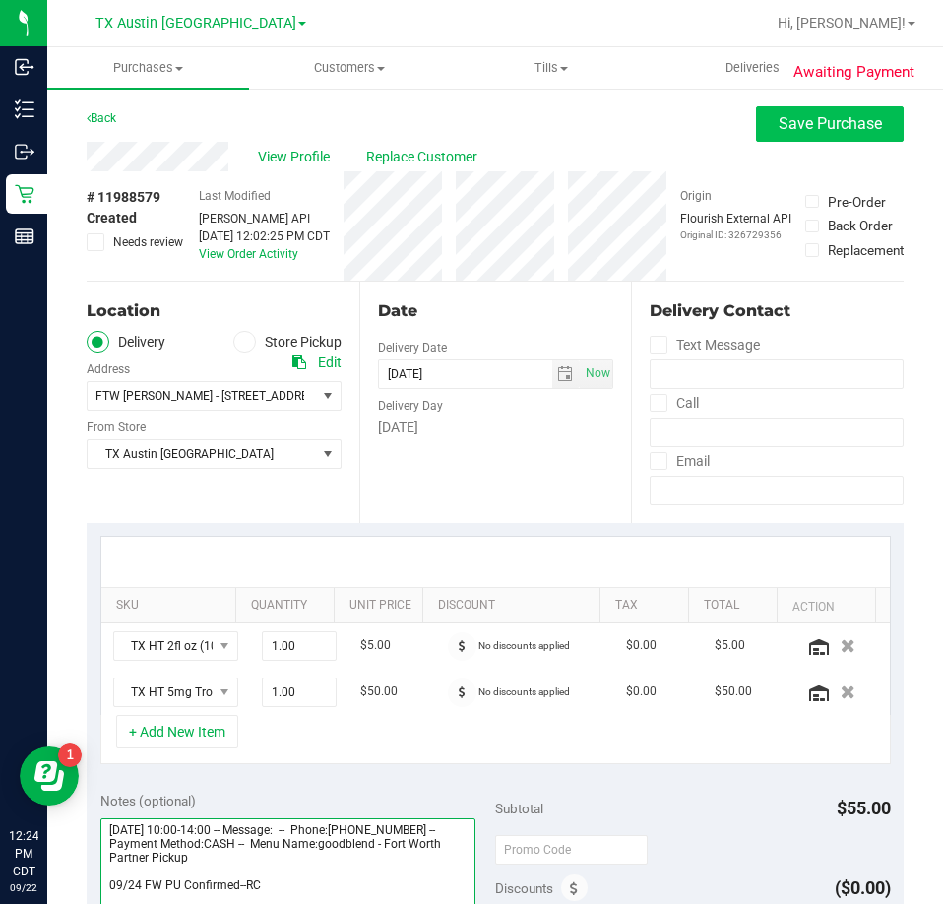
type textarea "Wednesday 09/24/2025 10:00-14:00 -- Message: -- Phone:8179338321 -- Payment Met…"
click at [853, 120] on span "Save Purchase" at bounding box center [830, 123] width 103 height 19
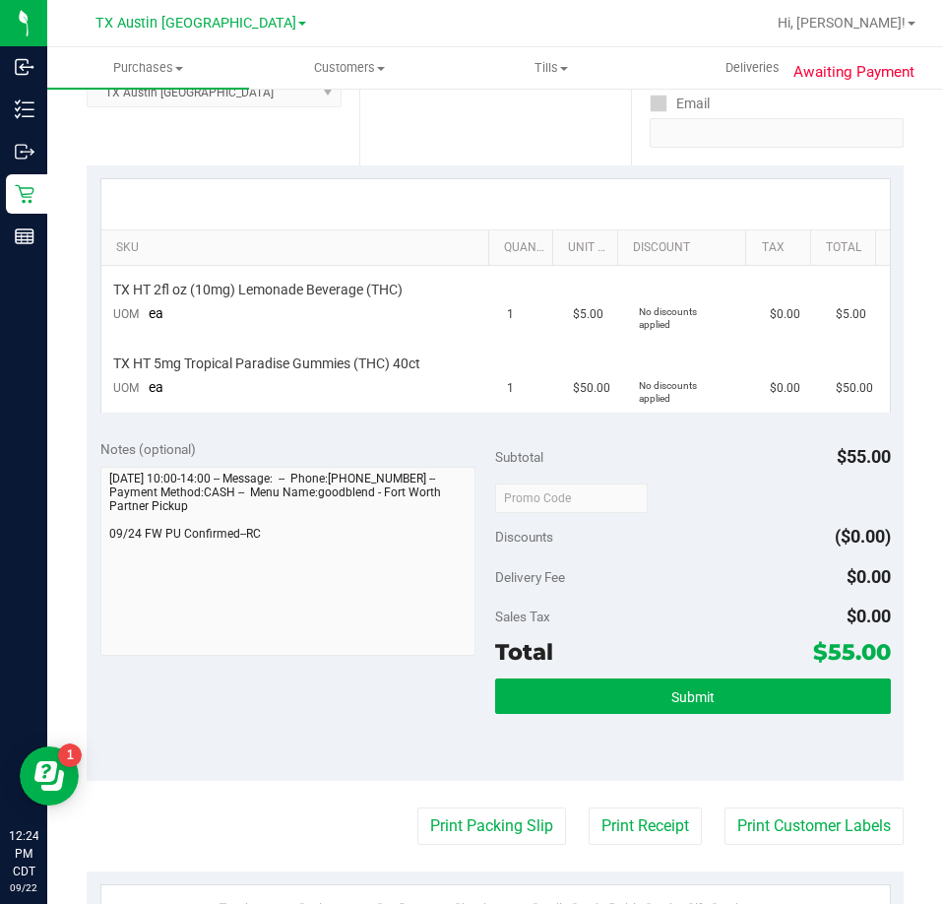
scroll to position [394, 0]
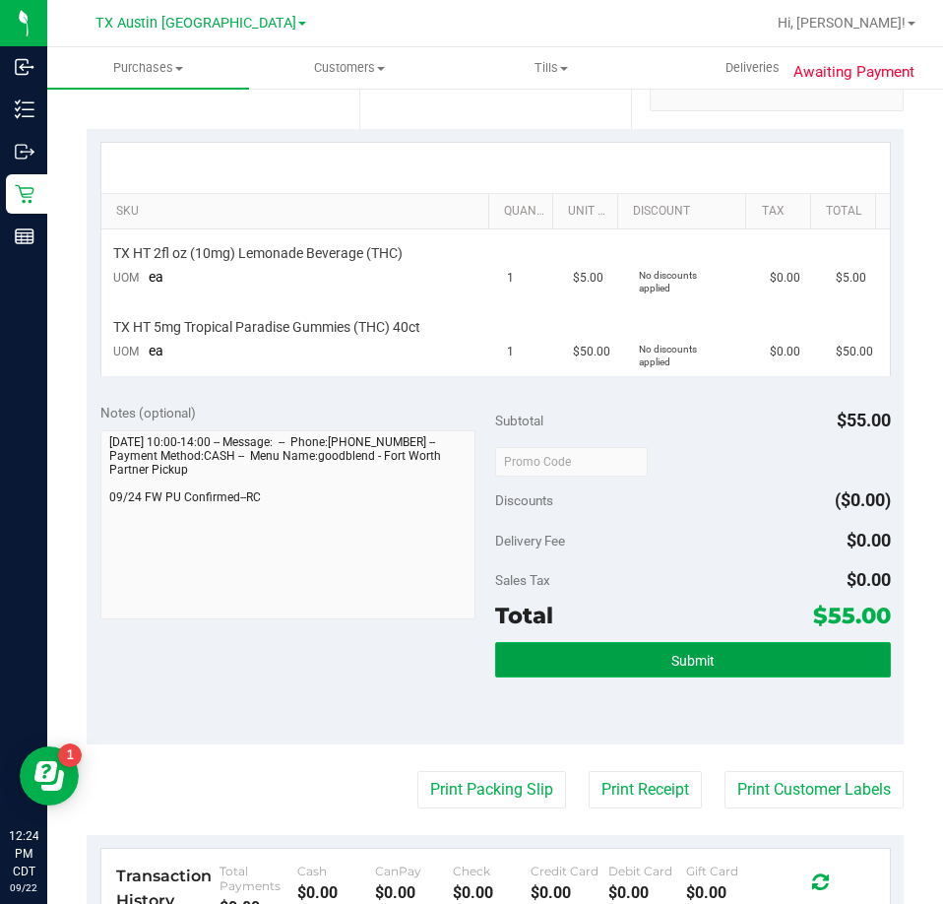
click at [649, 667] on button "Submit" at bounding box center [693, 659] width 396 height 35
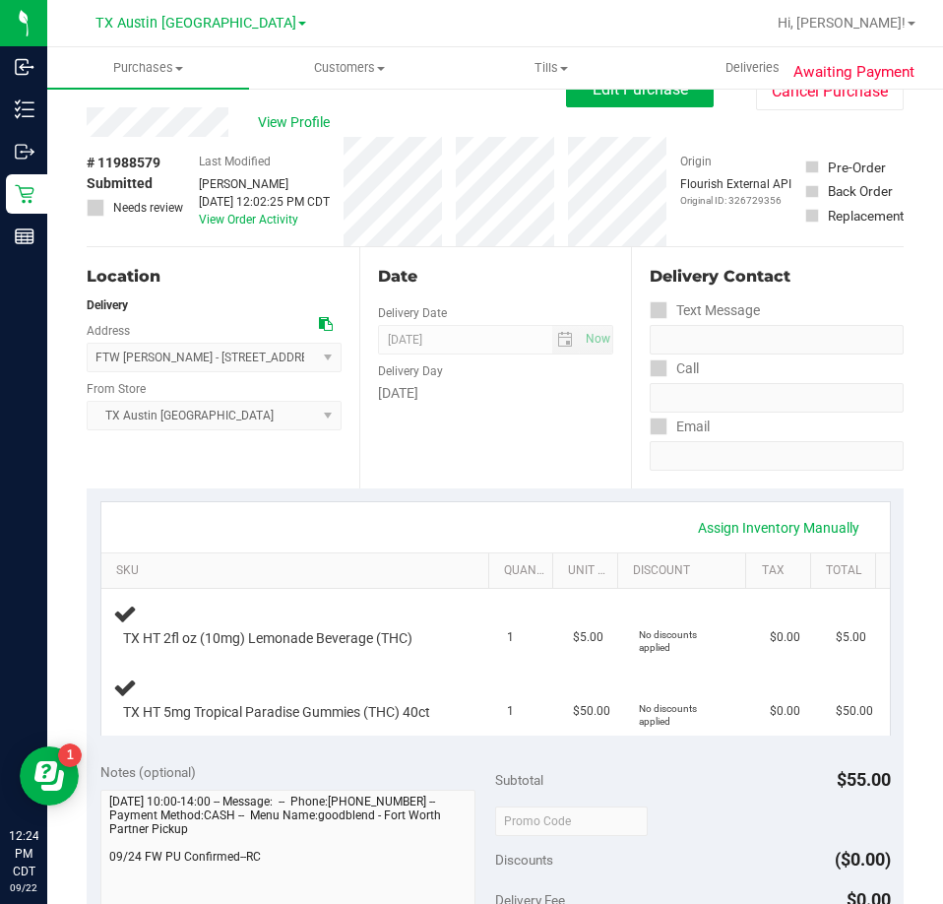
scroll to position [0, 0]
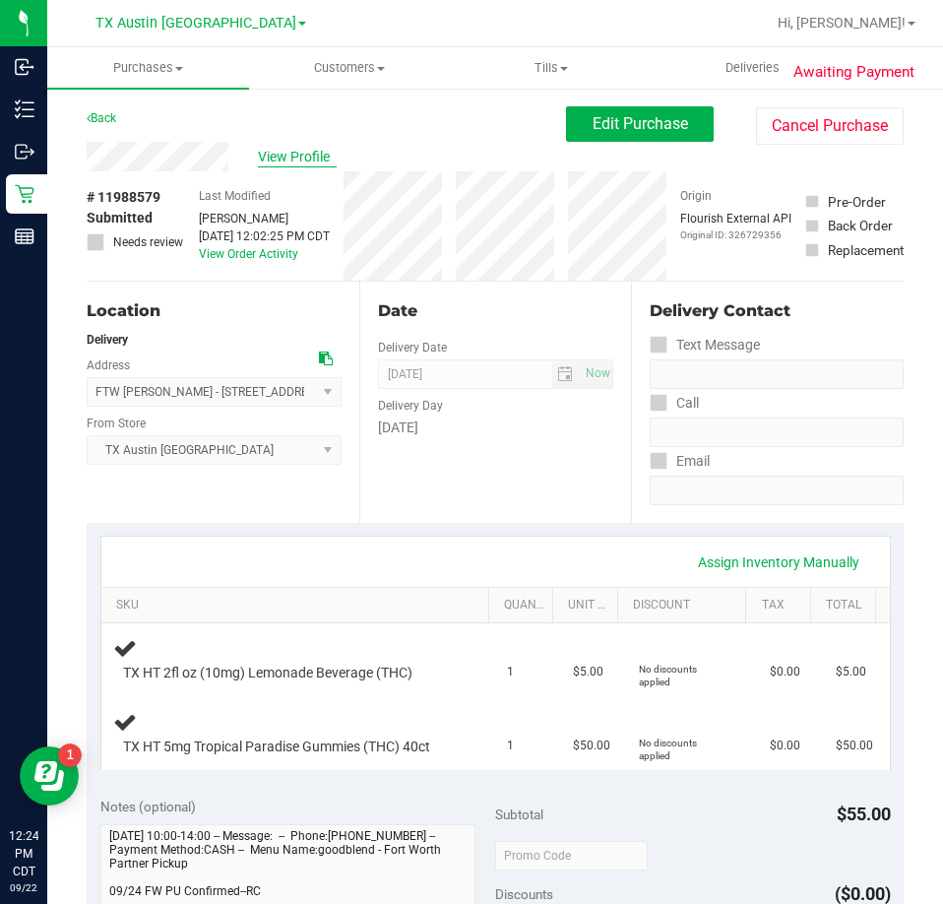
click at [320, 154] on span "View Profile" at bounding box center [297, 157] width 79 height 21
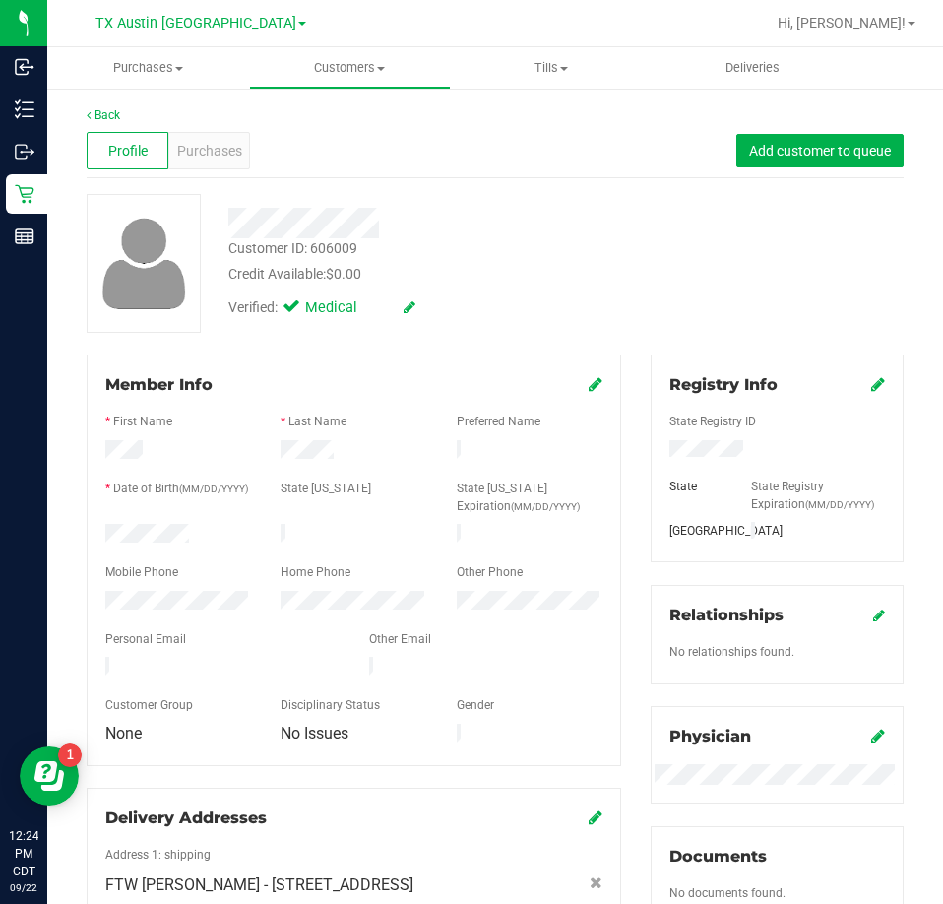
click at [107, 657] on div at bounding box center [223, 669] width 264 height 24
click at [112, 112] on link "Back" at bounding box center [103, 115] width 33 height 14
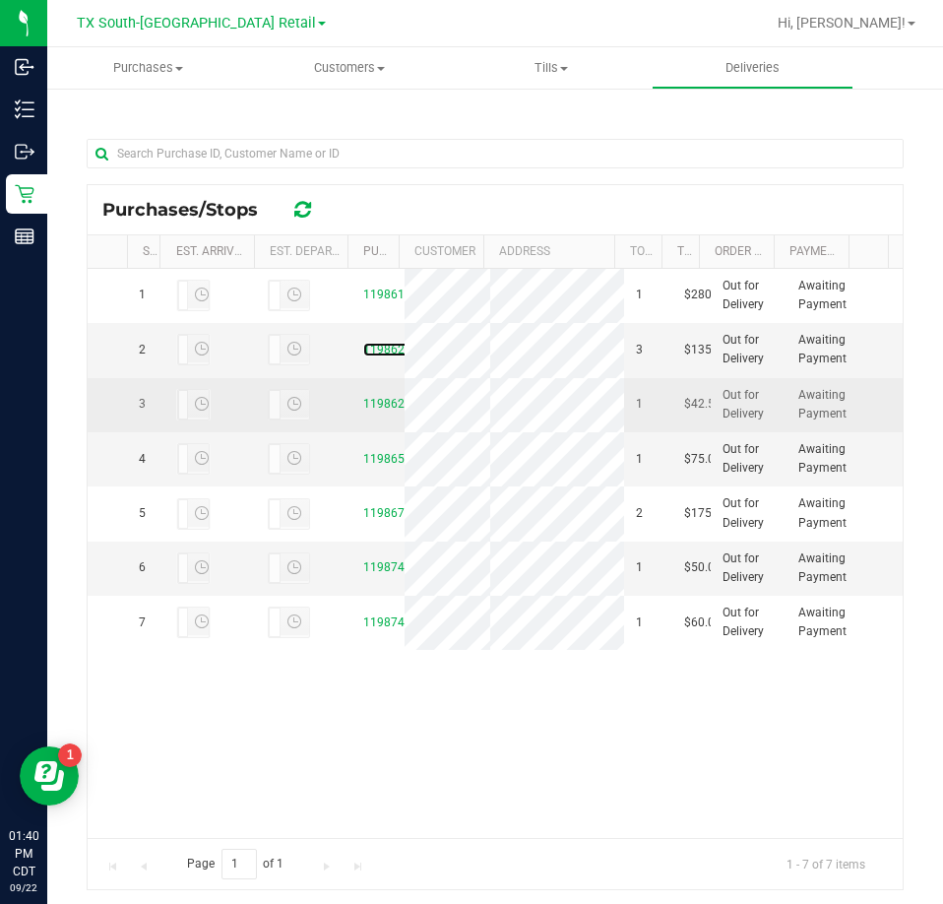
scroll to position [463, 0]
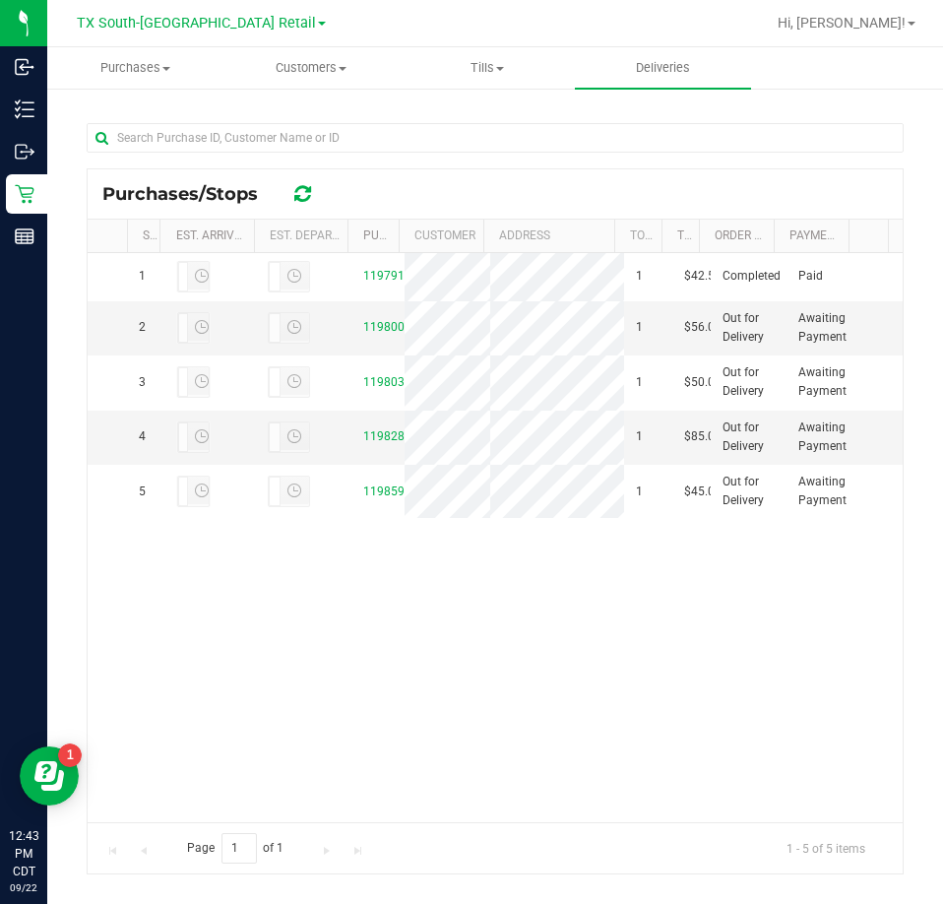
scroll to position [394, 0]
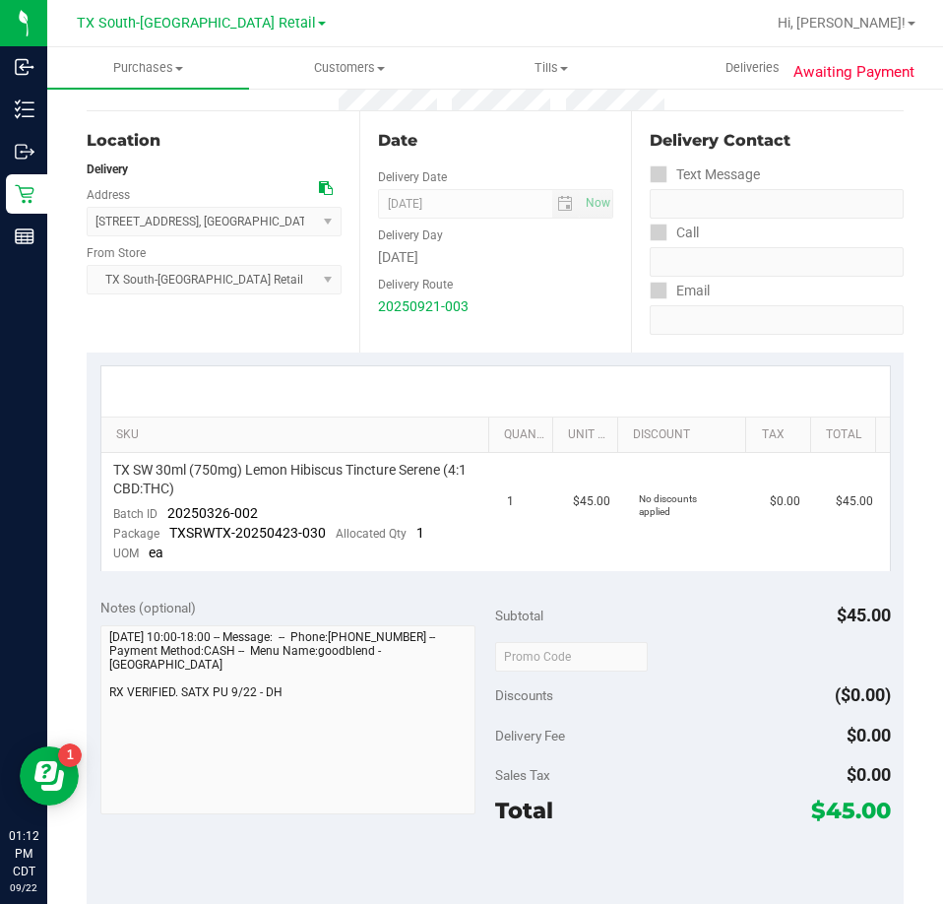
scroll to position [197, 0]
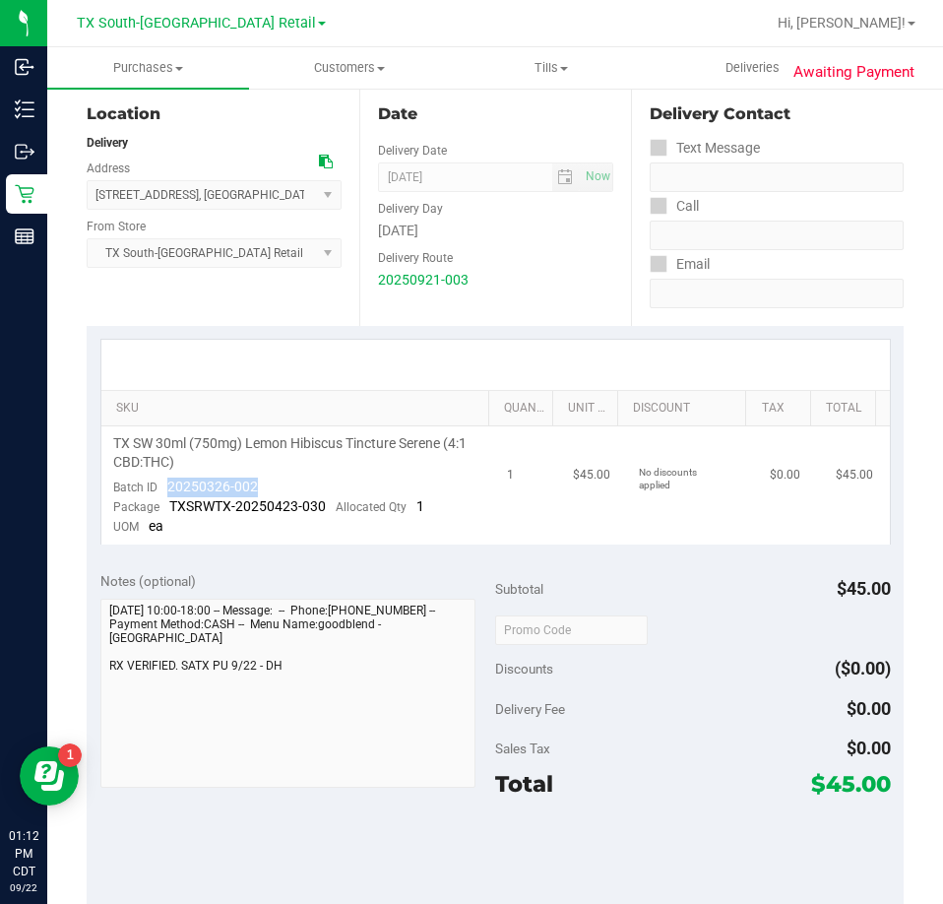
drag, startPoint x: 275, startPoint y: 486, endPoint x: 168, endPoint y: 491, distance: 106.5
click at [168, 491] on td "TX SW 30ml (750mg) Lemon Hibiscus Tincture Serene (4:1 CBD:THC) Batch ID 202503…" at bounding box center [298, 485] width 395 height 118
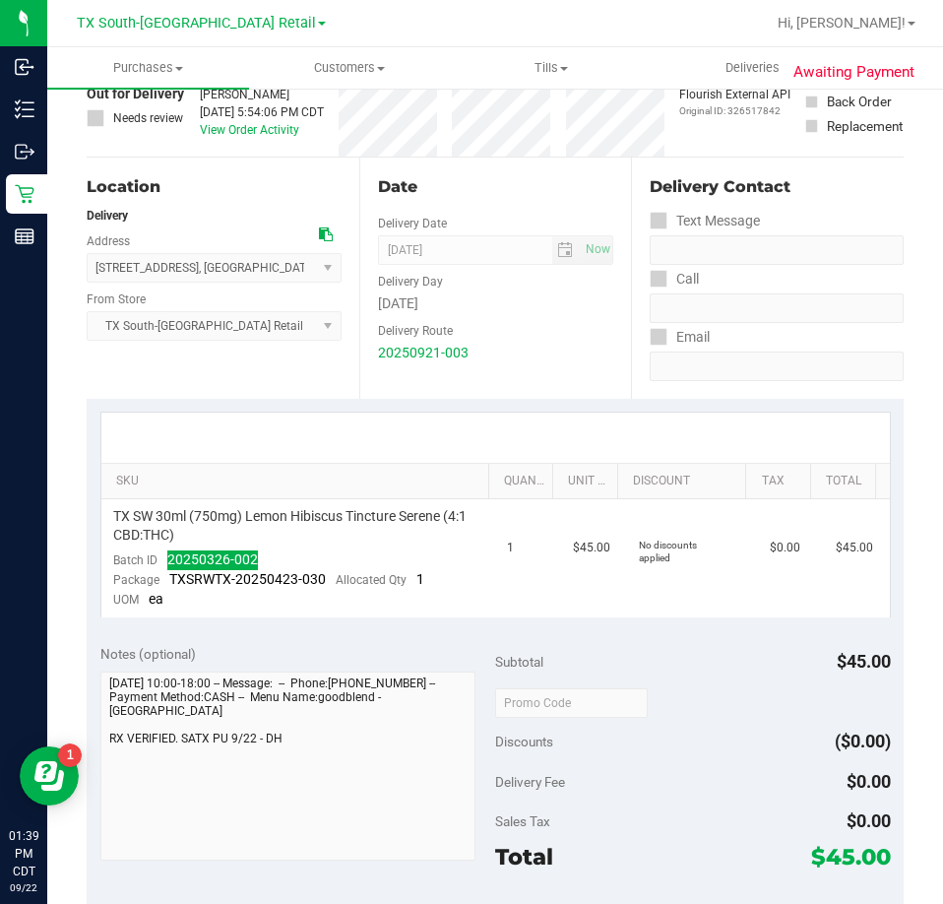
scroll to position [0, 0]
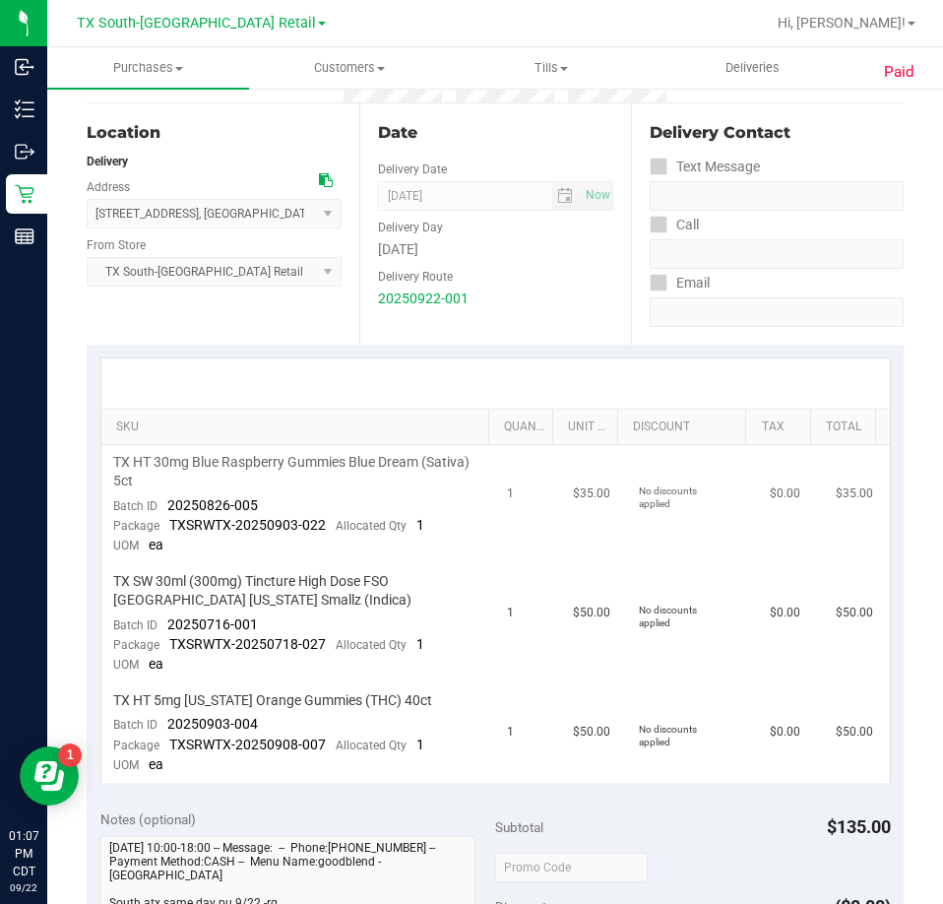
scroll to position [295, 0]
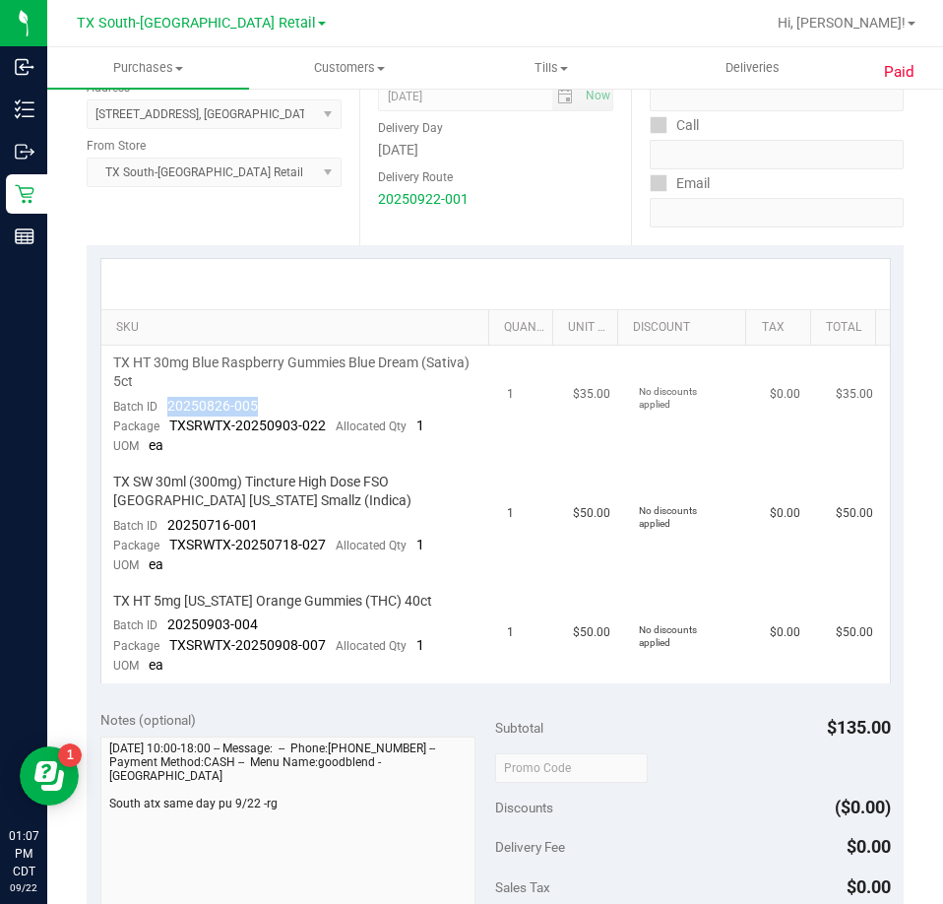
drag, startPoint x: 259, startPoint y: 409, endPoint x: 170, endPoint y: 408, distance: 88.6
click at [164, 414] on td "TX HT 30mg Blue Raspberry Gummies Blue Dream (Sativa) 5ct Batch ID 20250826-005…" at bounding box center [298, 405] width 395 height 119
drag, startPoint x: 267, startPoint y: 522, endPoint x: 164, endPoint y: 521, distance: 102.4
click at [164, 521] on td "TX SW 30ml (300mg) Tincture High Dose FSO TX Georgia Smallz (Indica) Batch ID 2…" at bounding box center [298, 524] width 395 height 119
drag, startPoint x: 269, startPoint y: 620, endPoint x: 156, endPoint y: 625, distance: 113.3
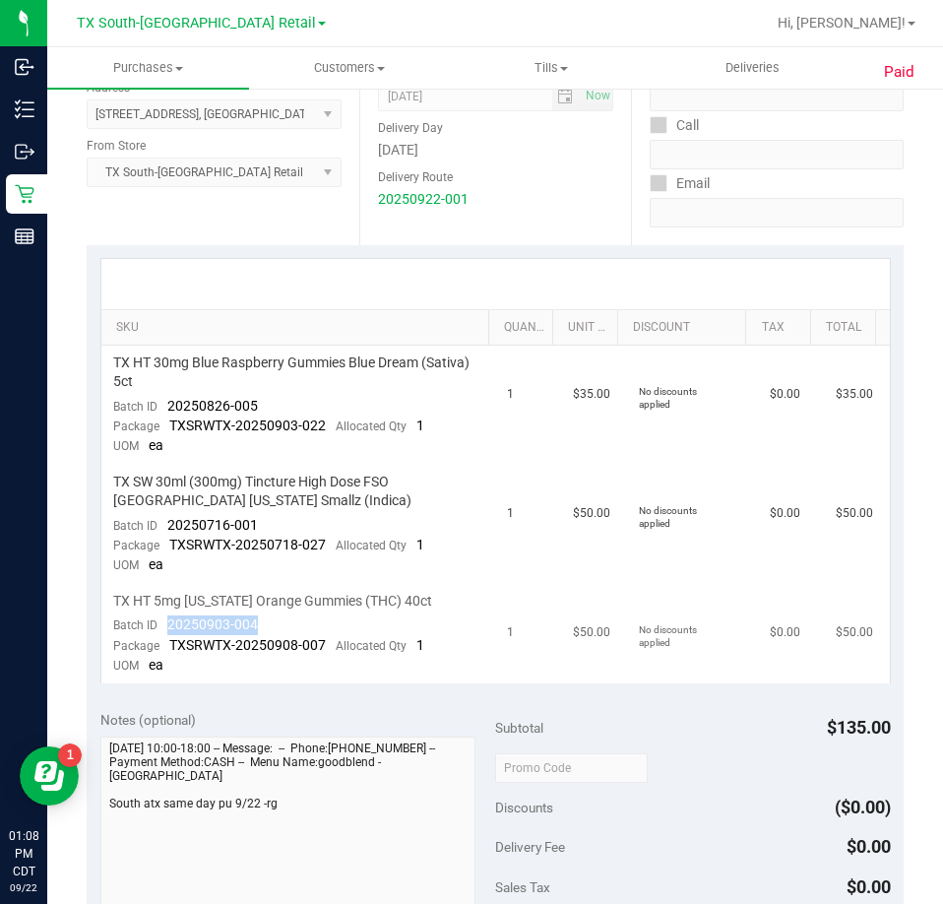
click at [156, 625] on td "TX HT 5mg Texas Orange Gummies (THC) 40ct Batch ID 20250903-004 Package TXSRWTX…" at bounding box center [298, 633] width 395 height 99
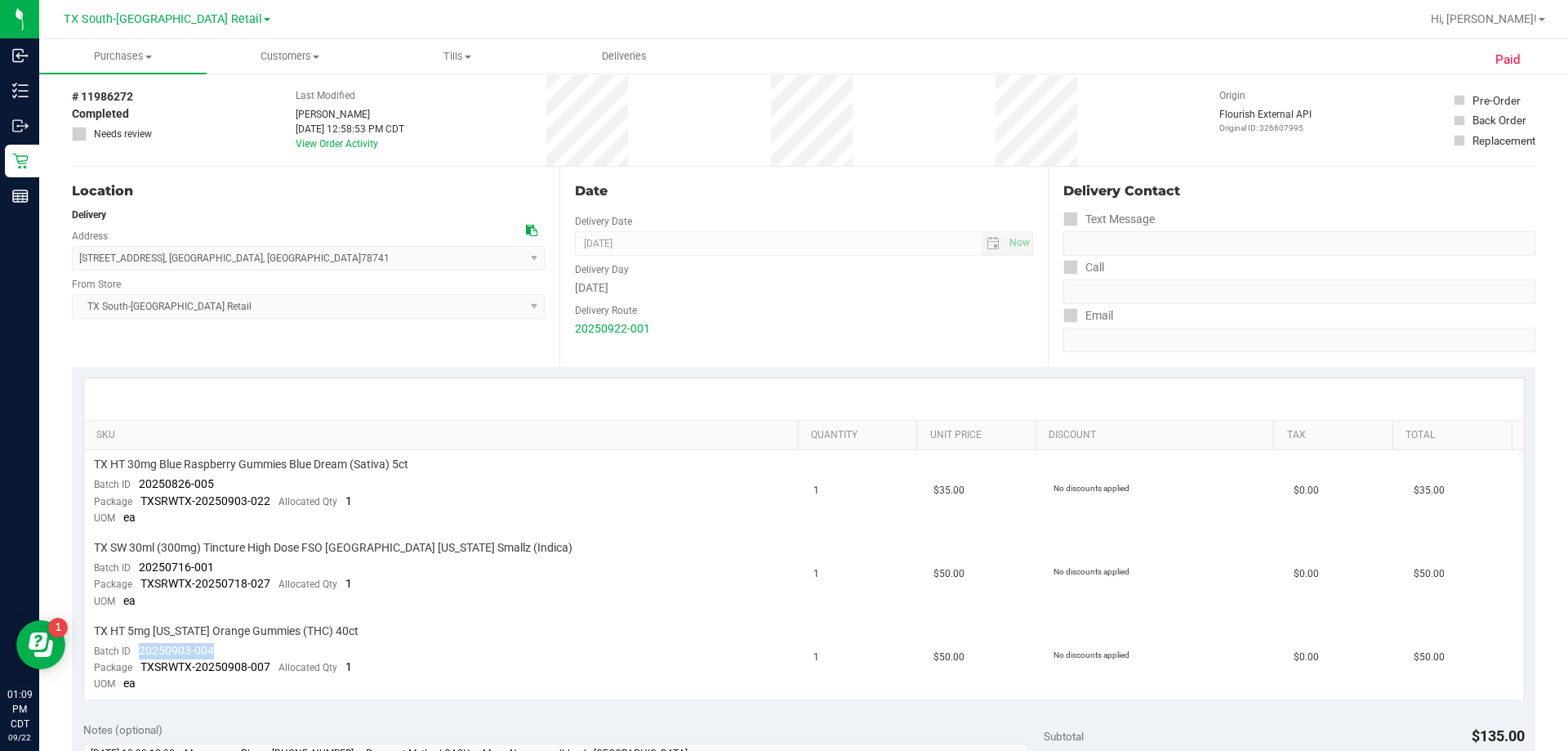
scroll to position [0, 0]
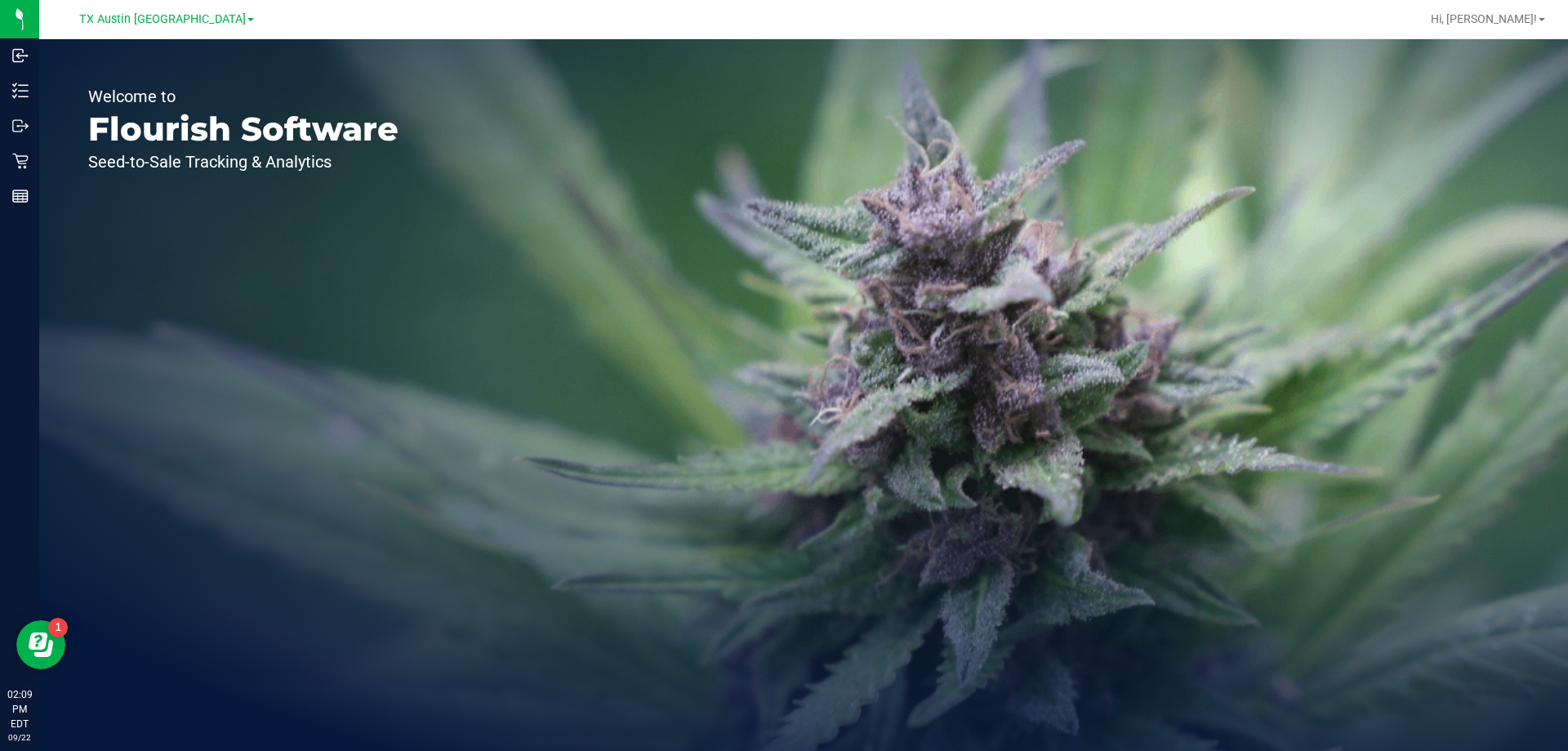
click at [181, 11] on link "TX Austin [GEOGRAPHIC_DATA]" at bounding box center [167, 18] width 175 height 16
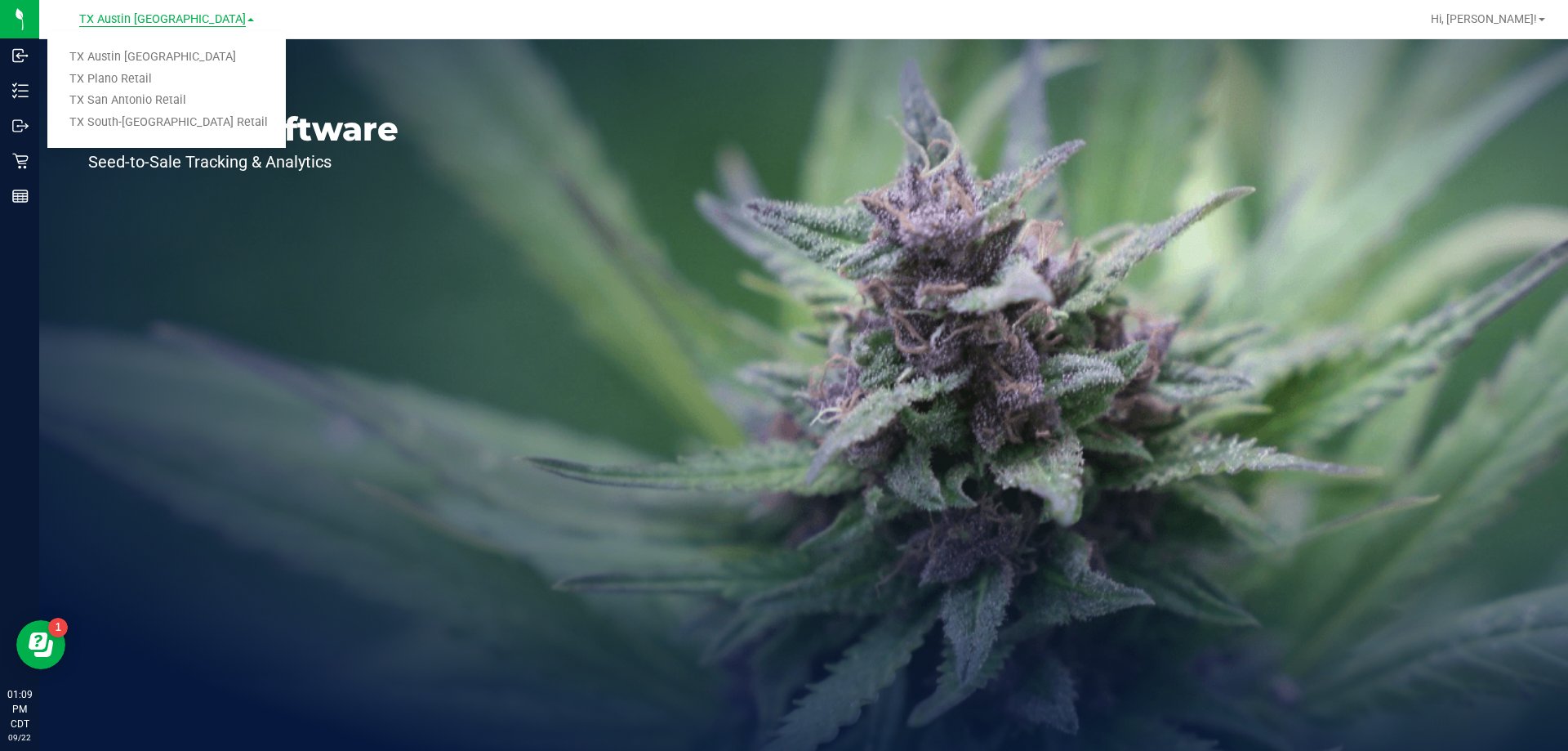
click at [178, 16] on span "TX Austin [GEOGRAPHIC_DATA]" at bounding box center [163, 20] width 167 height 15
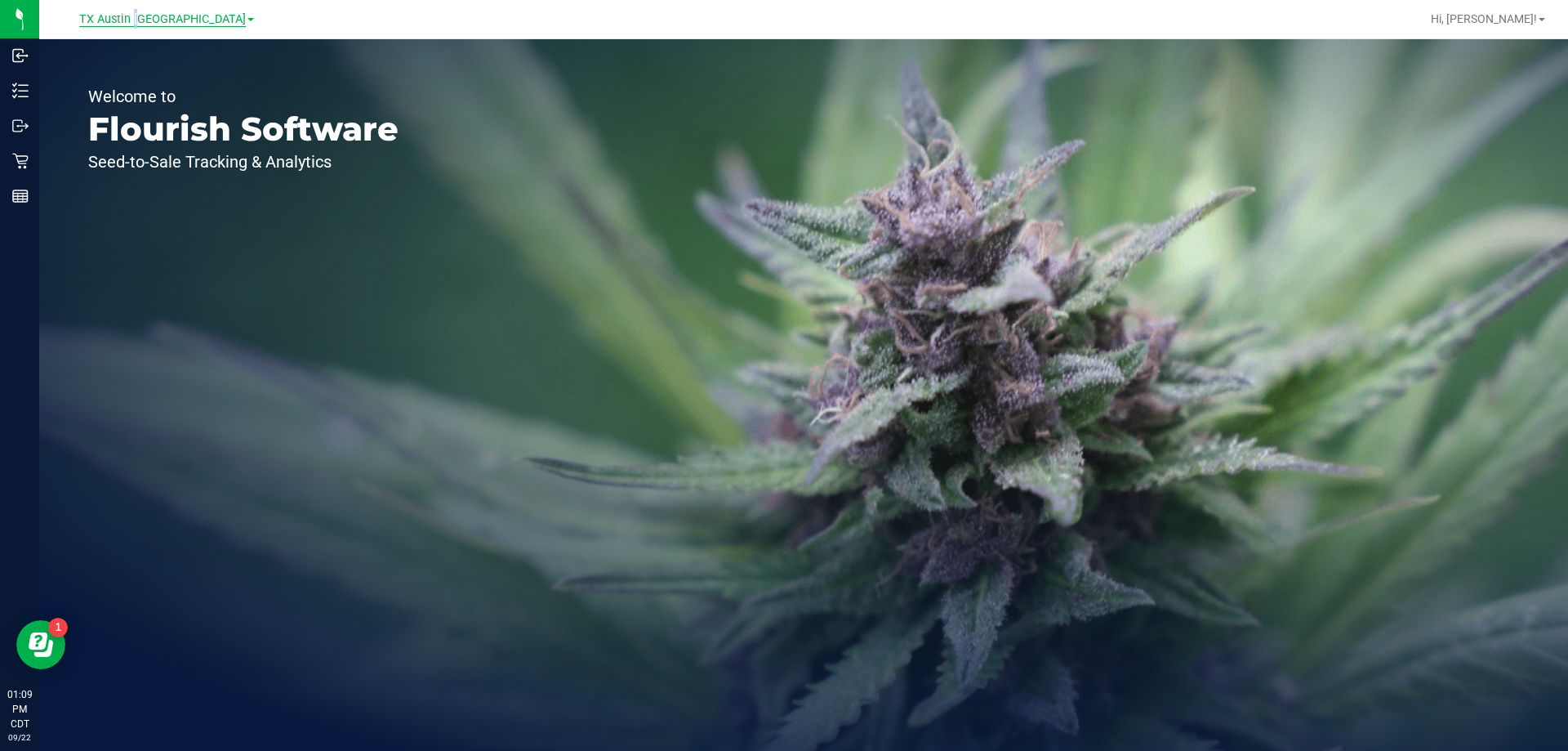
click at [178, 16] on span "TX Austin [GEOGRAPHIC_DATA]" at bounding box center [163, 20] width 167 height 15
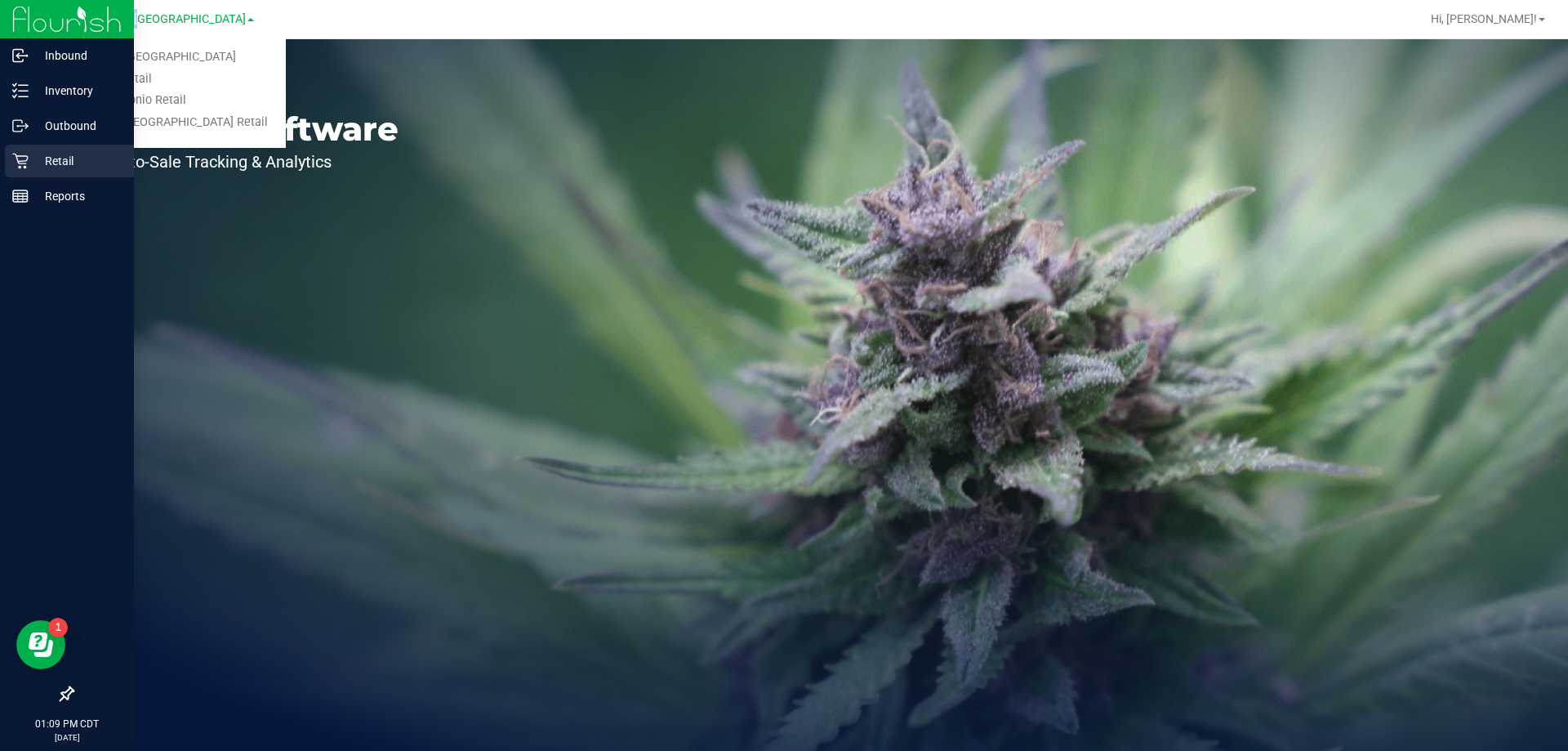
click at [28, 170] on p "Retail" at bounding box center [77, 161] width 98 height 20
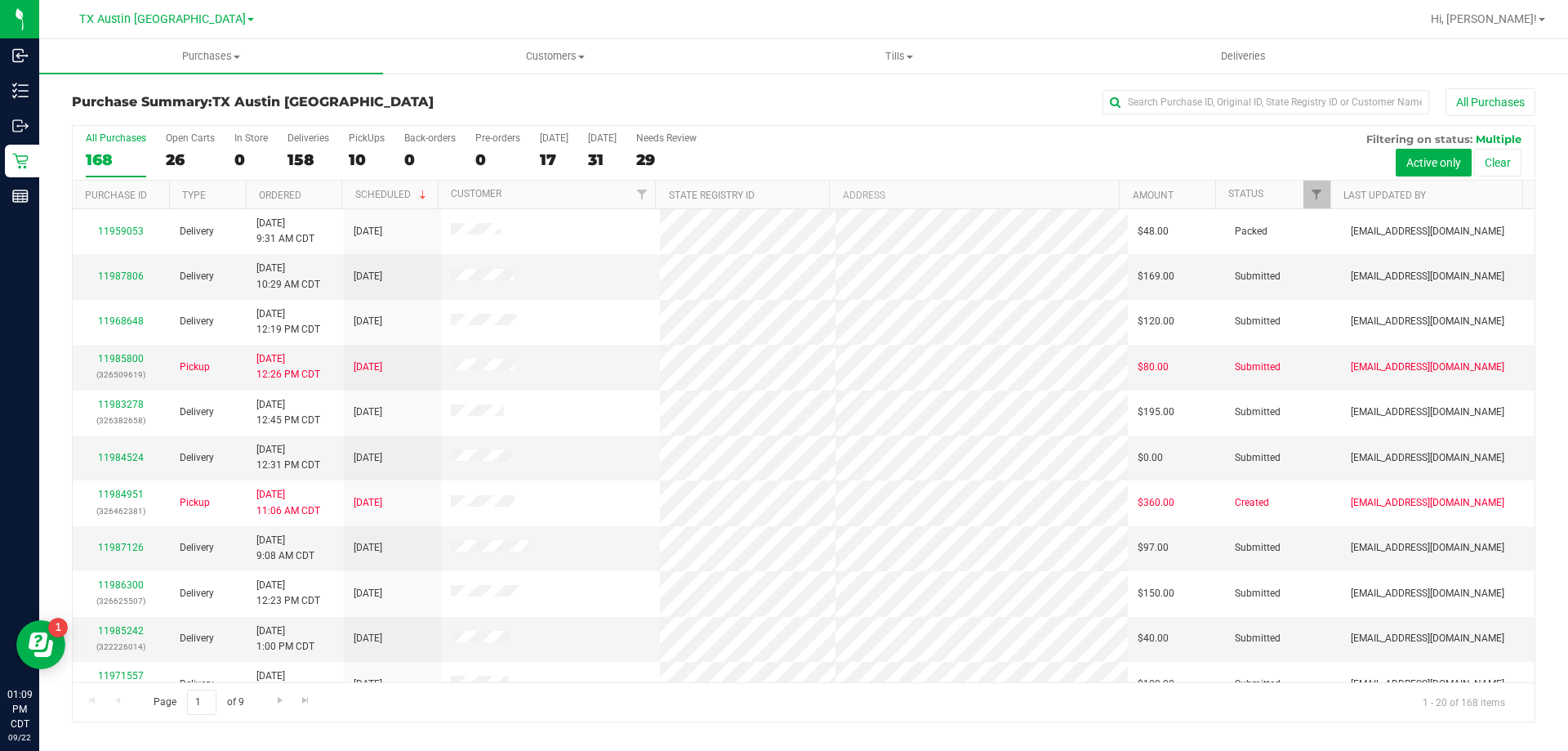
click at [362, 156] on div "10" at bounding box center [366, 159] width 36 height 19
click at [0, 0] on input "PickUps 10" at bounding box center [0, 0] width 0 height 0
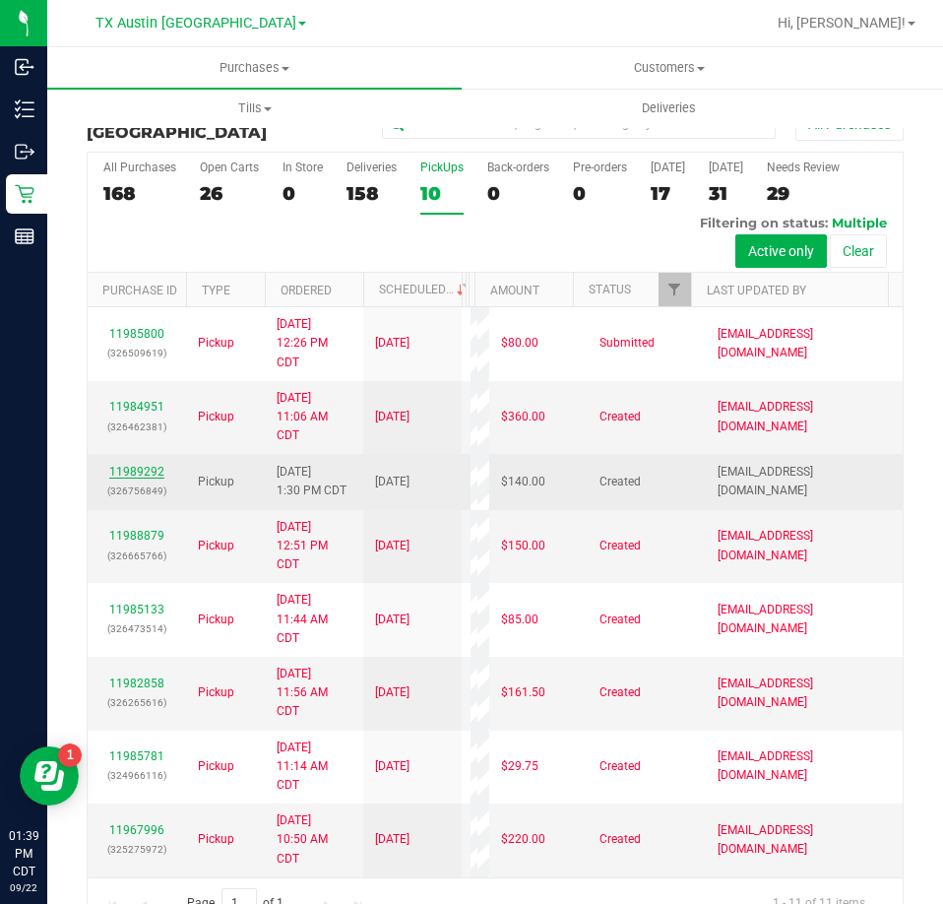
click at [142, 479] on link "11989292" at bounding box center [136, 472] width 55 height 14
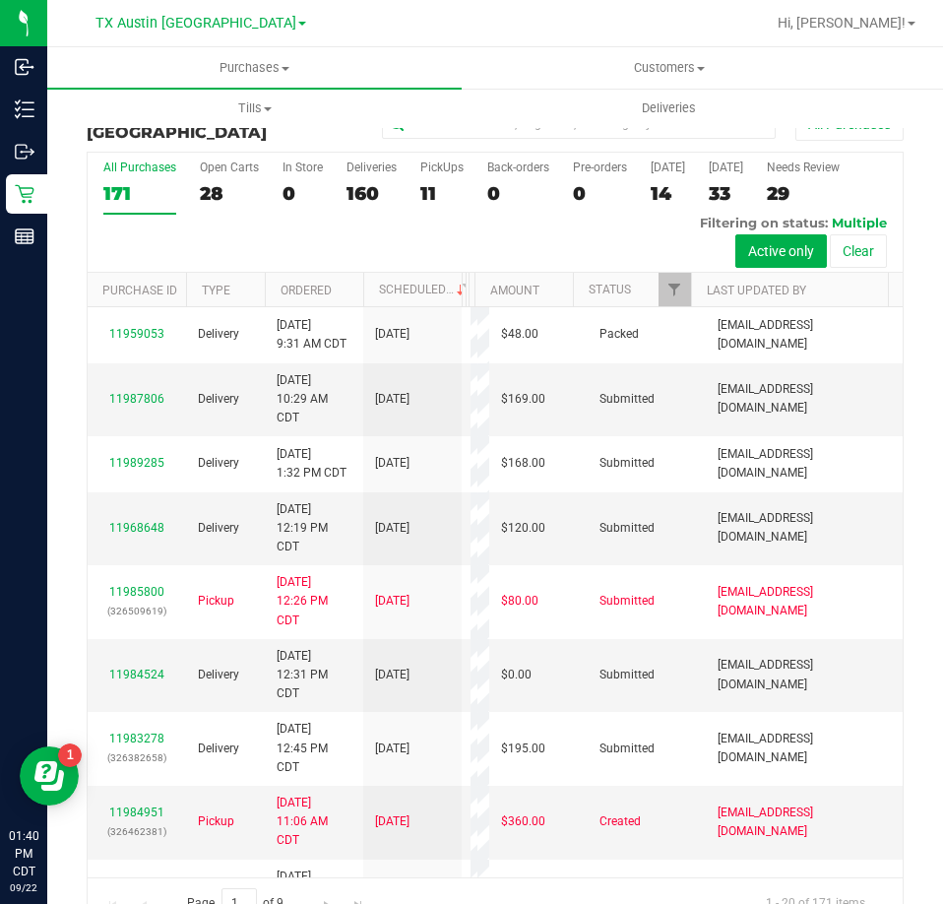
click at [430, 182] on div "11" at bounding box center [441, 193] width 43 height 23
click at [0, 0] on input "PickUps 11" at bounding box center [0, 0] width 0 height 0
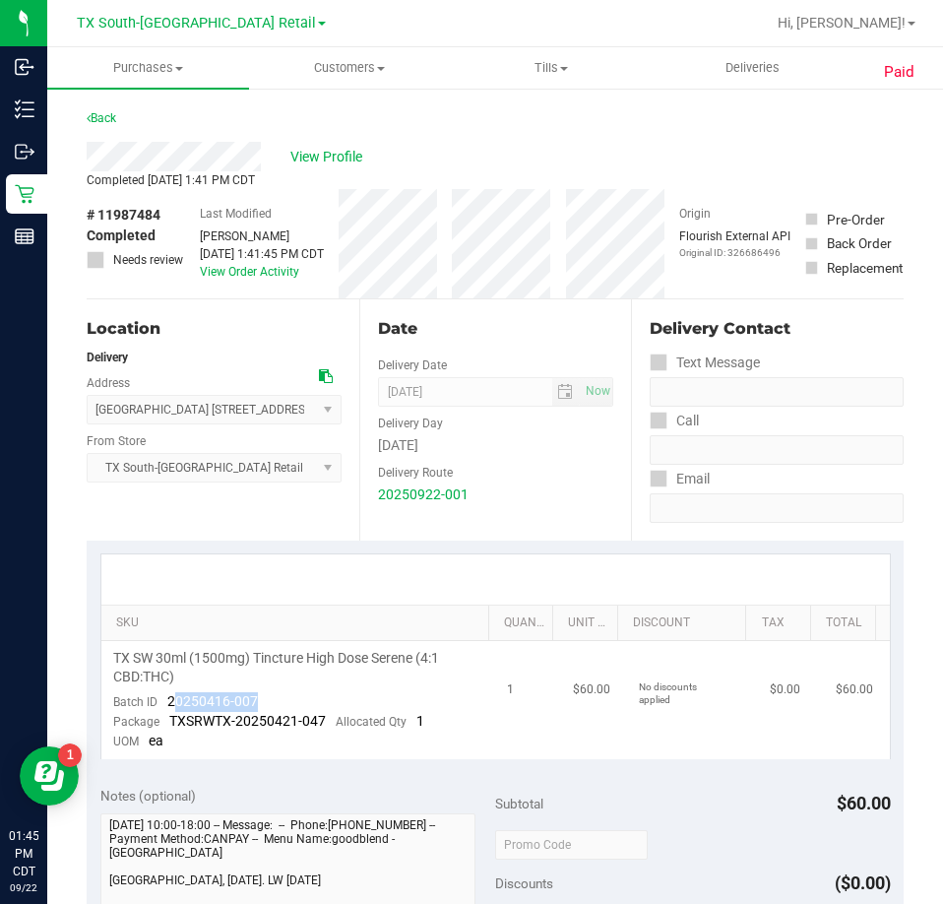
drag, startPoint x: 289, startPoint y: 695, endPoint x: 173, endPoint y: 707, distance: 116.8
click at [173, 707] on td "TX SW 30ml (1500mg) Tincture High Dose Serene (4:1 CBD:THC) Batch ID 20250416-0…" at bounding box center [298, 700] width 395 height 118
click at [267, 703] on td "TX SW 30ml (1500mg) Tincture High Dose Serene (4:1 CBD:THC) Batch ID 20250416-0…" at bounding box center [298, 700] width 395 height 118
drag, startPoint x: 267, startPoint y: 700, endPoint x: 158, endPoint y: 706, distance: 109.5
click at [158, 706] on td "TX SW 30ml (1500mg) Tincture High Dose Serene (4:1 CBD:THC) Batch ID 20250416-0…" at bounding box center [298, 700] width 395 height 118
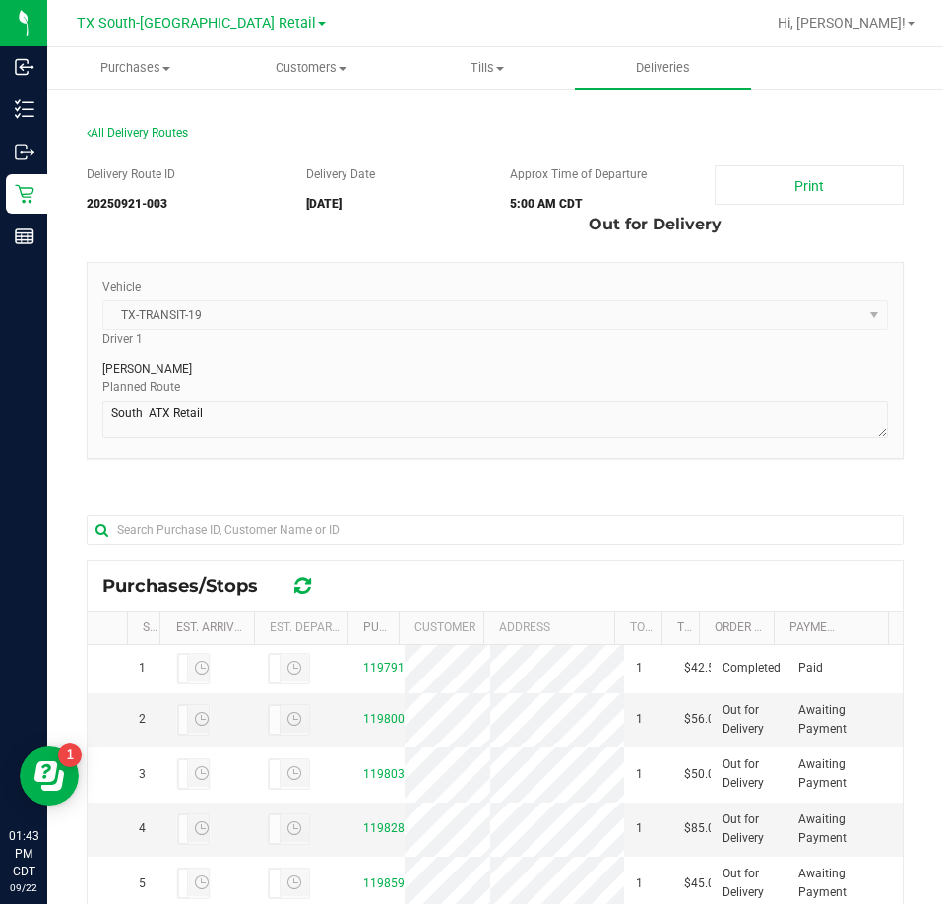
scroll to position [394, 0]
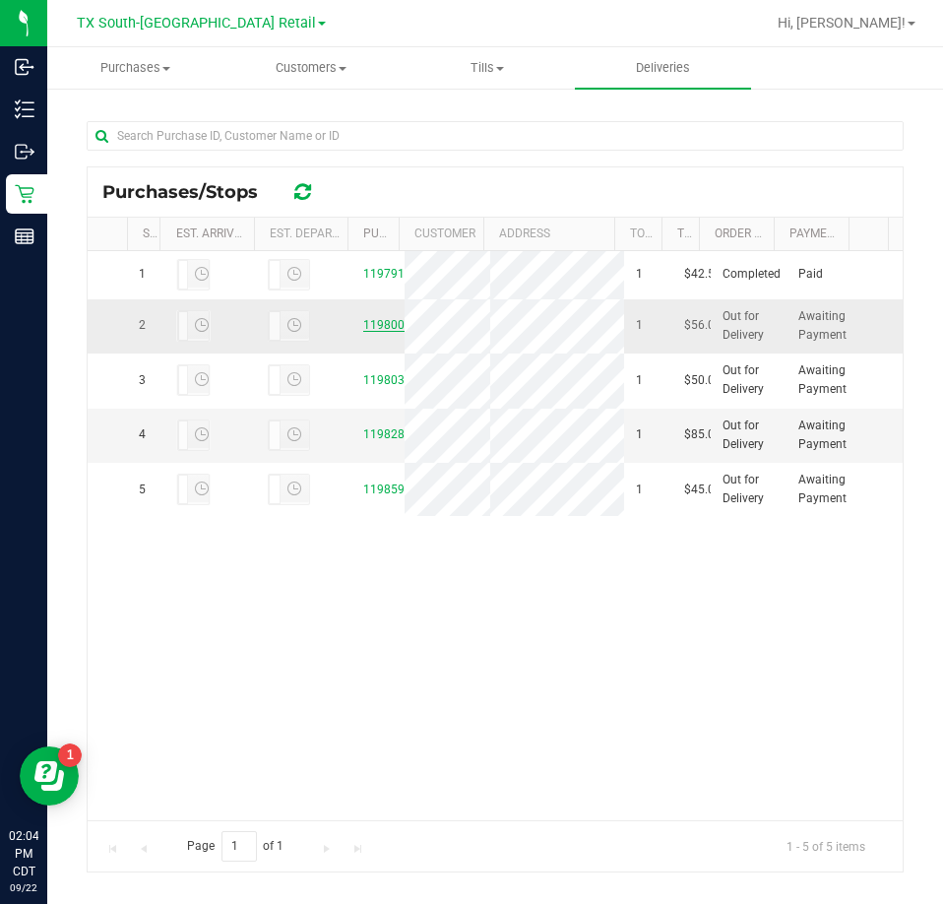
drag, startPoint x: 372, startPoint y: 399, endPoint x: 370, endPoint y: 388, distance: 11.0
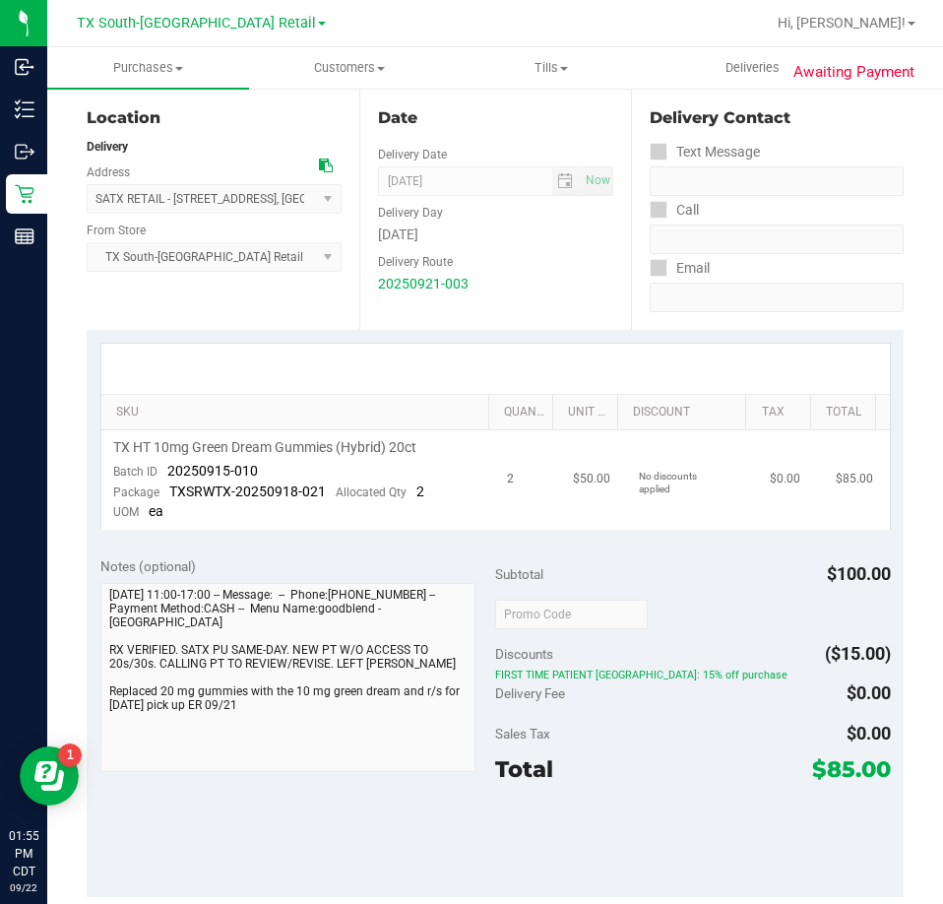
scroll to position [197, 0]
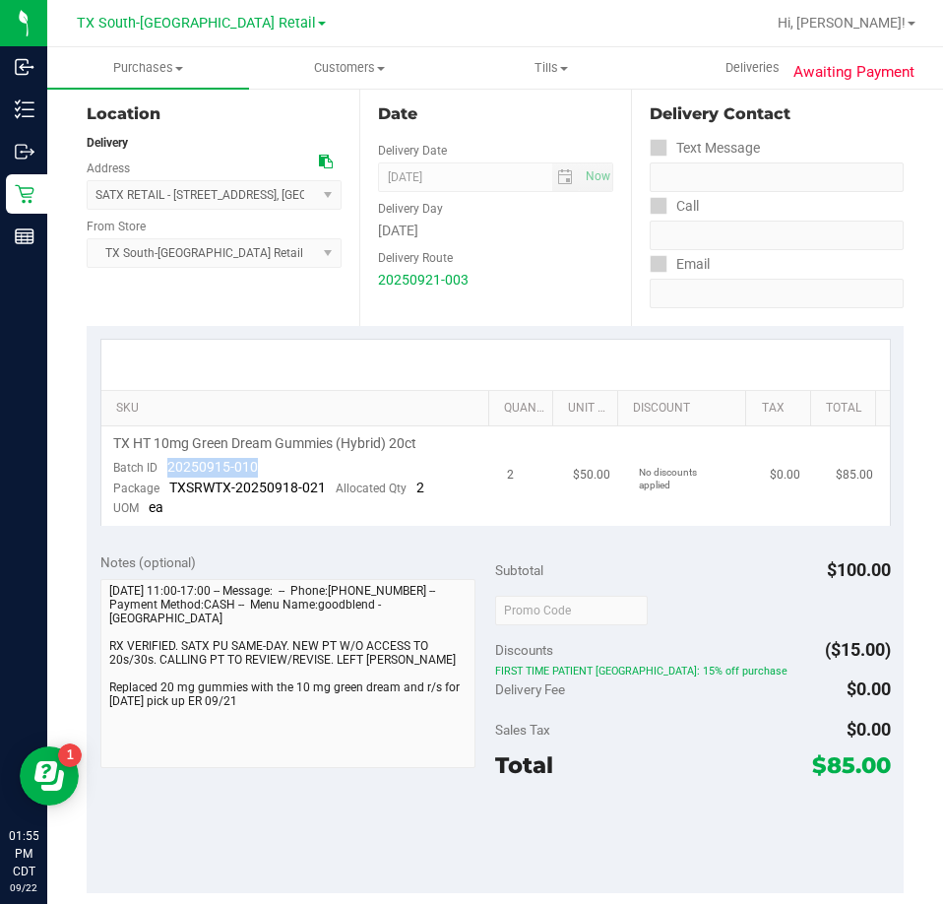
drag, startPoint x: 272, startPoint y: 469, endPoint x: 173, endPoint y: 460, distance: 98.9
click at [164, 463] on td "TX HT 10mg Green Dream Gummies (Hybrid) 20ct Batch ID 20250915-010 Package TXSR…" at bounding box center [298, 475] width 395 height 99
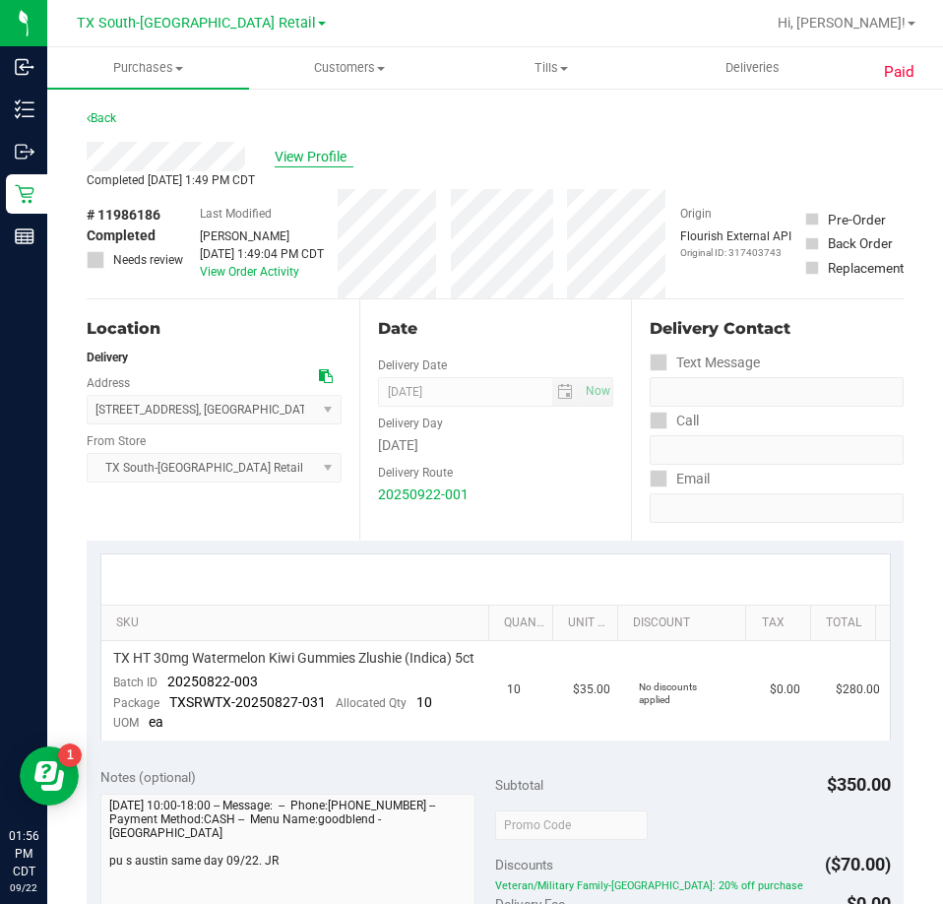
click at [337, 153] on span "View Profile" at bounding box center [314, 157] width 79 height 21
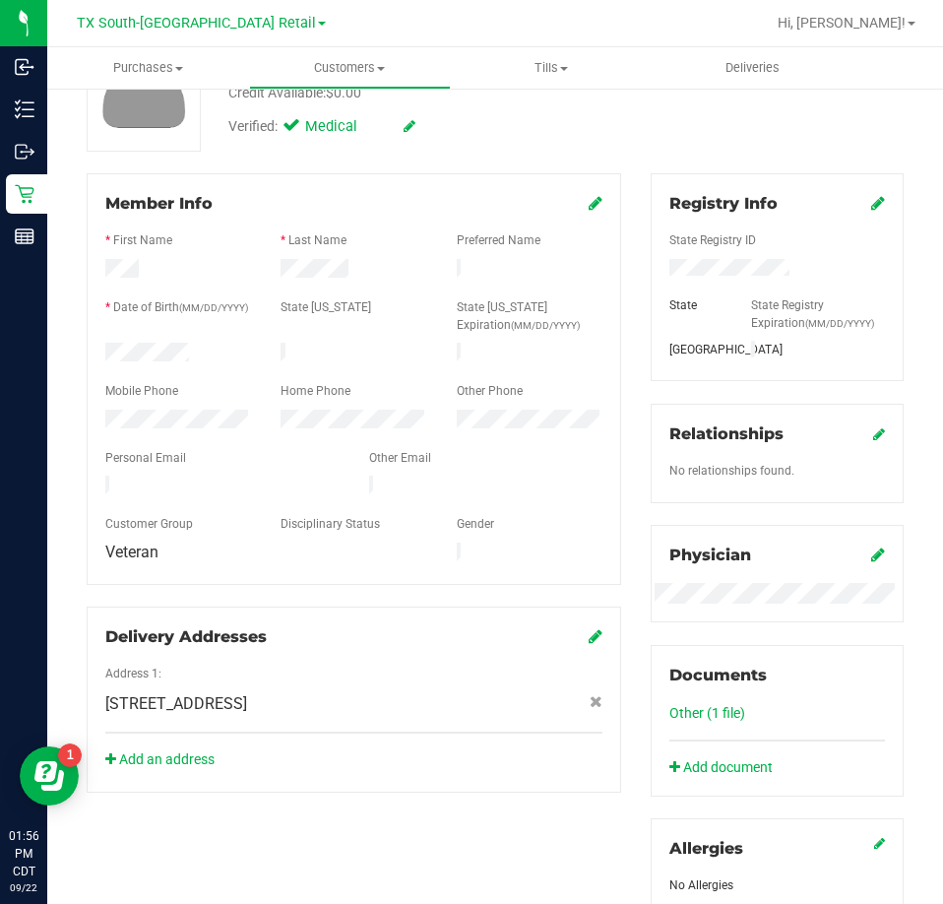
scroll to position [541, 0]
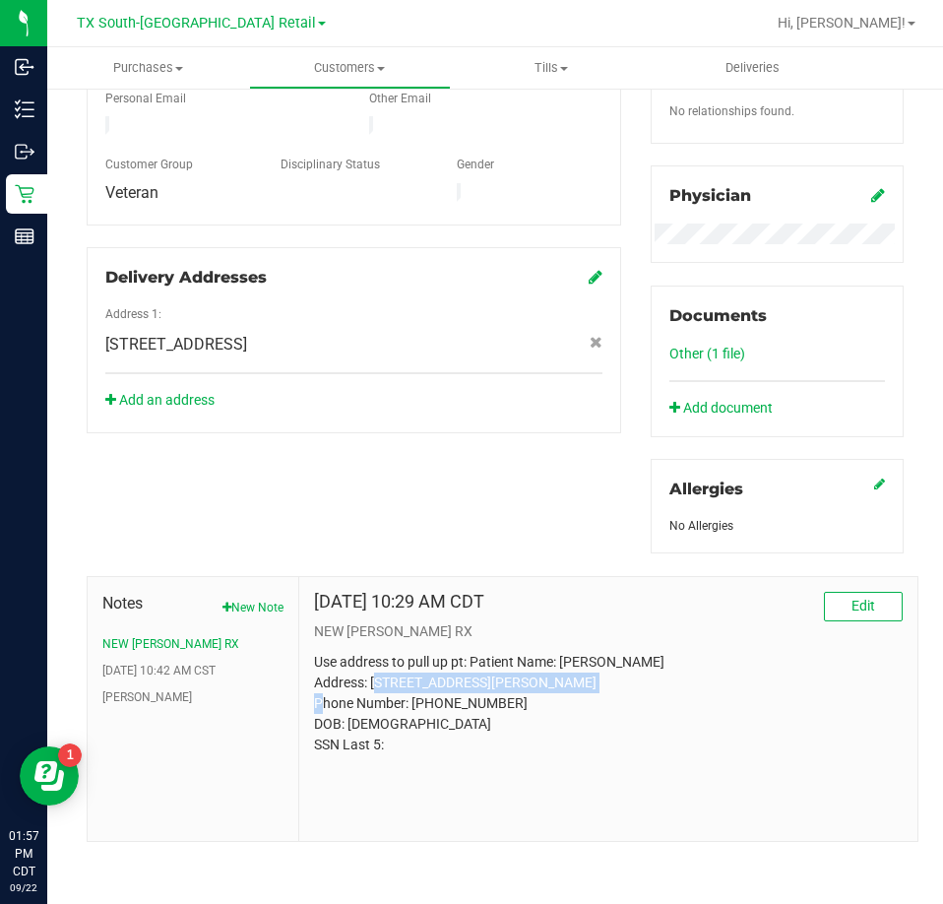
drag, startPoint x: 409, startPoint y: 697, endPoint x: 371, endPoint y: 683, distance: 39.9
click at [371, 683] on p "Use address to pull up pt: Patient Name: [PERSON_NAME] Address: [STREET_ADDRESS…" at bounding box center [608, 703] width 589 height 103
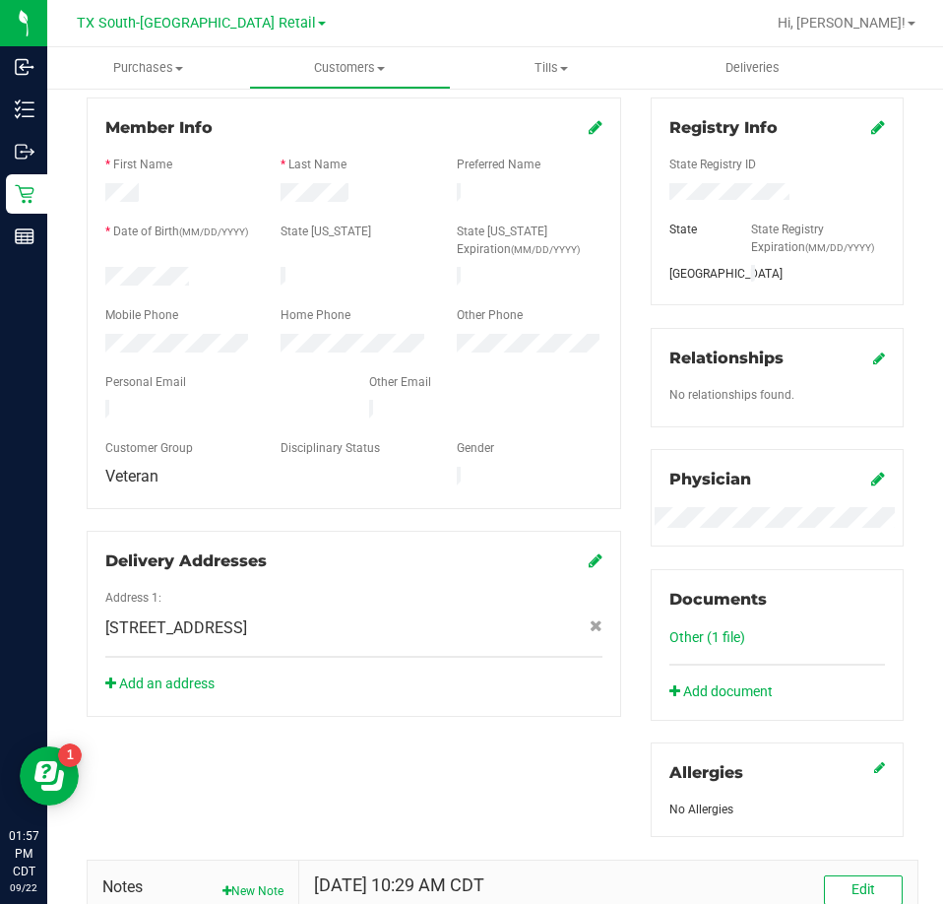
scroll to position [0, 0]
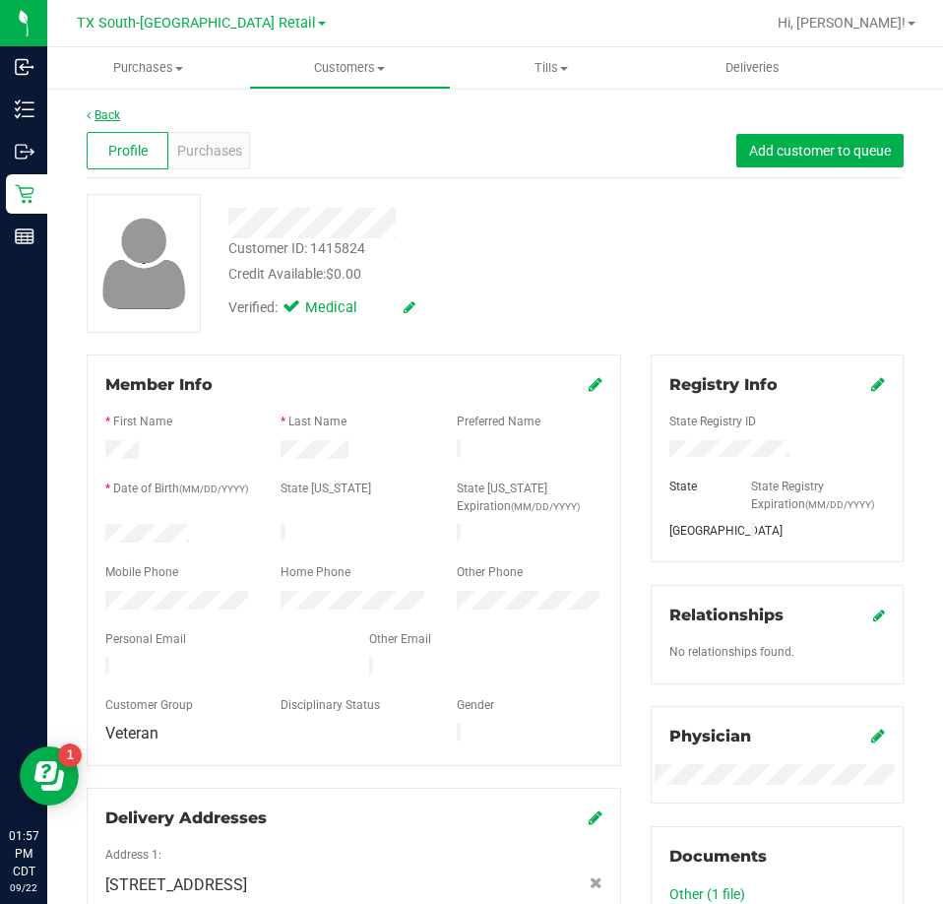
click at [109, 110] on link "Back" at bounding box center [103, 115] width 33 height 14
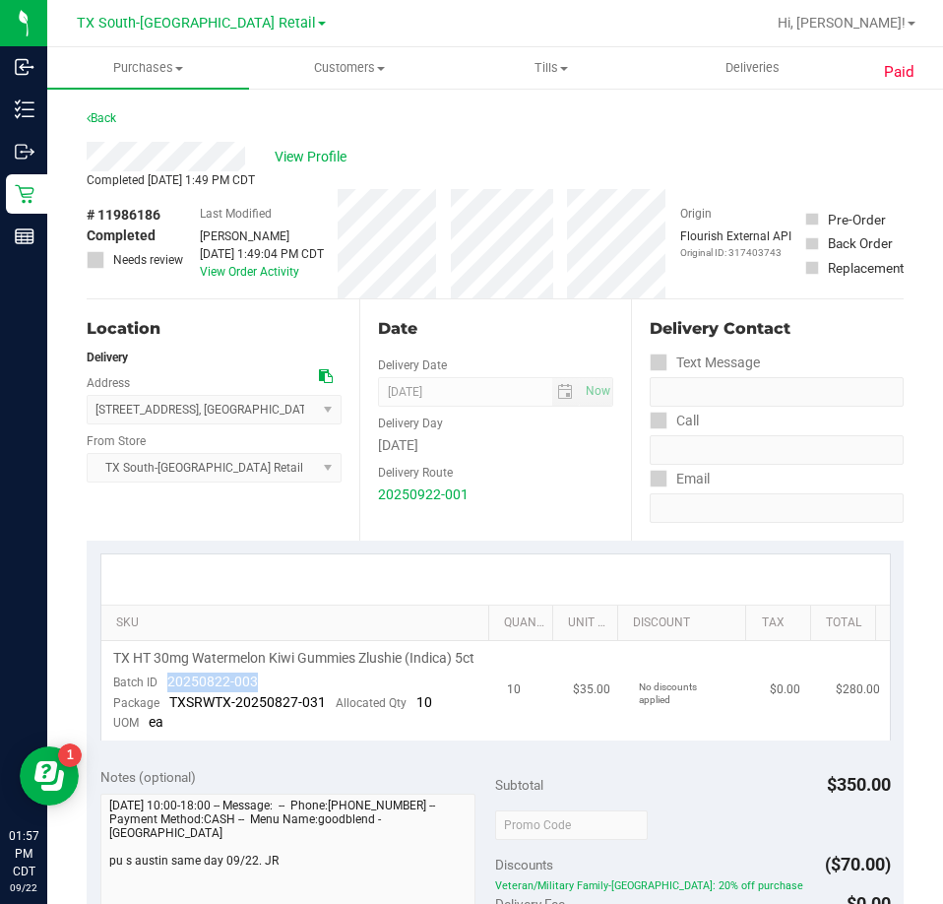
drag, startPoint x: 297, startPoint y: 697, endPoint x: 165, endPoint y: 708, distance: 132.4
click at [164, 707] on td "TX HT 30mg Watermelon Kiwi Gummies Zlushie (Indica) 5ct Batch ID 20250822-003 P…" at bounding box center [298, 690] width 395 height 99
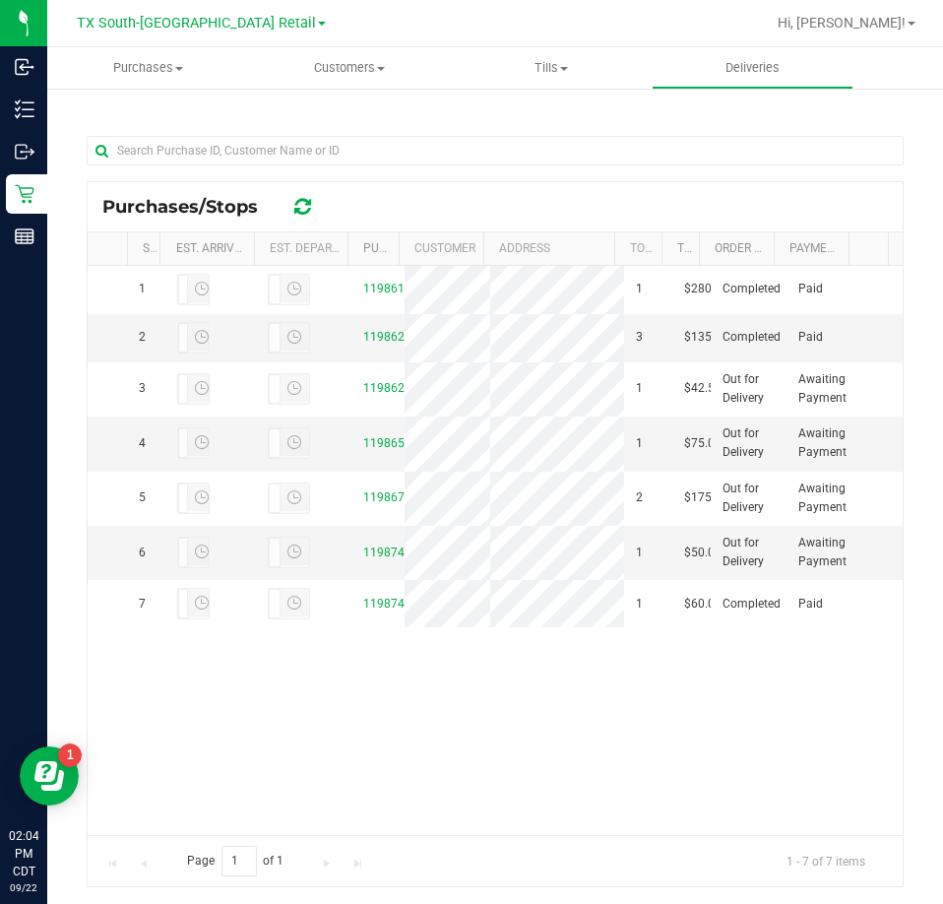
scroll to position [463, 0]
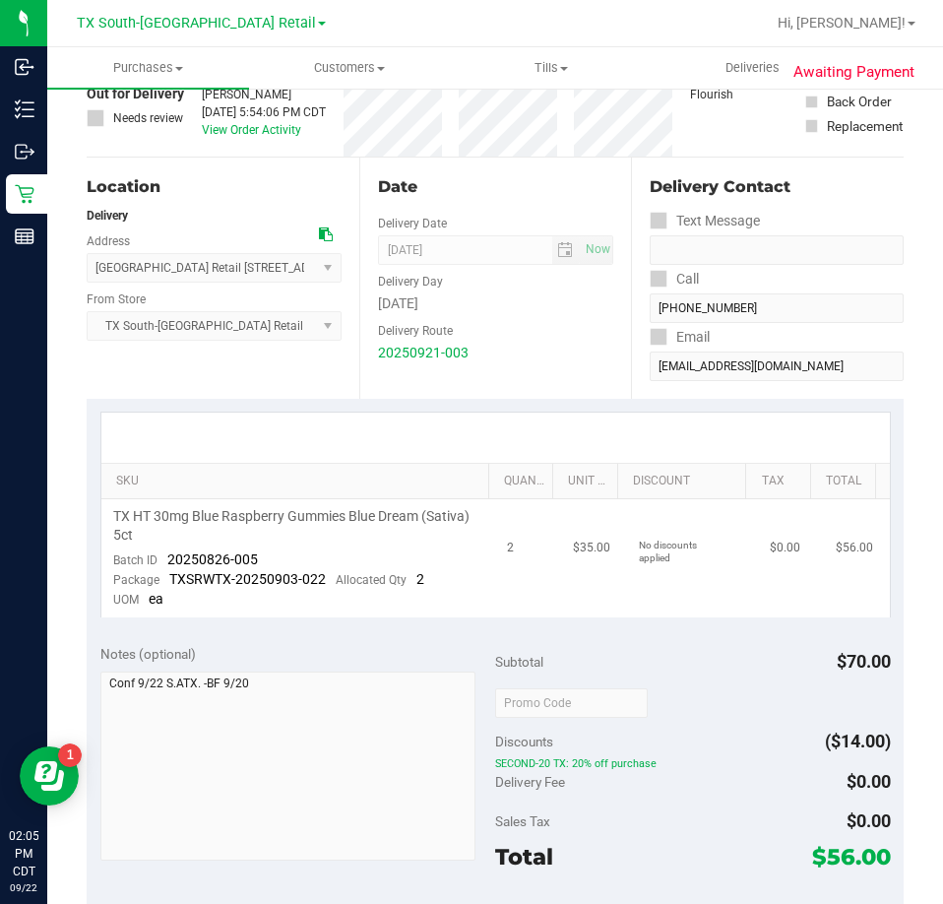
scroll to position [197, 0]
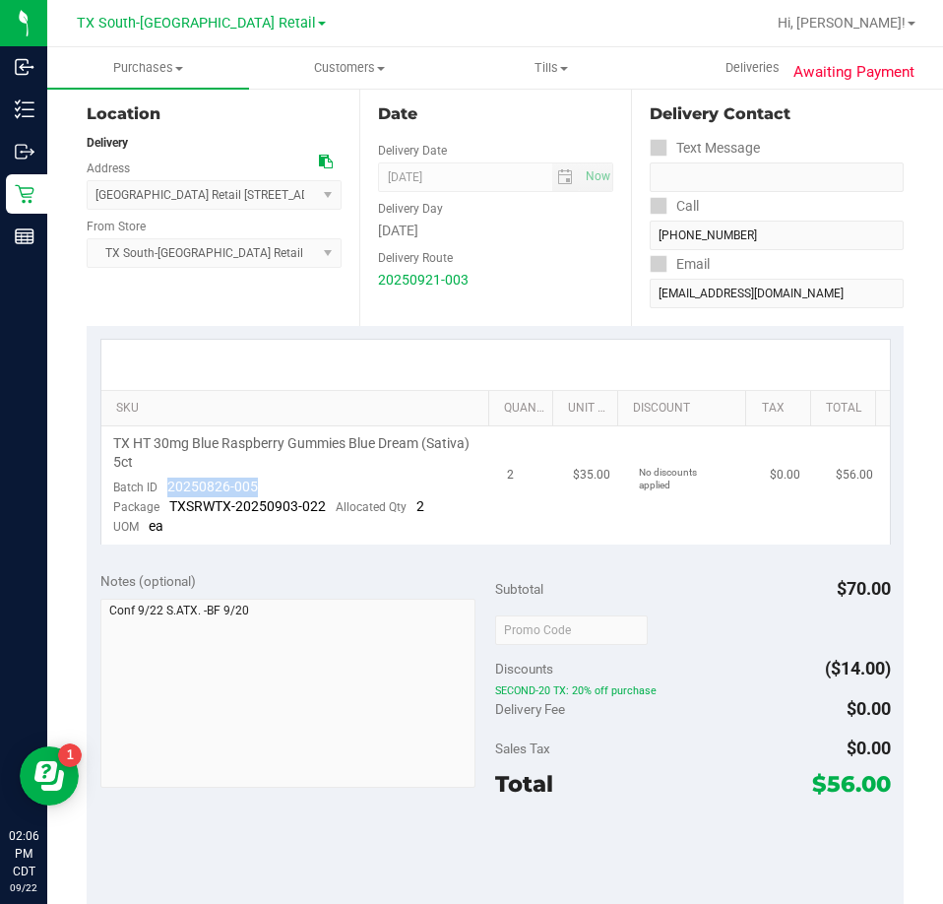
drag, startPoint x: 270, startPoint y: 491, endPoint x: 167, endPoint y: 489, distance: 102.4
click at [167, 489] on td "TX HT 30mg Blue Raspberry Gummies Blue Dream (Sativa) 5ct Batch ID 20250826-005…" at bounding box center [298, 485] width 395 height 118
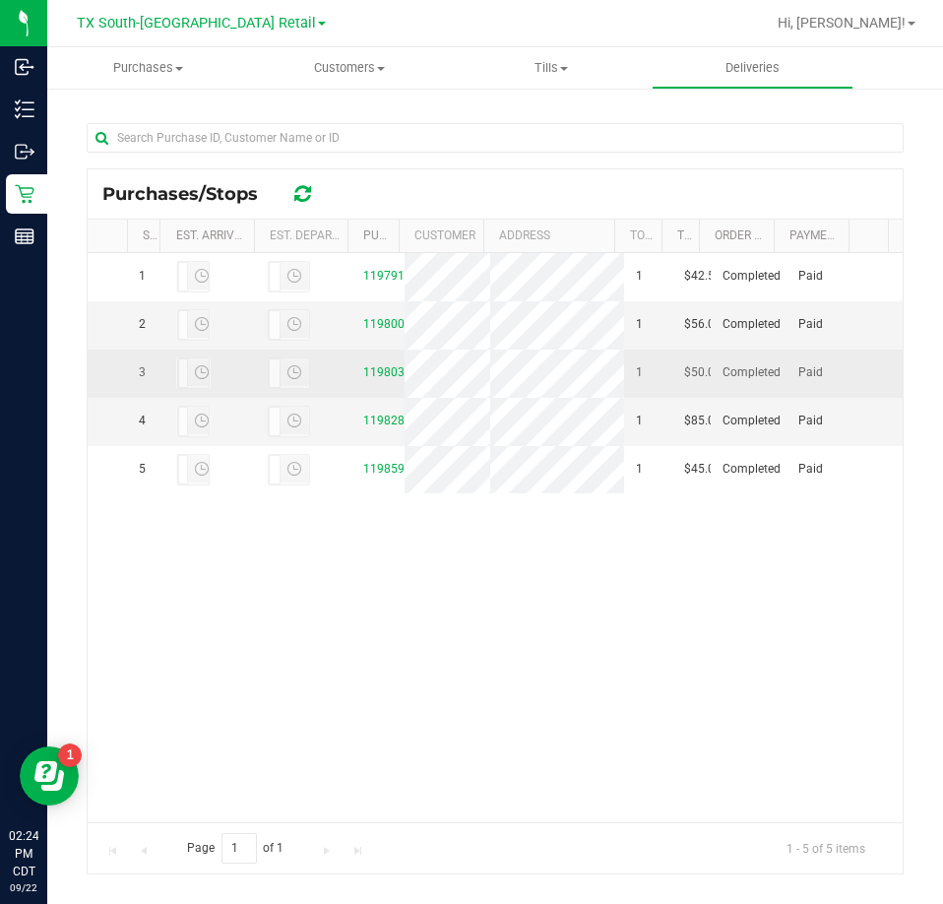
scroll to position [394, 0]
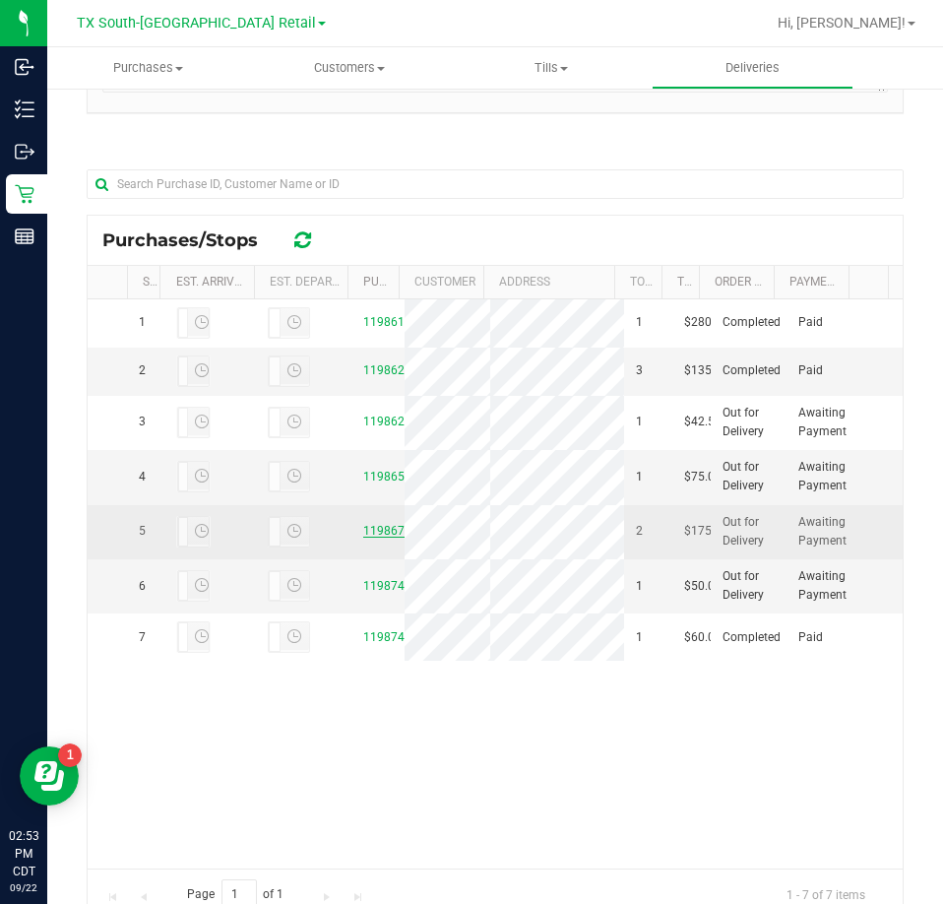
scroll to position [463, 0]
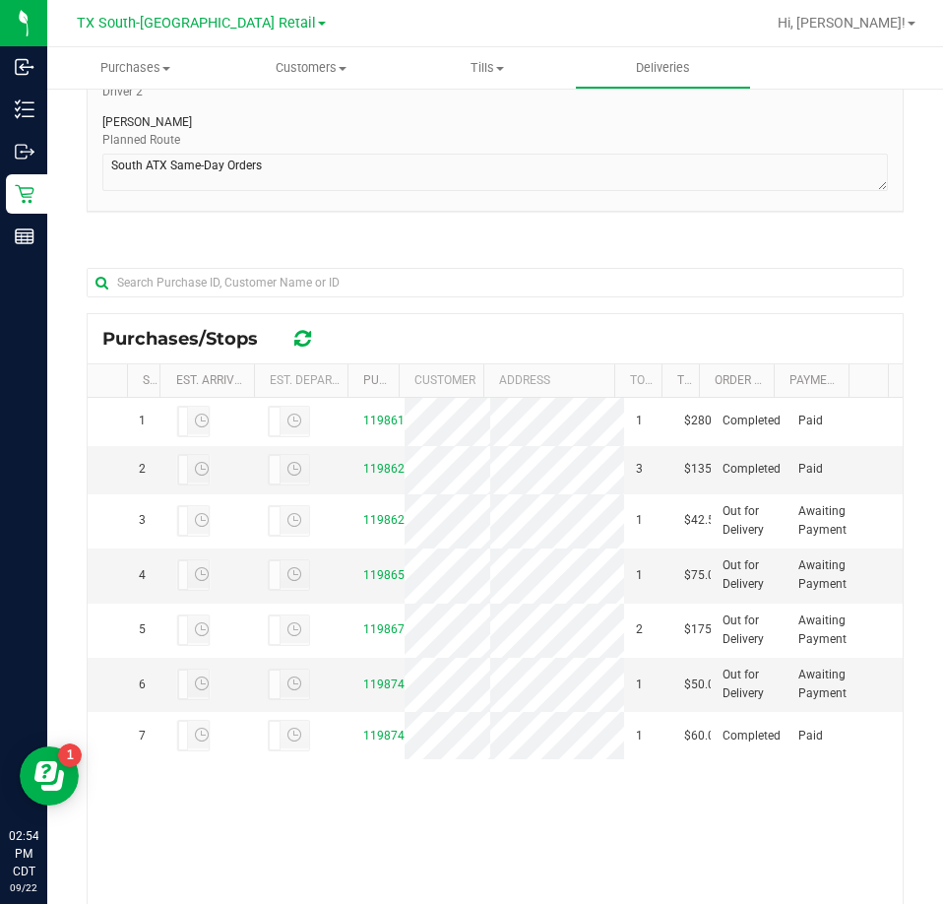
scroll to position [394, 0]
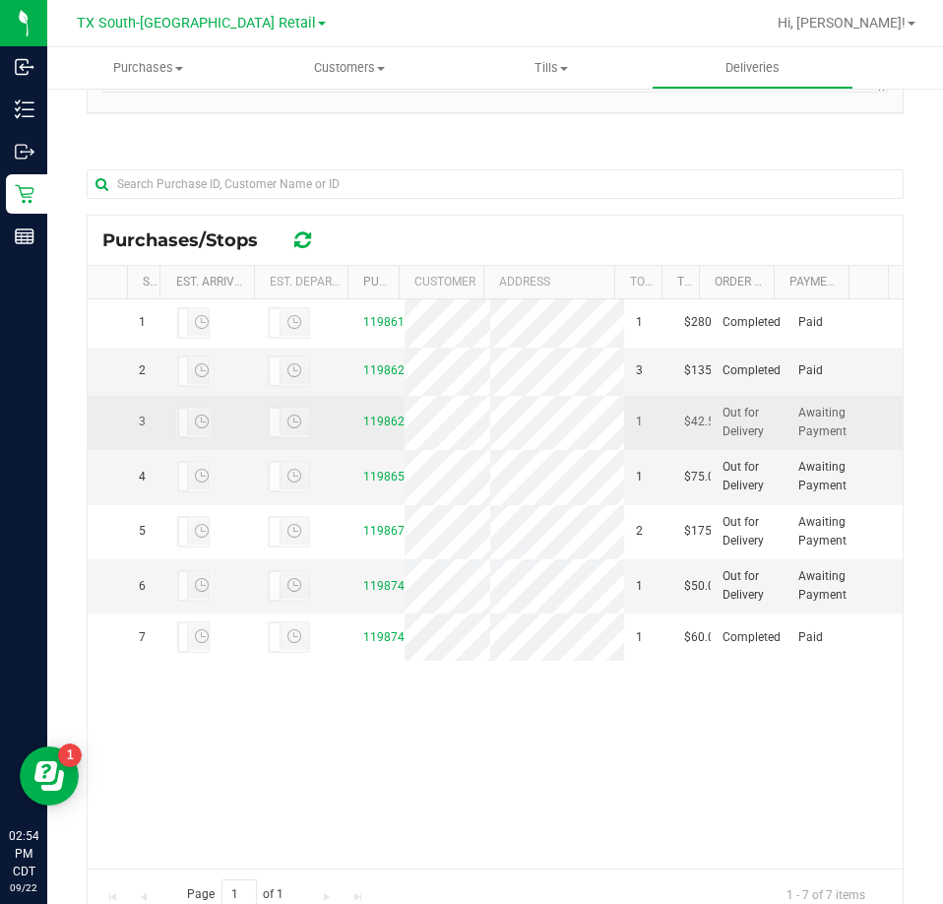
scroll to position [463, 0]
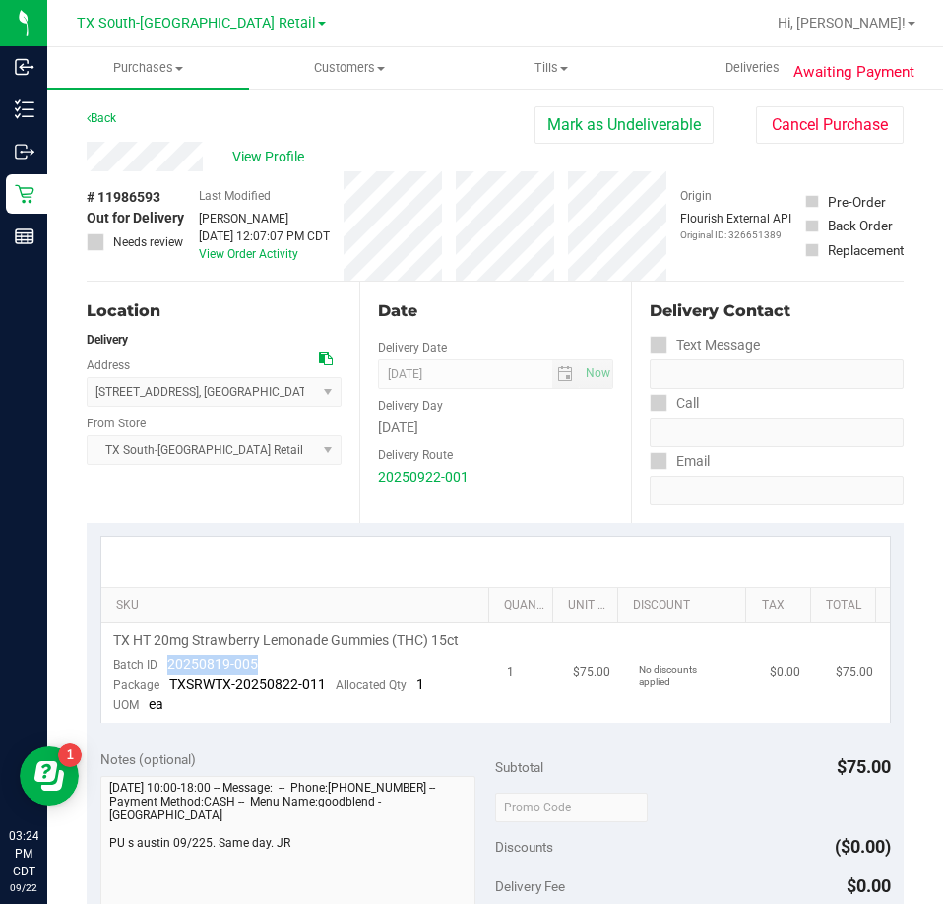
drag, startPoint x: 290, startPoint y: 667, endPoint x: 174, endPoint y: 671, distance: 116.3
click at [168, 673] on td "TX HT 20mg Strawberry Lemonade Gummies (THC) 15ct Batch ID 20250819-005 Package…" at bounding box center [298, 672] width 395 height 99
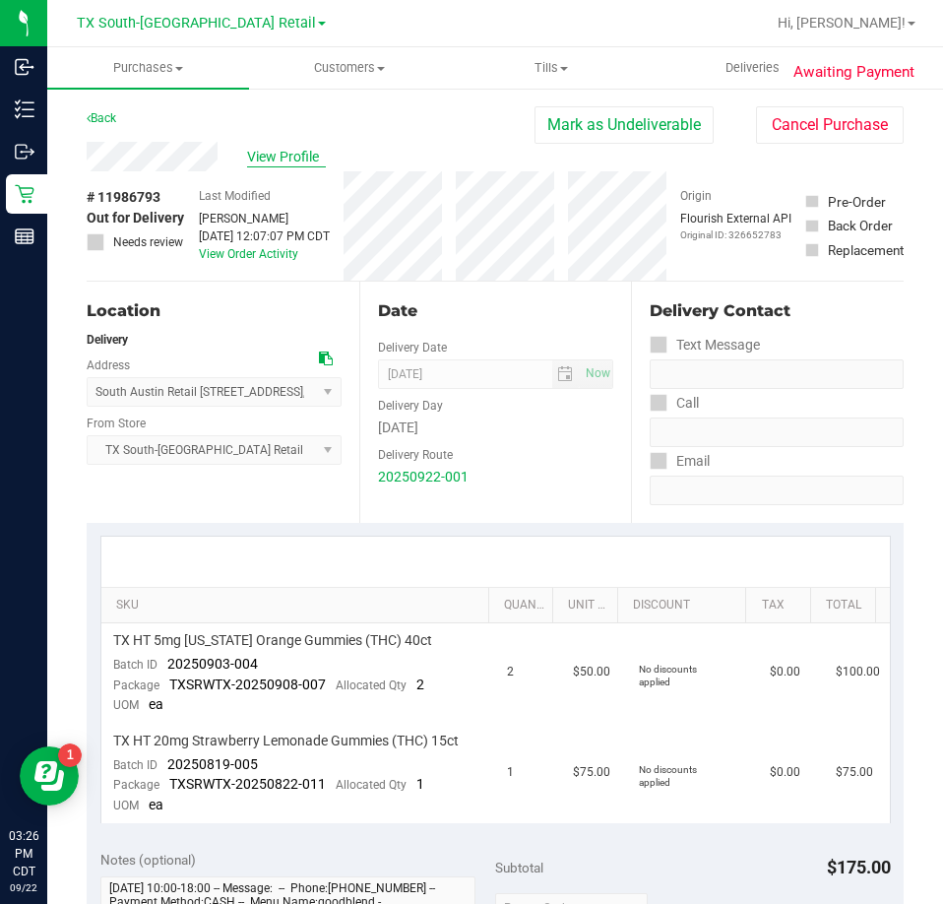
click at [296, 155] on span "View Profile" at bounding box center [286, 157] width 79 height 21
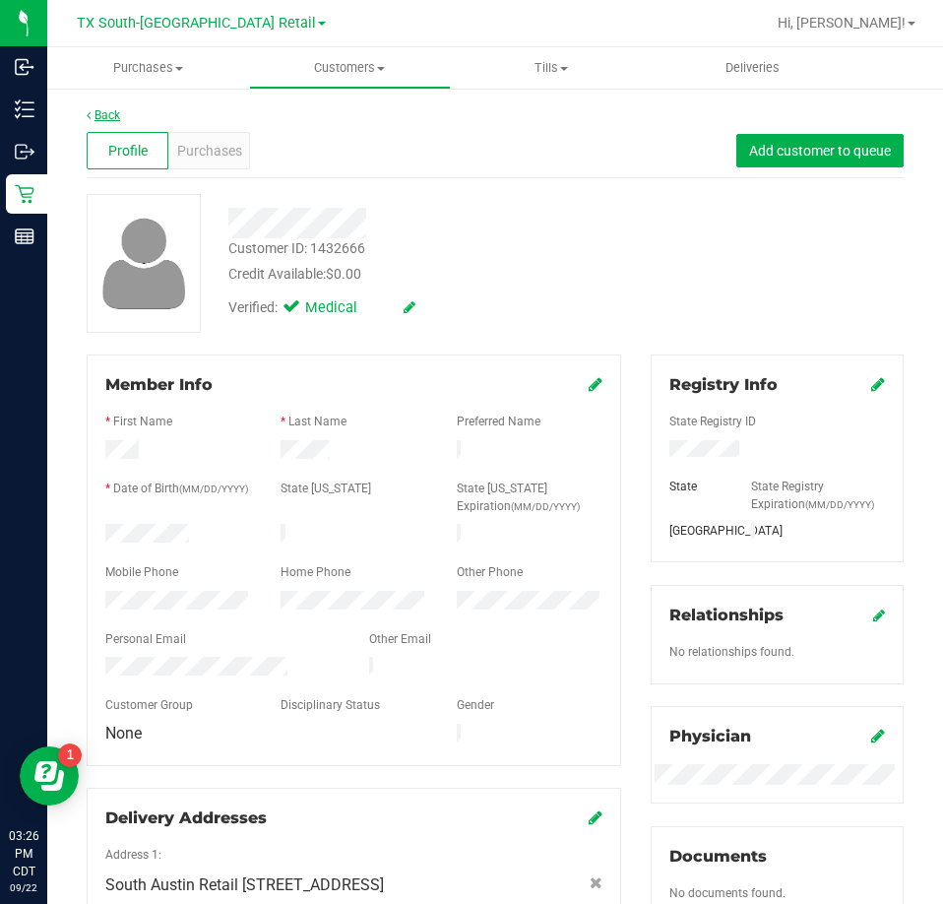
click at [111, 114] on link "Back" at bounding box center [103, 115] width 33 height 14
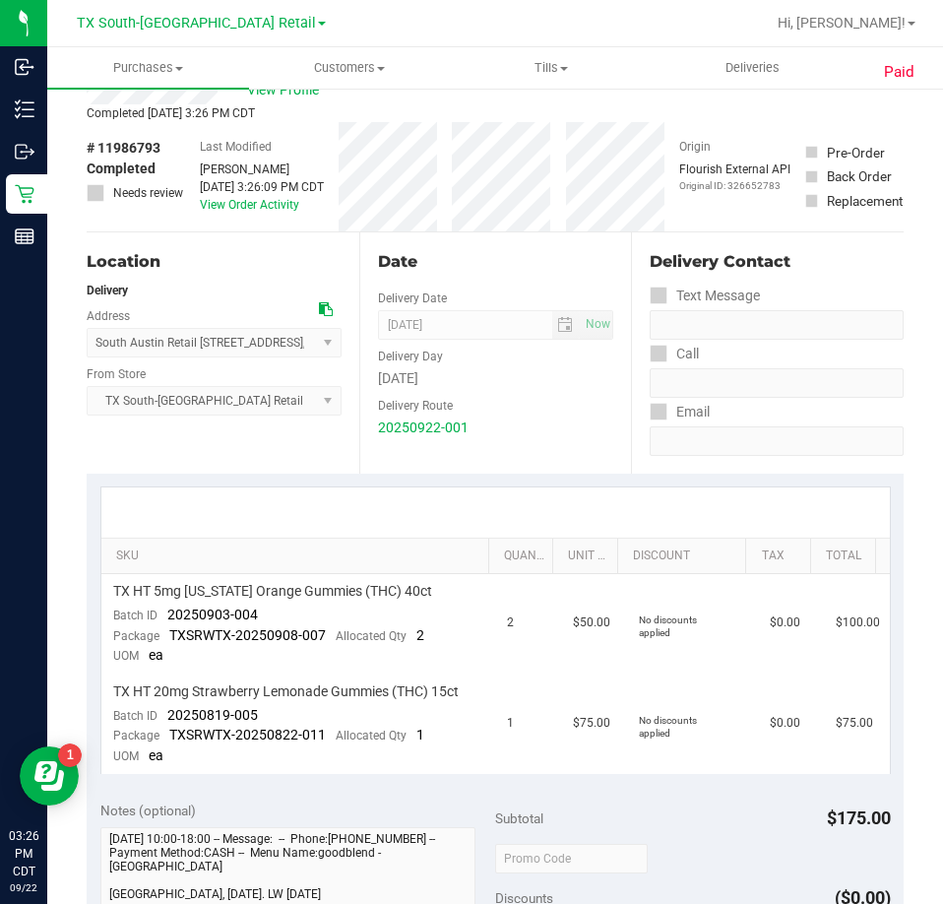
scroll to position [98, 0]
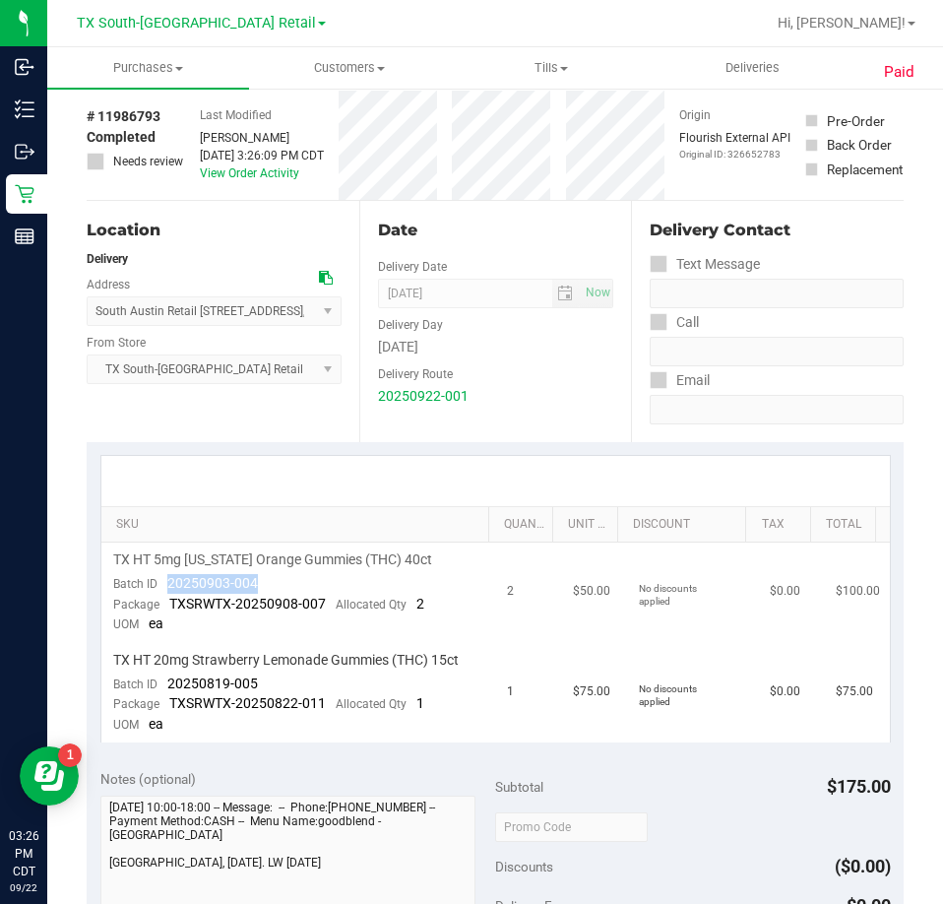
drag, startPoint x: 260, startPoint y: 572, endPoint x: 168, endPoint y: 581, distance: 92.0
click at [168, 581] on td "TX HT 5mg Texas Orange Gummies (THC) 40ct Batch ID 20250903-004 Package TXSRWTX…" at bounding box center [298, 593] width 395 height 100
drag, startPoint x: 270, startPoint y: 681, endPoint x: 174, endPoint y: 685, distance: 95.6
click at [161, 687] on td "TX HT 20mg Strawberry Lemonade Gummies (THC) 15ct Batch ID 20250819-005 Package…" at bounding box center [298, 692] width 395 height 99
